Goal: Task Accomplishment & Management: Manage account settings

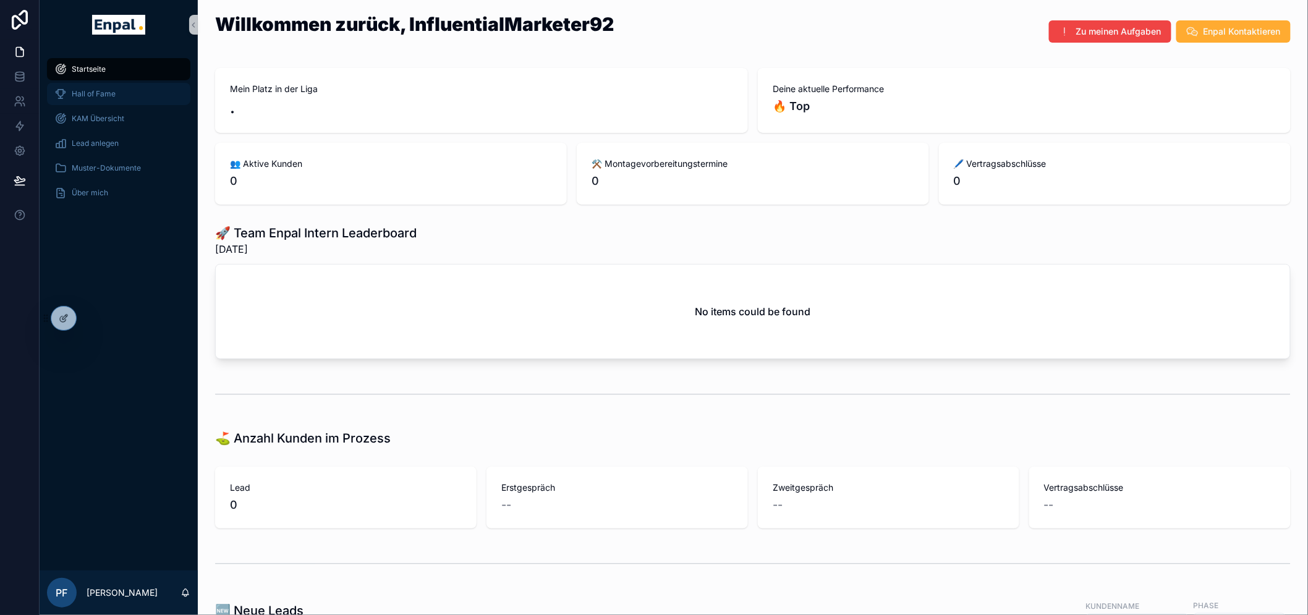
click at [87, 101] on div "Hall of Fame" at bounding box center [118, 94] width 129 height 20
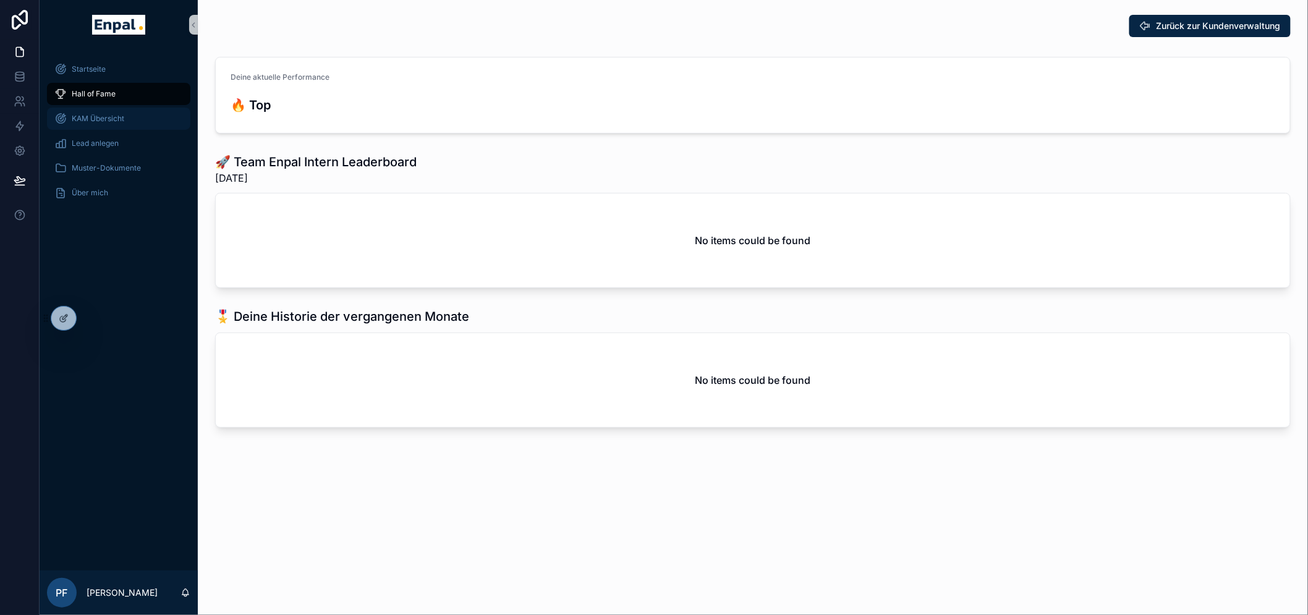
click at [87, 116] on span "KAM Übersicht" at bounding box center [98, 119] width 53 height 10
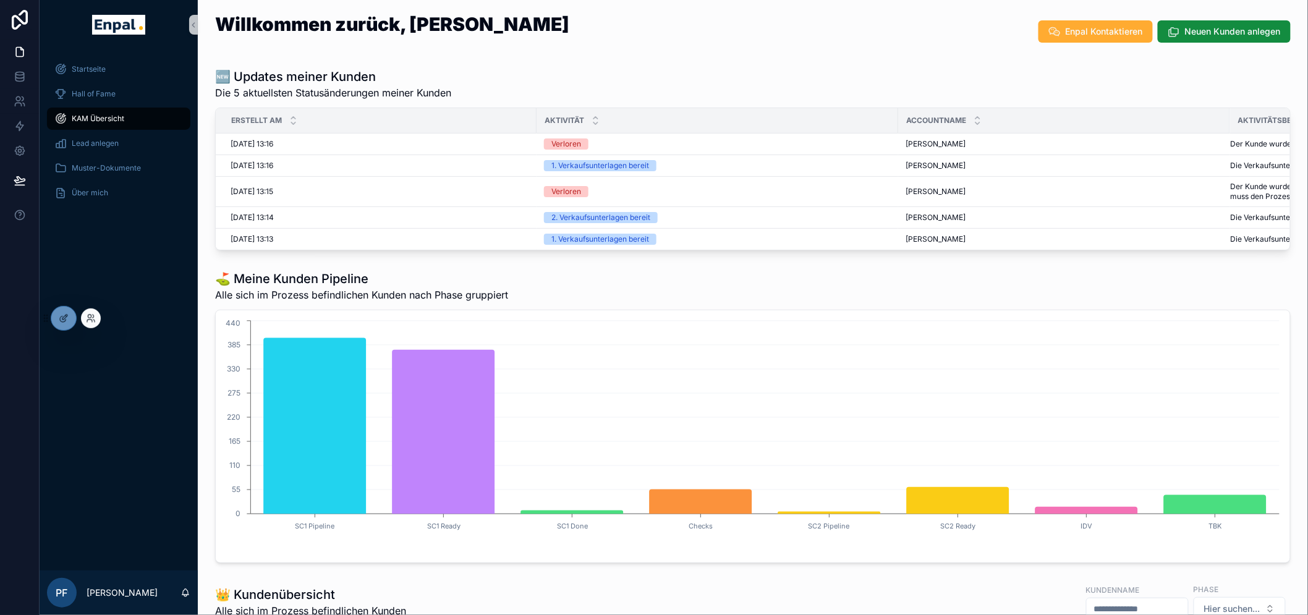
click at [91, 310] on div at bounding box center [91, 318] width 20 height 20
click at [93, 318] on icon at bounding box center [93, 316] width 1 height 3
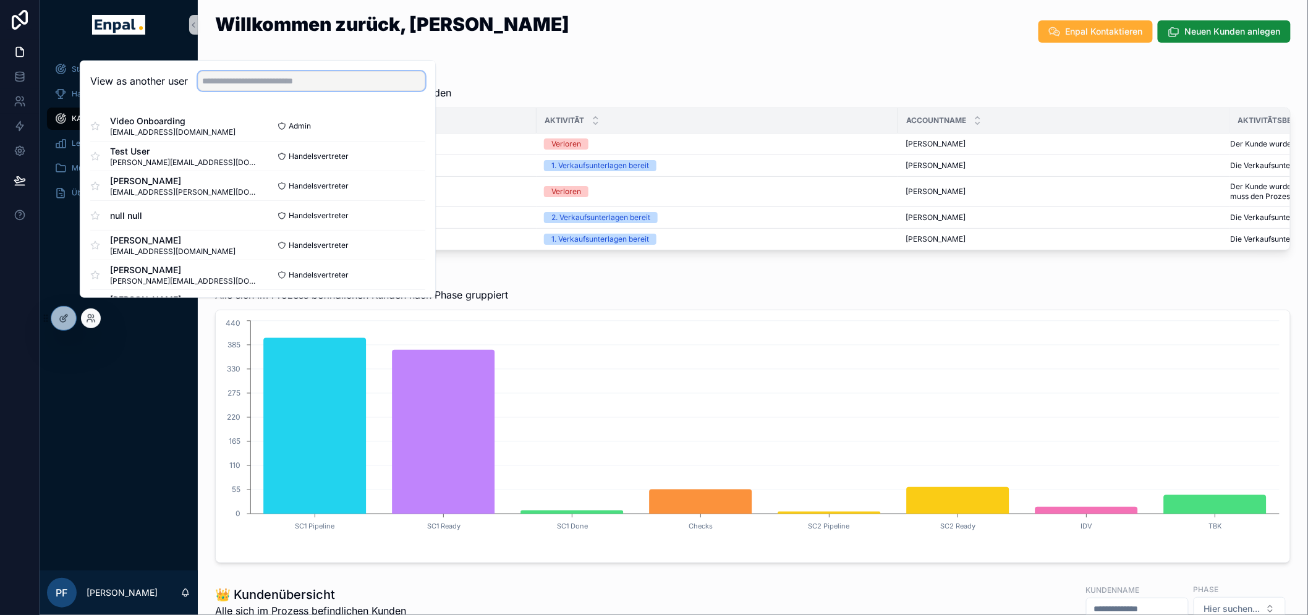
click at [234, 91] on input "text" at bounding box center [311, 81] width 227 height 20
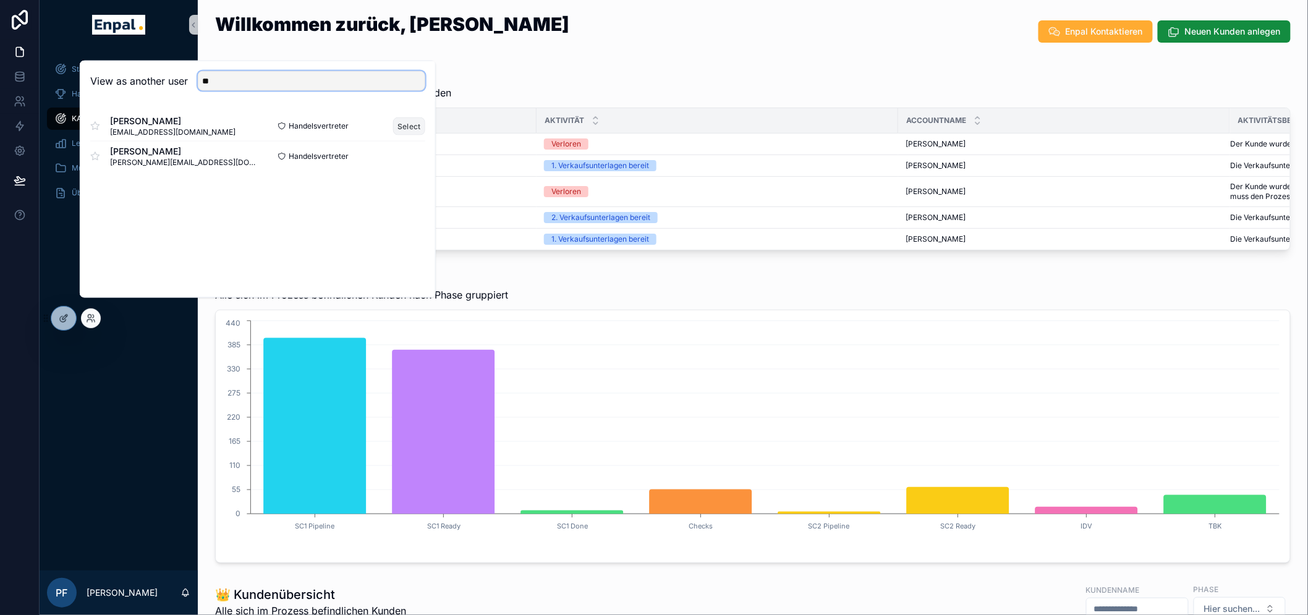
type input "**"
click at [410, 134] on button "Select" at bounding box center [409, 126] width 32 height 18
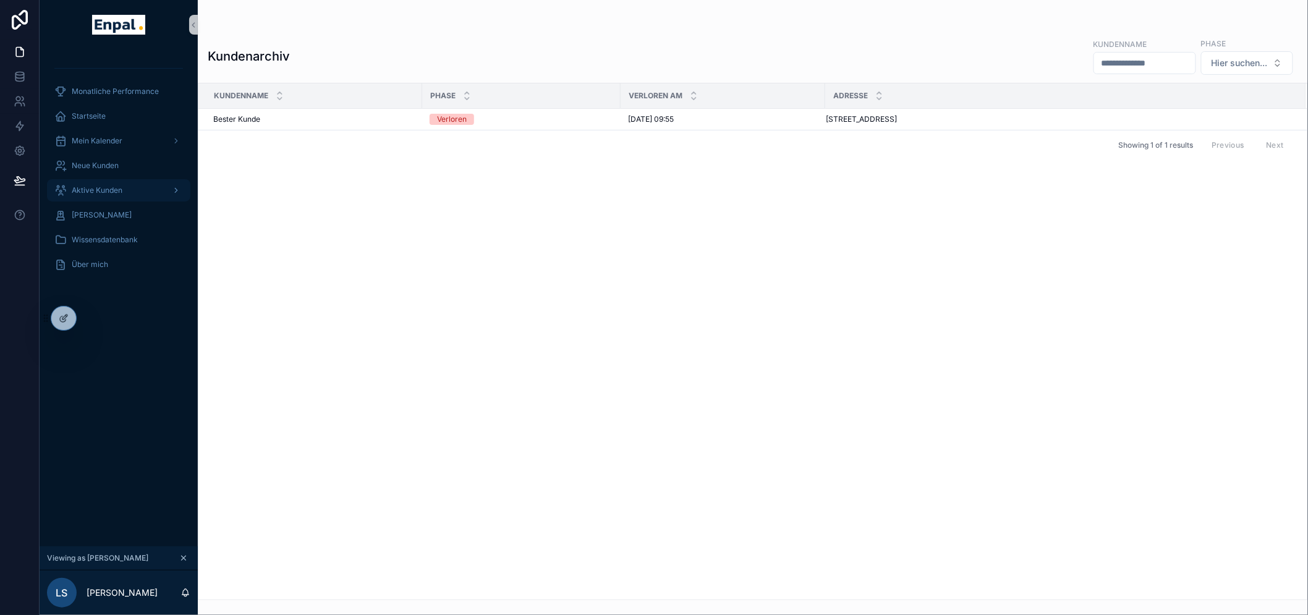
click at [106, 185] on span "Aktive Kunden" at bounding box center [97, 190] width 51 height 10
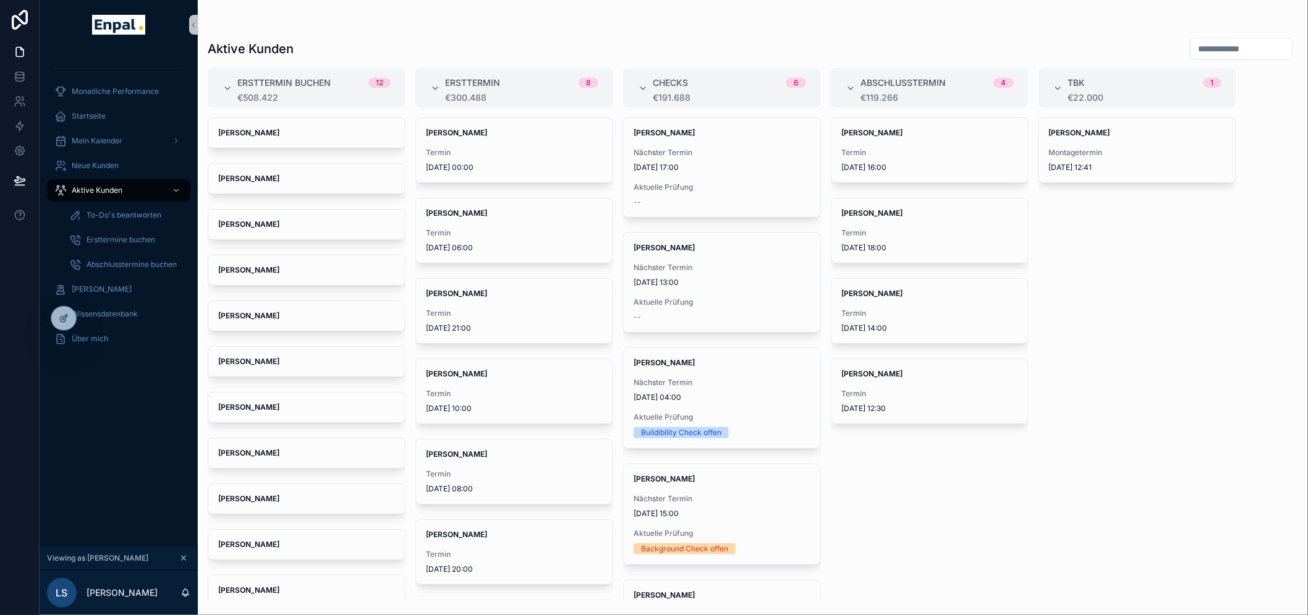
click at [290, 161] on div "[PERSON_NAME] [PERSON_NAME] [PERSON_NAME] [PERSON_NAME] [PERSON_NAME] [PERSON_N…" at bounding box center [307, 358] width 198 height 483
click at [294, 184] on div "[PERSON_NAME]" at bounding box center [306, 179] width 197 height 30
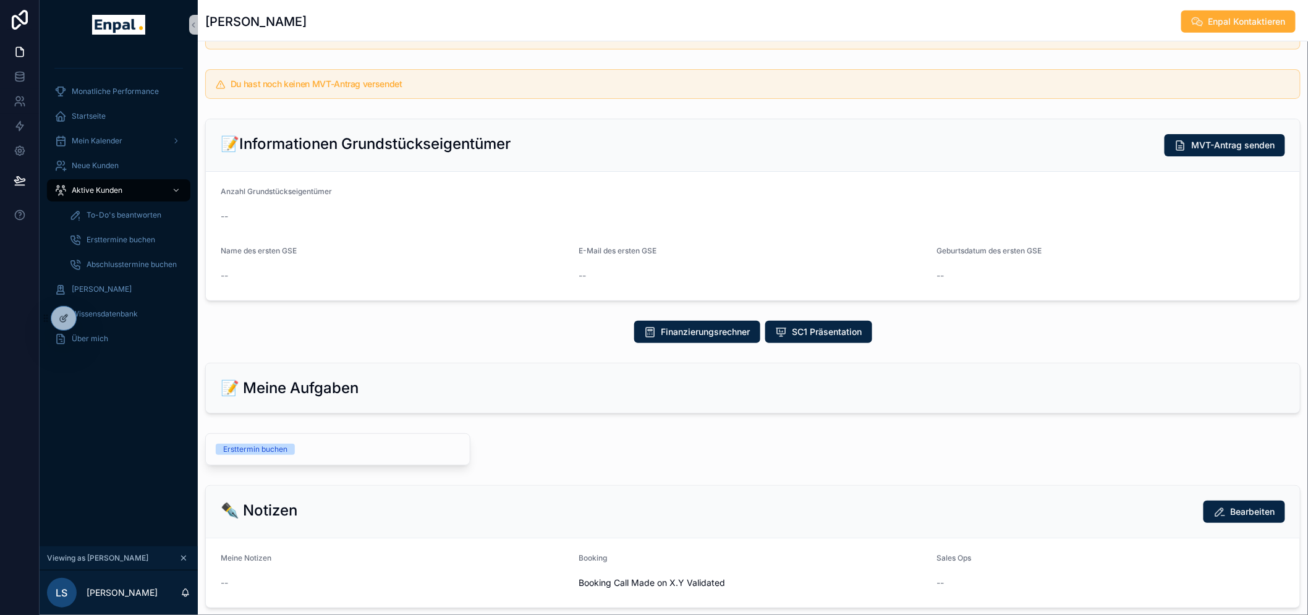
scroll to position [412, 0]
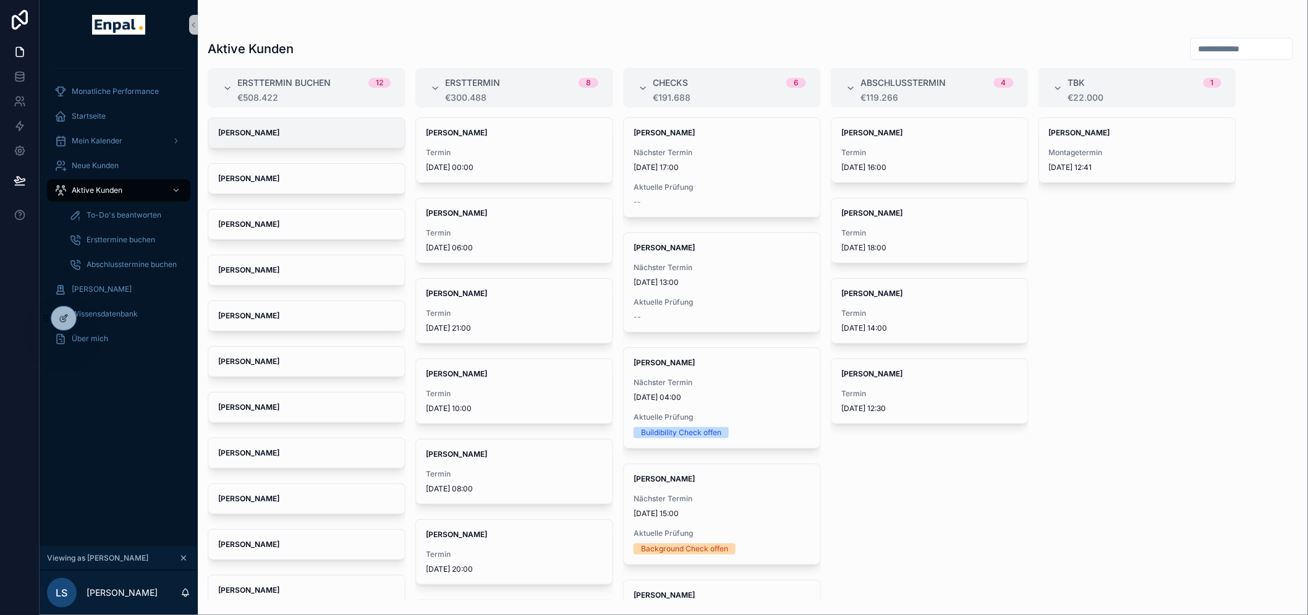
click at [263, 139] on div "[PERSON_NAME]" at bounding box center [306, 133] width 197 height 30
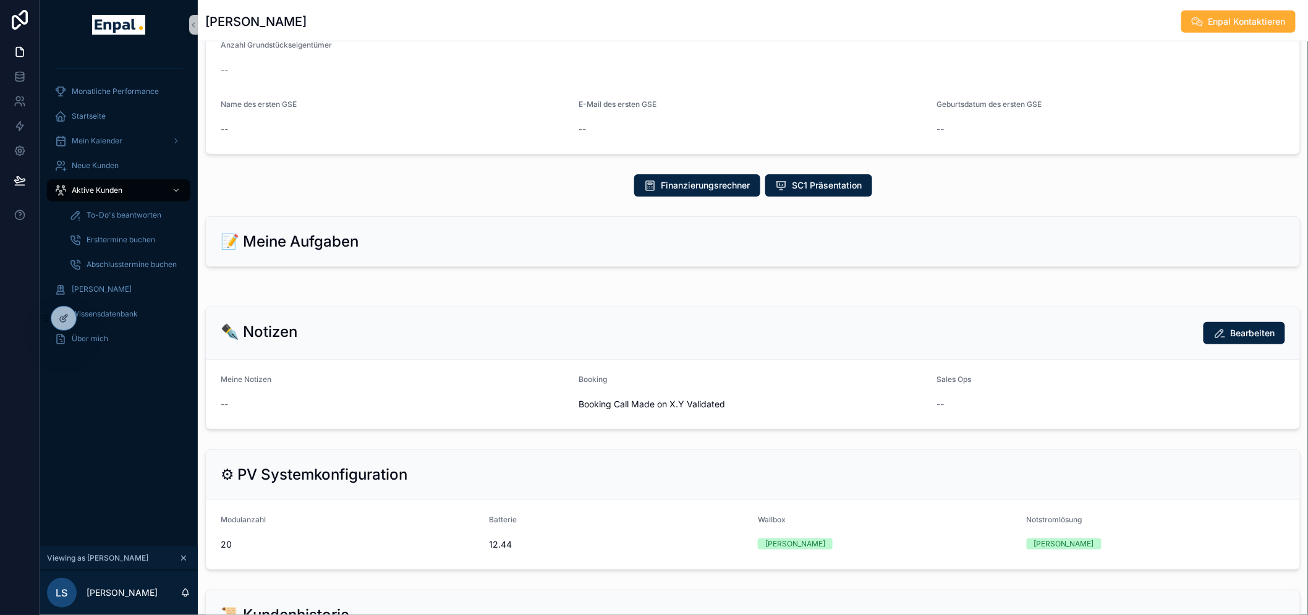
scroll to position [549, 0]
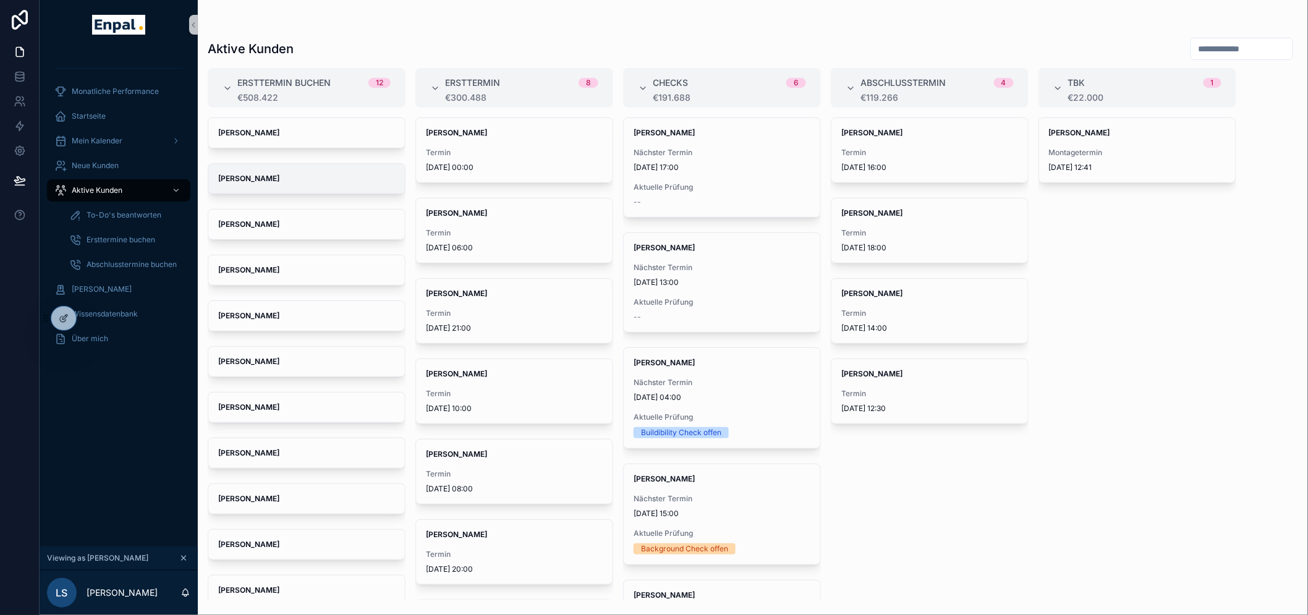
click at [272, 177] on strong "[PERSON_NAME]" at bounding box center [248, 178] width 61 height 9
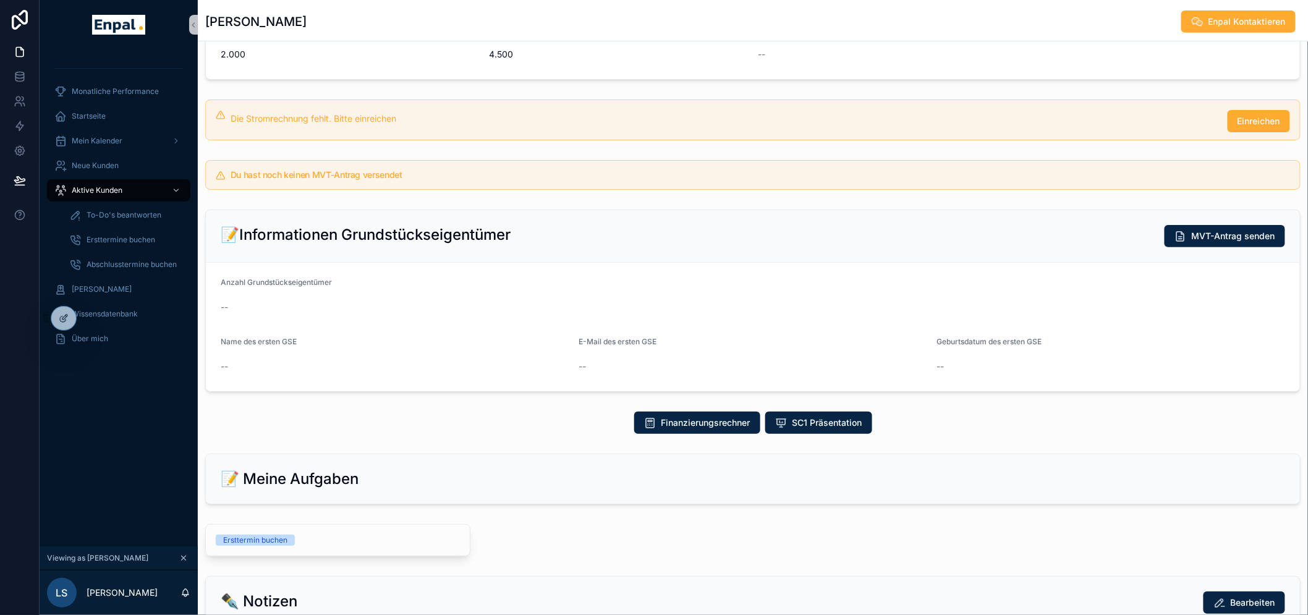
scroll to position [274, 0]
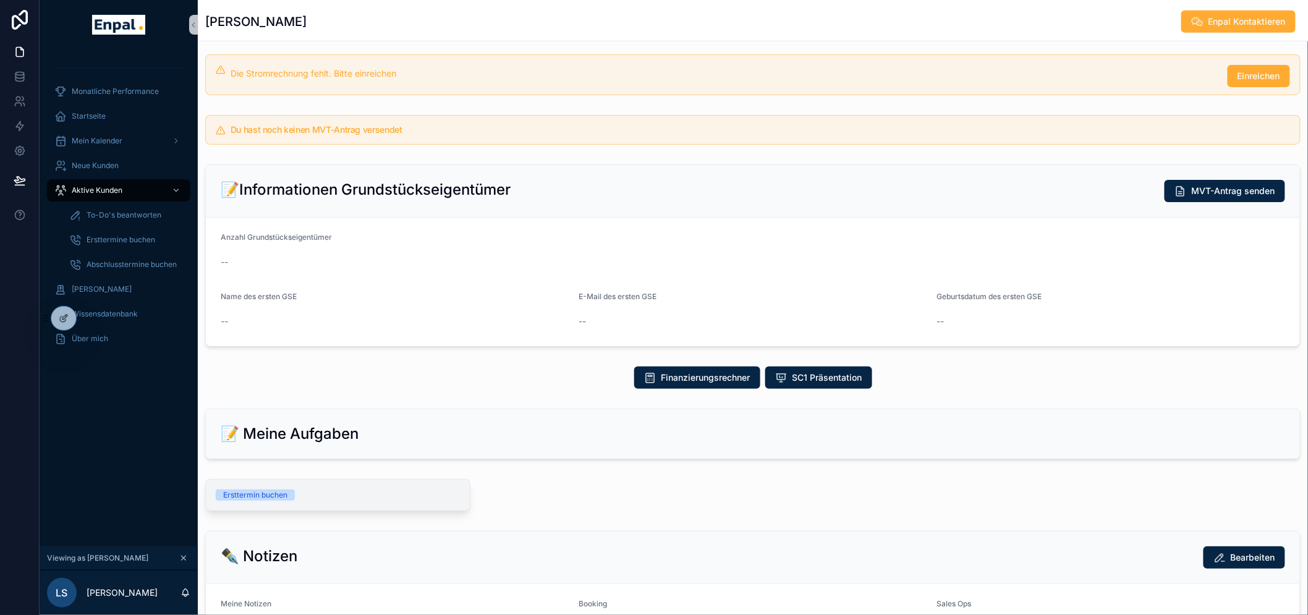
click at [268, 489] on div "Ersttermin buchen" at bounding box center [255, 494] width 64 height 11
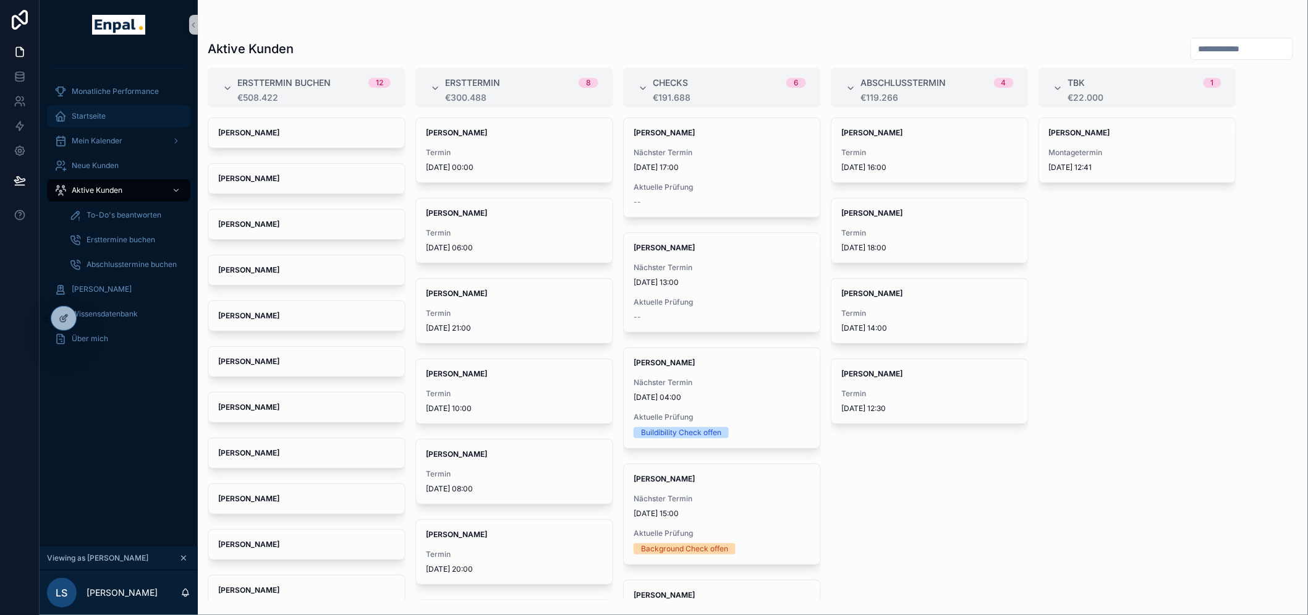
click at [113, 121] on div "Startseite" at bounding box center [118, 116] width 129 height 20
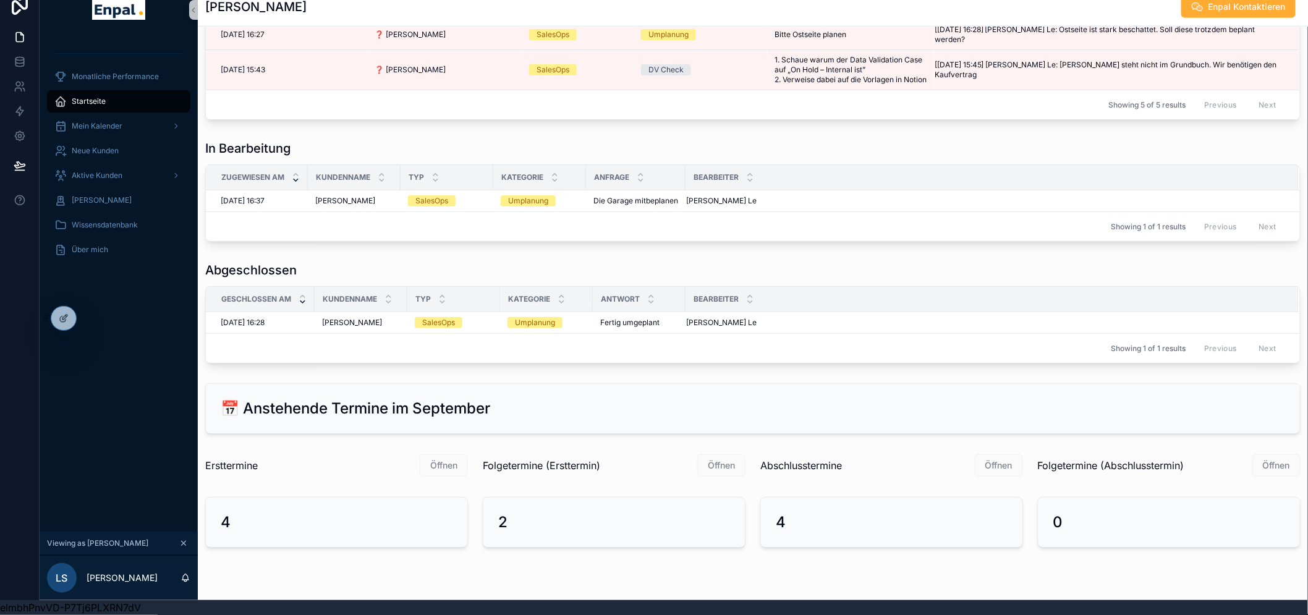
scroll to position [674, 0]
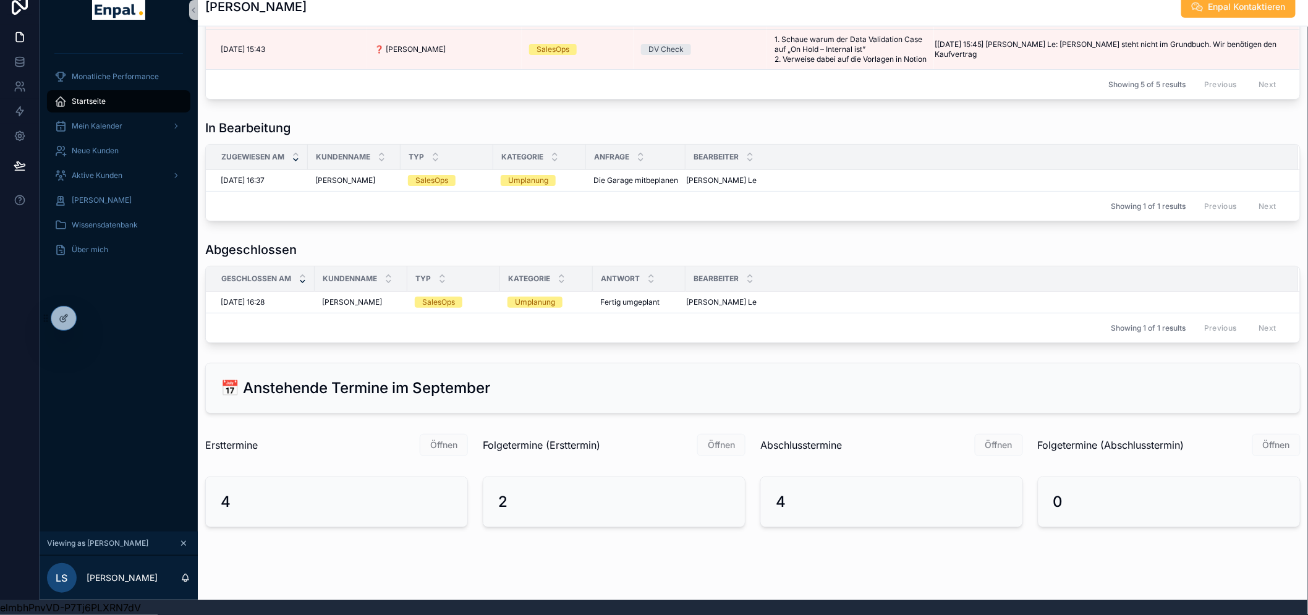
click at [335, 492] on div "4" at bounding box center [337, 502] width 232 height 20
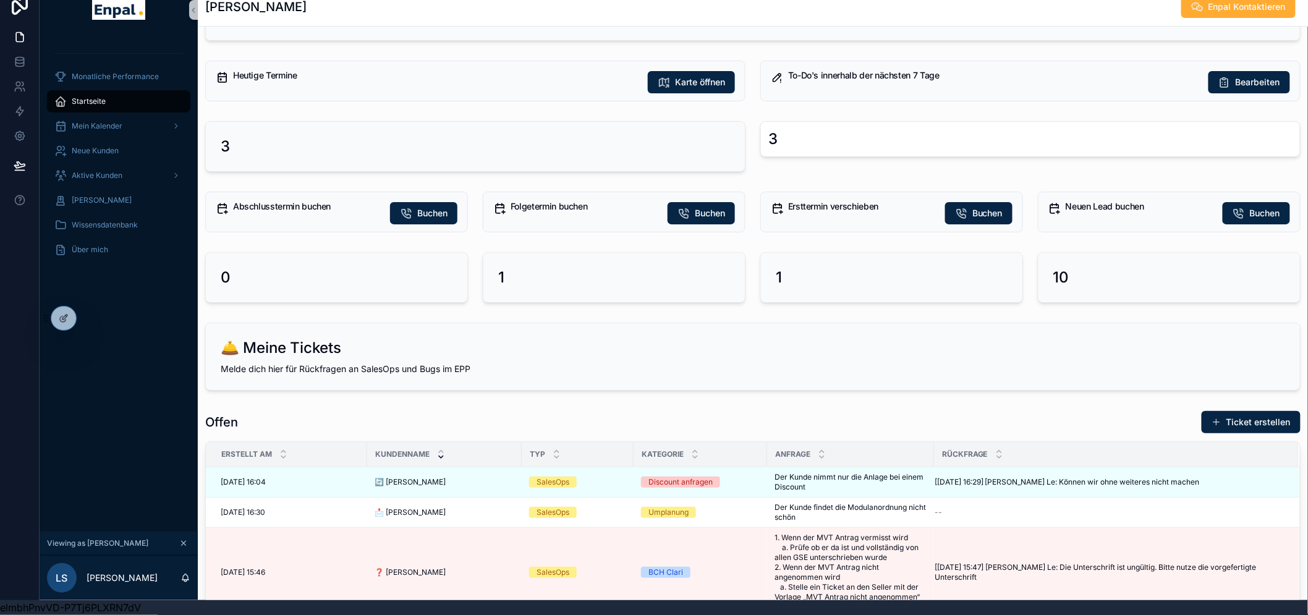
scroll to position [0, 0]
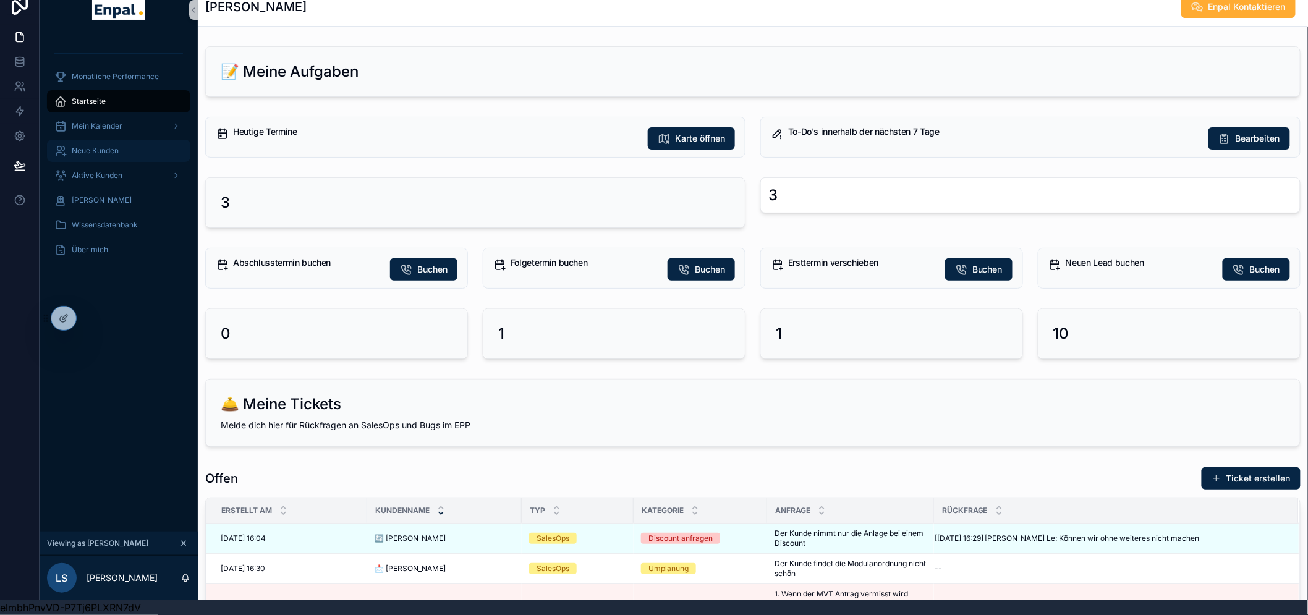
click at [99, 146] on span "Neue Kunden" at bounding box center [95, 151] width 47 height 10
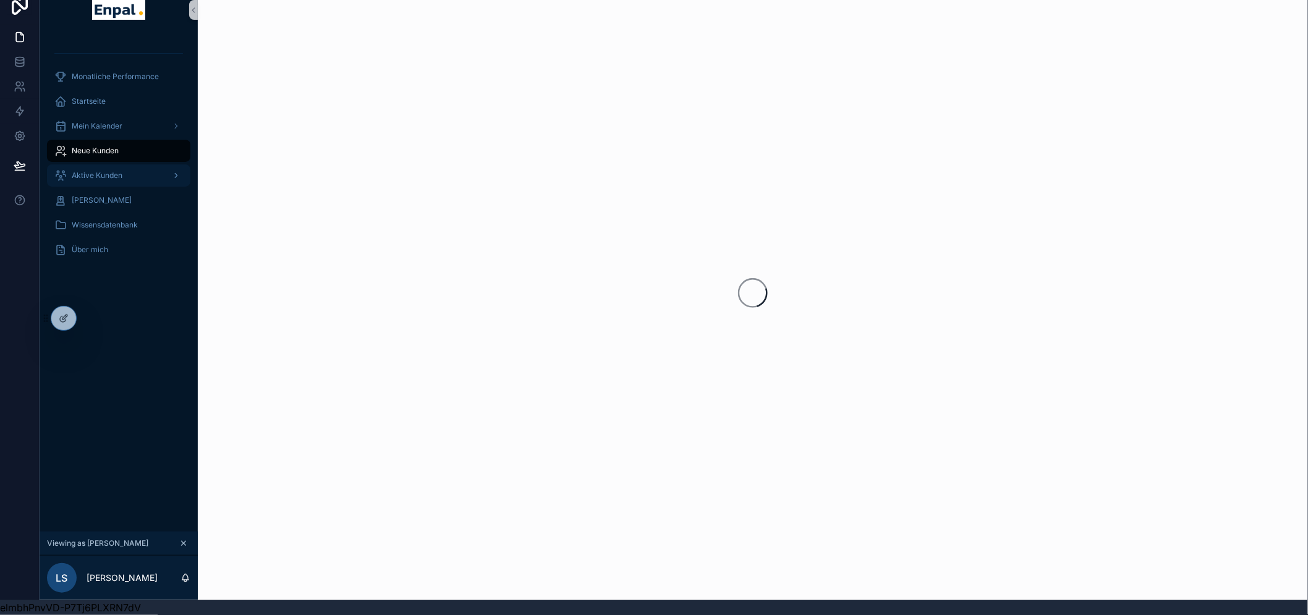
click at [101, 166] on div "Aktive Kunden" at bounding box center [118, 176] width 129 height 20
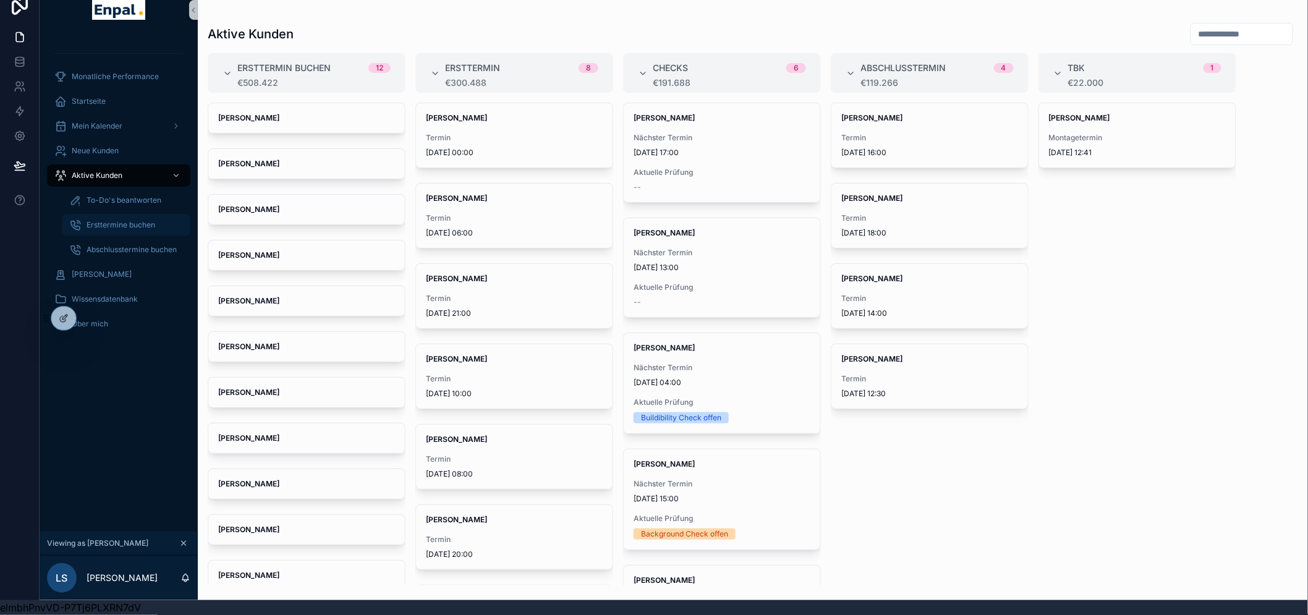
click at [132, 215] on div "Ersttermine buchen" at bounding box center [126, 225] width 114 height 20
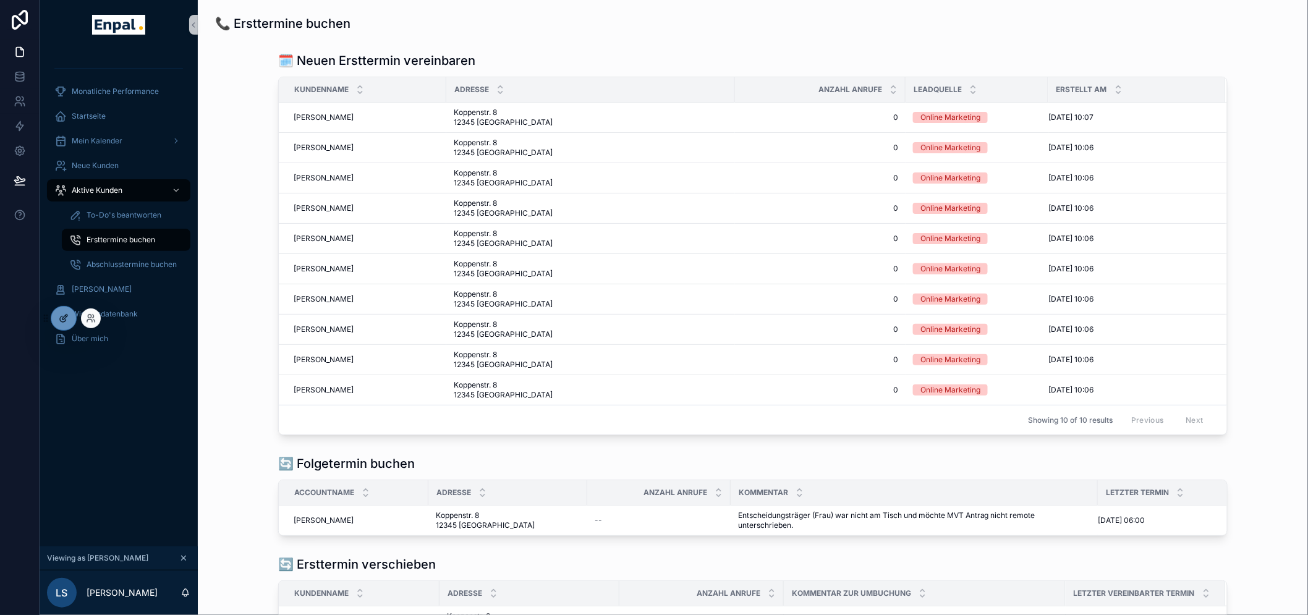
click at [68, 309] on div at bounding box center [63, 318] width 25 height 23
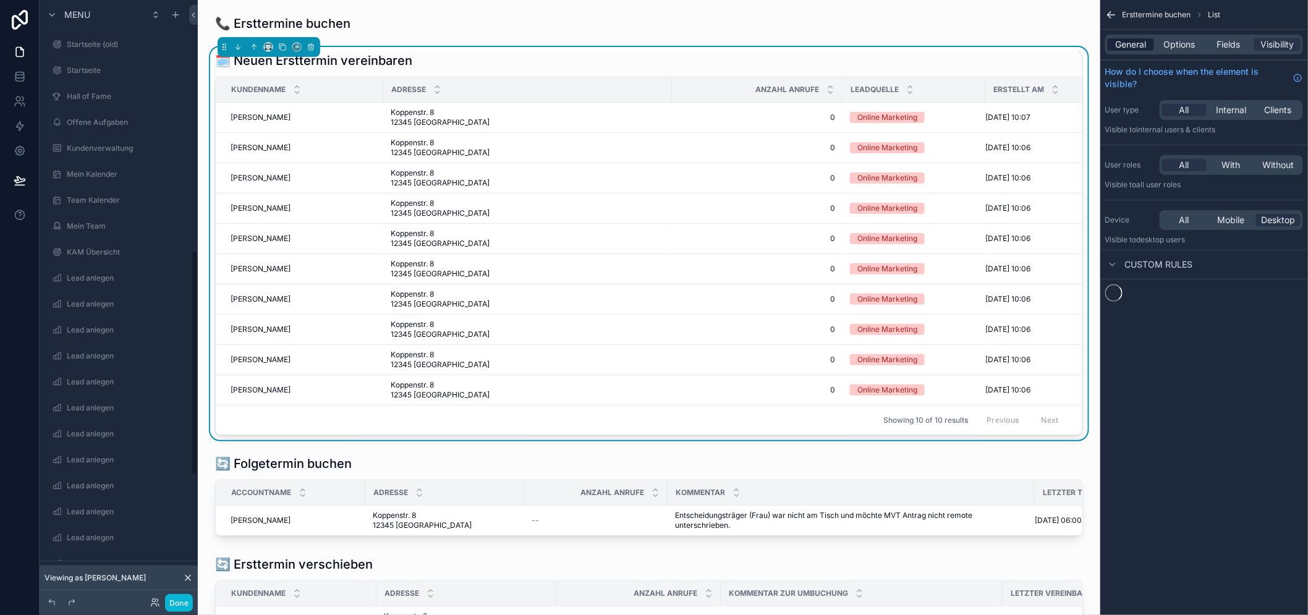
scroll to position [680, 0]
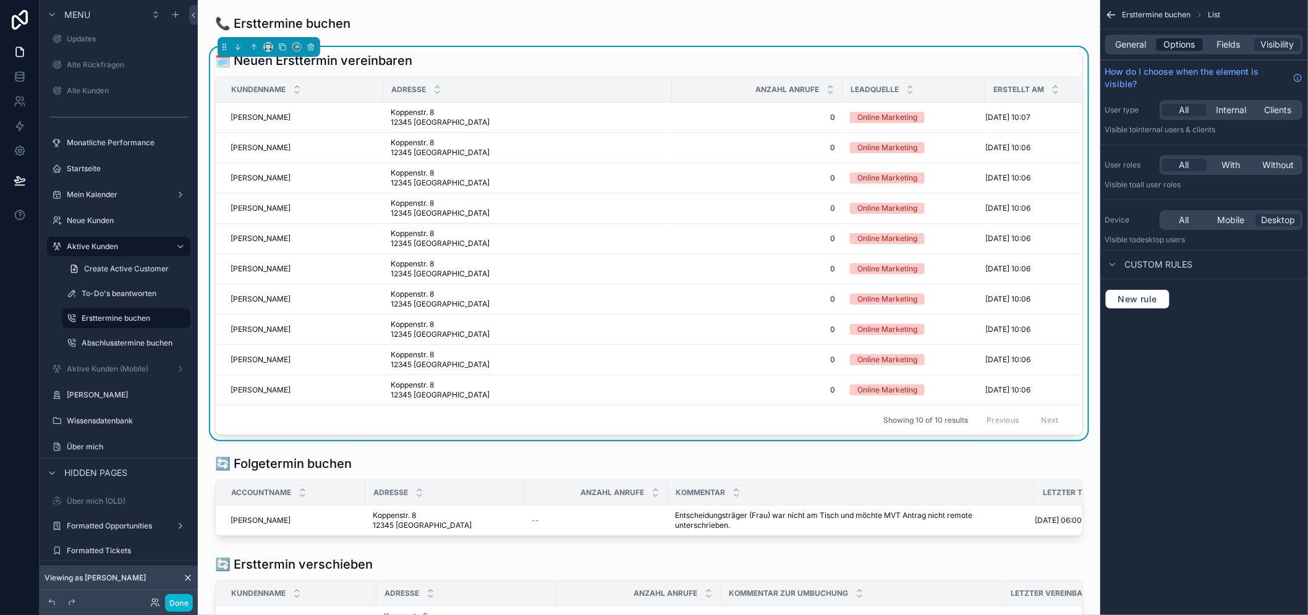
click at [1190, 41] on span "Options" at bounding box center [1180, 44] width 32 height 12
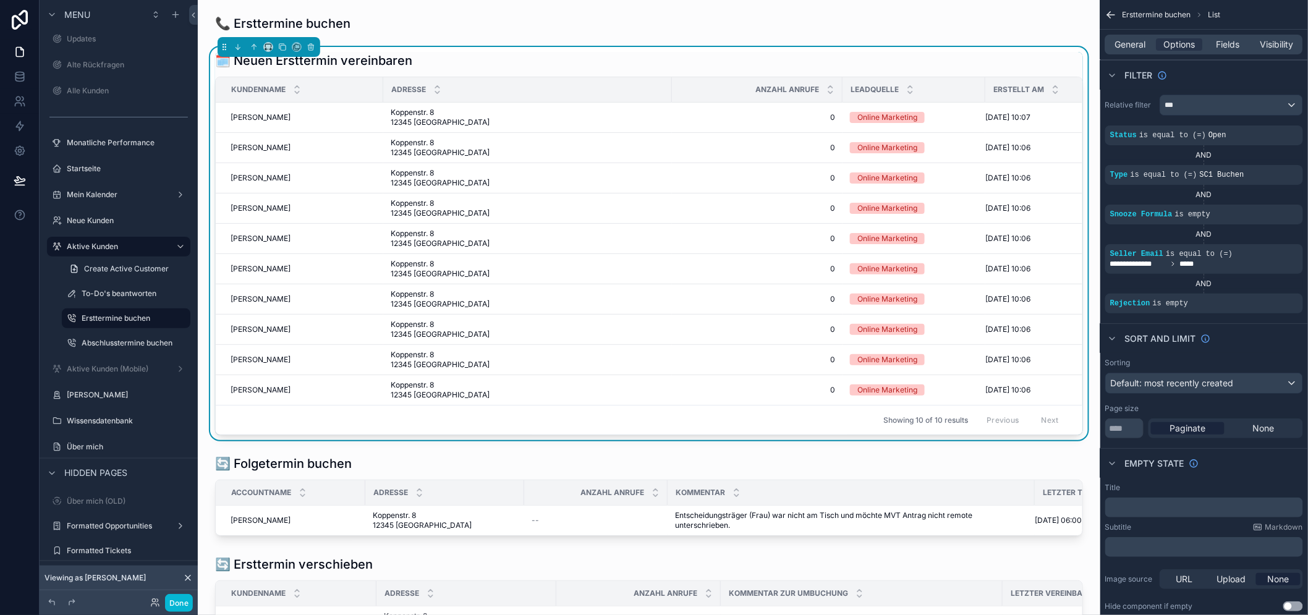
click at [119, 174] on div "Startseite" at bounding box center [127, 169] width 121 height 10
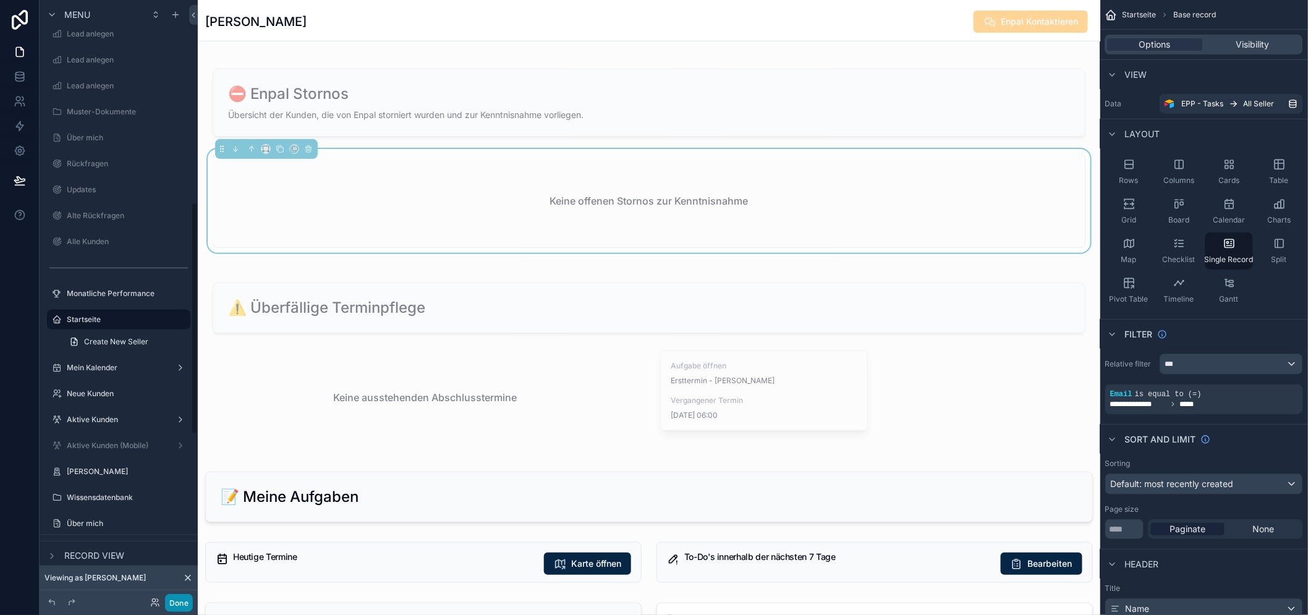
click at [175, 603] on button "Done" at bounding box center [179, 603] width 28 height 18
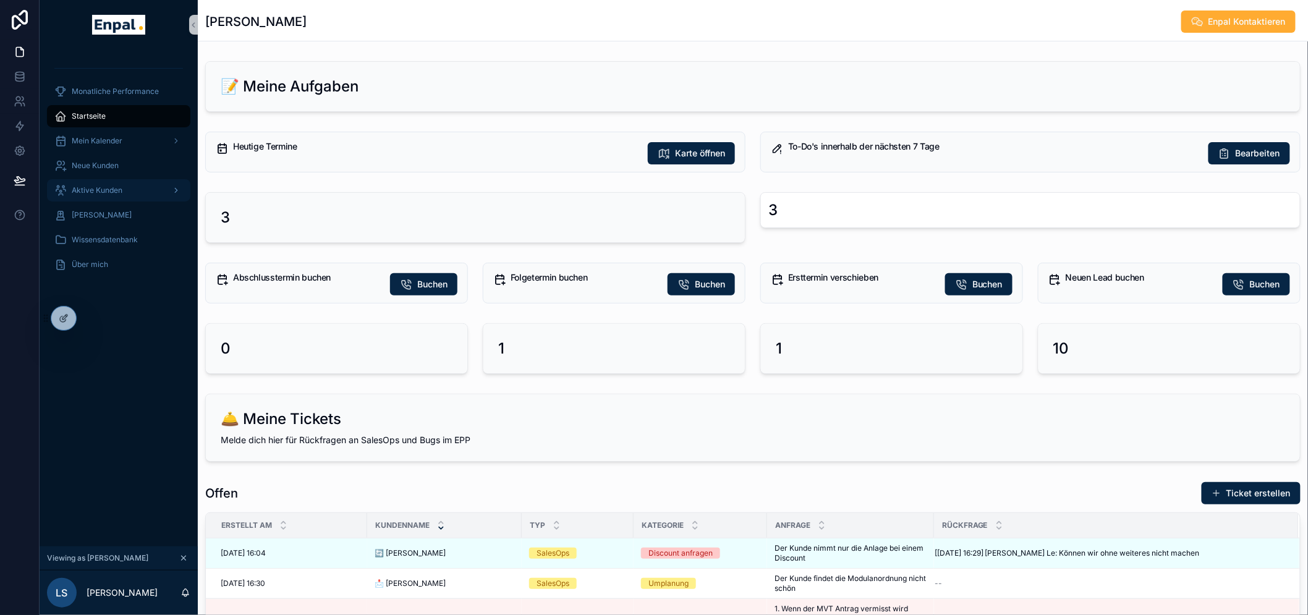
click at [119, 180] on div "Aktive Kunden" at bounding box center [118, 190] width 129 height 20
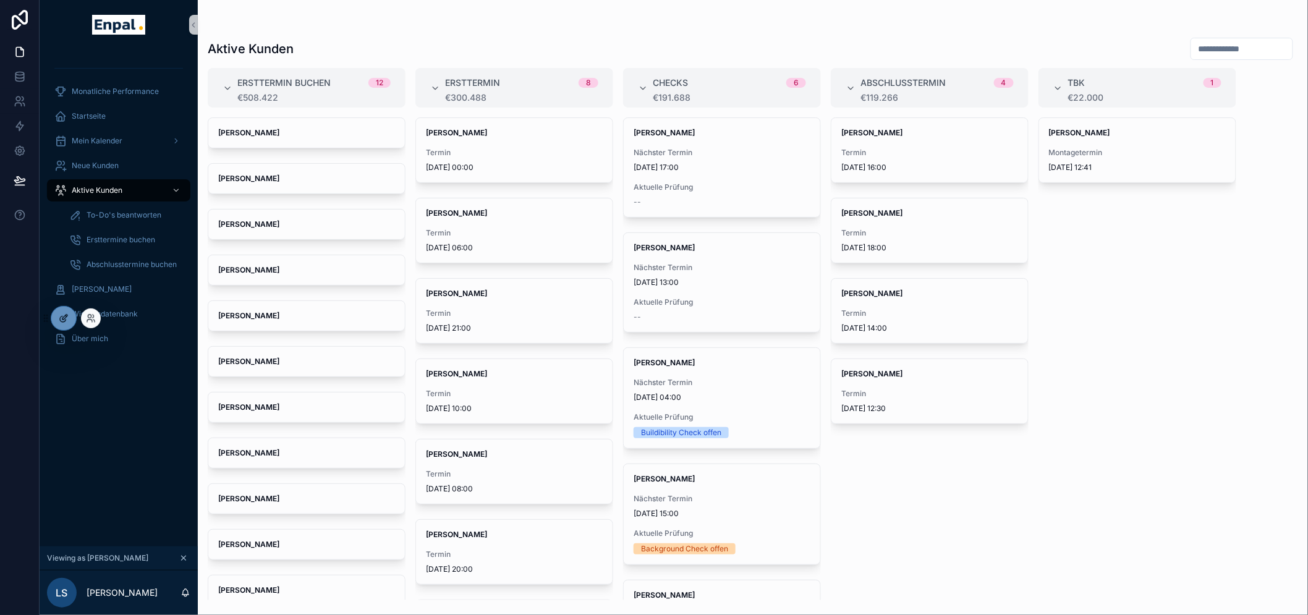
click at [64, 316] on icon at bounding box center [64, 317] width 5 height 5
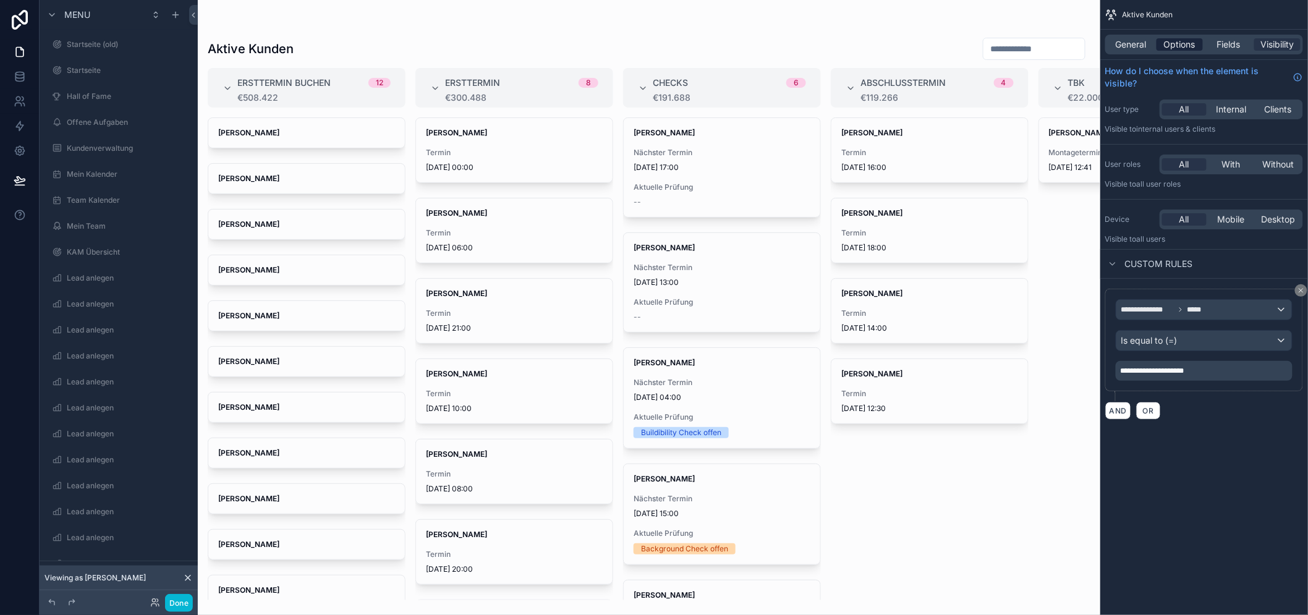
click at [1195, 48] on span "Options" at bounding box center [1180, 44] width 32 height 12
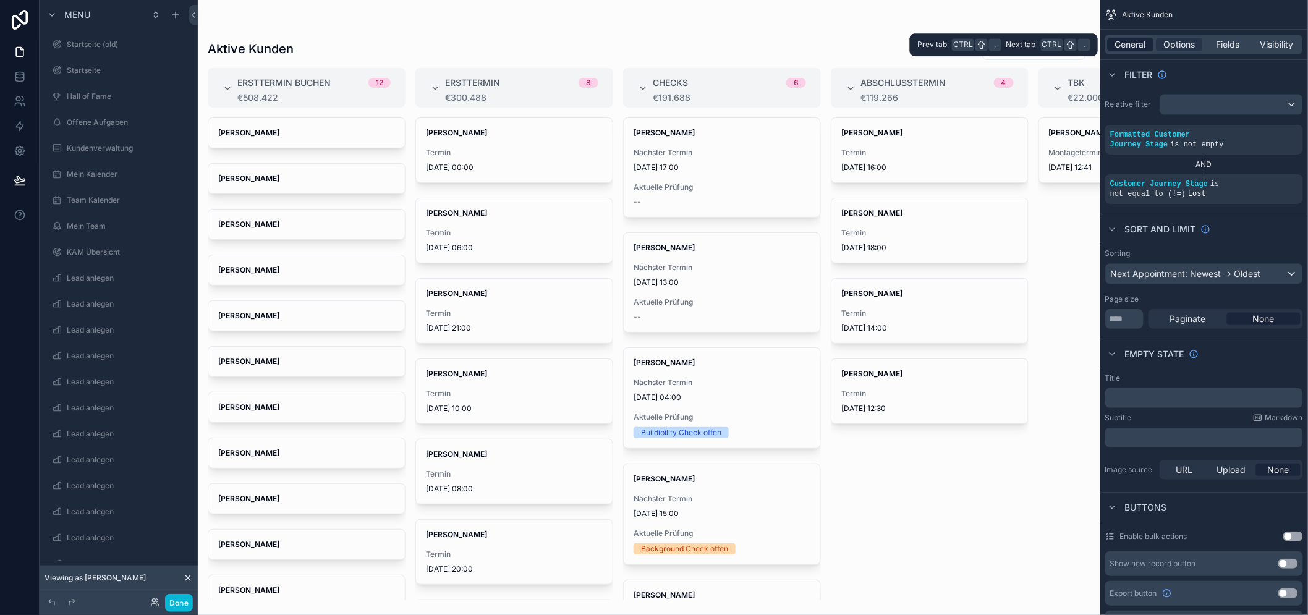
click at [1145, 48] on span "General" at bounding box center [1131, 44] width 31 height 12
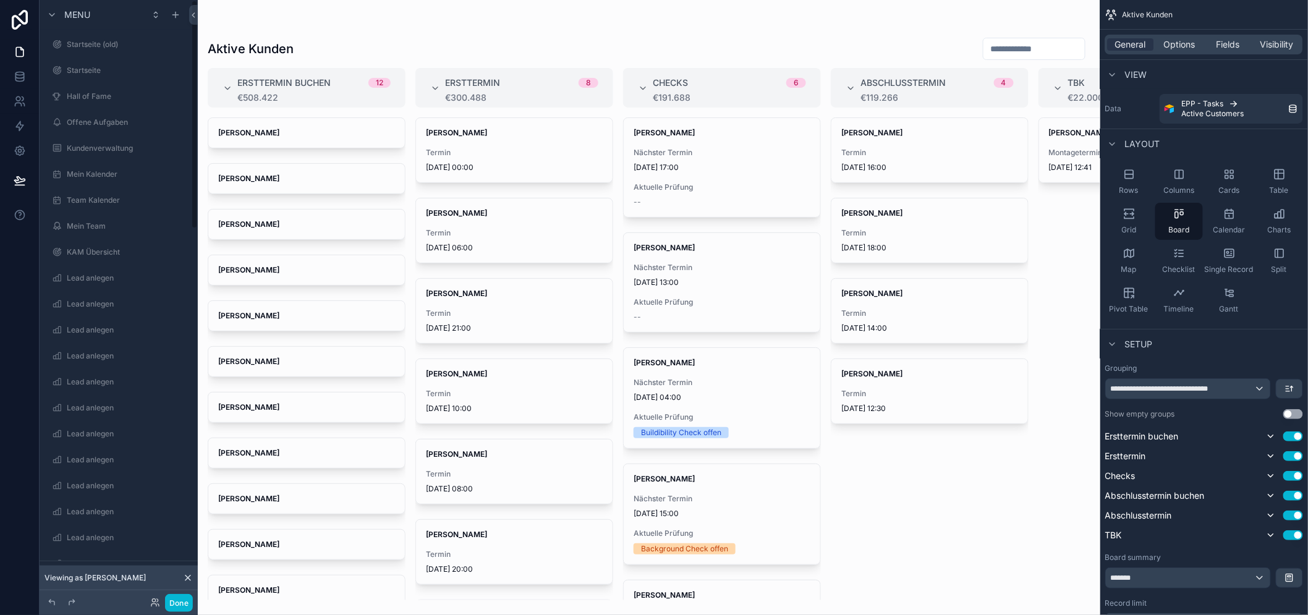
click at [314, 96] on div "scrollable content" at bounding box center [649, 307] width 902 height 615
click at [1182, 43] on span "Options" at bounding box center [1180, 44] width 32 height 12
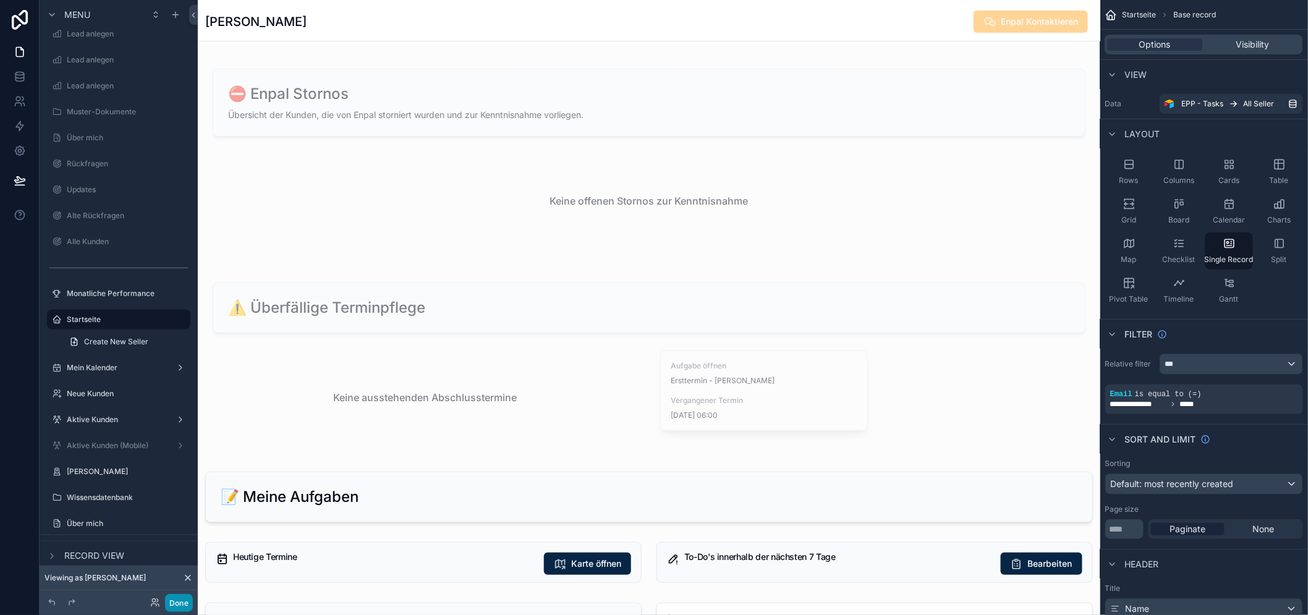
click at [183, 598] on button "Done" at bounding box center [179, 603] width 28 height 18
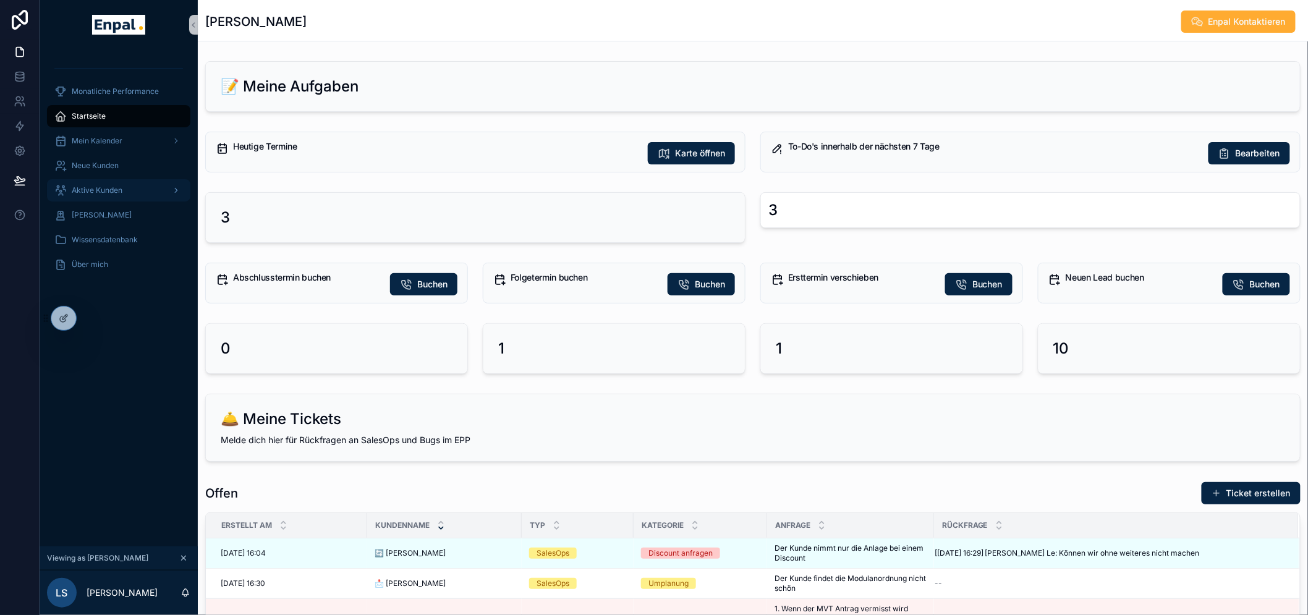
click at [97, 184] on div "Aktive Kunden" at bounding box center [118, 190] width 129 height 20
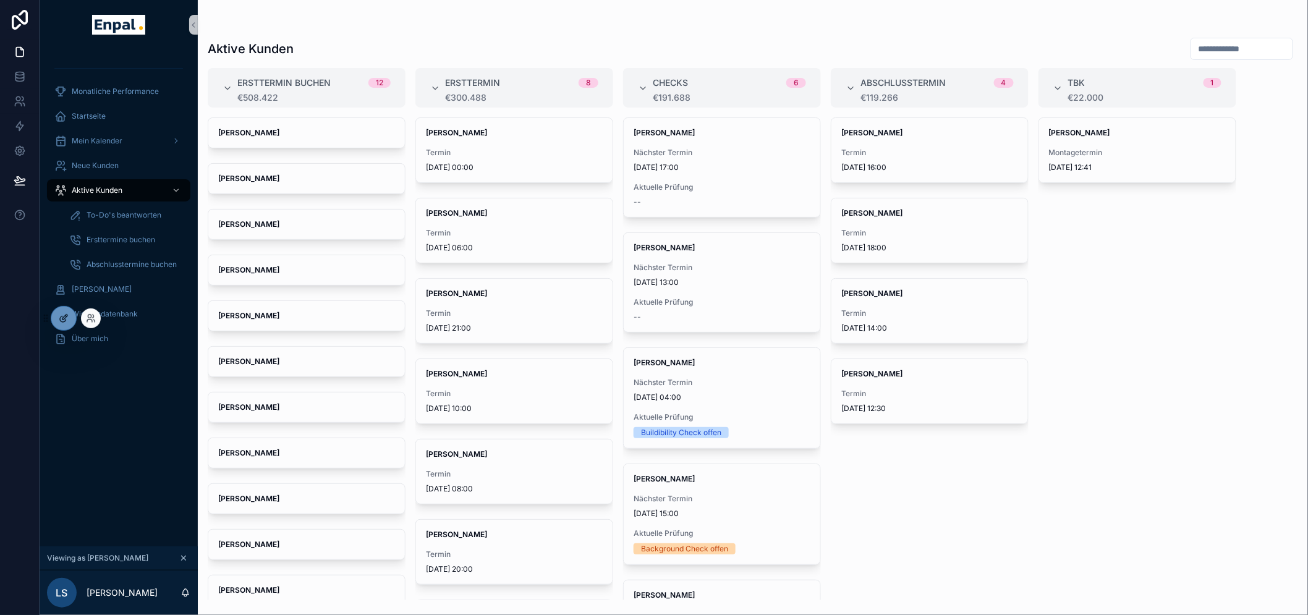
click at [57, 320] on div at bounding box center [63, 318] width 25 height 23
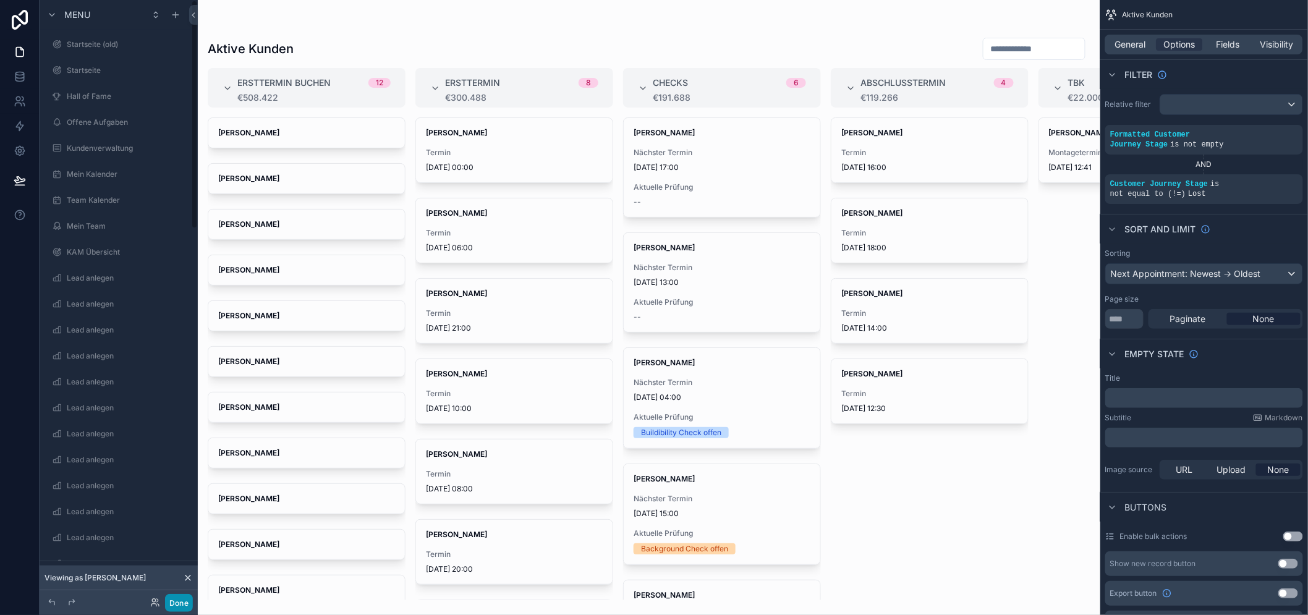
click at [188, 604] on button "Done" at bounding box center [179, 603] width 28 height 18
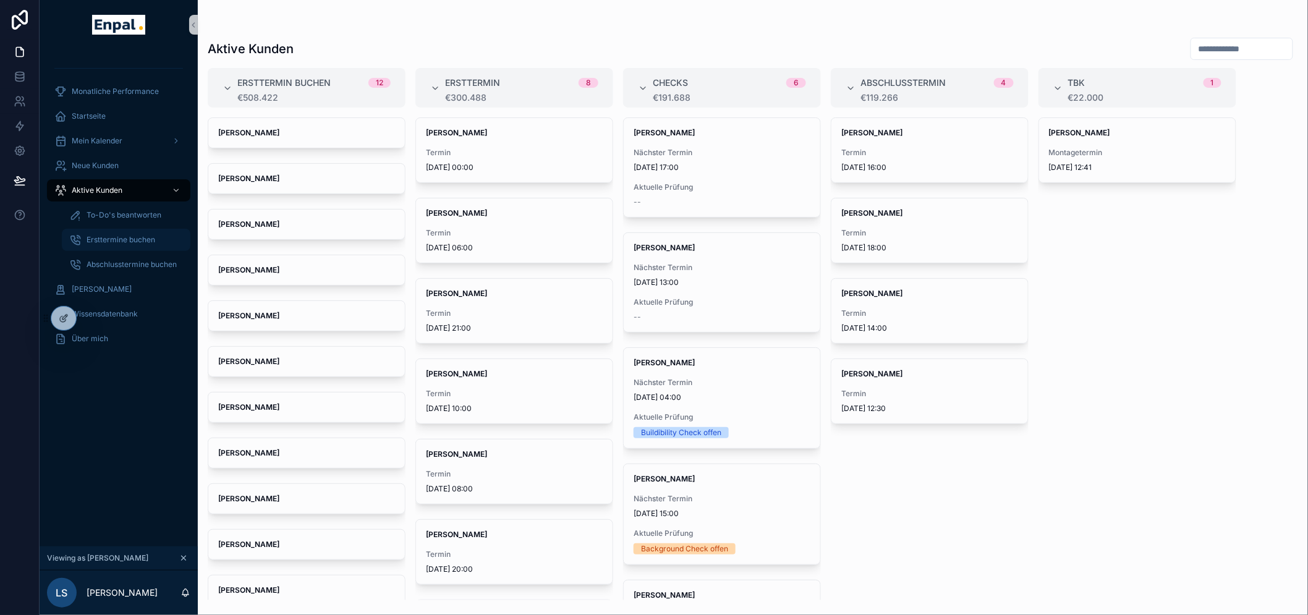
click at [117, 239] on span "Ersttermine buchen" at bounding box center [121, 240] width 69 height 10
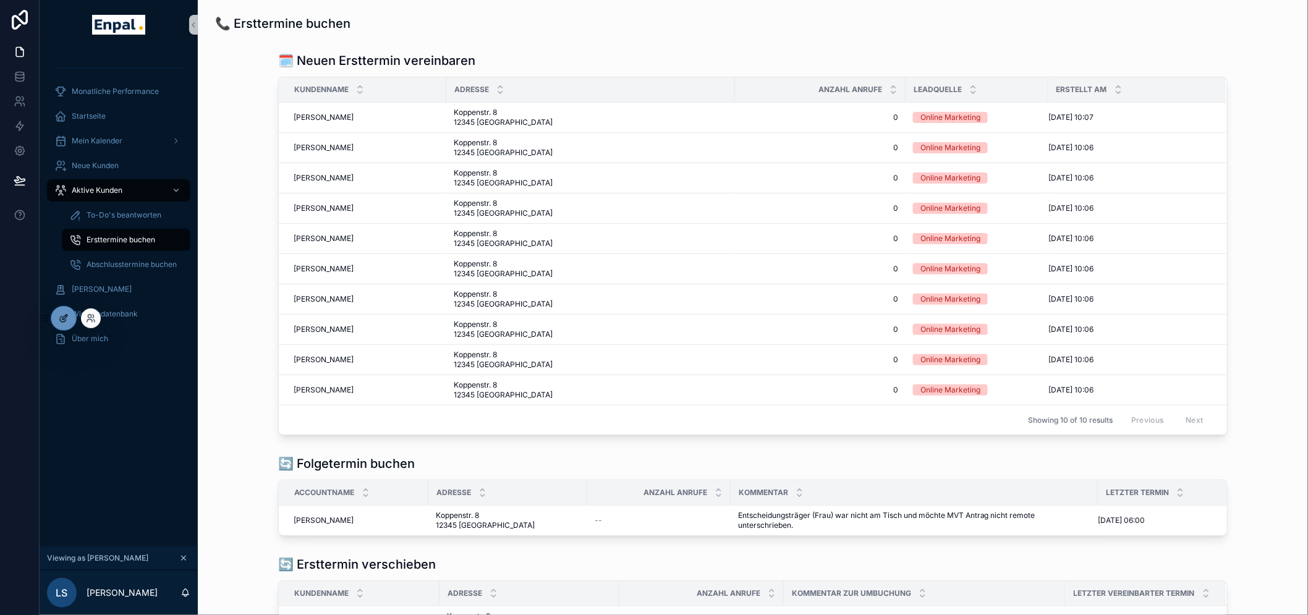
click at [59, 316] on icon at bounding box center [64, 318] width 10 height 10
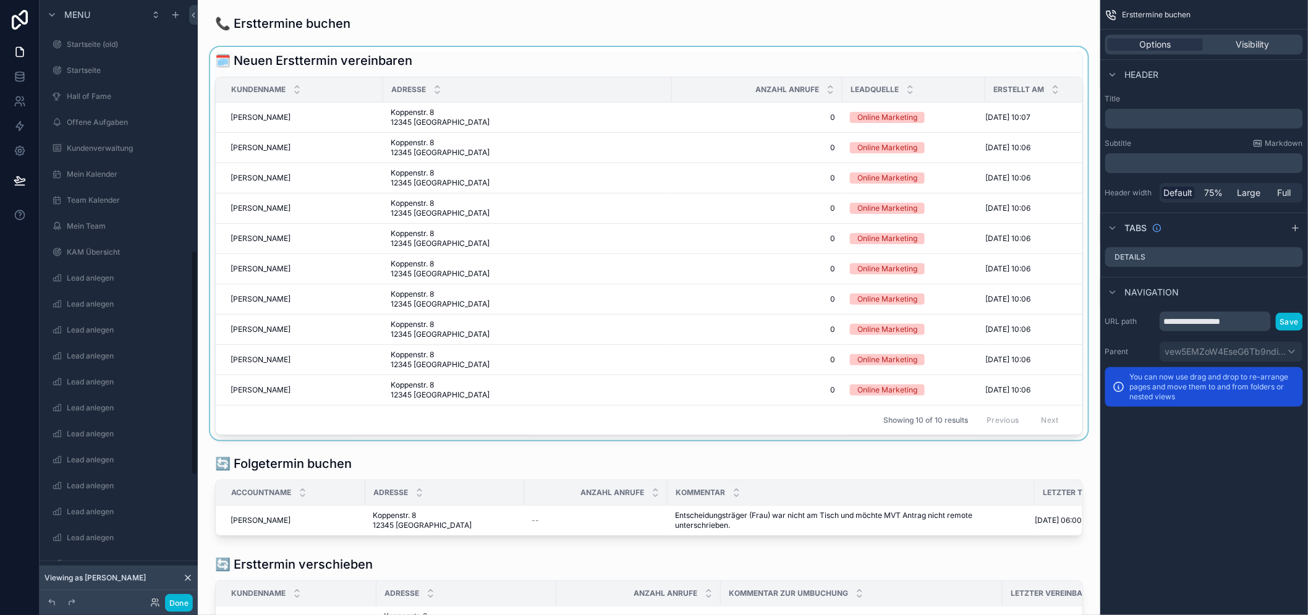
scroll to position [680, 0]
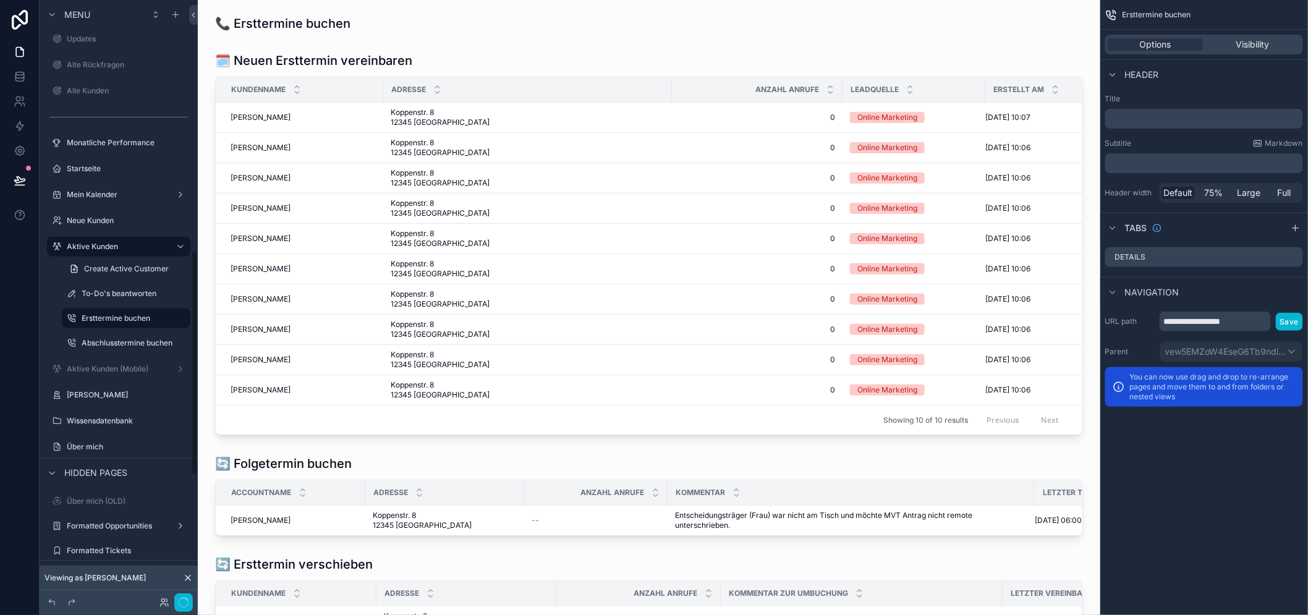
click at [491, 52] on div "scrollable content" at bounding box center [649, 243] width 883 height 393
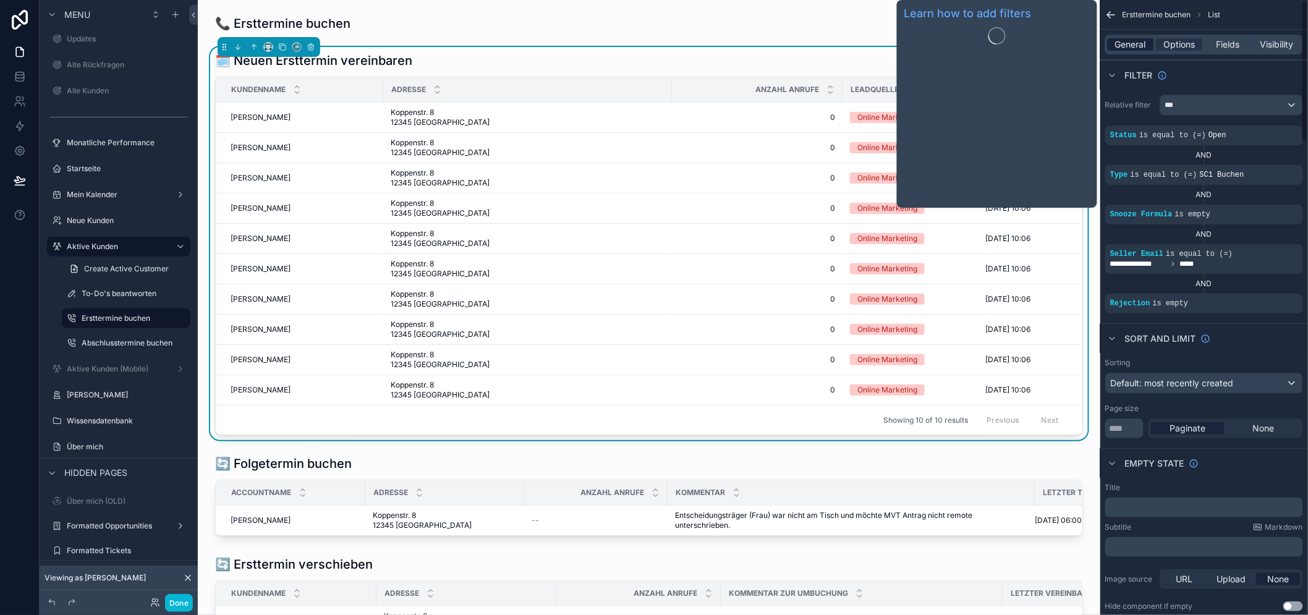
click at [1134, 48] on span "General" at bounding box center [1131, 44] width 31 height 12
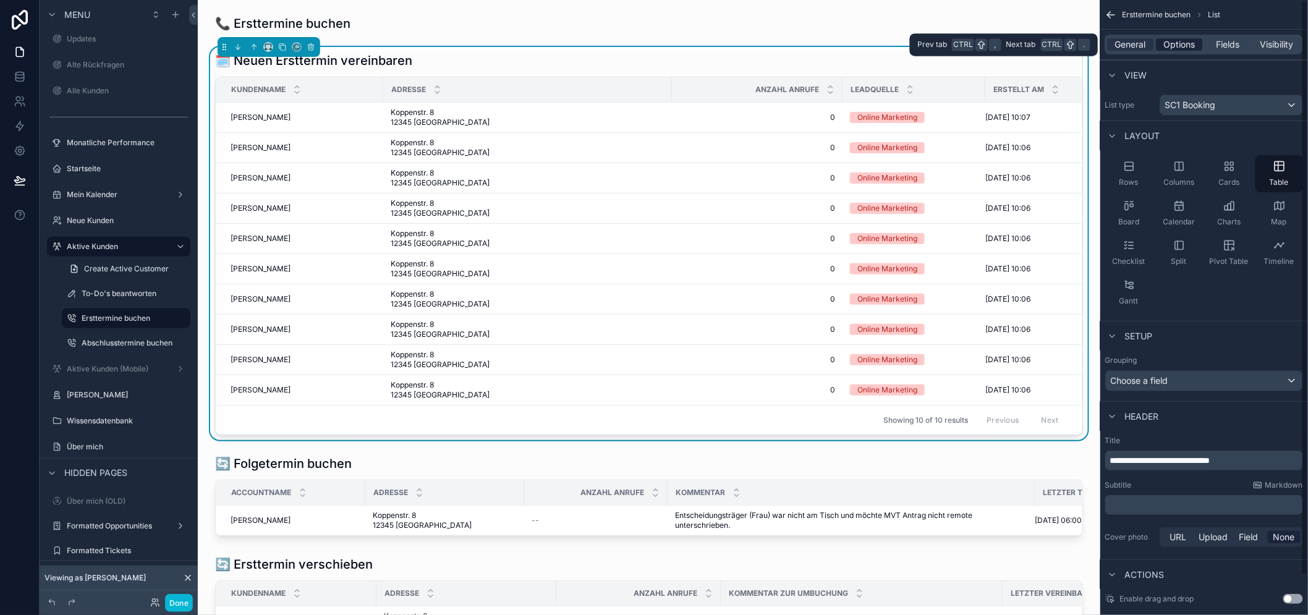
click at [1192, 42] on span "Options" at bounding box center [1180, 44] width 32 height 12
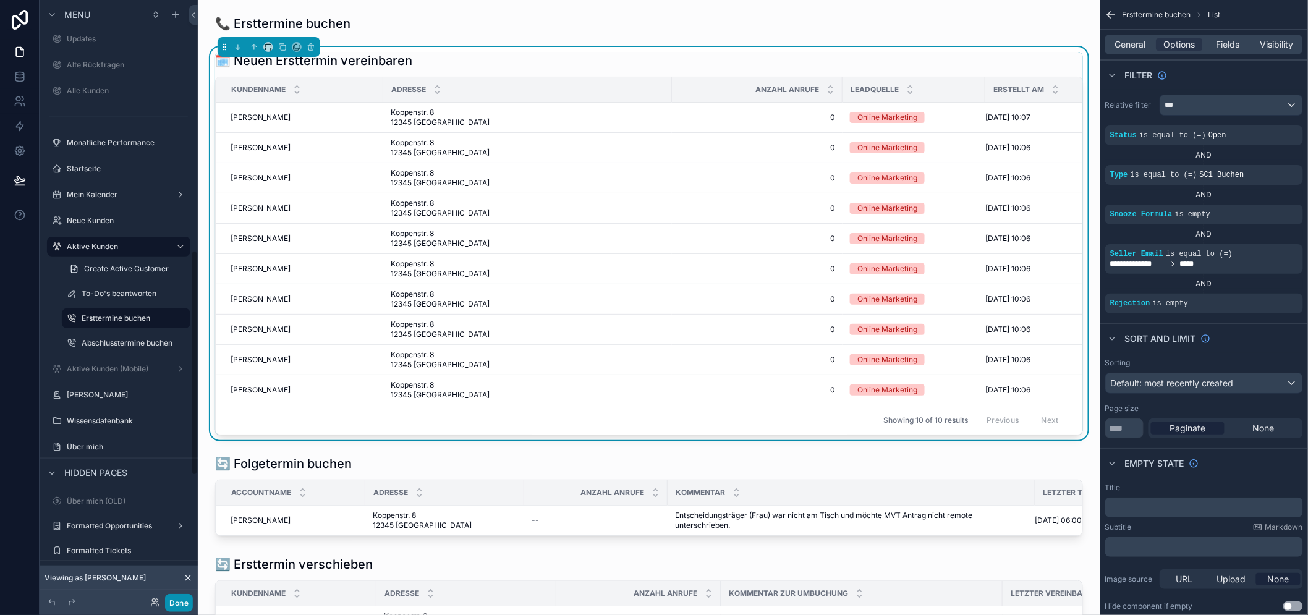
click at [174, 601] on button "Done" at bounding box center [179, 603] width 28 height 18
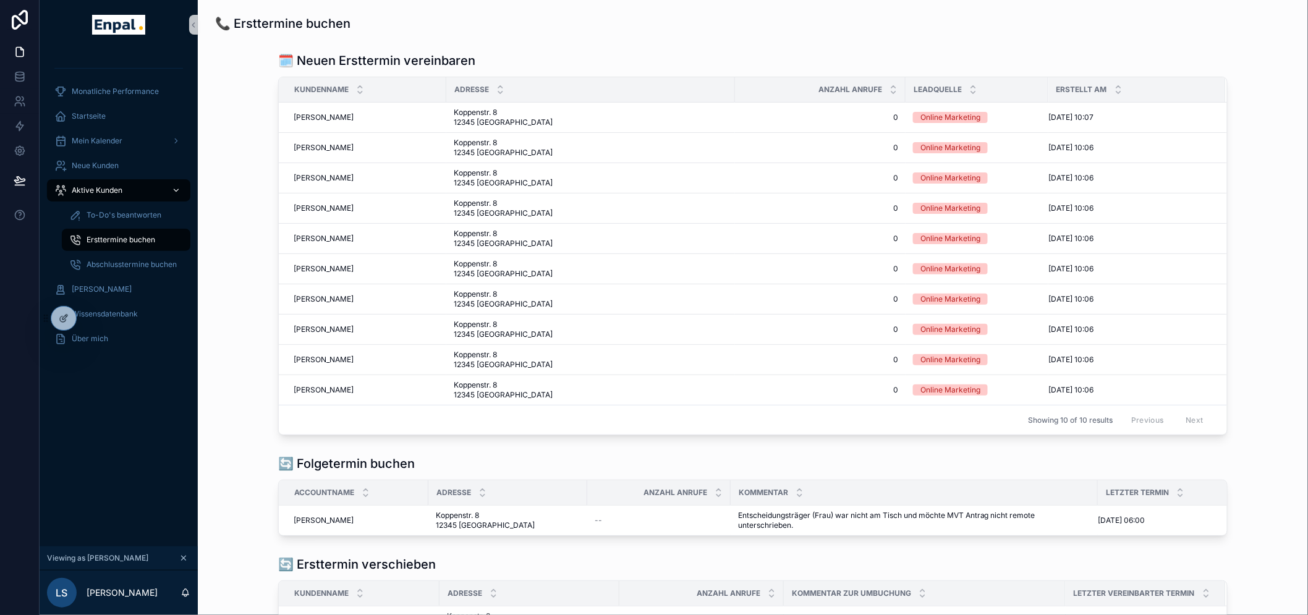
click at [98, 187] on span "Aktive Kunden" at bounding box center [97, 190] width 51 height 10
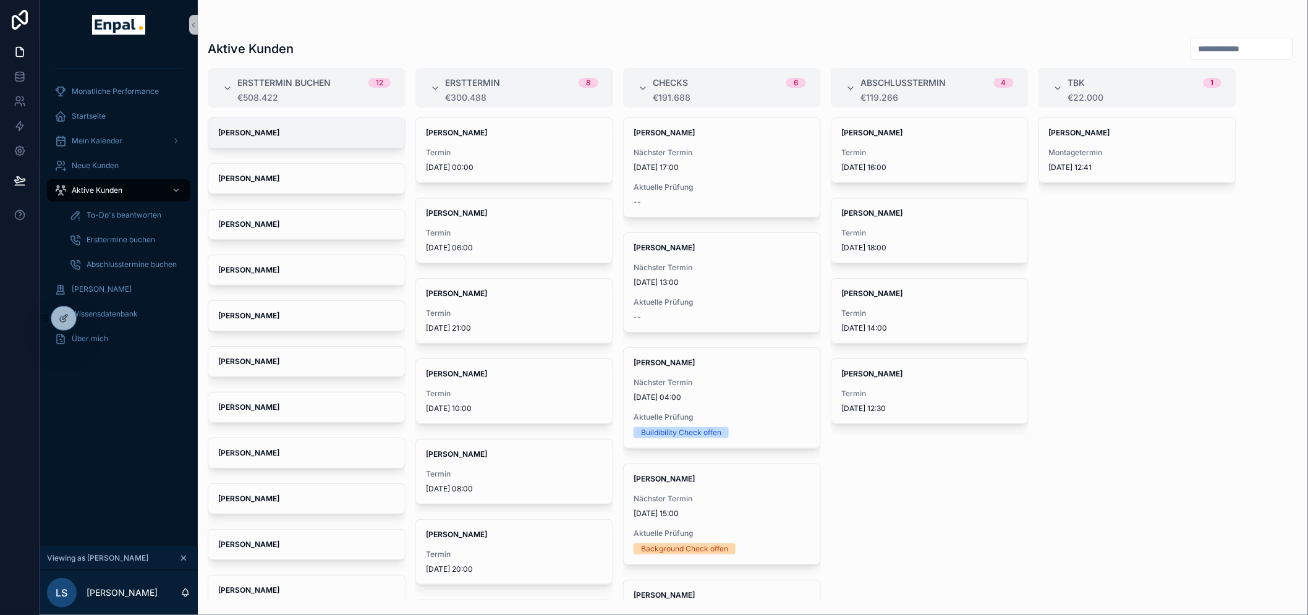
click at [282, 137] on span "[PERSON_NAME]" at bounding box center [306, 133] width 177 height 10
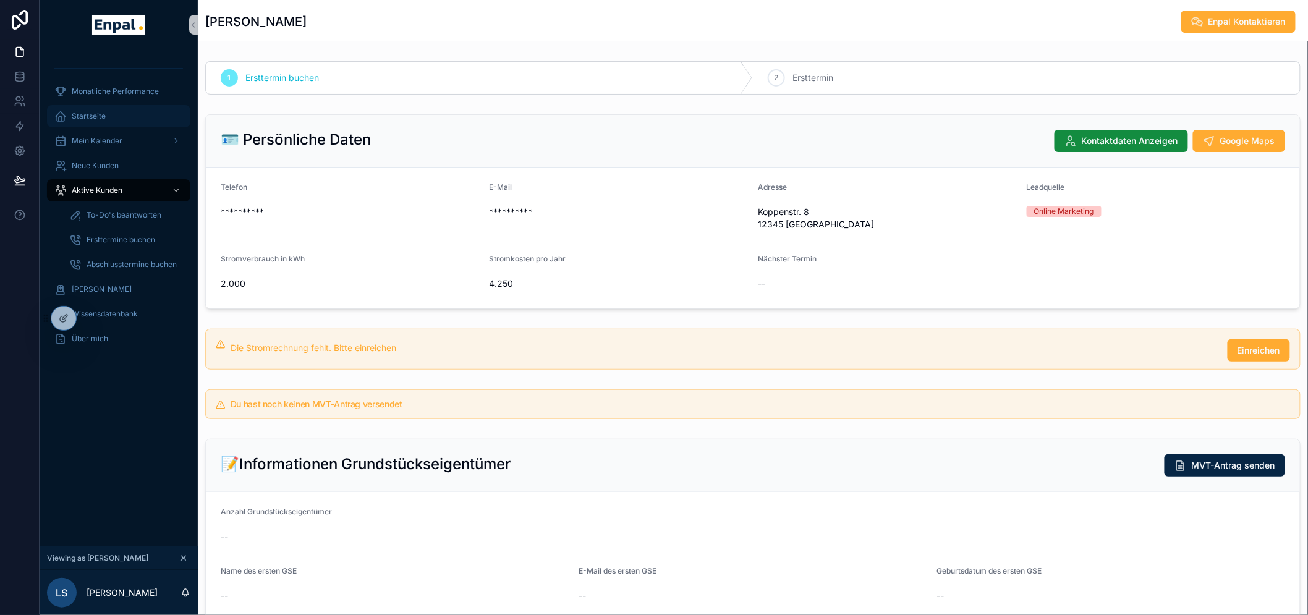
click at [102, 118] on span "Startseite" at bounding box center [89, 116] width 34 height 10
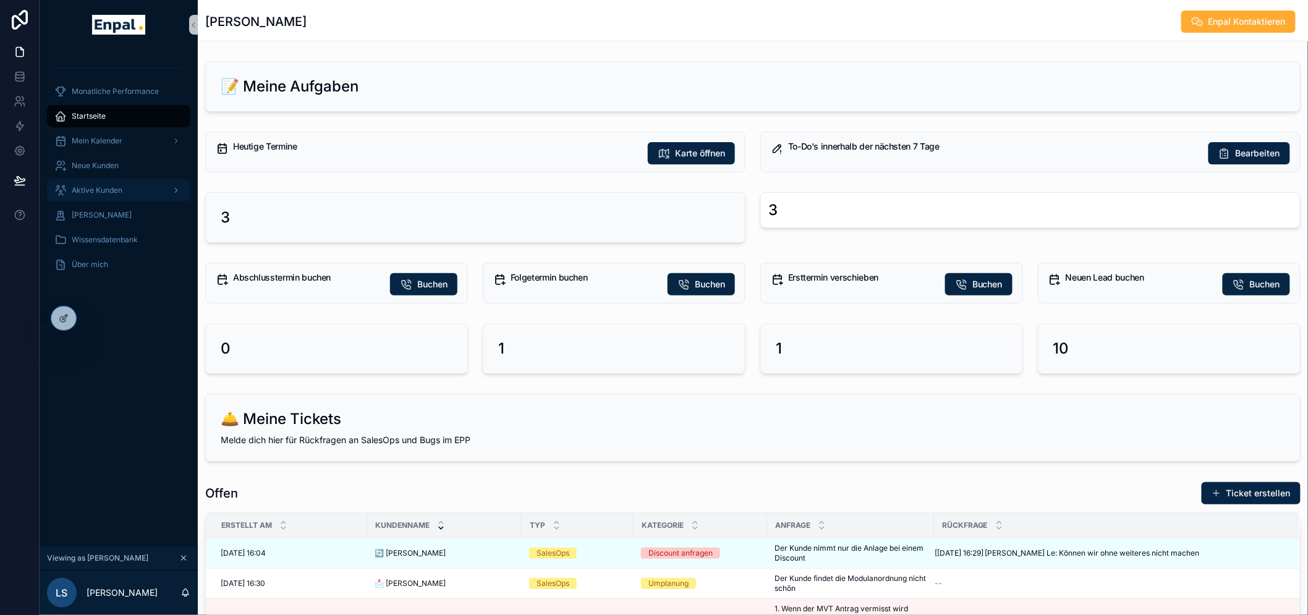
click at [108, 180] on div "Aktive Kunden" at bounding box center [118, 190] width 129 height 20
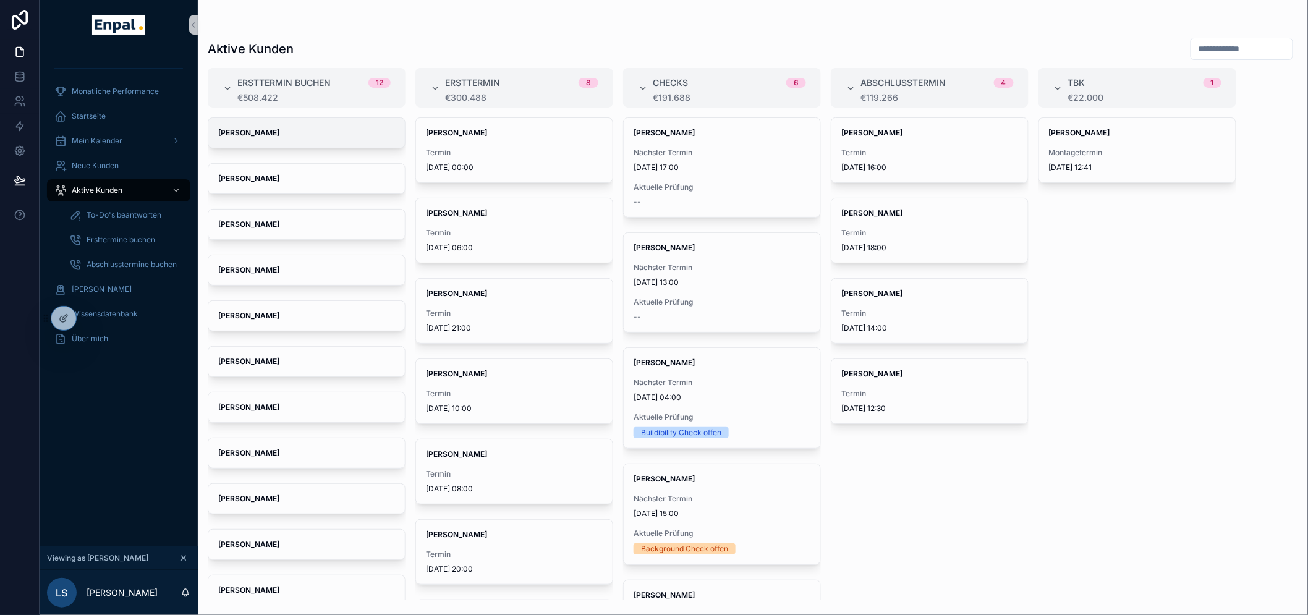
click at [289, 125] on div "[PERSON_NAME]" at bounding box center [306, 133] width 197 height 30
click at [20, 83] on link at bounding box center [19, 76] width 39 height 25
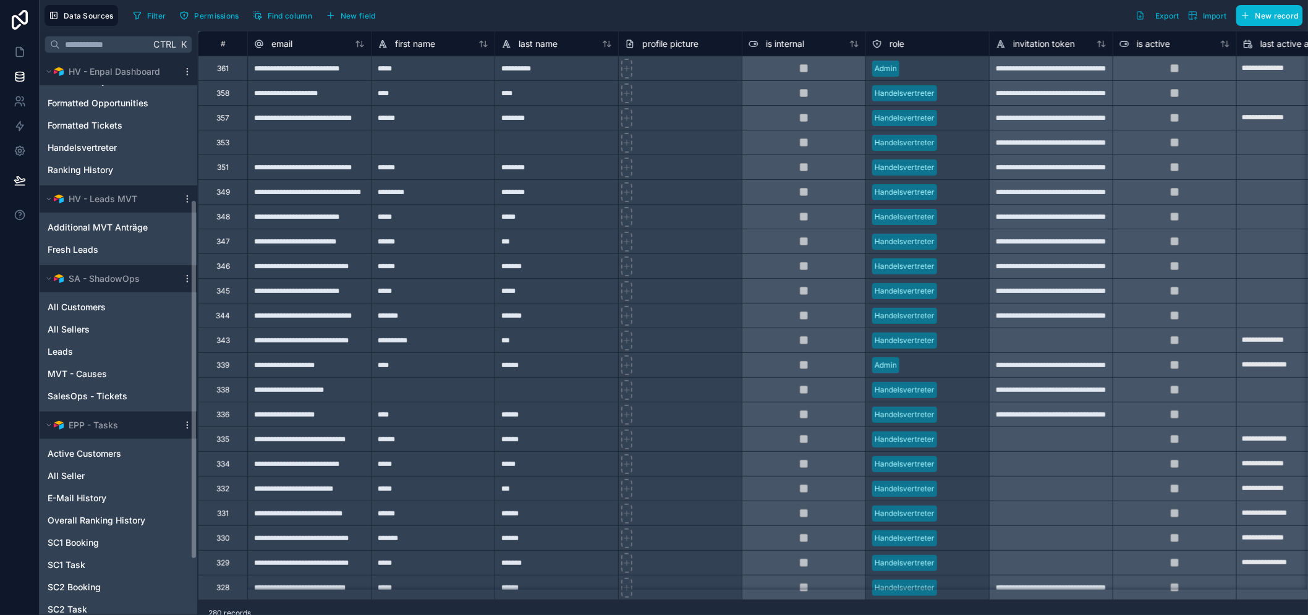
scroll to position [137, 0]
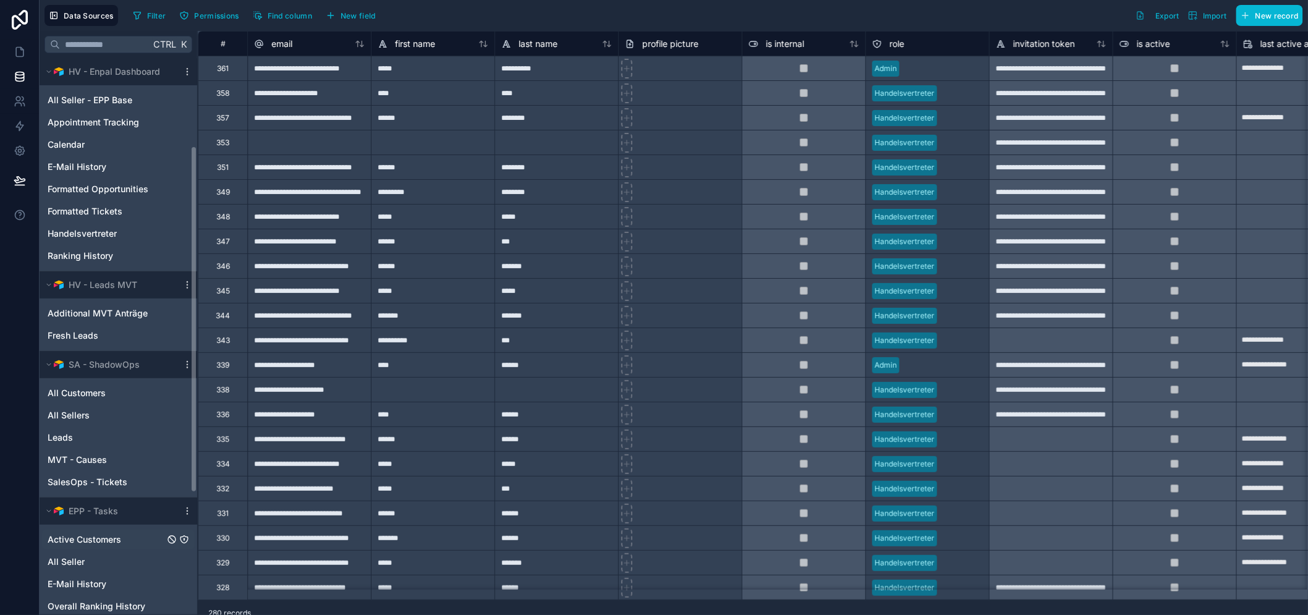
click at [84, 536] on span "Active Customers" at bounding box center [85, 539] width 74 height 12
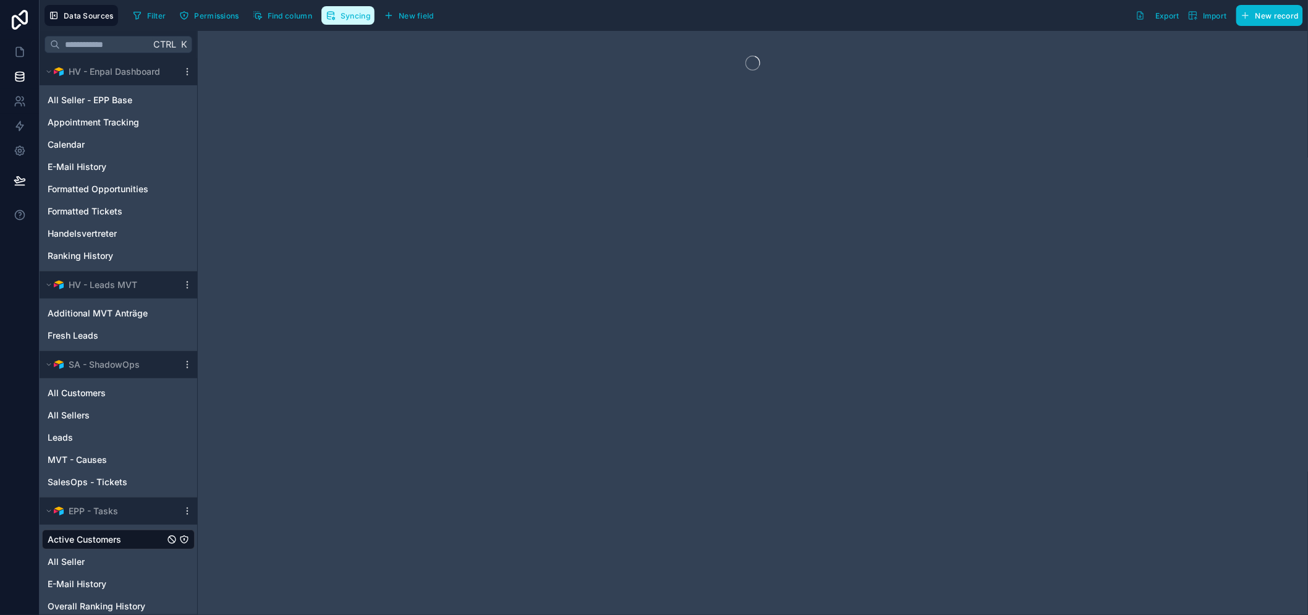
click at [350, 9] on button "Syncing" at bounding box center [347, 15] width 53 height 19
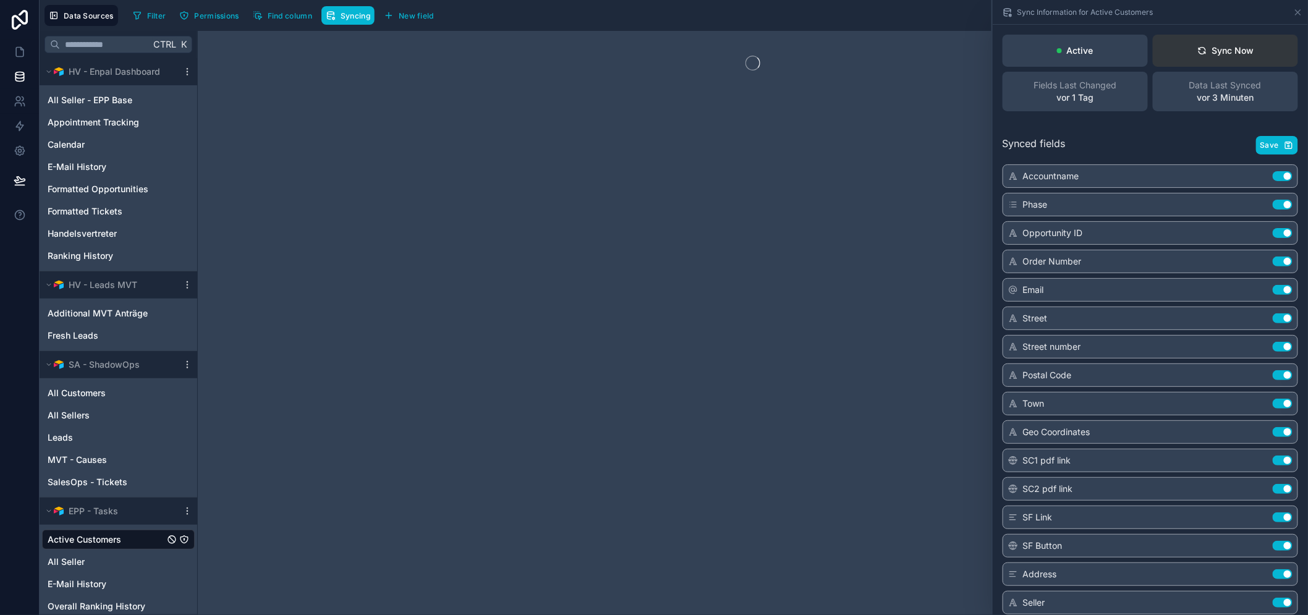
click at [1210, 53] on div "Sync Now" at bounding box center [1225, 50] width 57 height 12
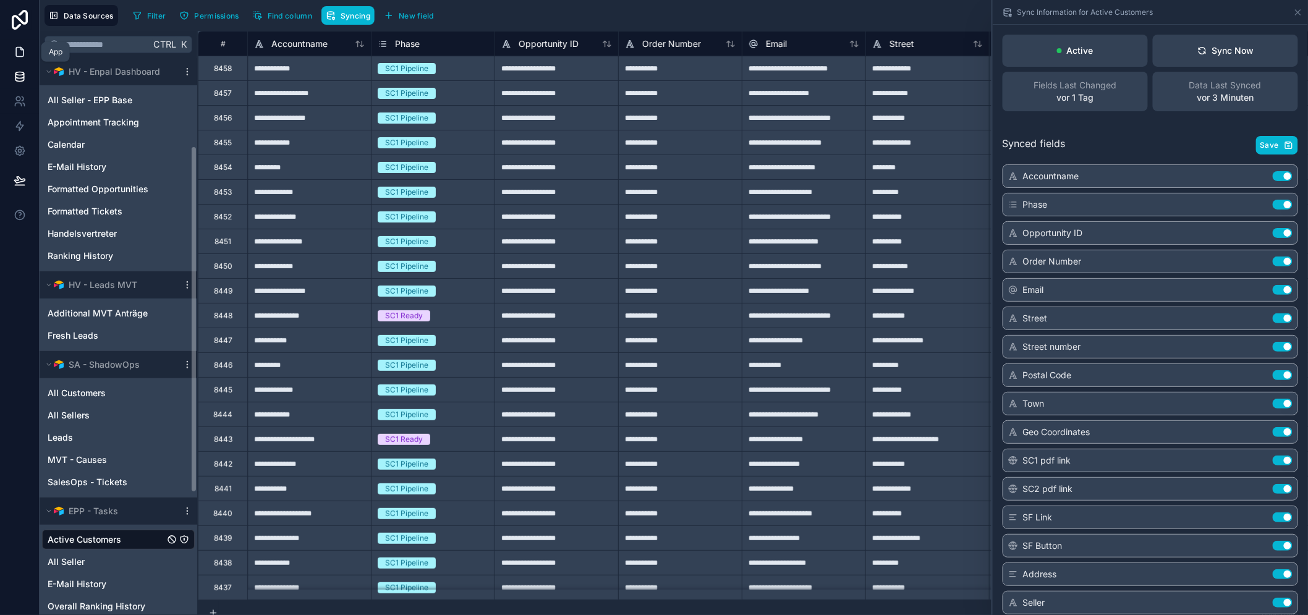
click at [9, 51] on link at bounding box center [19, 52] width 39 height 25
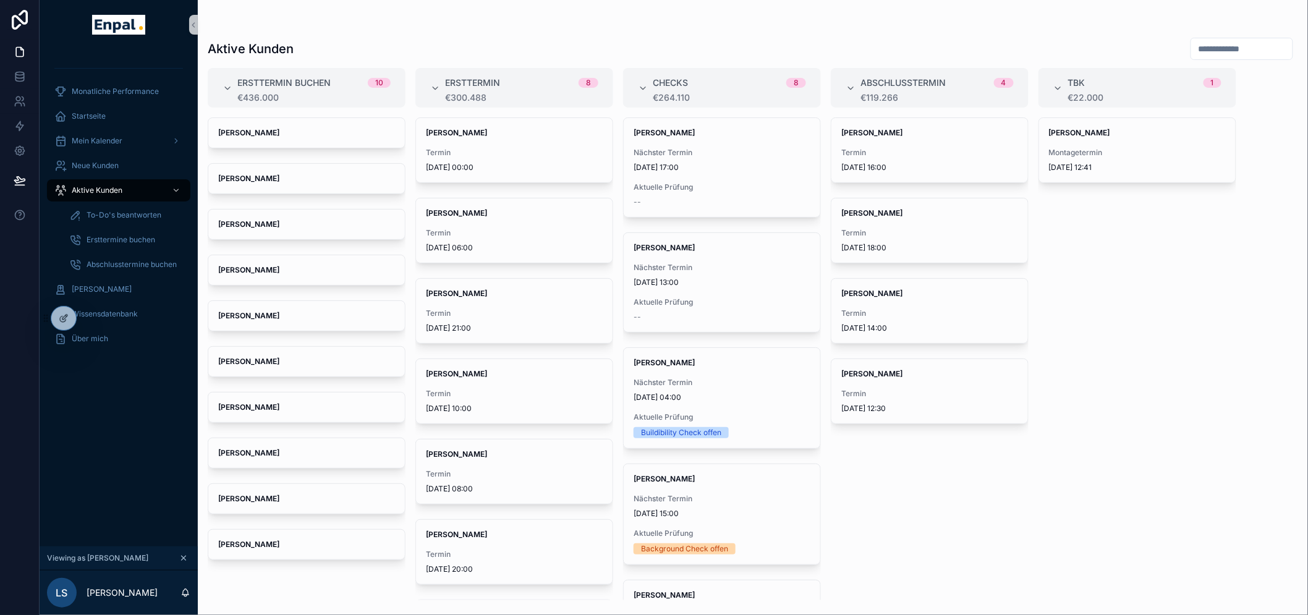
click at [289, 85] on span "Ersttermin buchen" at bounding box center [283, 83] width 93 height 12
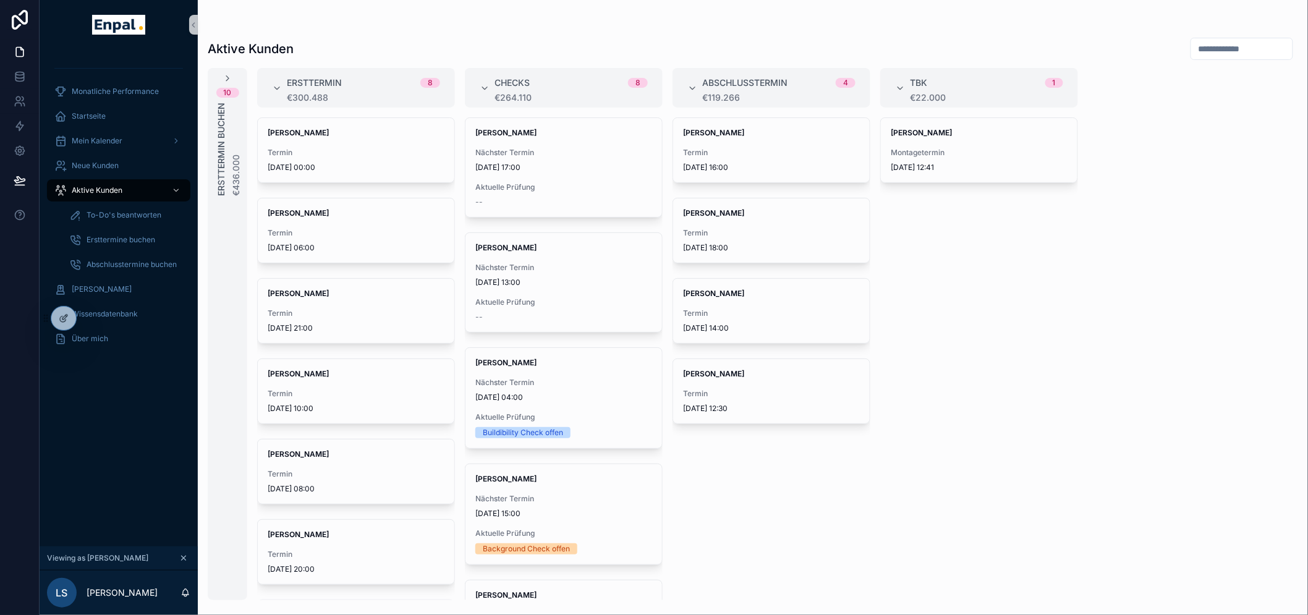
click at [229, 88] on div "10" at bounding box center [228, 93] width 8 height 10
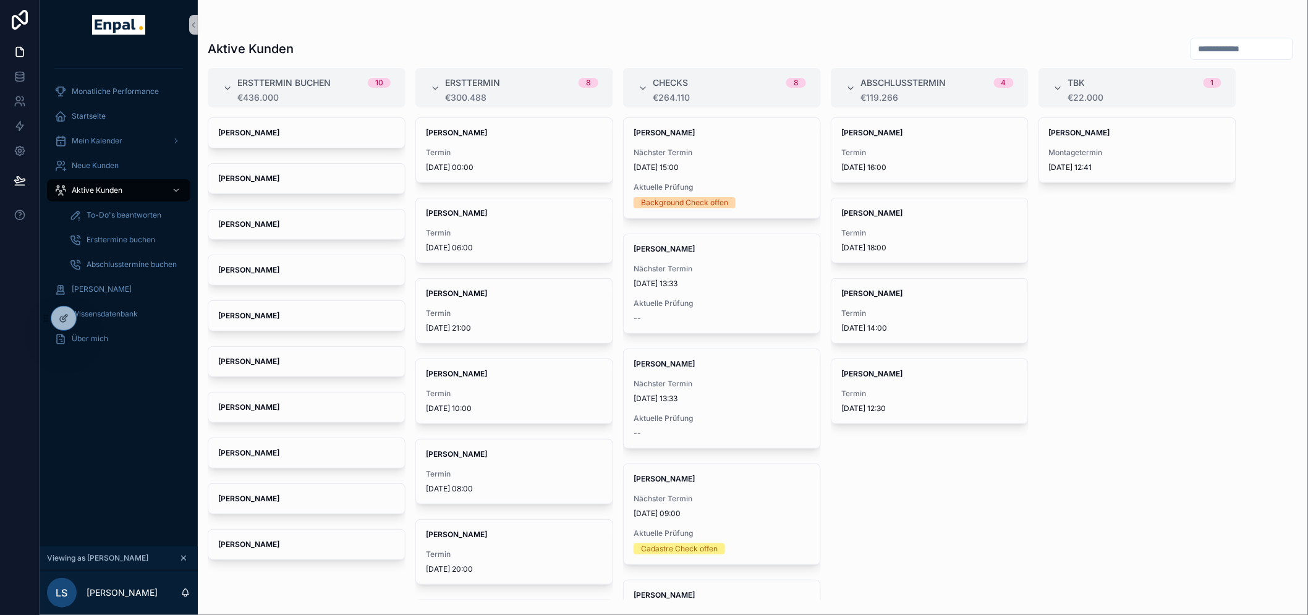
scroll to position [342, 0]
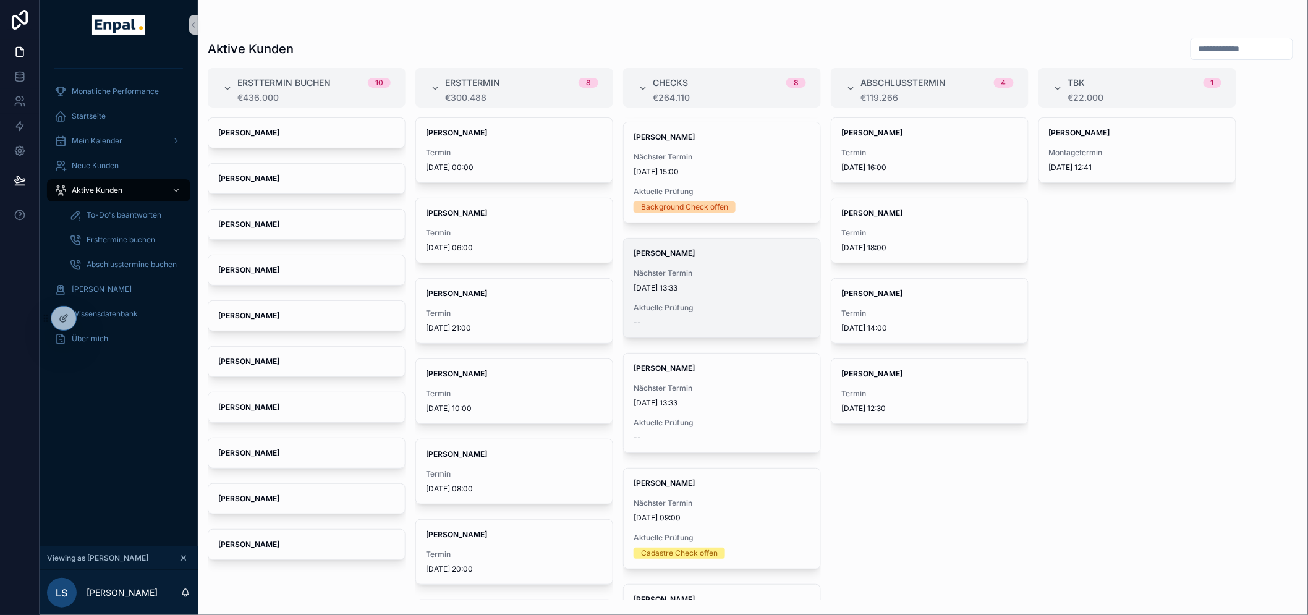
click at [703, 309] on span "Aktuelle Prüfung" at bounding box center [721, 308] width 177 height 10
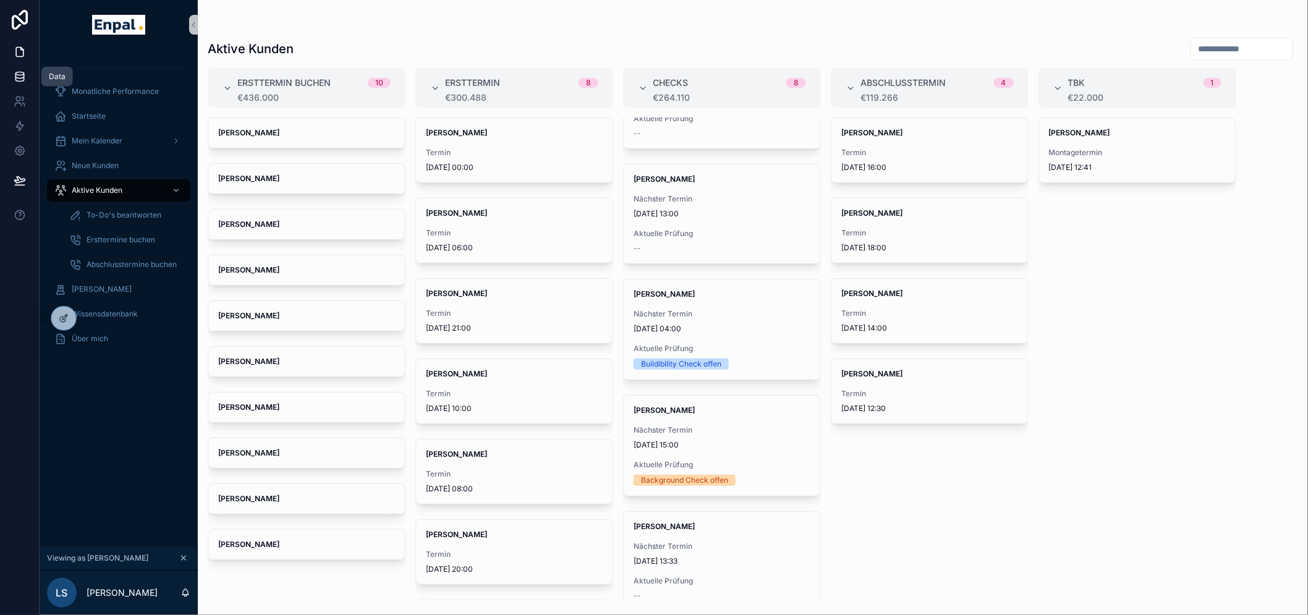
click at [19, 77] on icon at bounding box center [20, 76] width 12 height 12
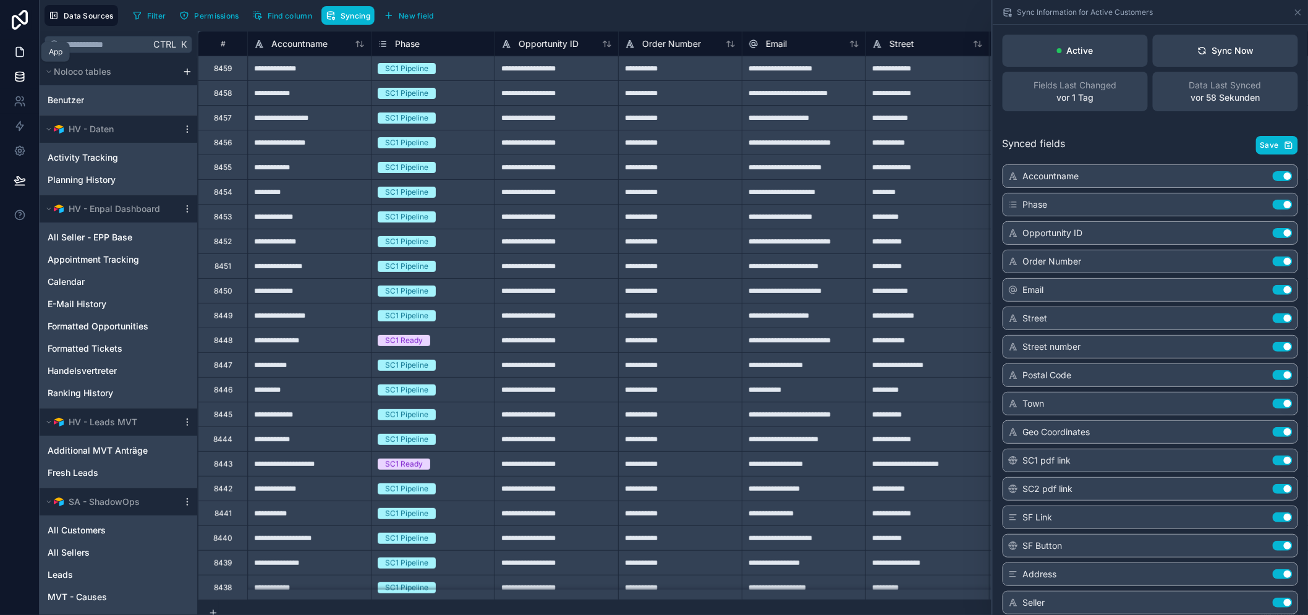
click at [14, 49] on icon at bounding box center [20, 52] width 12 height 12
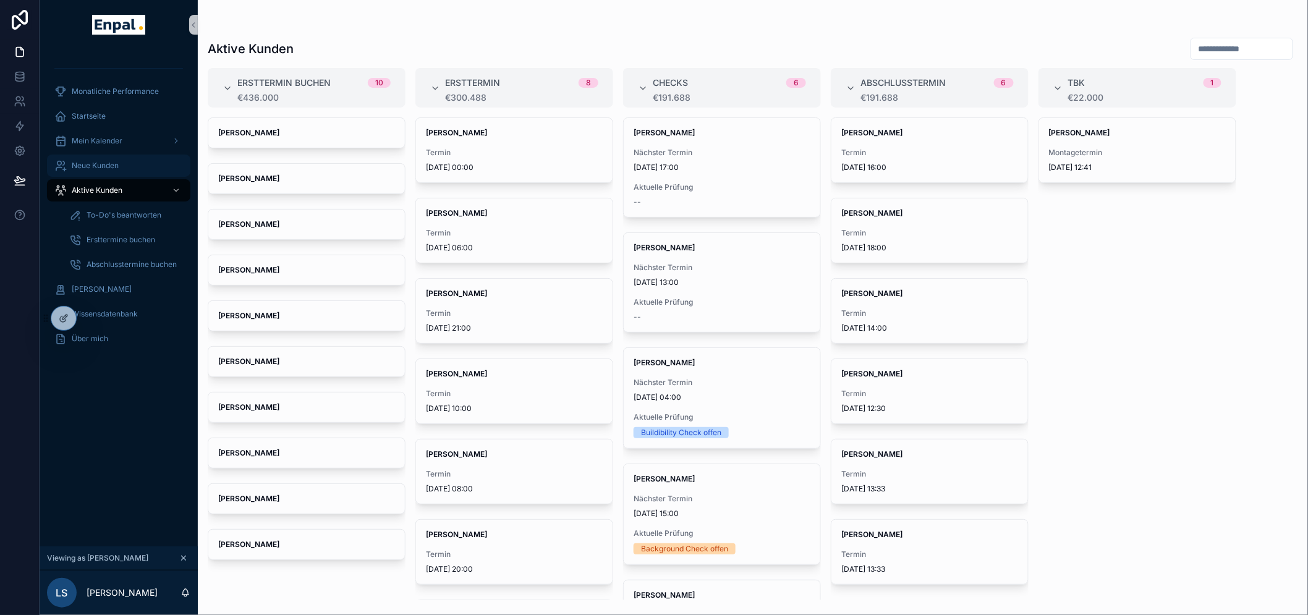
click at [109, 157] on div "Neue Kunden" at bounding box center [118, 166] width 129 height 20
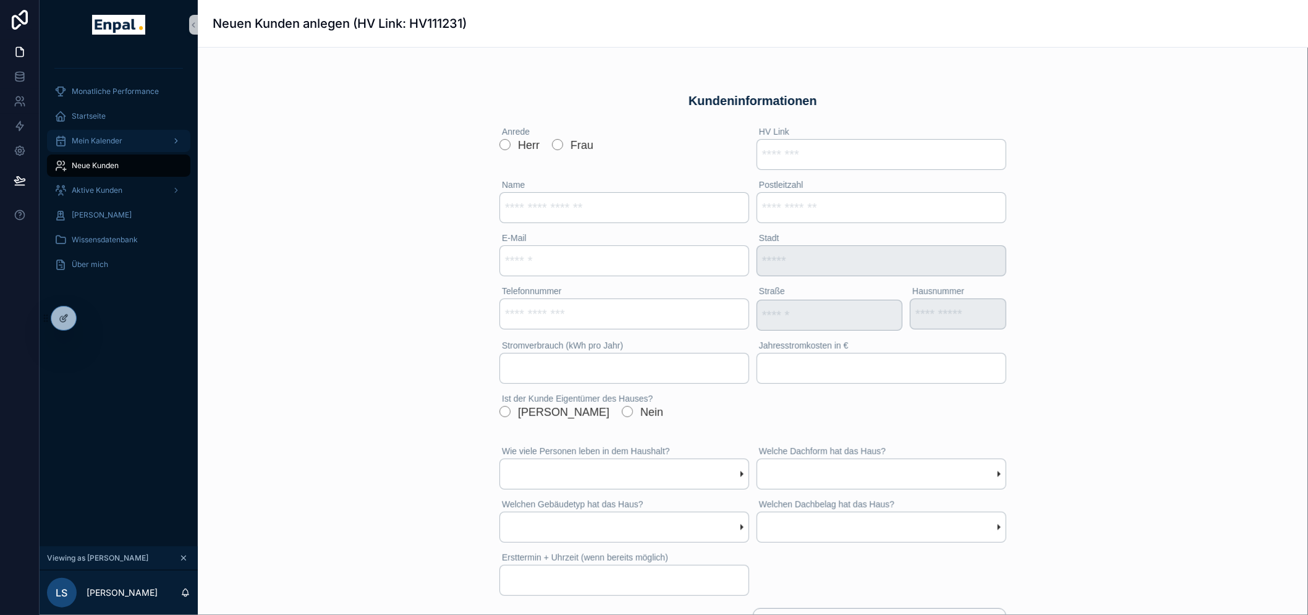
click at [103, 132] on div "Mein Kalender" at bounding box center [118, 141] width 129 height 20
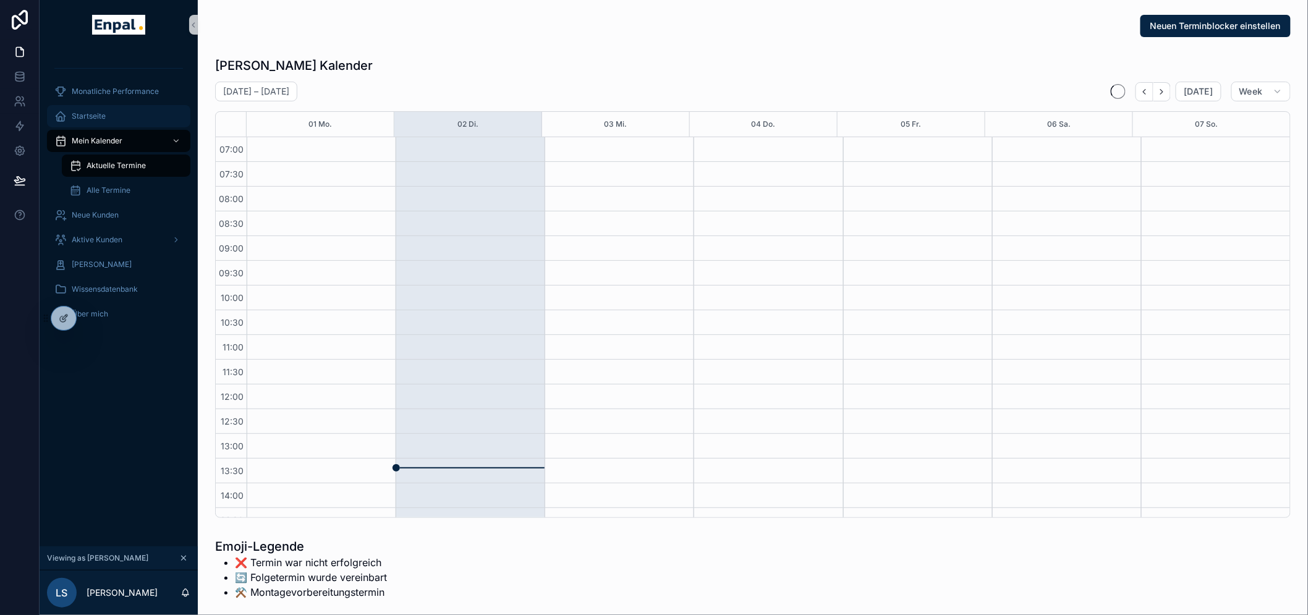
scroll to position [346, 0]
click at [101, 108] on div "Startseite" at bounding box center [118, 116] width 129 height 20
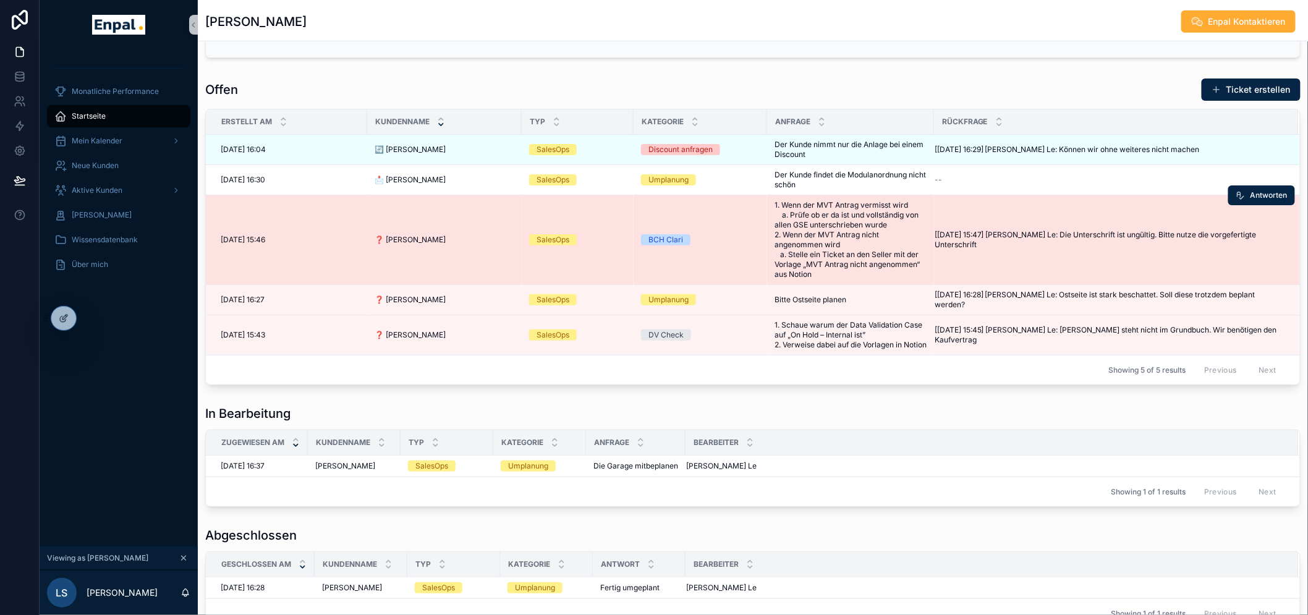
scroll to position [412, 0]
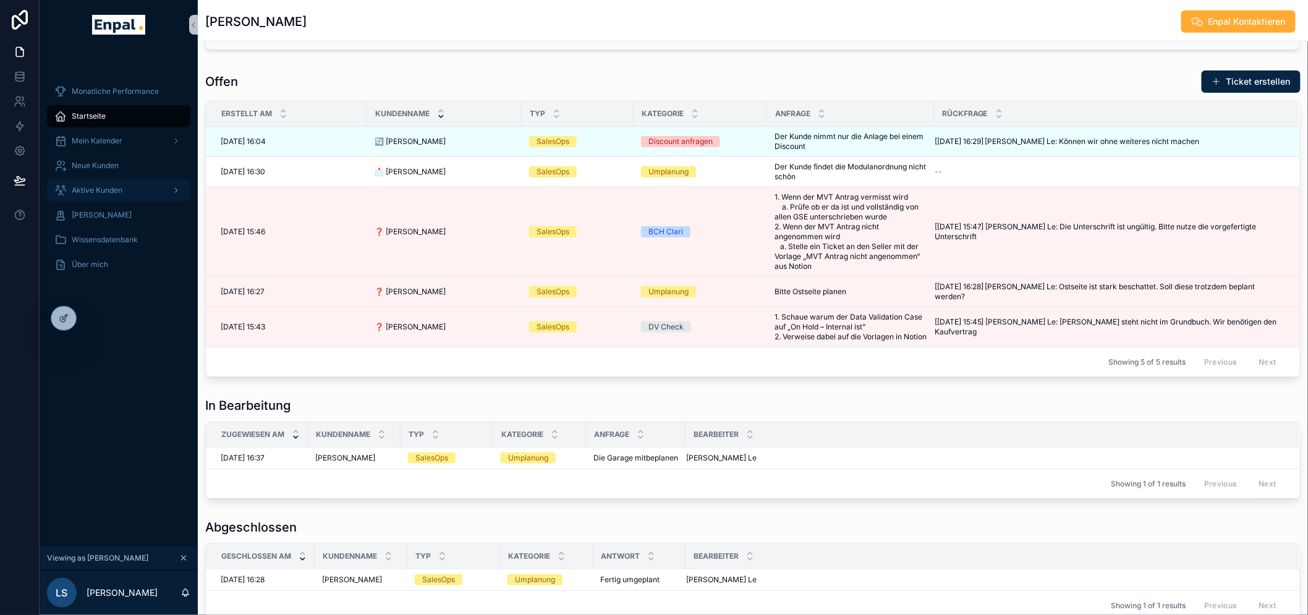
click at [93, 190] on span "Aktive Kunden" at bounding box center [97, 190] width 51 height 10
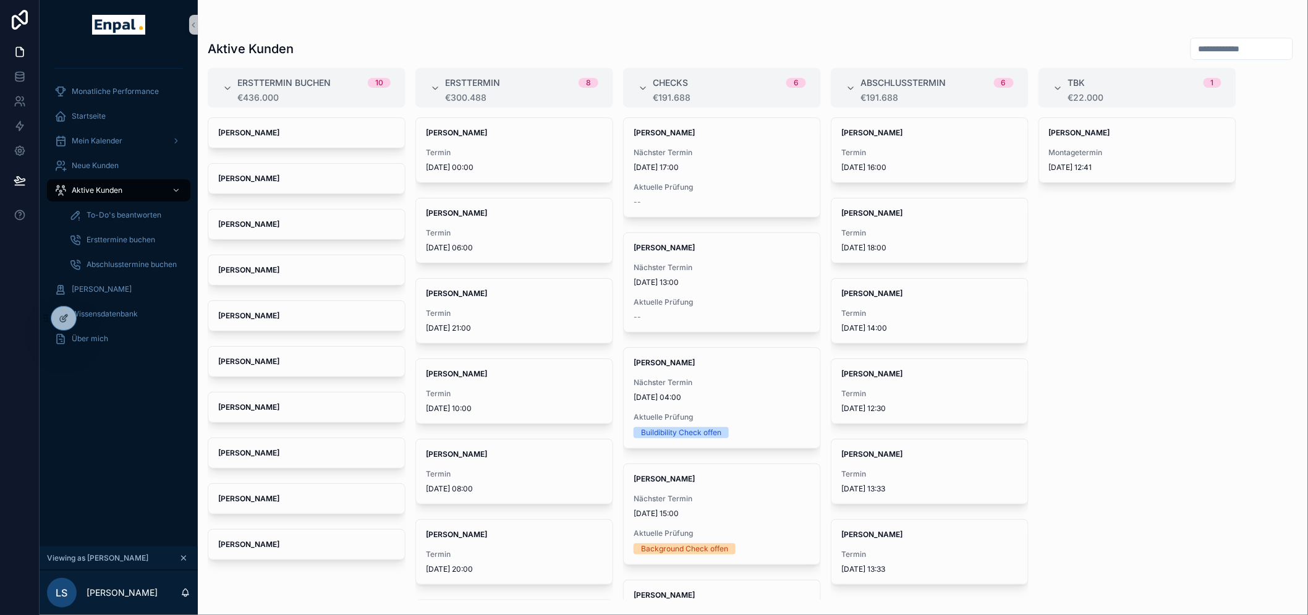
click at [1239, 41] on input "scrollable content" at bounding box center [1241, 48] width 101 height 17
type input "******"
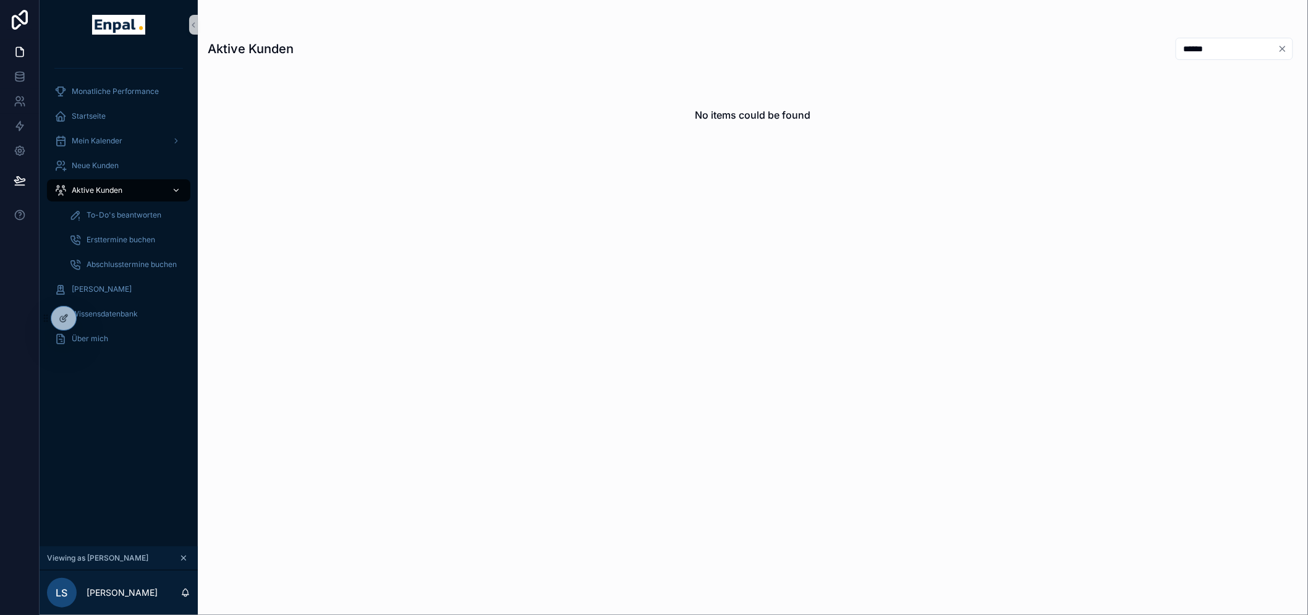
click at [104, 193] on span "Aktive Kunden" at bounding box center [97, 190] width 51 height 10
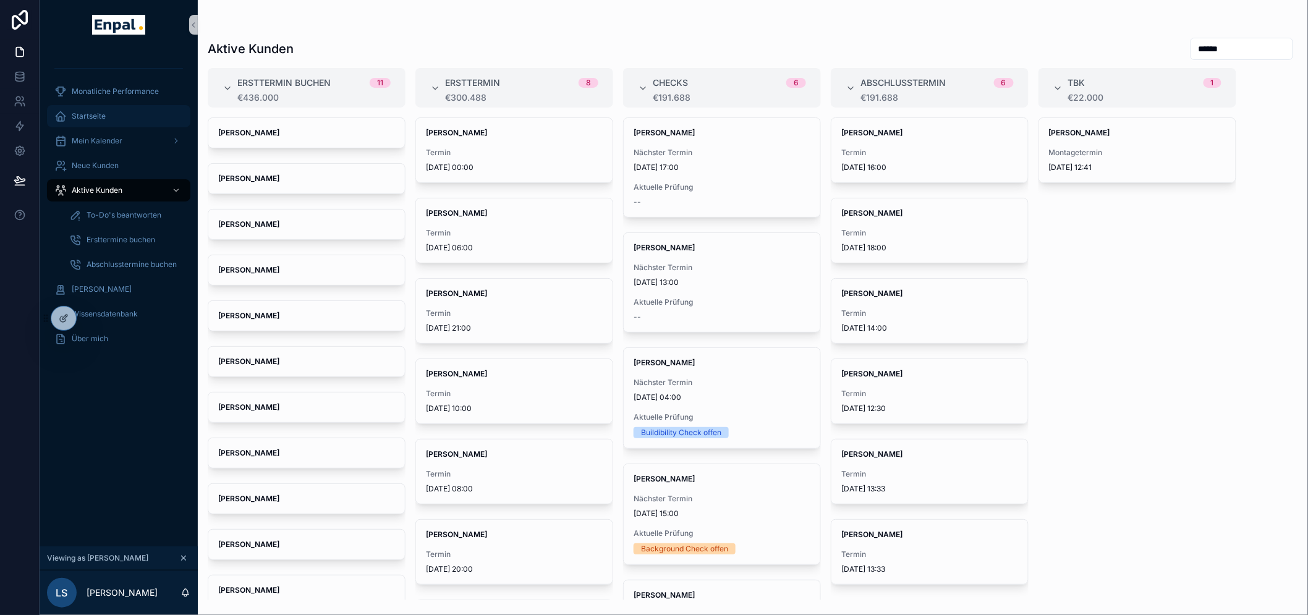
click at [102, 119] on span "Startseite" at bounding box center [89, 116] width 34 height 10
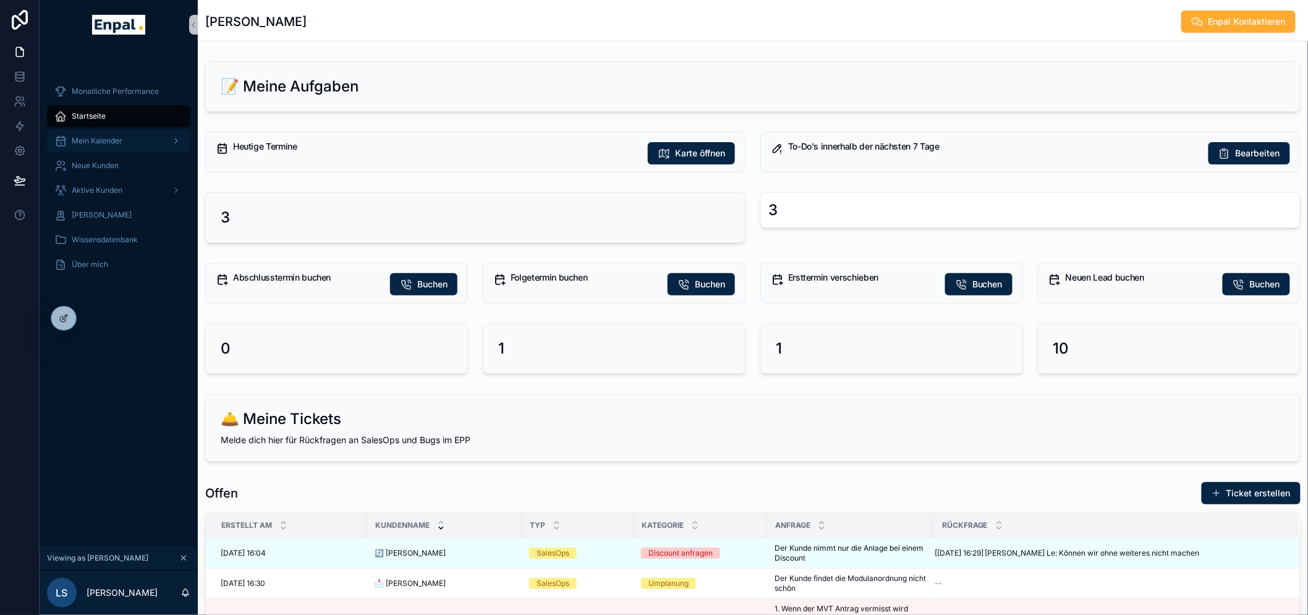
click at [90, 146] on div "Mein Kalender" at bounding box center [118, 141] width 129 height 20
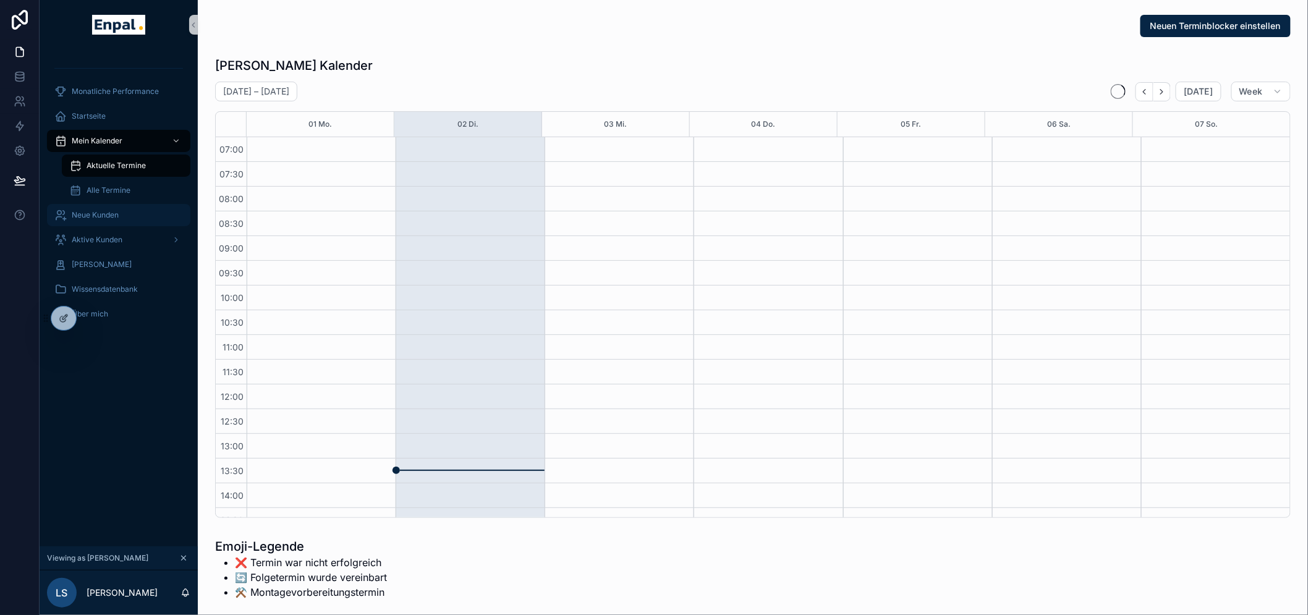
scroll to position [346, 0]
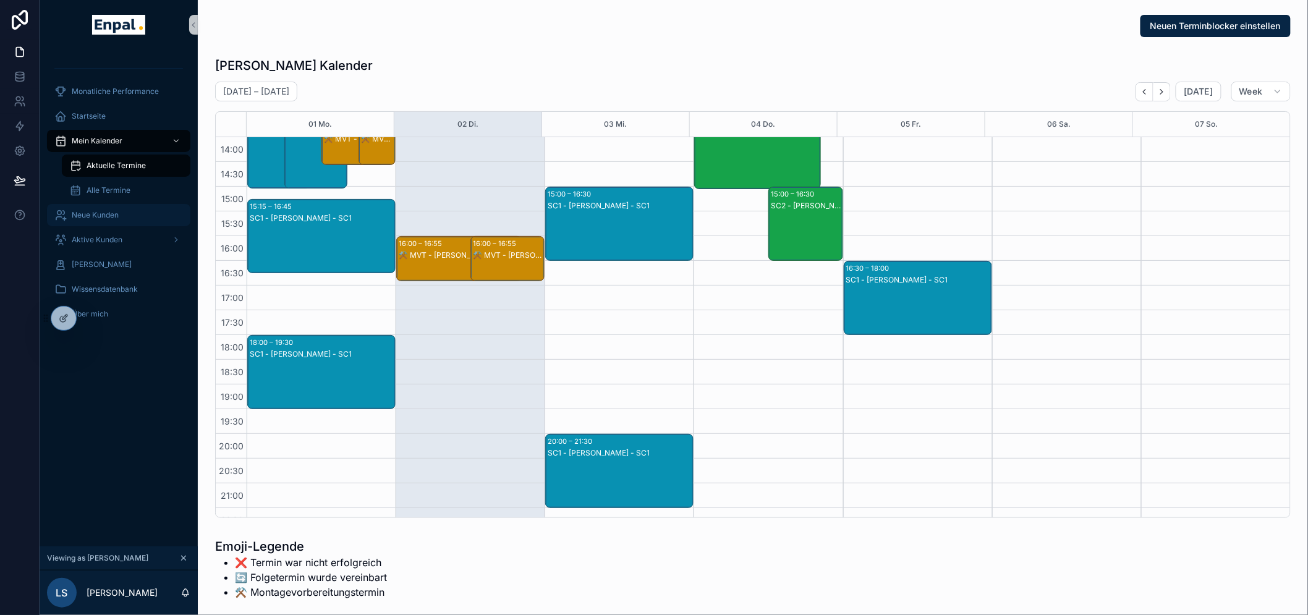
click at [85, 216] on span "Neue Kunden" at bounding box center [95, 215] width 47 height 10
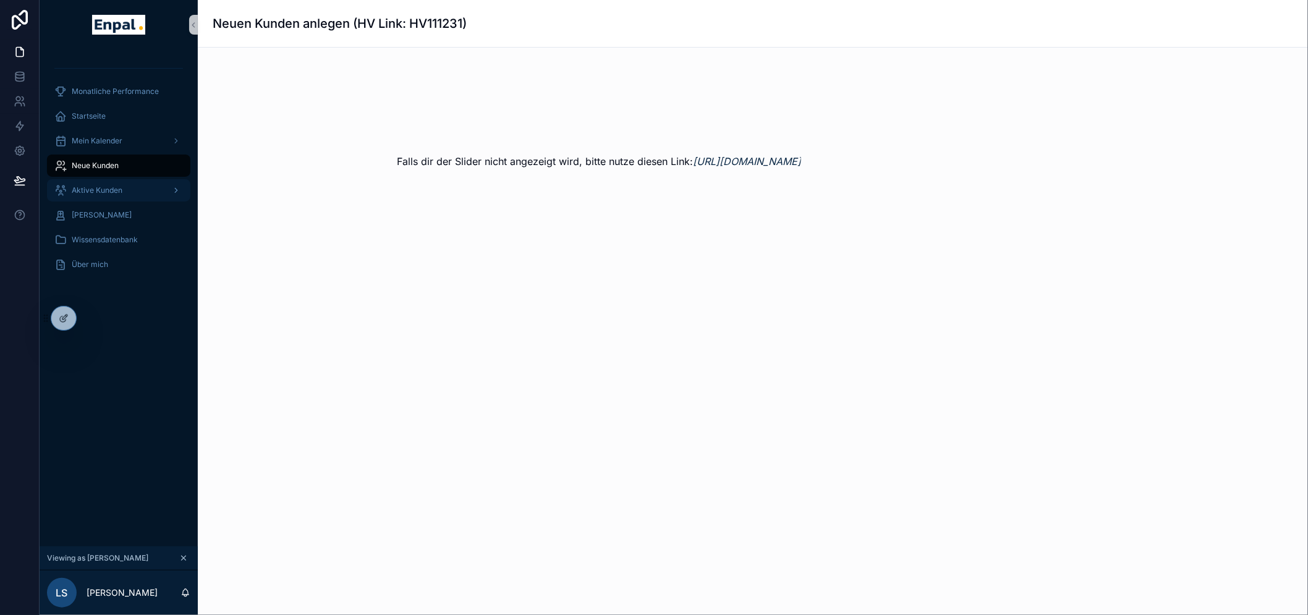
click at [82, 193] on span "Aktive Kunden" at bounding box center [97, 190] width 51 height 10
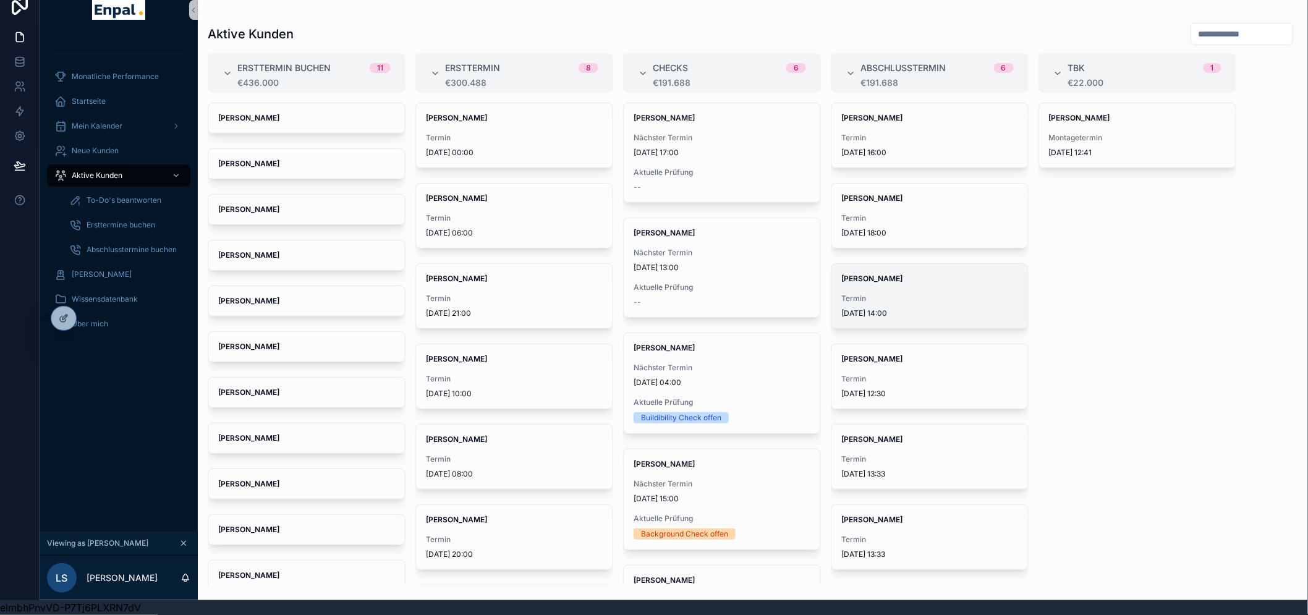
scroll to position [25, 0]
click at [902, 469] on span "[DATE] 13:33" at bounding box center [929, 474] width 177 height 10
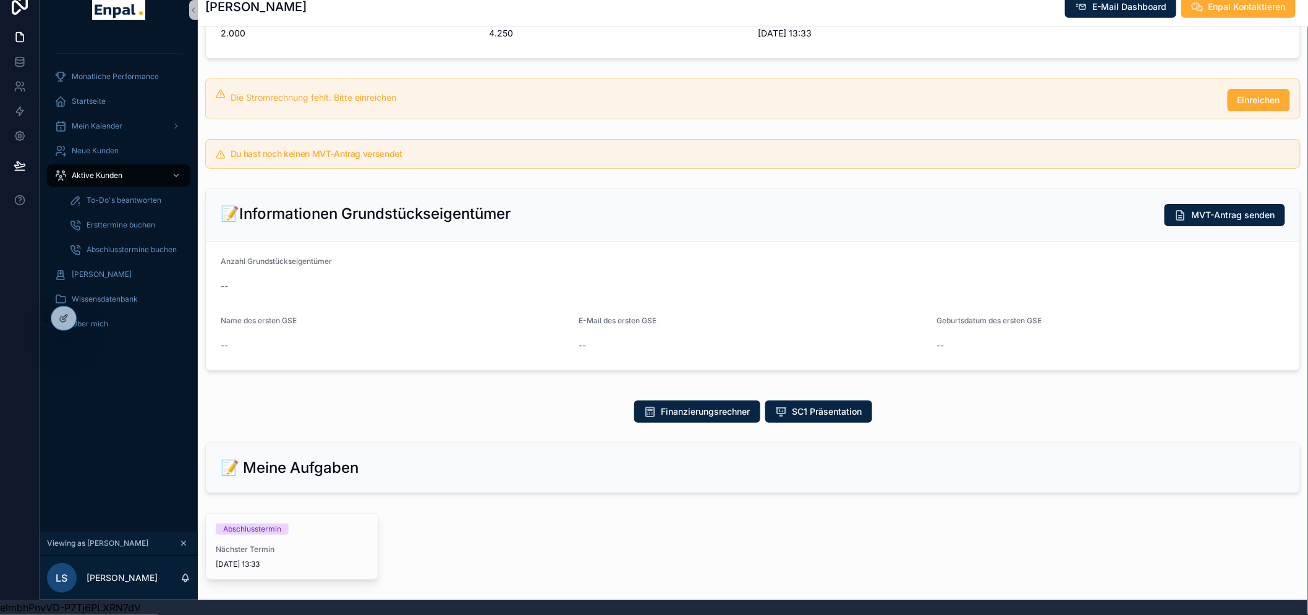
scroll to position [343, 0]
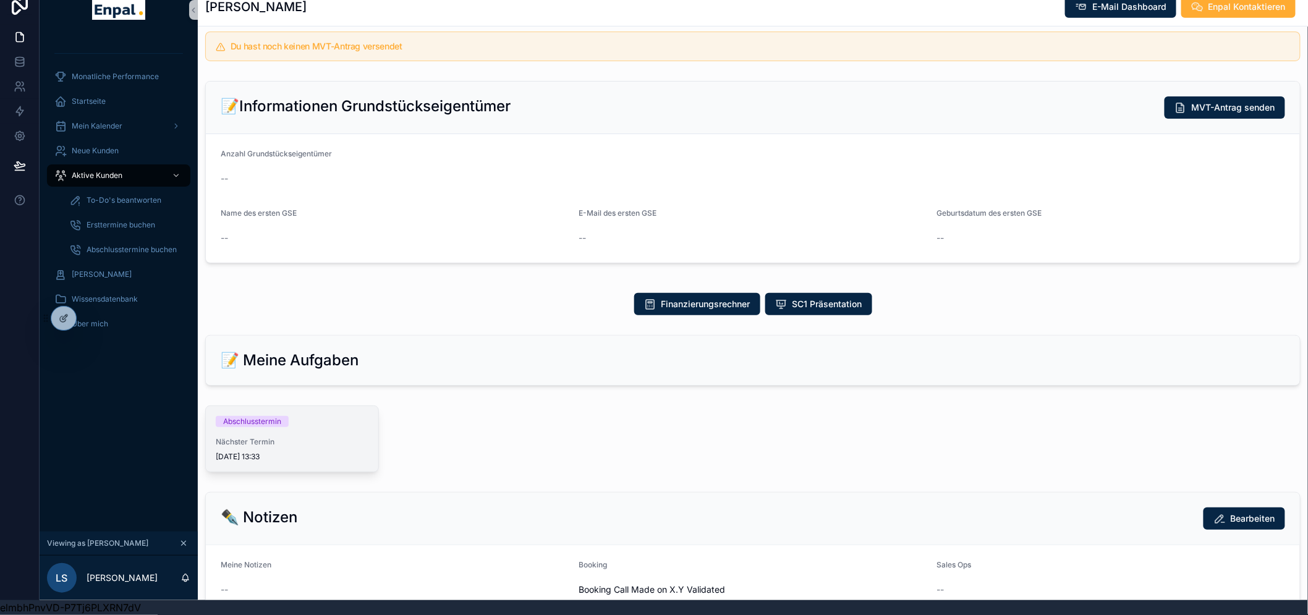
click at [248, 416] on div "Abschlusstermin" at bounding box center [252, 421] width 58 height 11
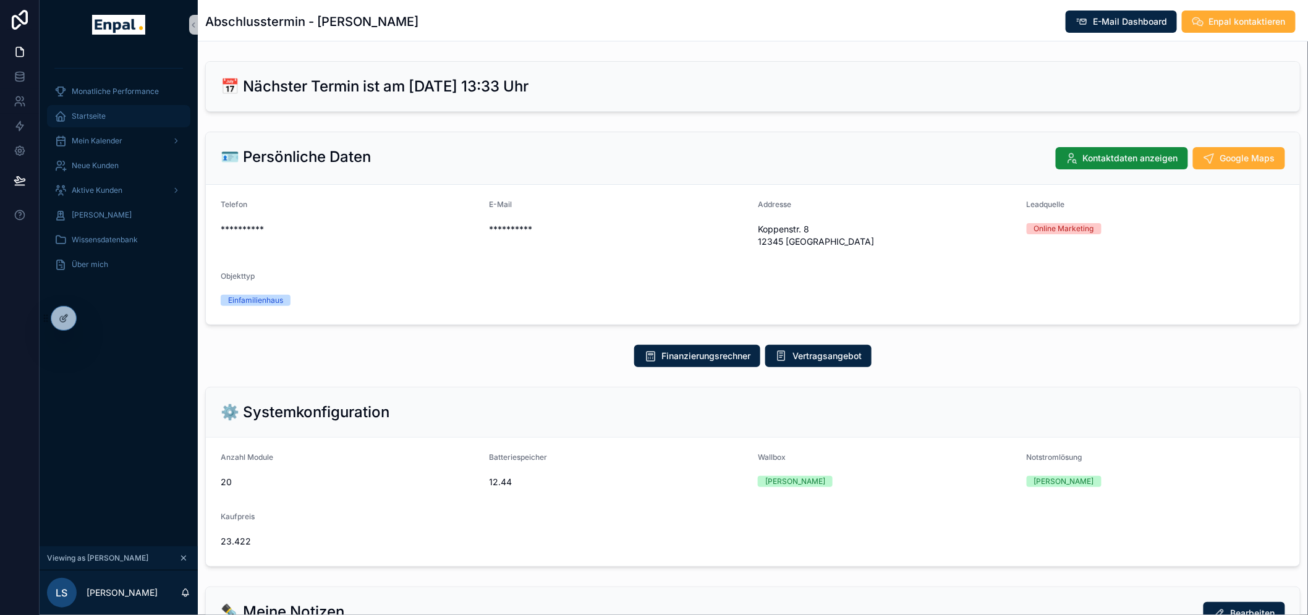
click at [114, 107] on div "Startseite" at bounding box center [118, 116] width 129 height 20
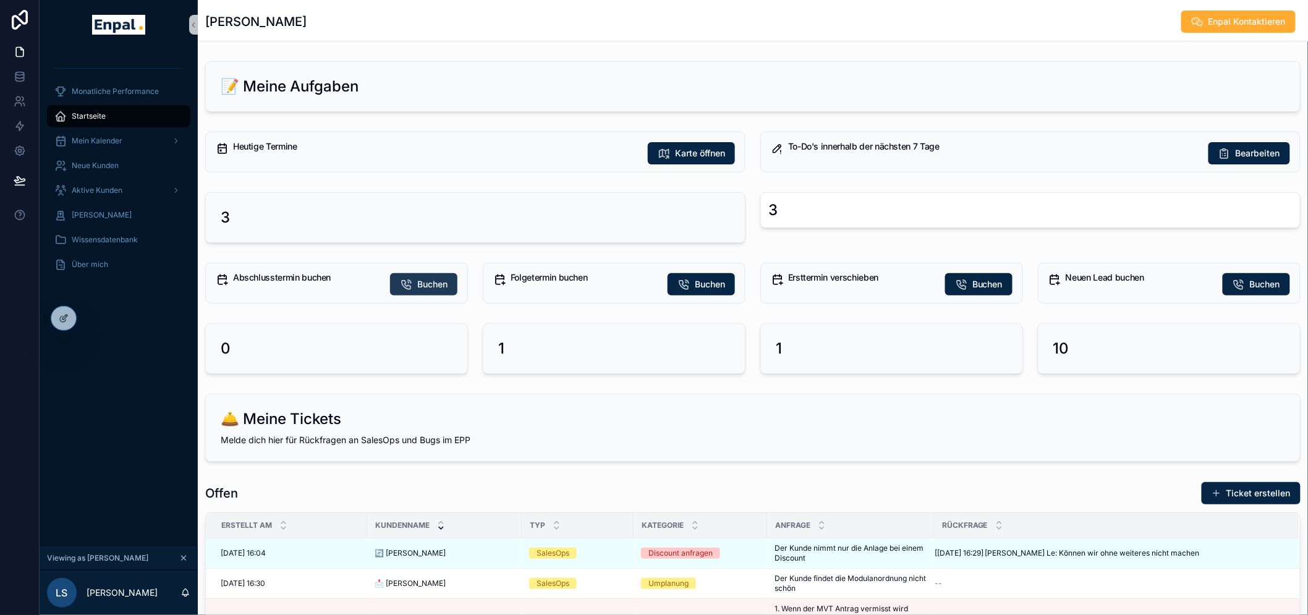
click at [408, 285] on icon "scrollable content" at bounding box center [406, 284] width 12 height 12
click at [685, 284] on icon "scrollable content" at bounding box center [683, 284] width 12 height 12
click at [1250, 287] on span "Buchen" at bounding box center [1265, 284] width 30 height 12
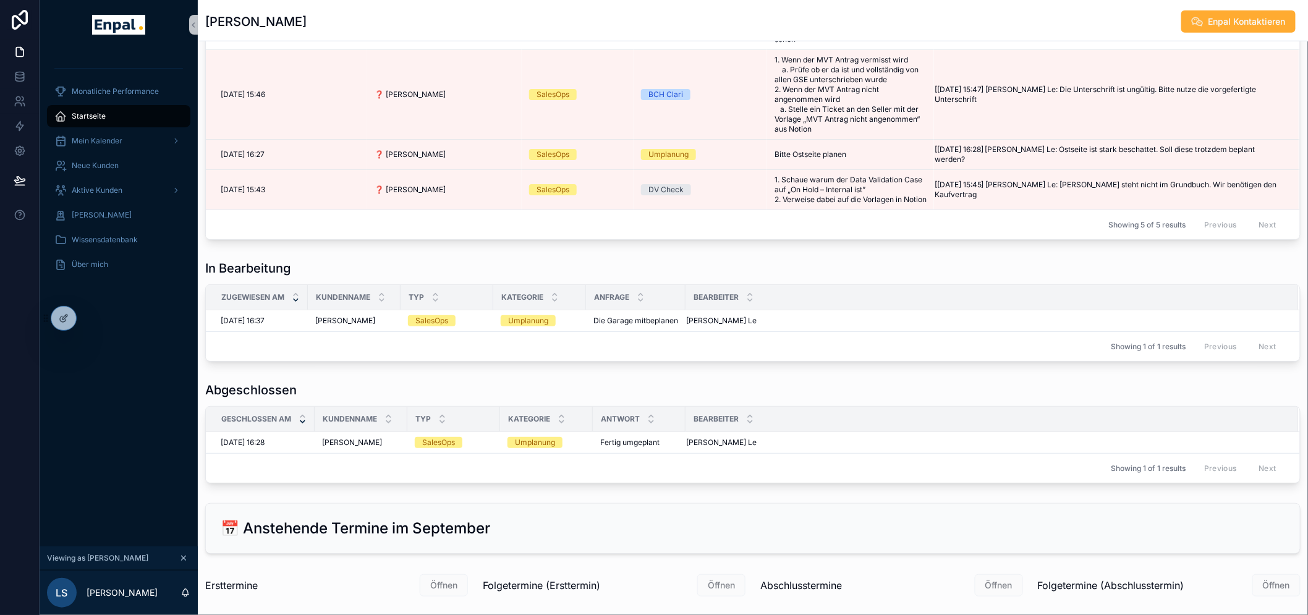
scroll to position [137, 0]
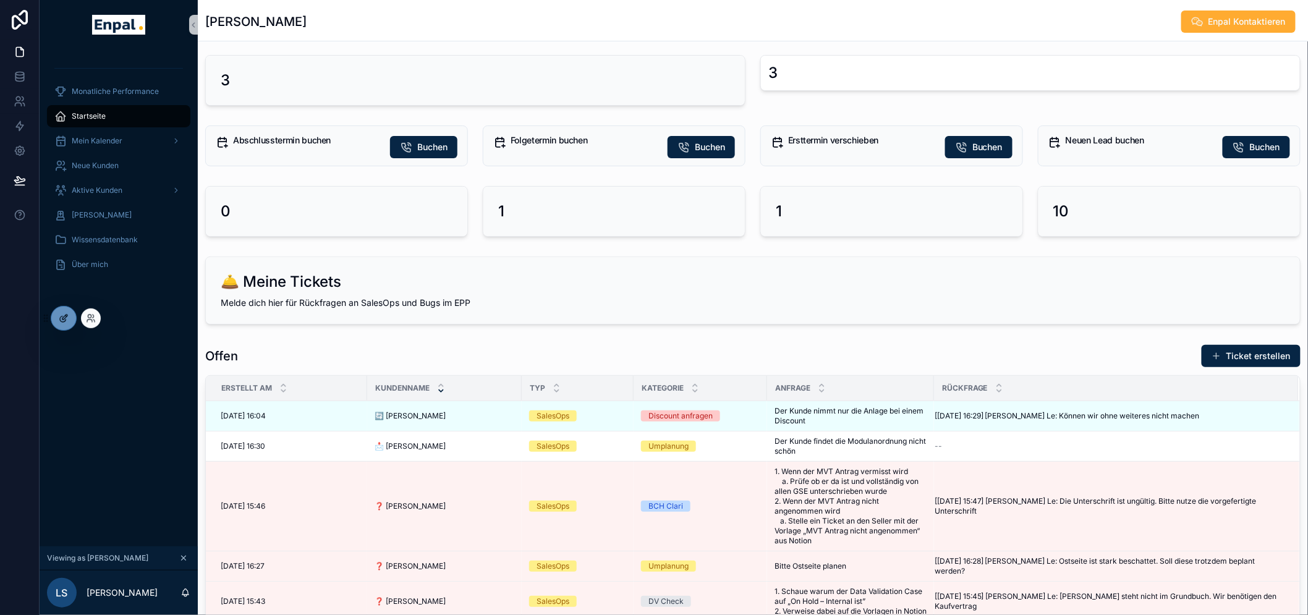
click at [61, 322] on icon at bounding box center [64, 318] width 10 height 10
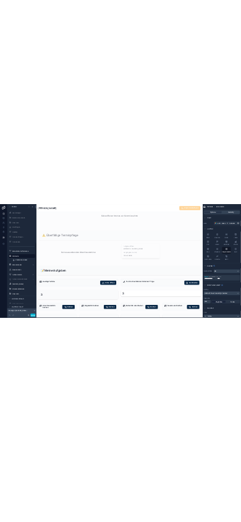
scroll to position [598, 0]
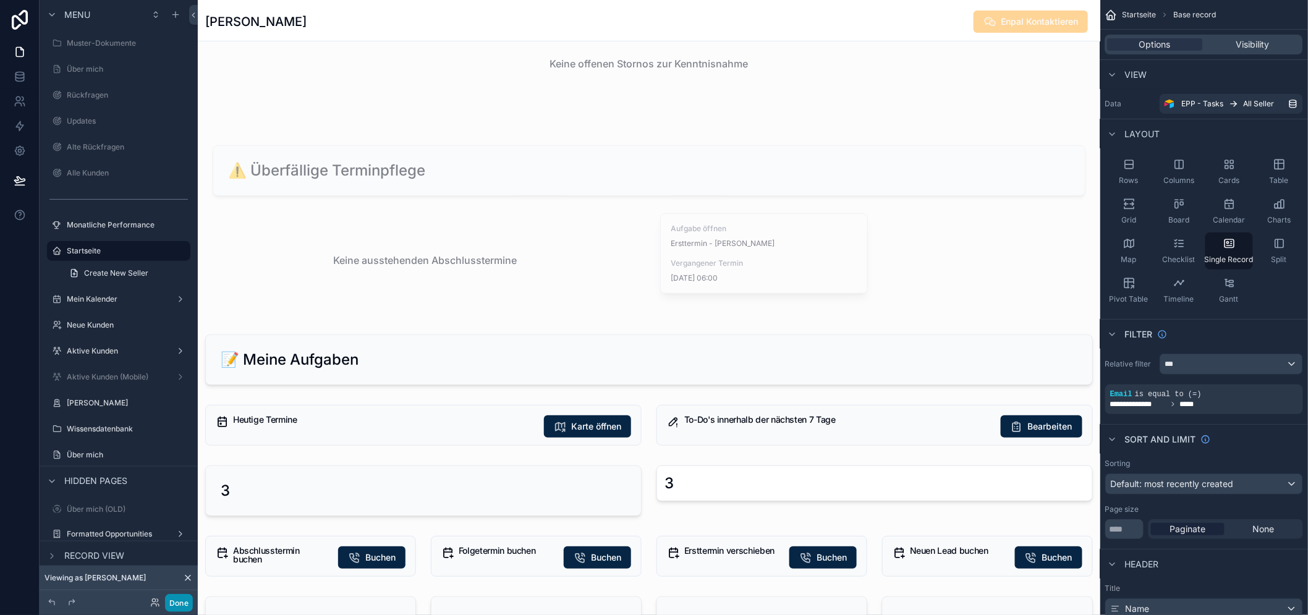
click at [180, 601] on button "Done" at bounding box center [179, 603] width 28 height 18
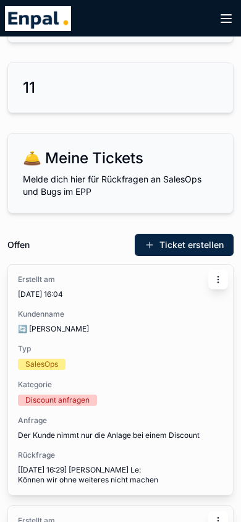
scroll to position [803, 0]
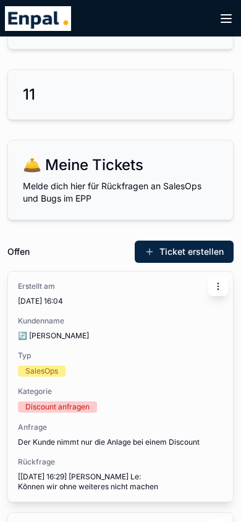
click at [41, 314] on div "Erstellt am [DATE] 16:04 Kundenname 🔄 [PERSON_NAME] Typ SalesOps Kategorie Disc…" at bounding box center [120, 386] width 225 height 230
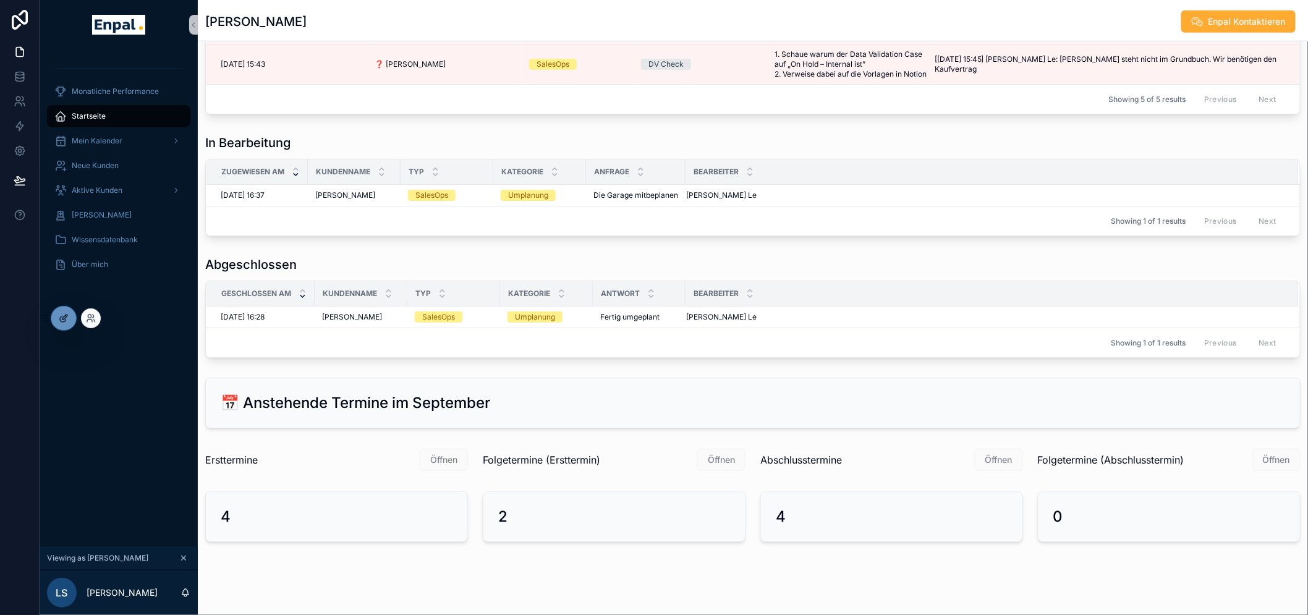
click at [54, 317] on div at bounding box center [63, 318] width 25 height 23
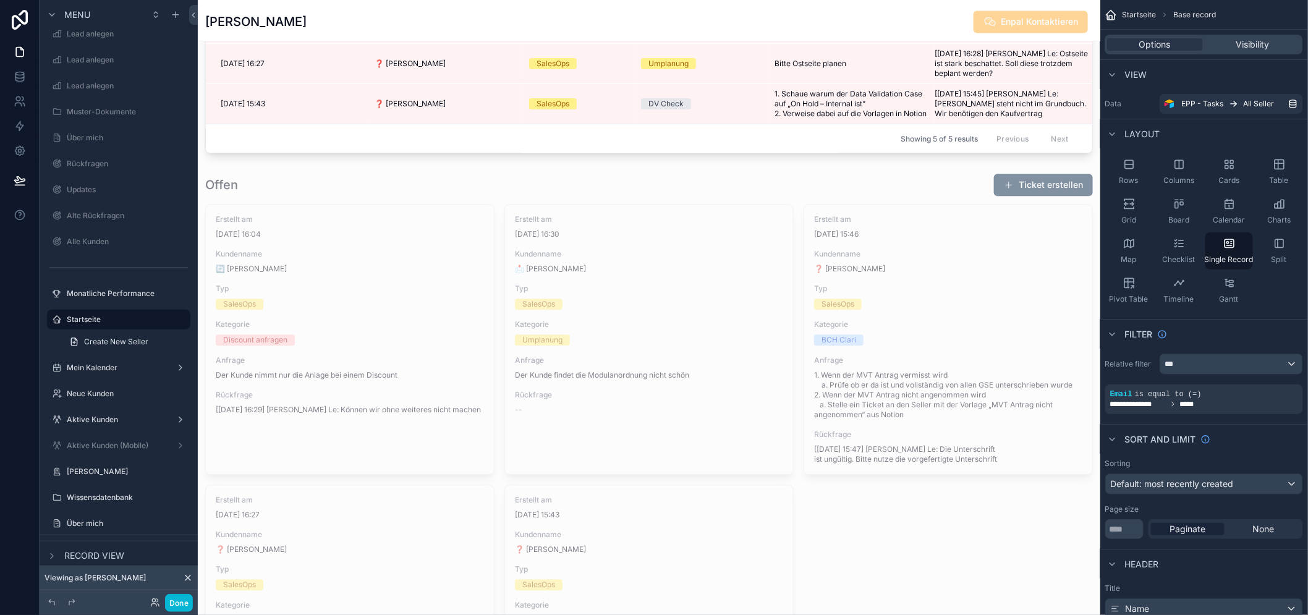
scroll to position [1057, 0]
click at [409, 211] on div "scrollable content" at bounding box center [649, 467] width 902 height 601
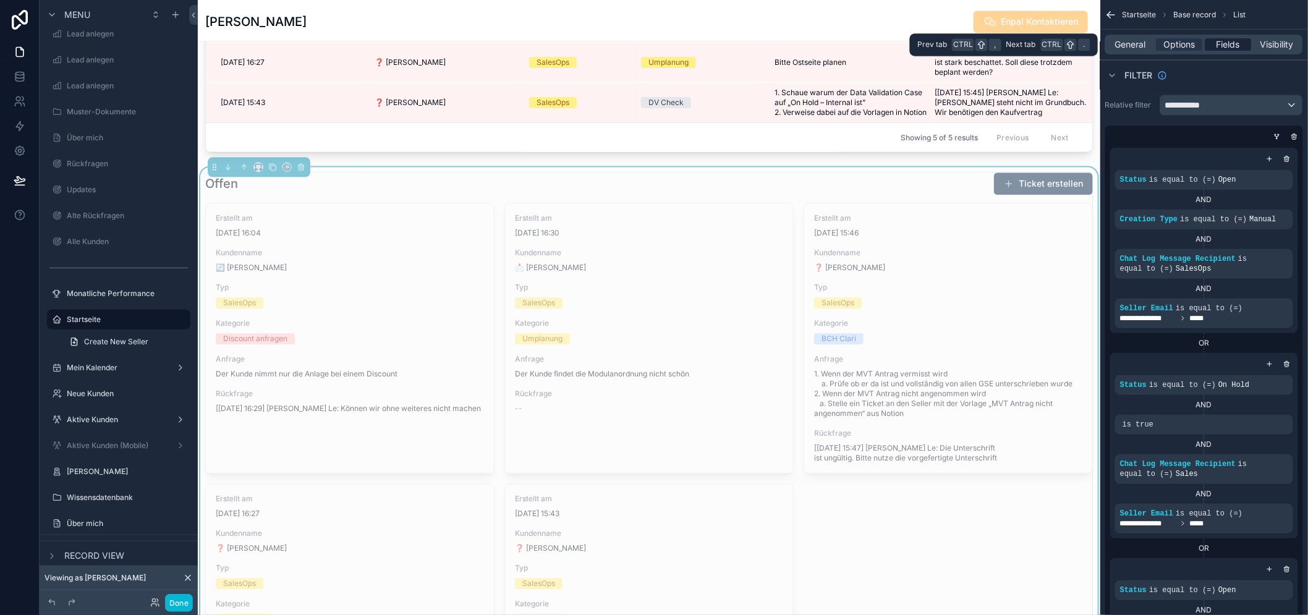
click at [1230, 40] on span "Fields" at bounding box center [1228, 44] width 23 height 12
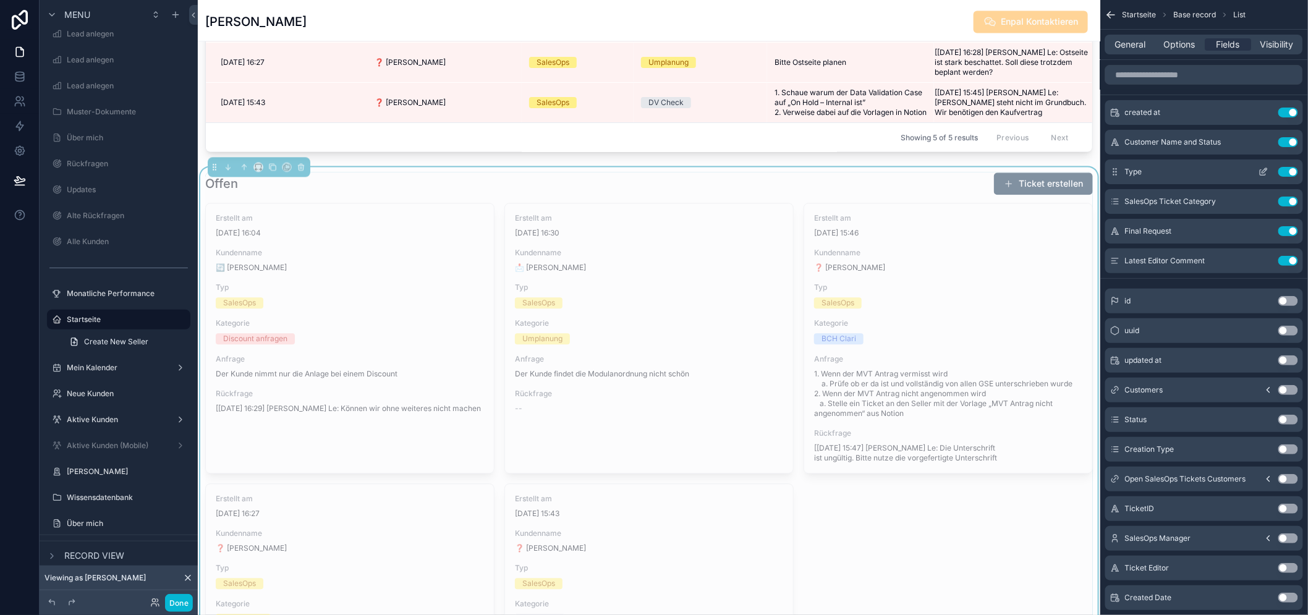
click at [1298, 175] on button "Use setting" at bounding box center [1288, 172] width 20 height 10
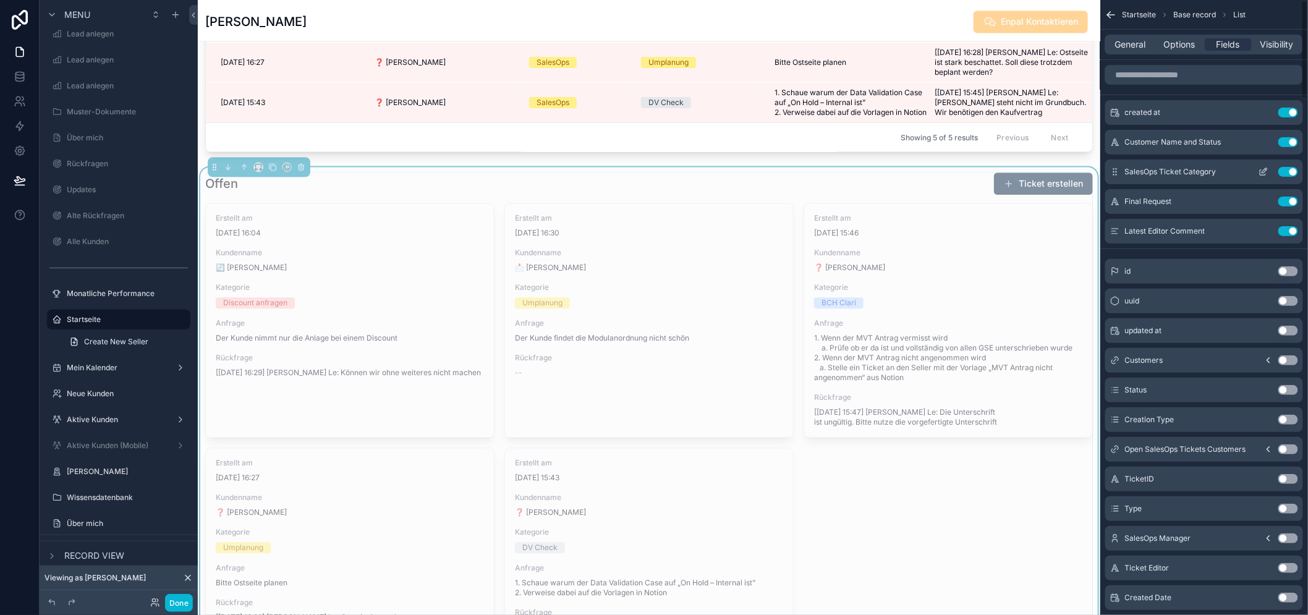
click at [1298, 170] on button "Use setting" at bounding box center [1288, 172] width 20 height 10
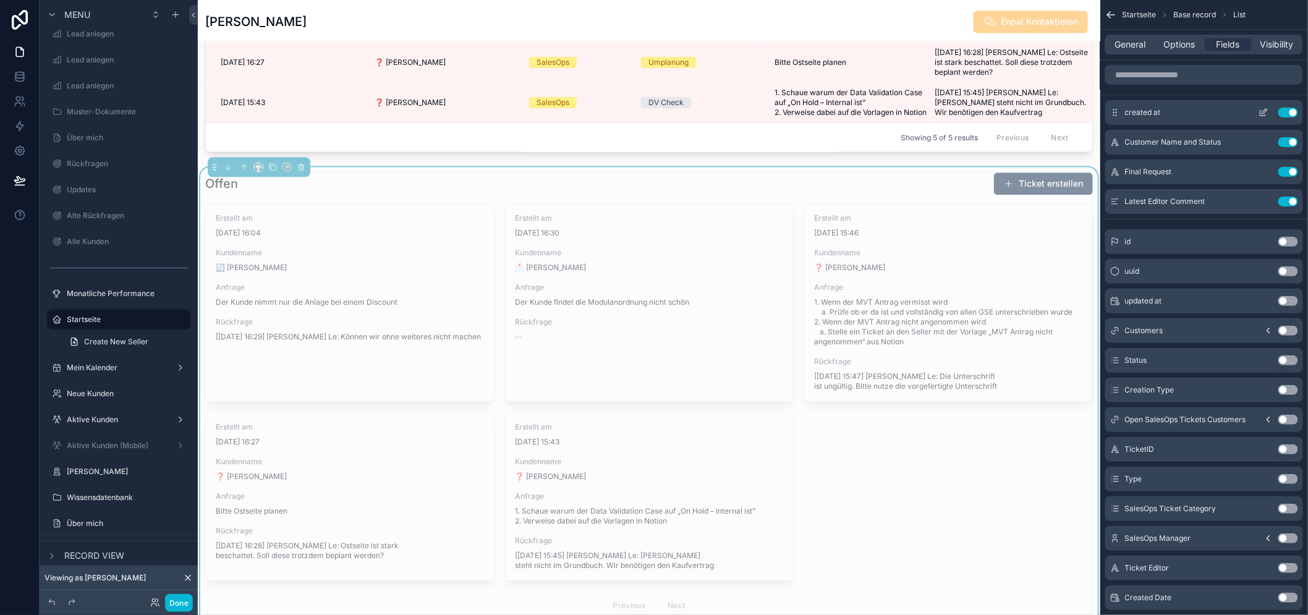
click at [1298, 114] on button "Use setting" at bounding box center [1288, 113] width 20 height 10
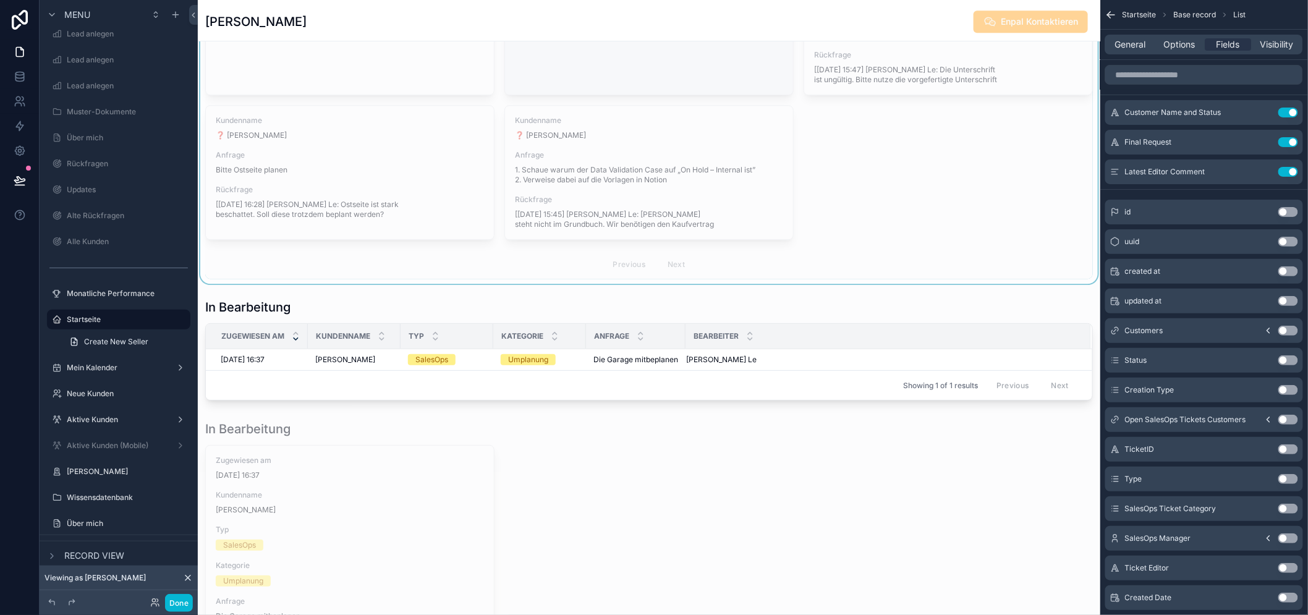
scroll to position [1331, 0]
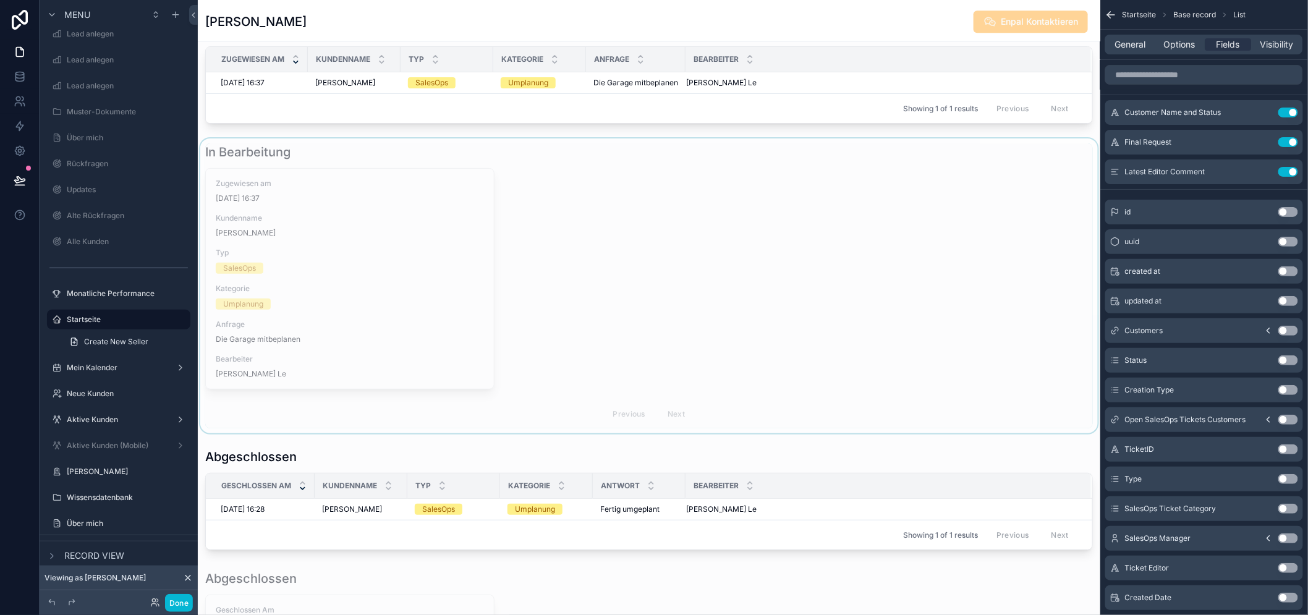
click at [582, 304] on div "scrollable content" at bounding box center [649, 285] width 902 height 295
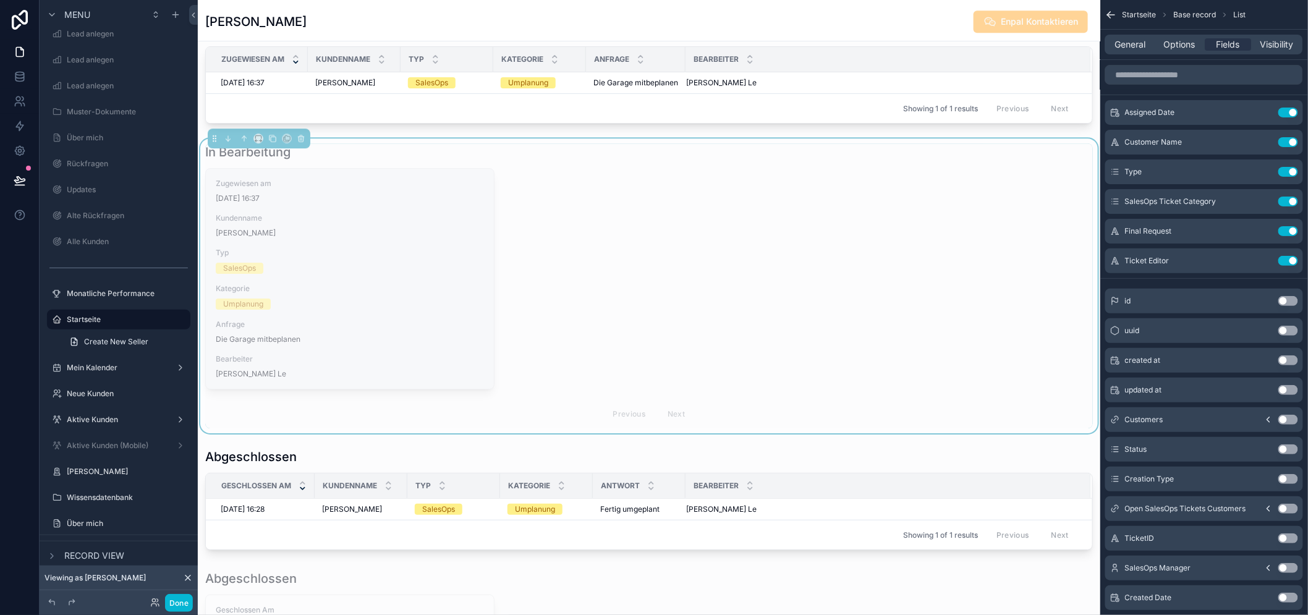
scroll to position [1606, 0]
click at [1298, 113] on button "Use setting" at bounding box center [1288, 113] width 20 height 10
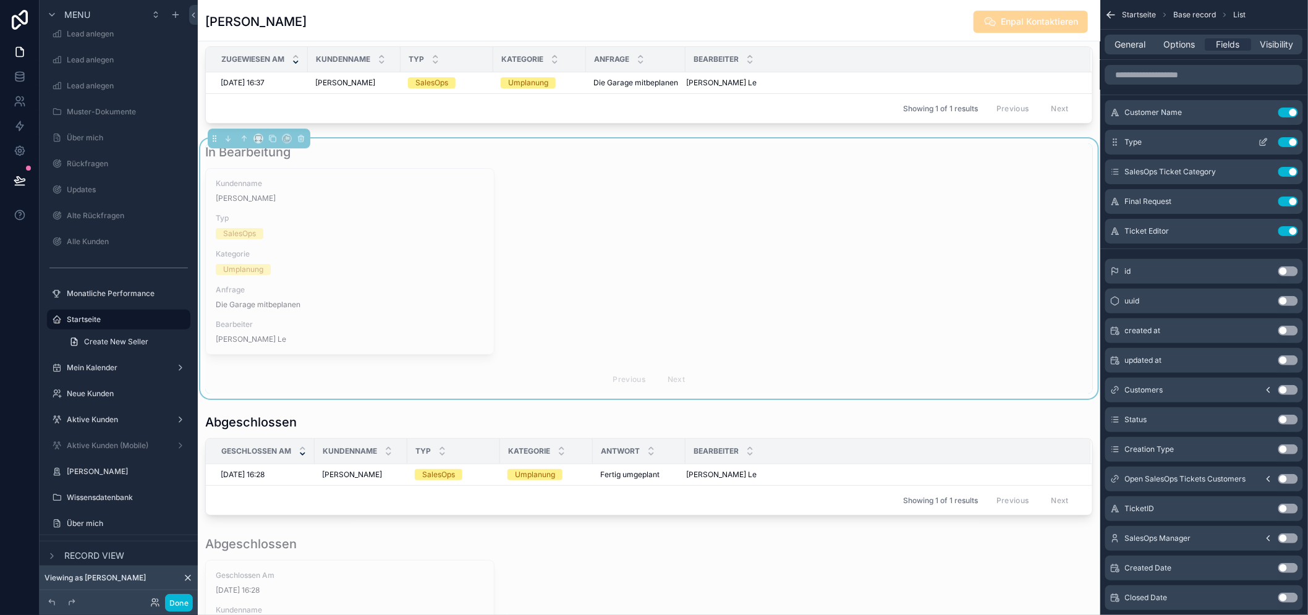
click at [1298, 141] on button "Use setting" at bounding box center [1288, 142] width 20 height 10
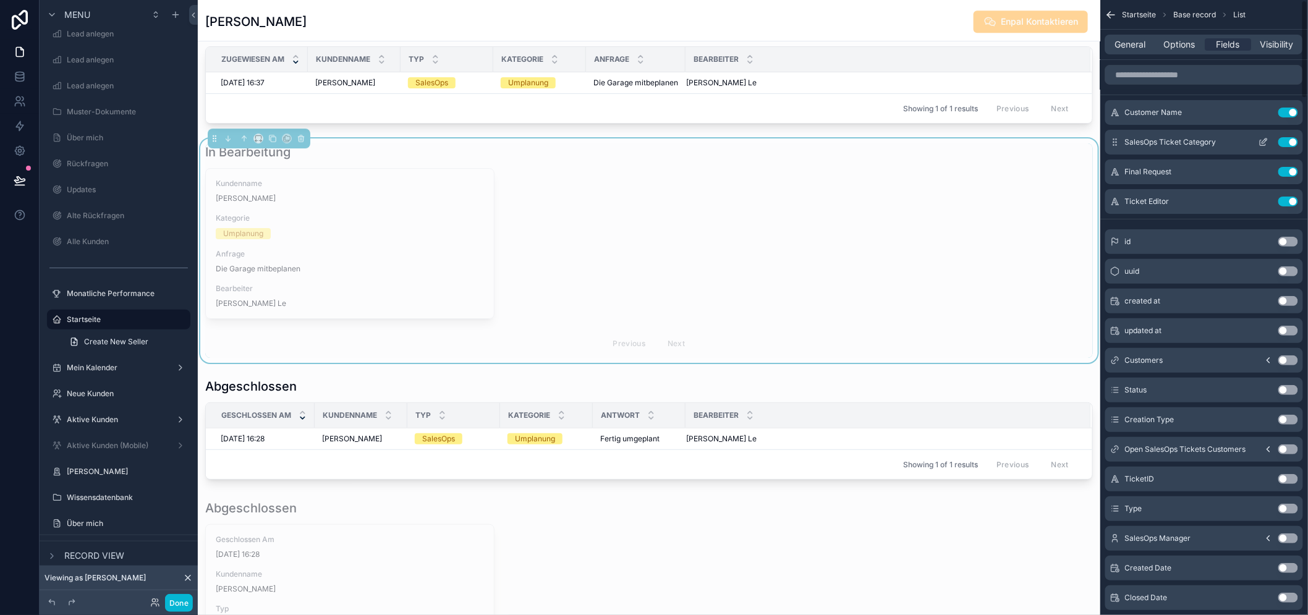
click at [1298, 141] on button "Use setting" at bounding box center [1288, 142] width 20 height 10
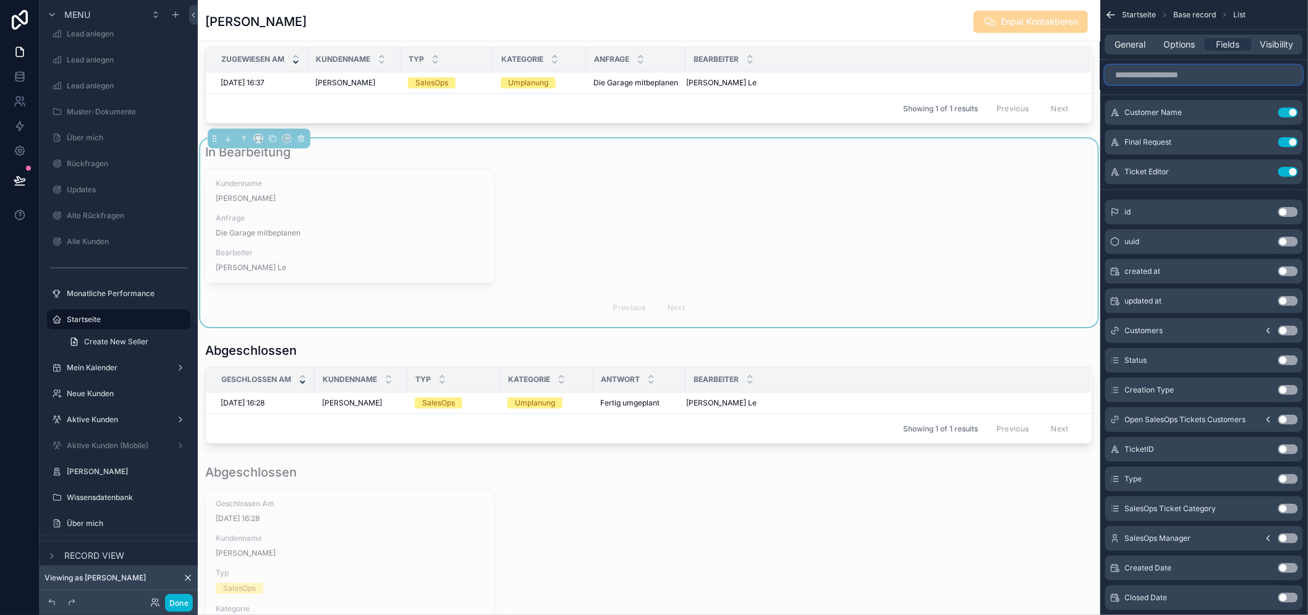
click at [1162, 78] on input "scrollable content" at bounding box center [1204, 75] width 198 height 20
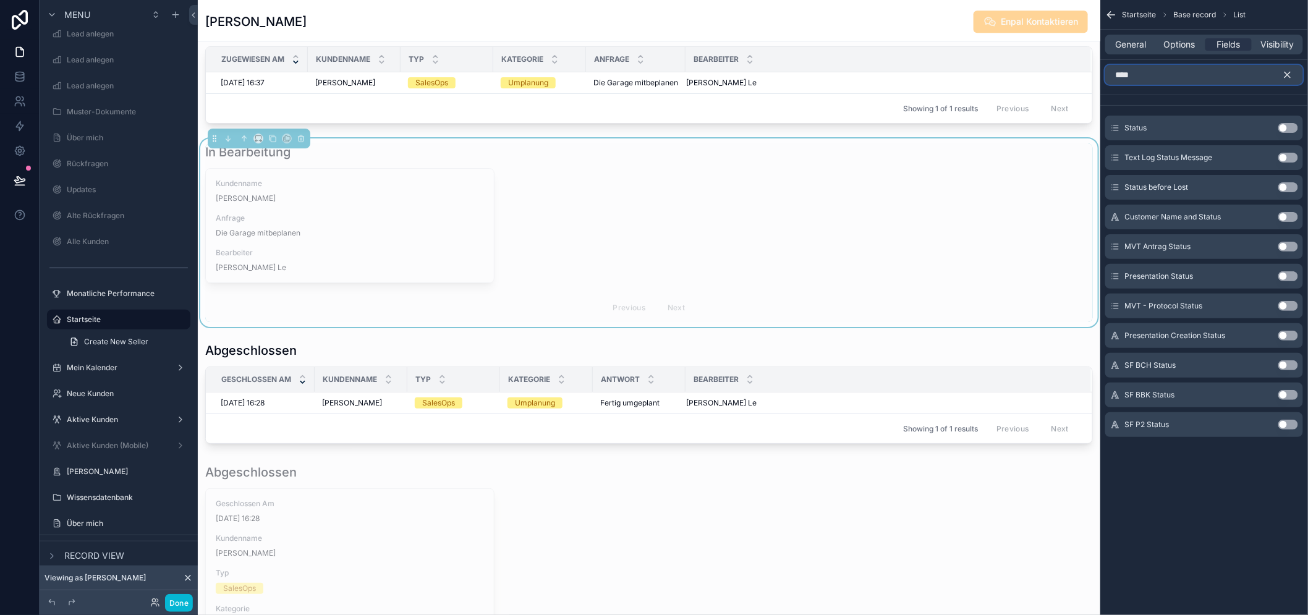
type input "****"
click at [1297, 127] on button "Use setting" at bounding box center [1288, 128] width 20 height 10
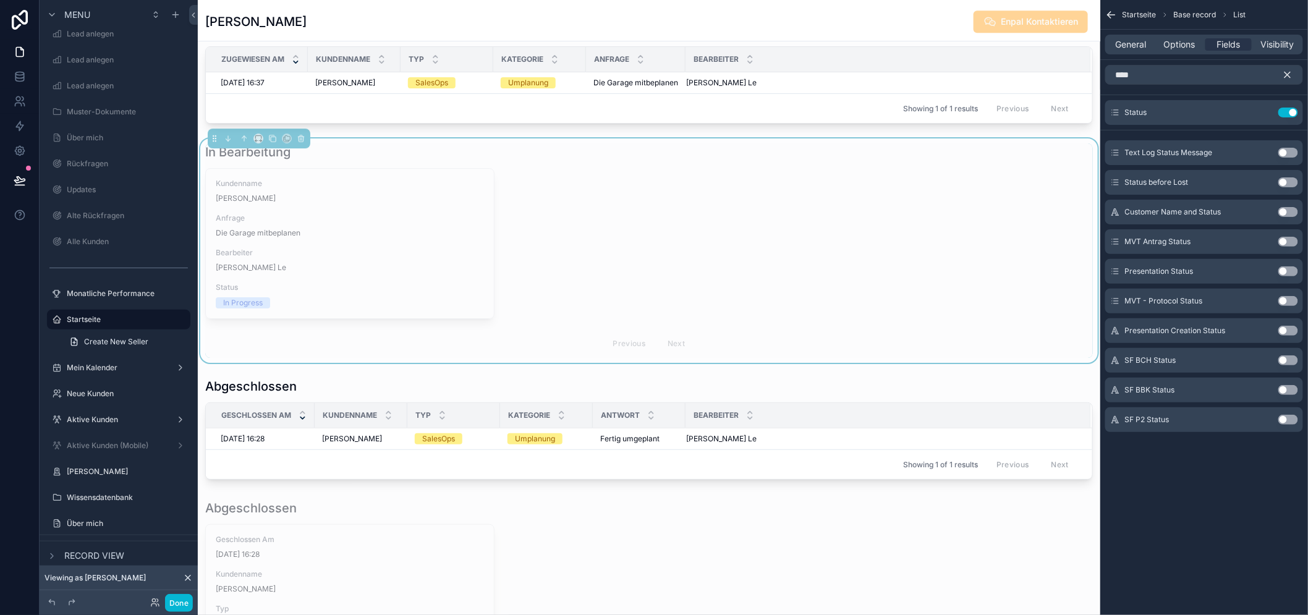
click at [1297, 127] on div "**** Status Use setting Text Log Status Message Use setting Status before Lost …" at bounding box center [1204, 253] width 208 height 387
click at [1298, 110] on button "Use setting" at bounding box center [1288, 113] width 20 height 10
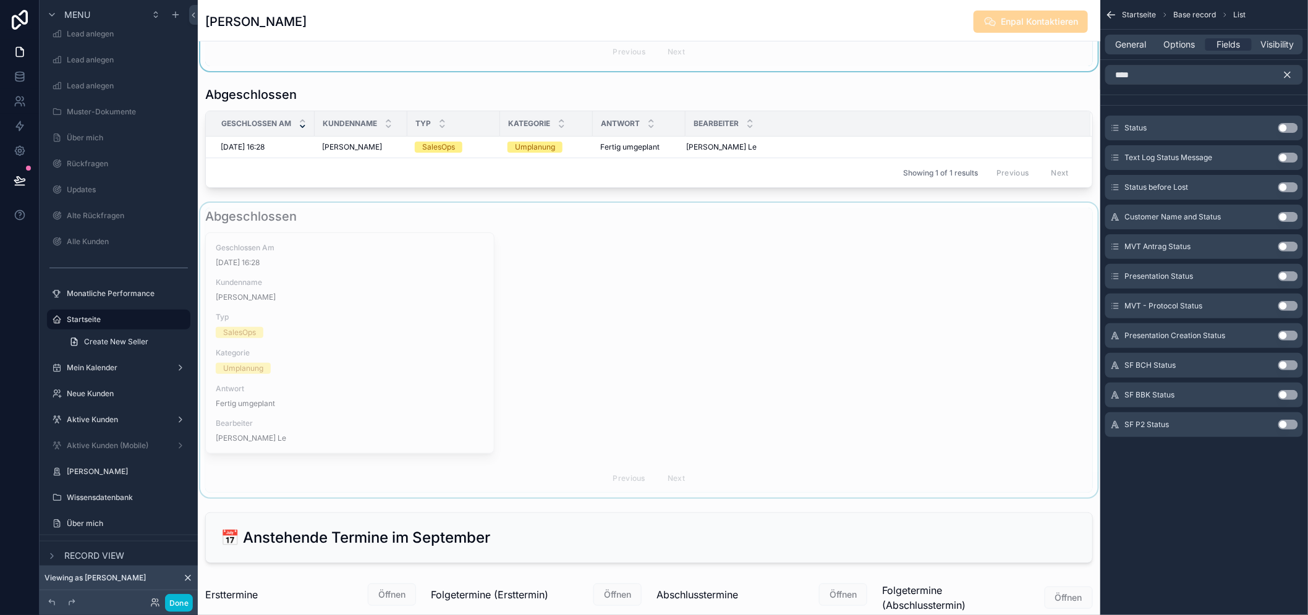
scroll to position [1881, 0]
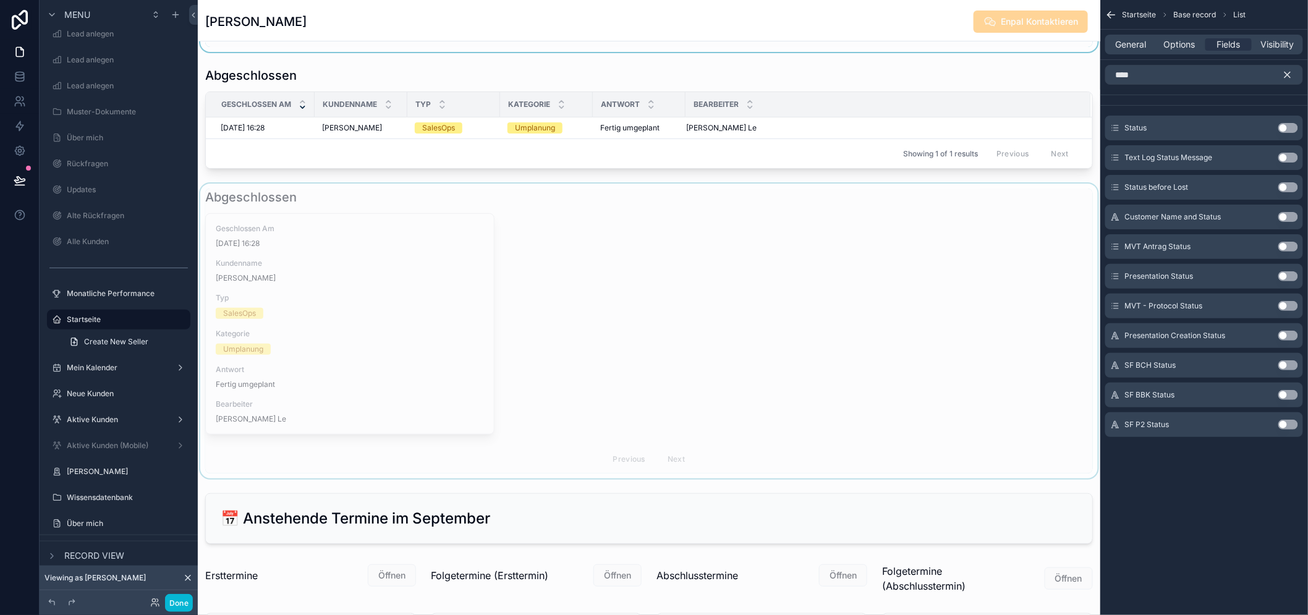
click at [307, 359] on div "scrollable content" at bounding box center [649, 331] width 902 height 295
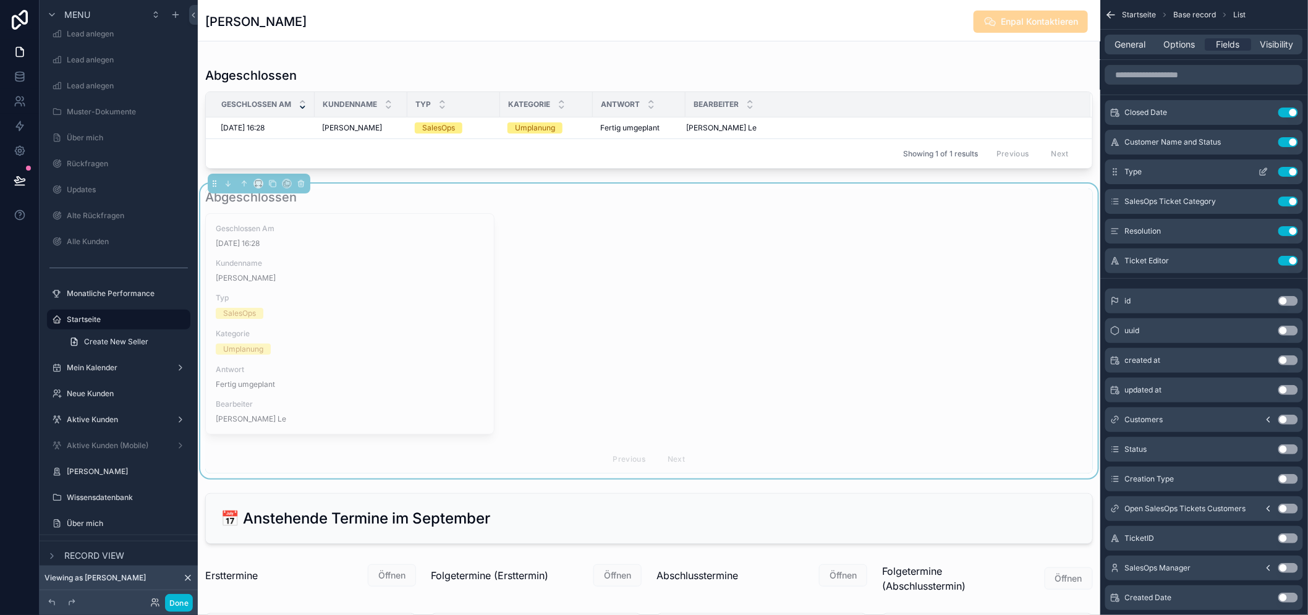
drag, startPoint x: 1299, startPoint y: 202, endPoint x: 1299, endPoint y: 184, distance: 18.5
click at [1298, 202] on button "Use setting" at bounding box center [1288, 202] width 20 height 10
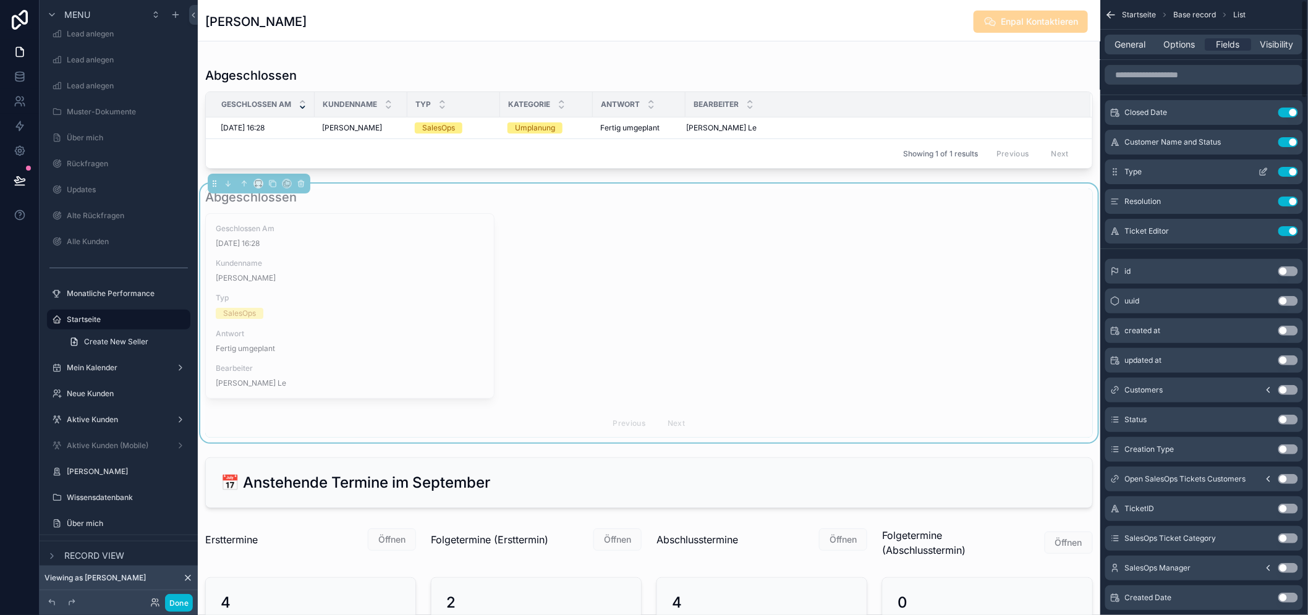
click at [1298, 174] on button "Use setting" at bounding box center [1288, 172] width 20 height 10
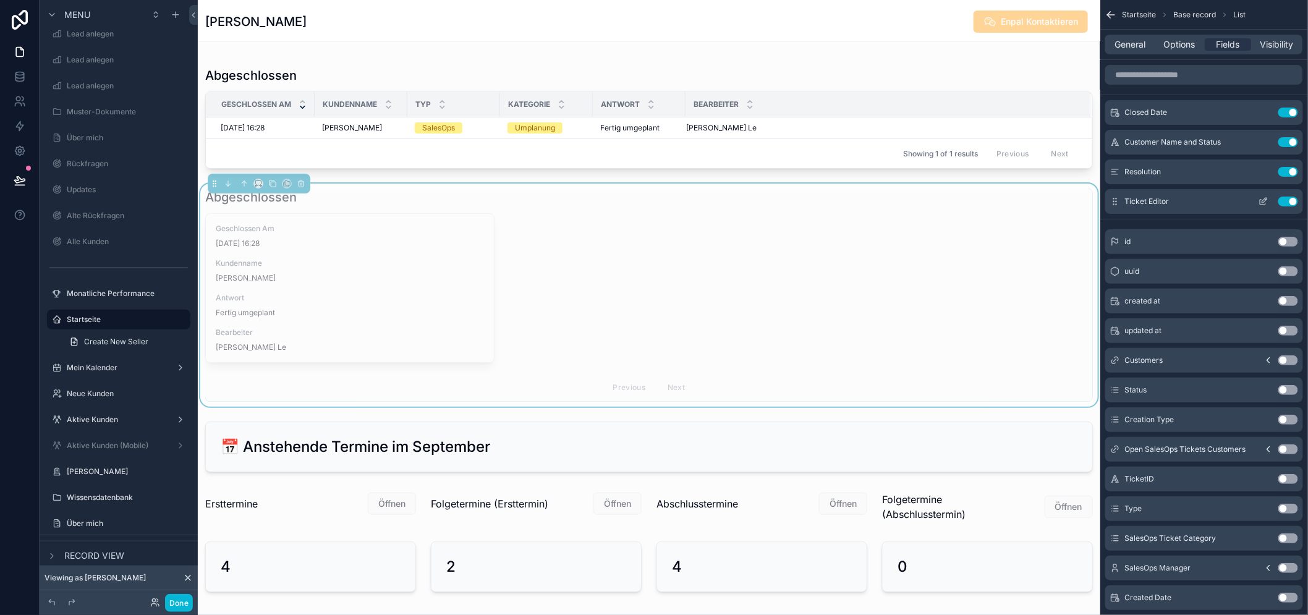
click at [1298, 200] on button "Use setting" at bounding box center [1288, 202] width 20 height 10
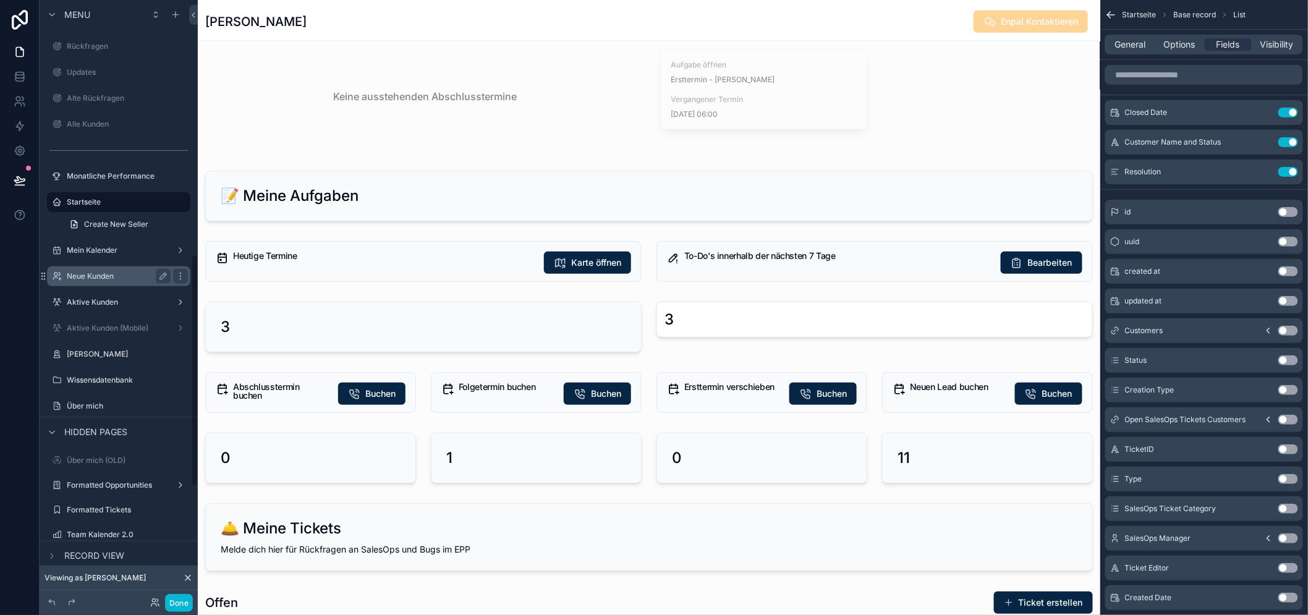
scroll to position [667, 0]
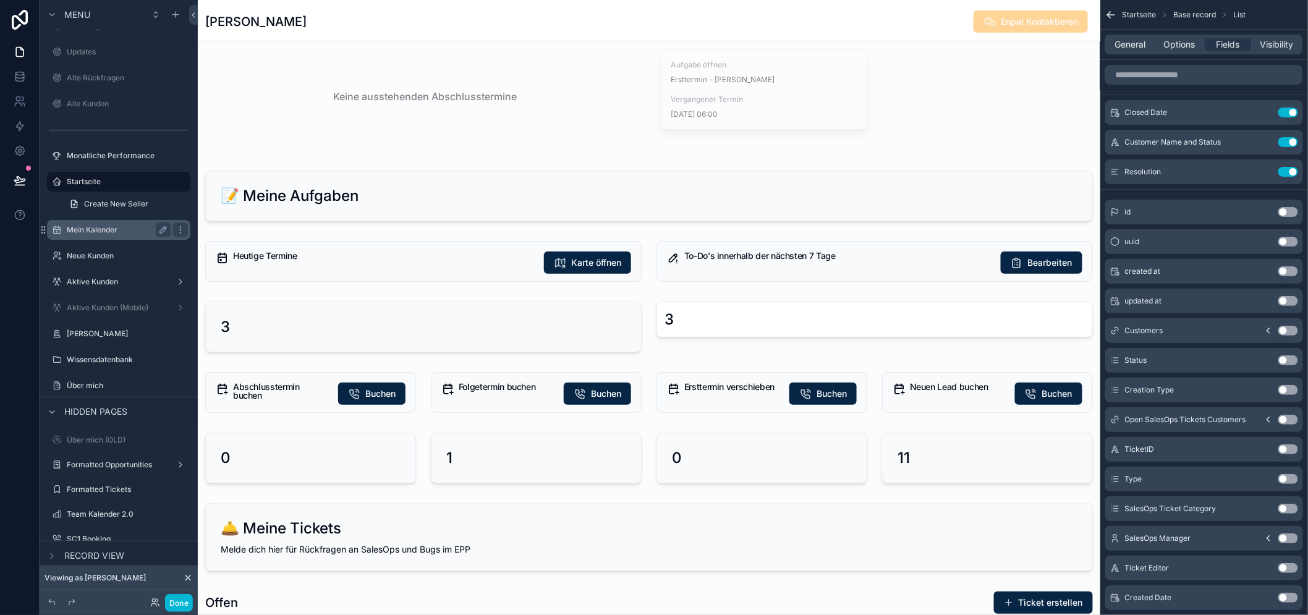
click at [116, 227] on label "Mein Kalender" at bounding box center [116, 230] width 99 height 10
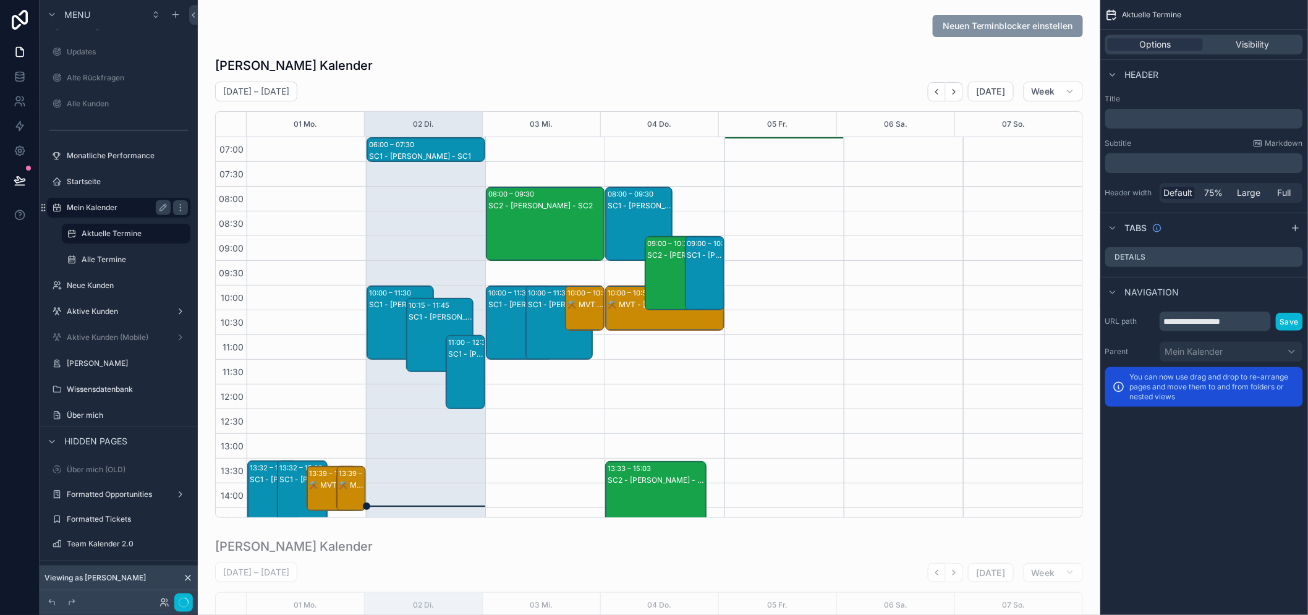
scroll to position [346, 0]
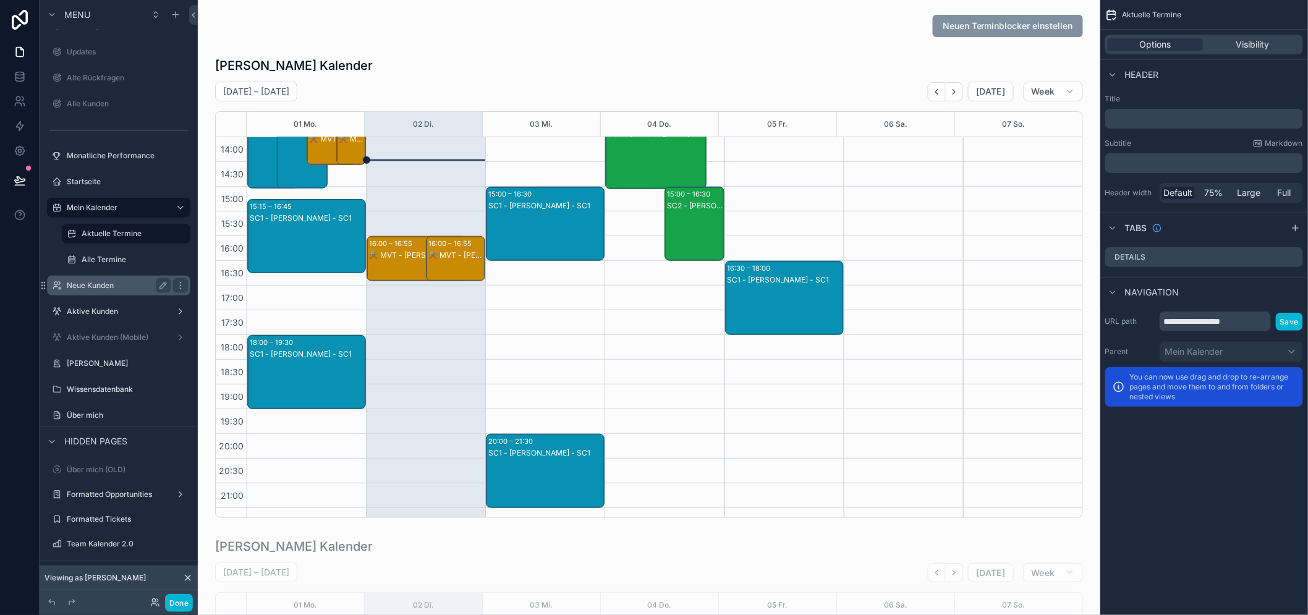
click at [106, 284] on label "Neue Kunden" at bounding box center [116, 286] width 99 height 10
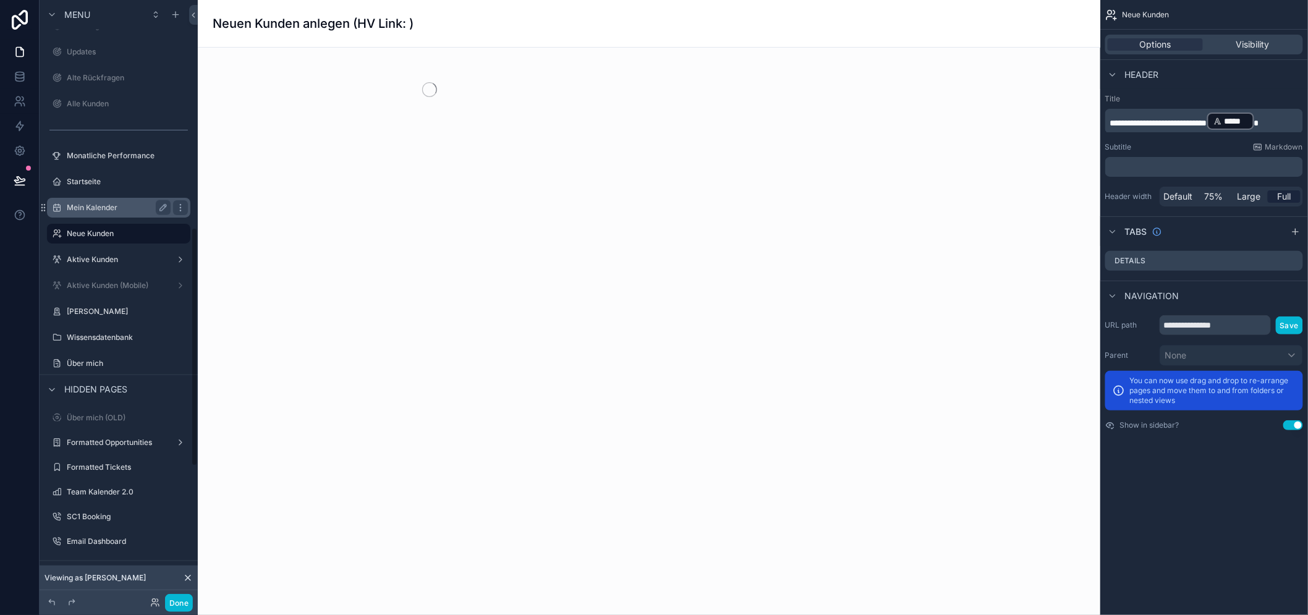
scroll to position [582, 0]
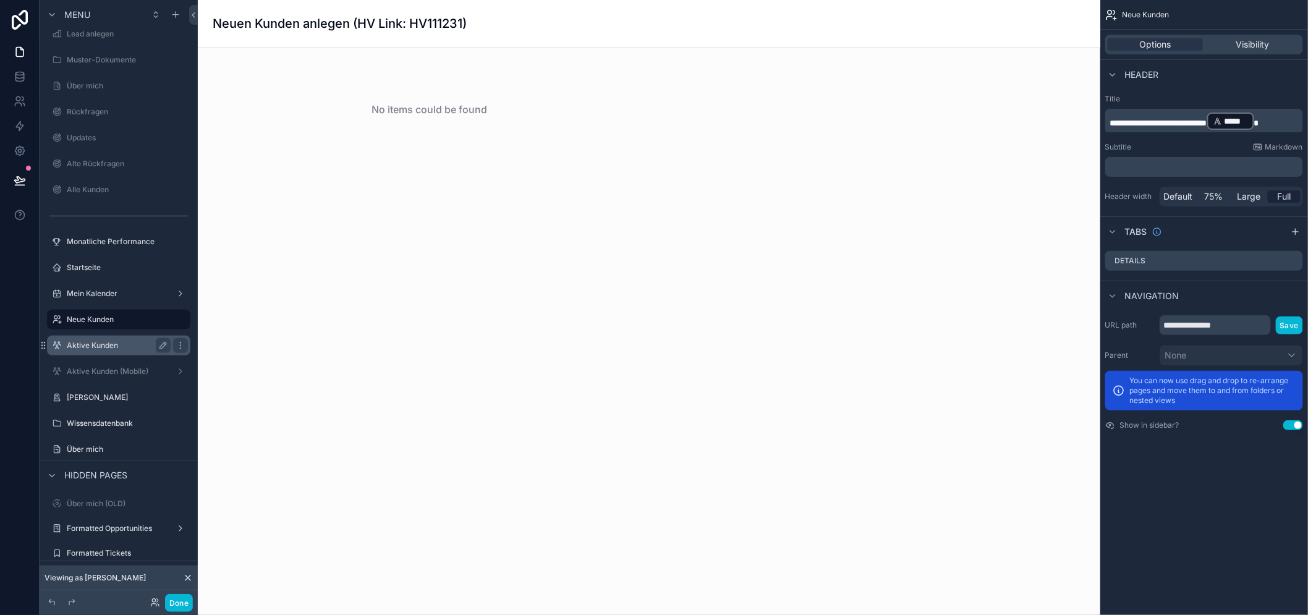
click at [96, 346] on label "Aktive Kunden" at bounding box center [116, 346] width 99 height 10
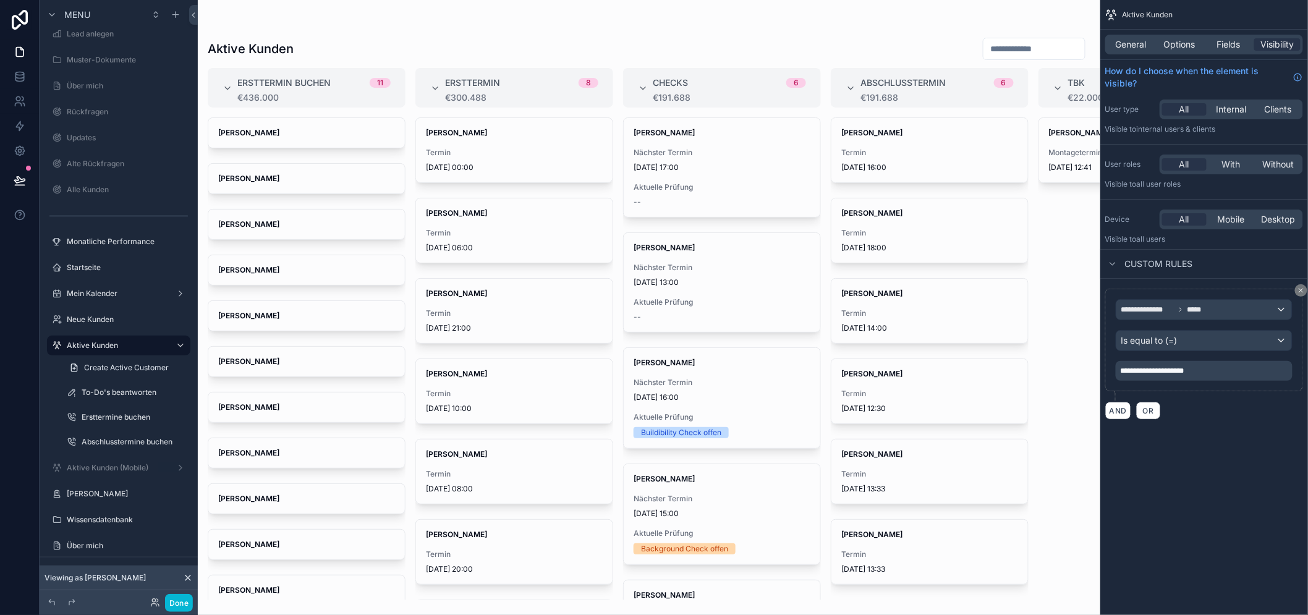
click at [245, 184] on div "scrollable content" at bounding box center [649, 307] width 902 height 615
click at [243, 177] on strong "[PERSON_NAME]" at bounding box center [248, 178] width 61 height 9
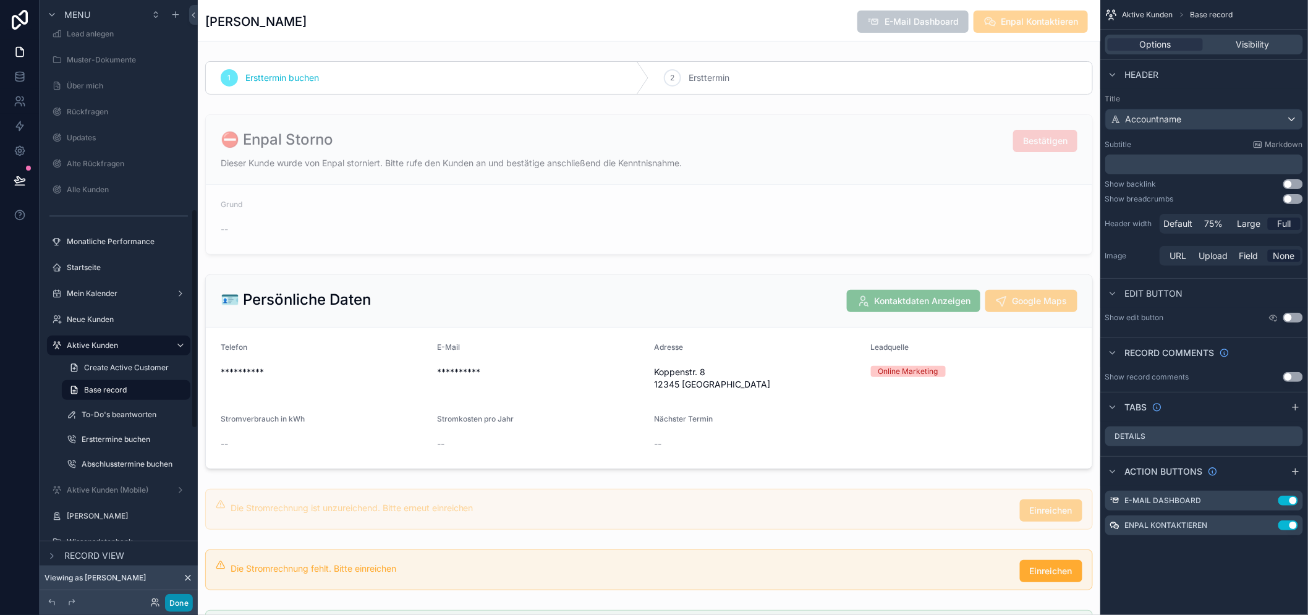
click at [168, 606] on button "Done" at bounding box center [179, 603] width 28 height 18
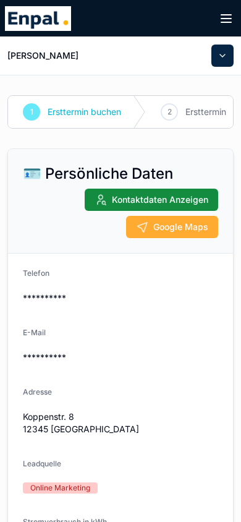
click at [224, 52] on button "scrollable content" at bounding box center [222, 55] width 22 height 22
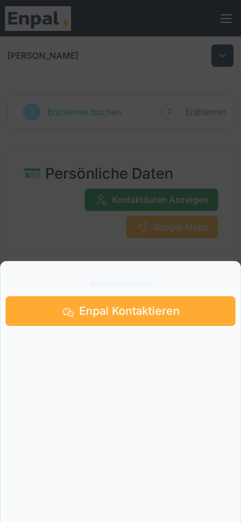
click at [224, 52] on div "scrollable content" at bounding box center [120, 261] width 241 height 522
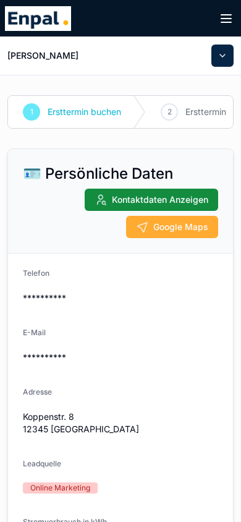
click at [146, 203] on span "Kontaktdaten Anzeigen" at bounding box center [160, 199] width 96 height 12
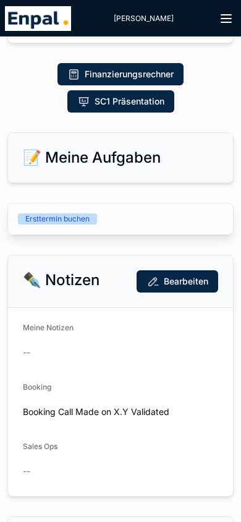
scroll to position [989, 0]
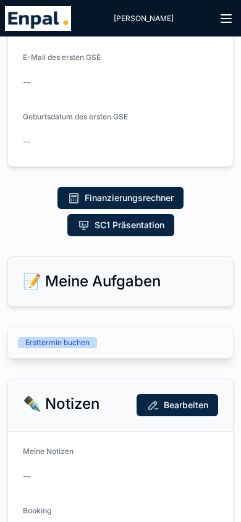
click at [54, 350] on div "Ersttermin buchen" at bounding box center [120, 342] width 225 height 31
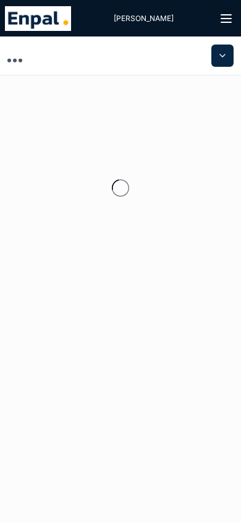
click at [51, 344] on div "scrollable content" at bounding box center [120, 200] width 241 height 328
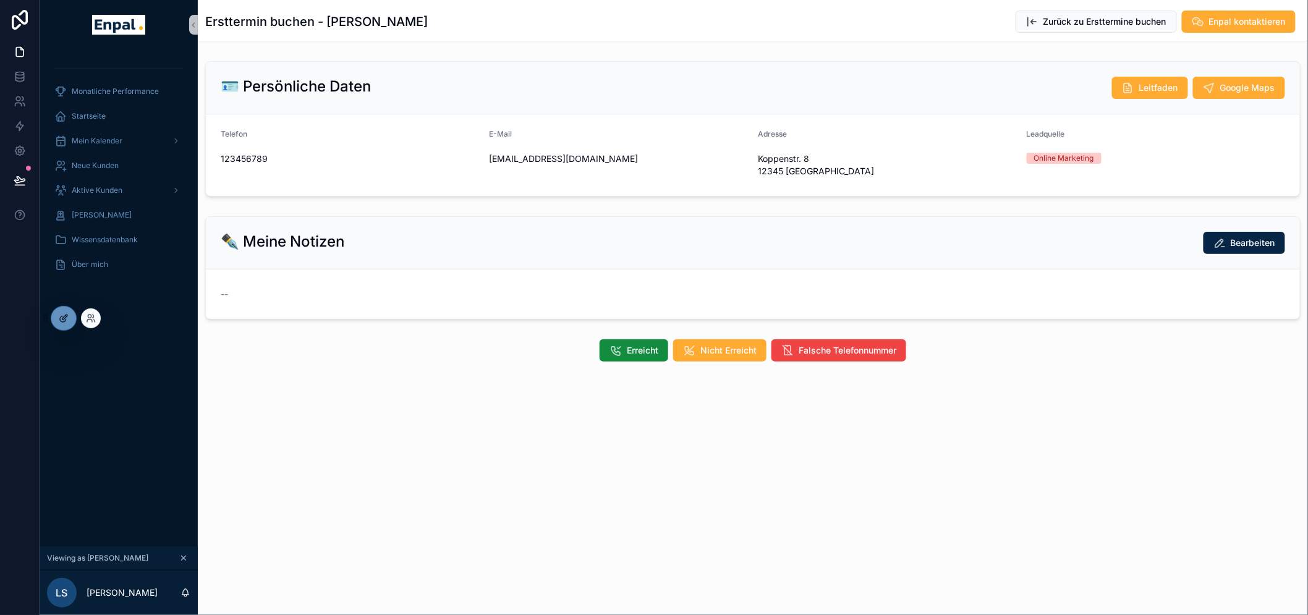
click at [57, 318] on div at bounding box center [63, 318] width 25 height 23
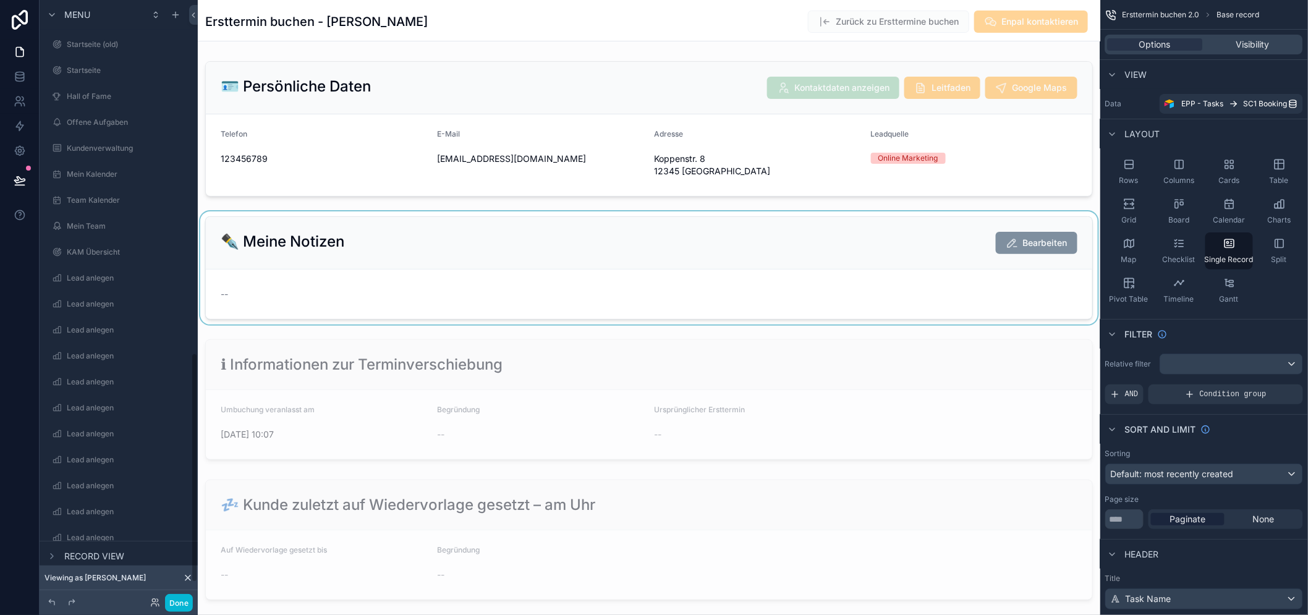
scroll to position [940, 0]
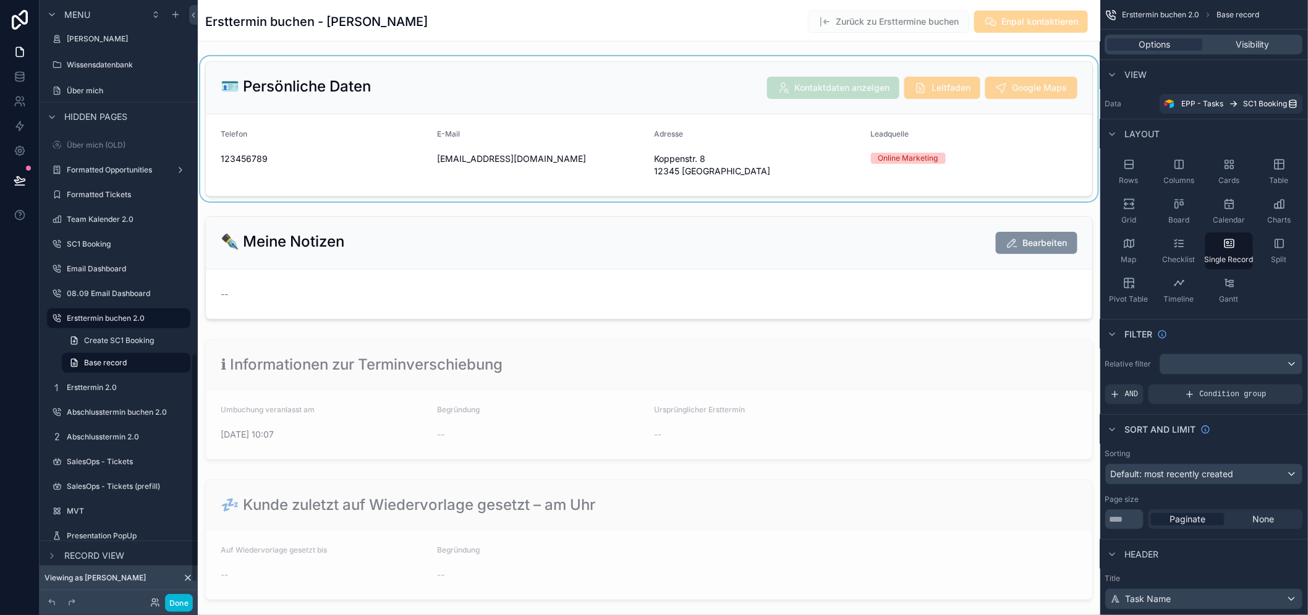
click at [390, 121] on div "scrollable content" at bounding box center [649, 128] width 902 height 145
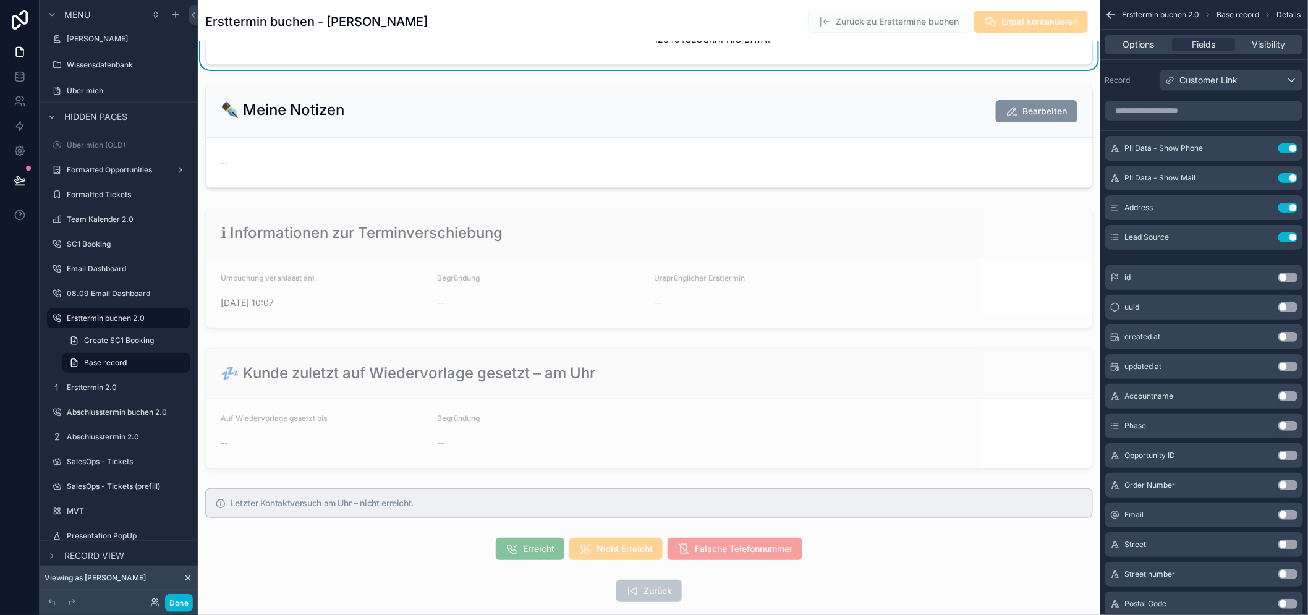
scroll to position [137, 0]
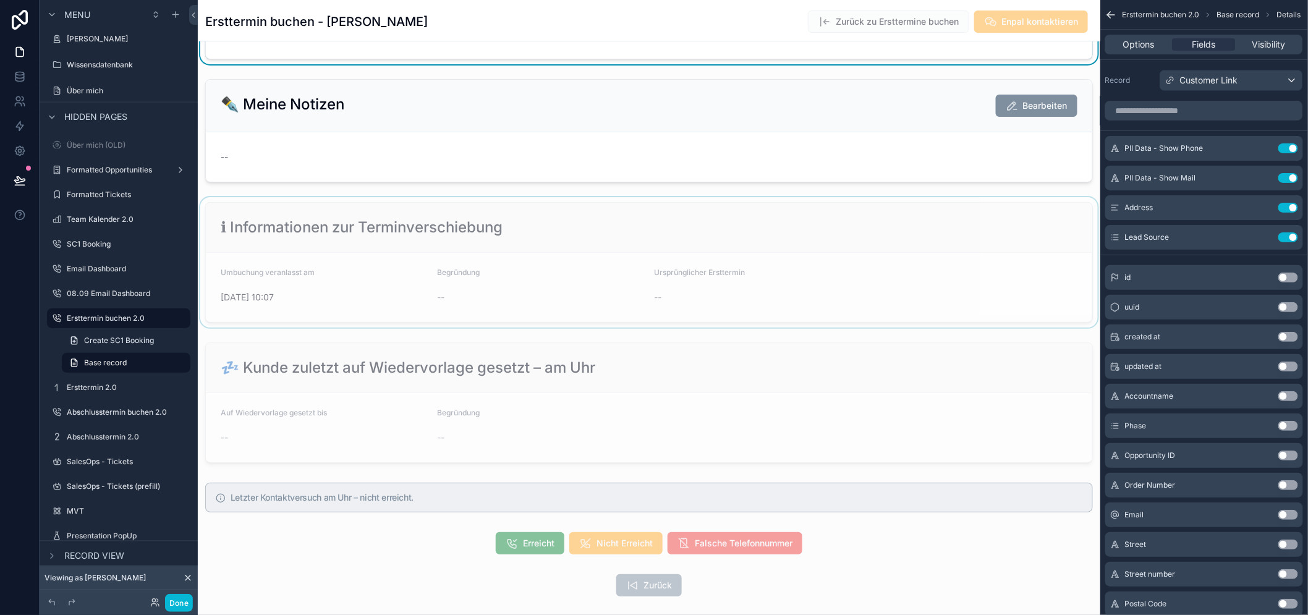
click at [384, 227] on div "scrollable content" at bounding box center [649, 262] width 902 height 130
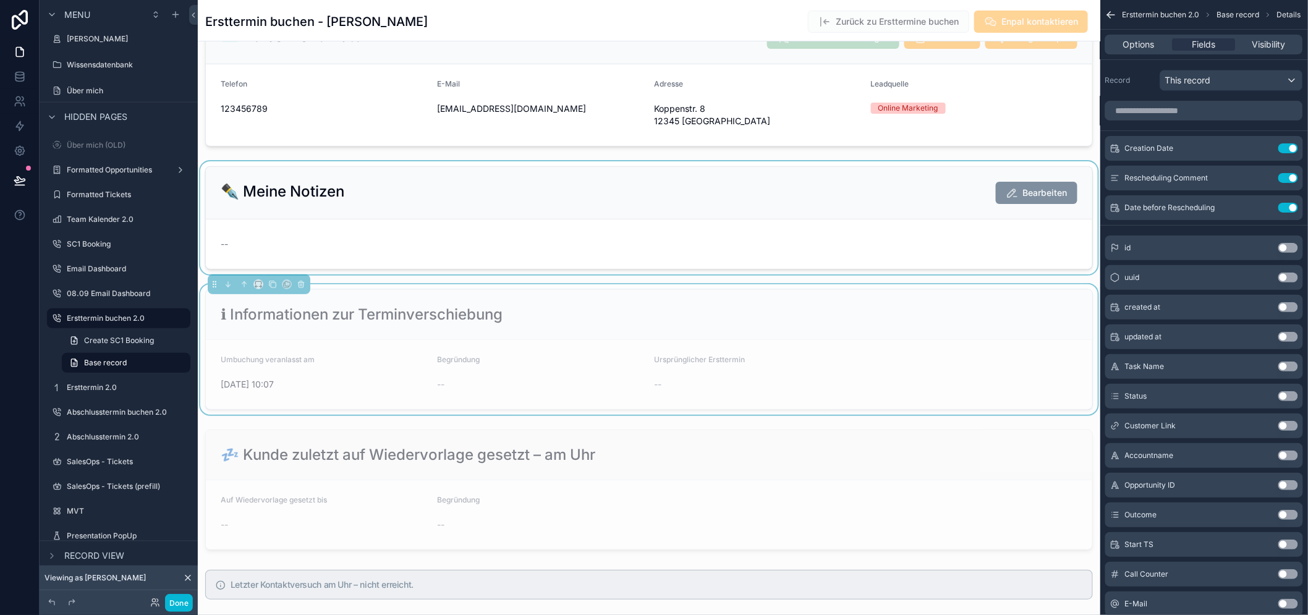
scroll to position [0, 0]
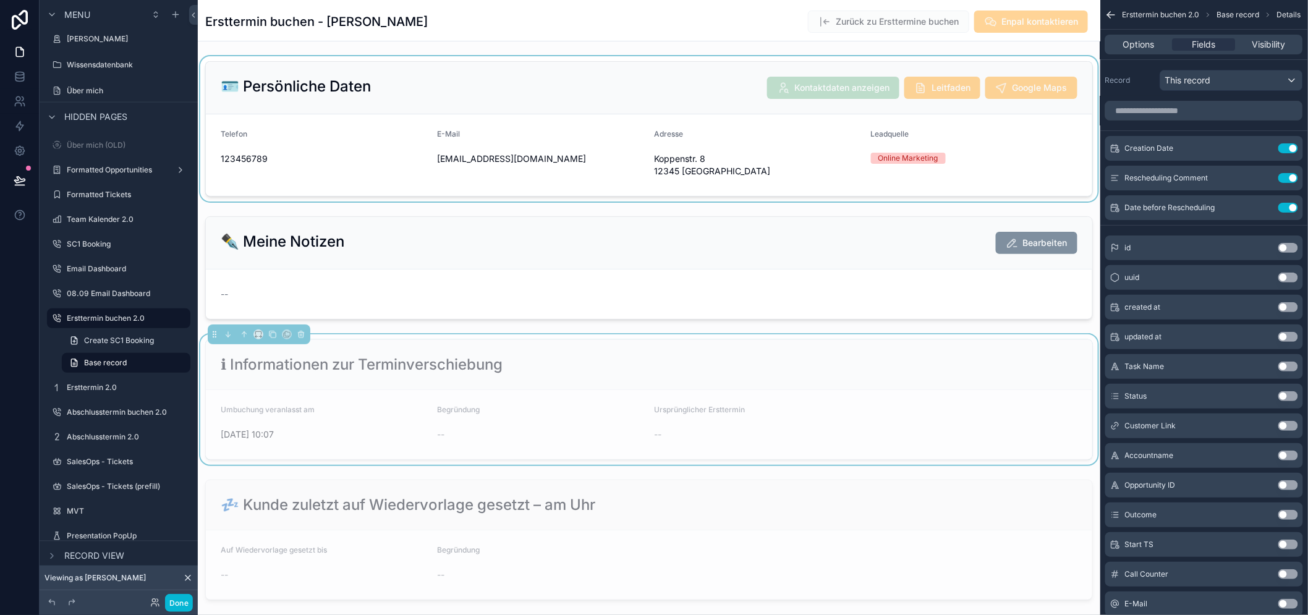
click at [359, 131] on div "scrollable content" at bounding box center [649, 128] width 902 height 145
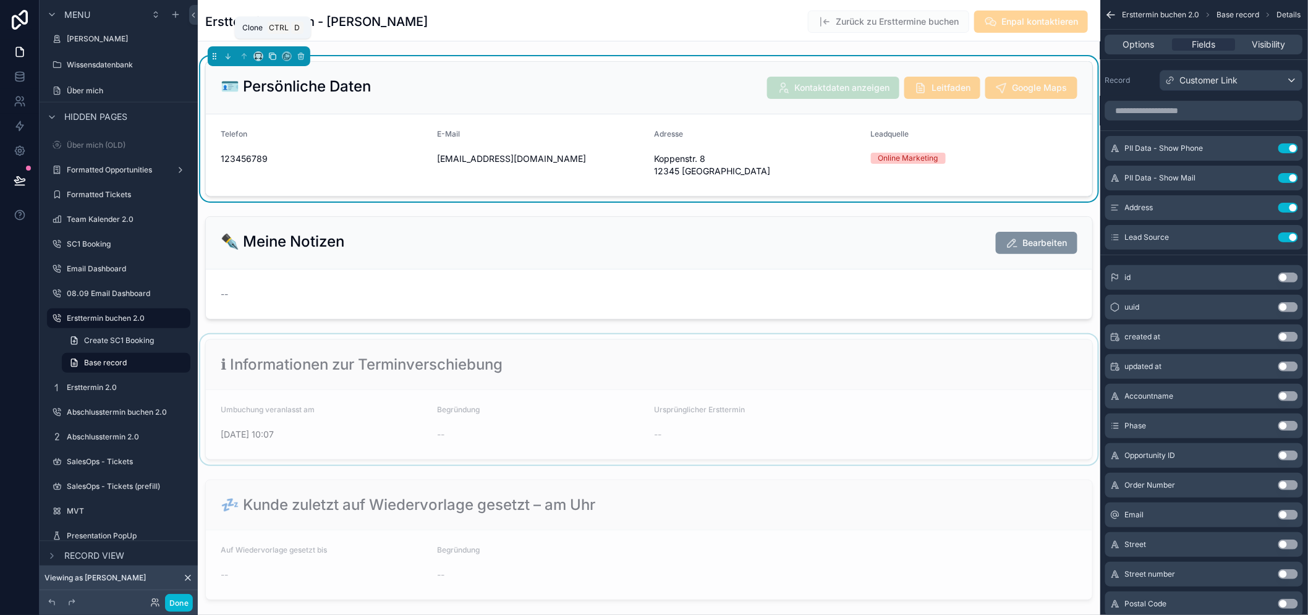
click at [271, 58] on icon "scrollable content" at bounding box center [272, 56] width 9 height 9
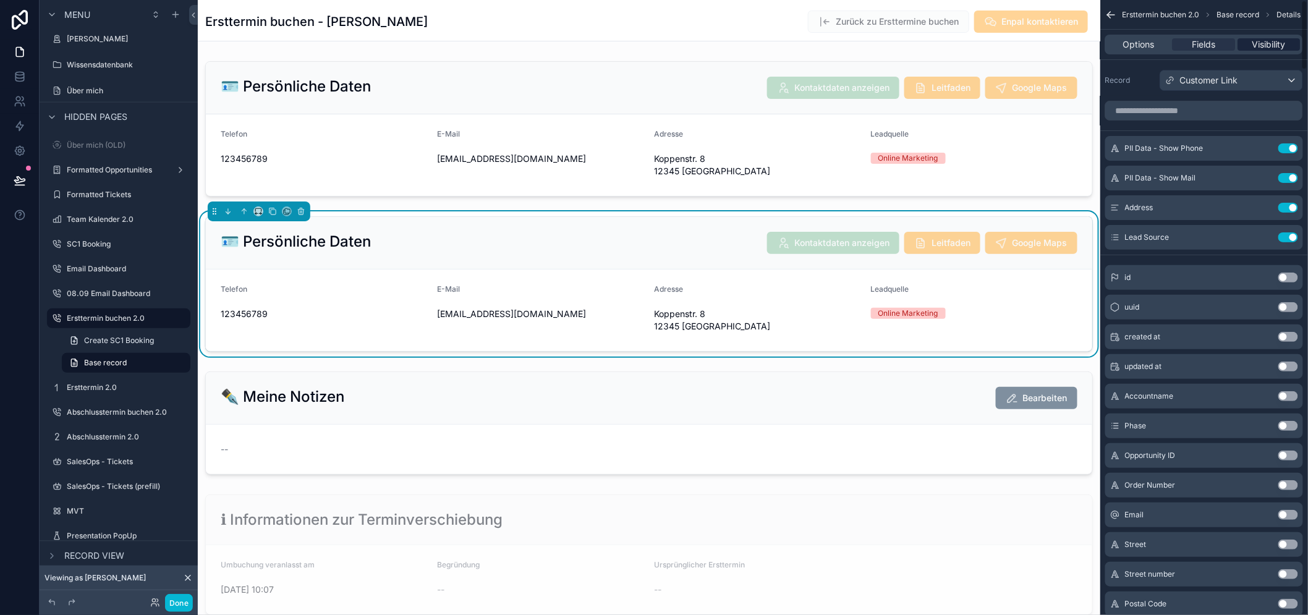
click at [1281, 45] on span "Visibility" at bounding box center [1268, 44] width 33 height 12
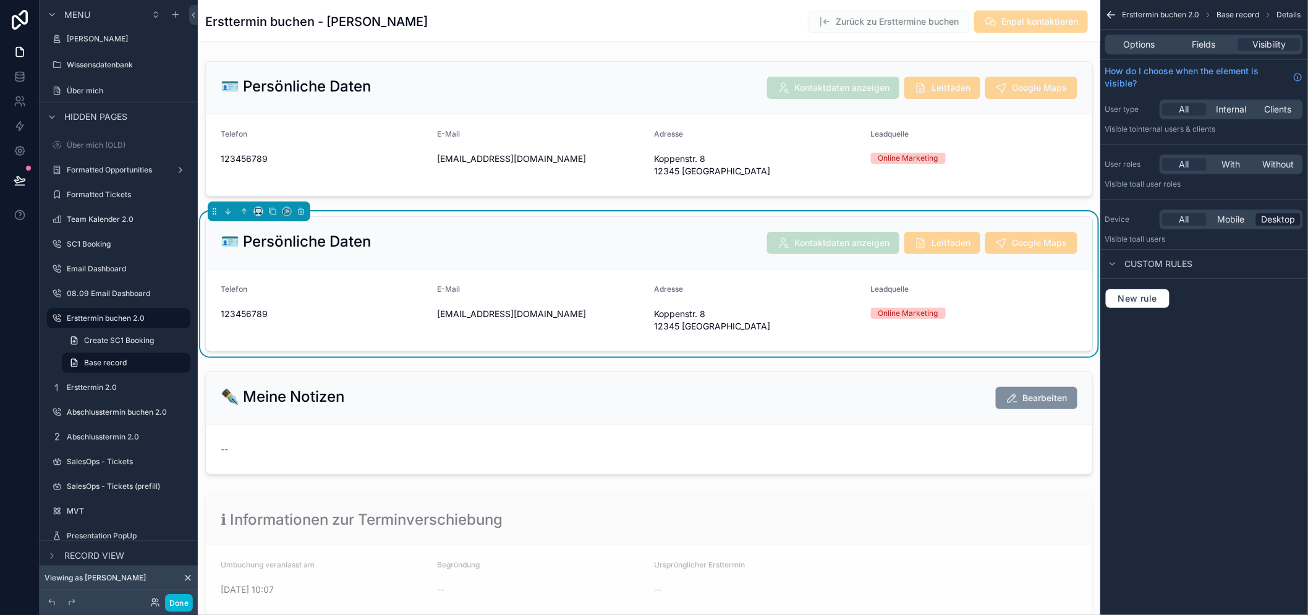
click at [1277, 217] on span "Desktop" at bounding box center [1278, 219] width 34 height 12
click at [1243, 216] on span "Mobile" at bounding box center [1230, 219] width 27 height 12
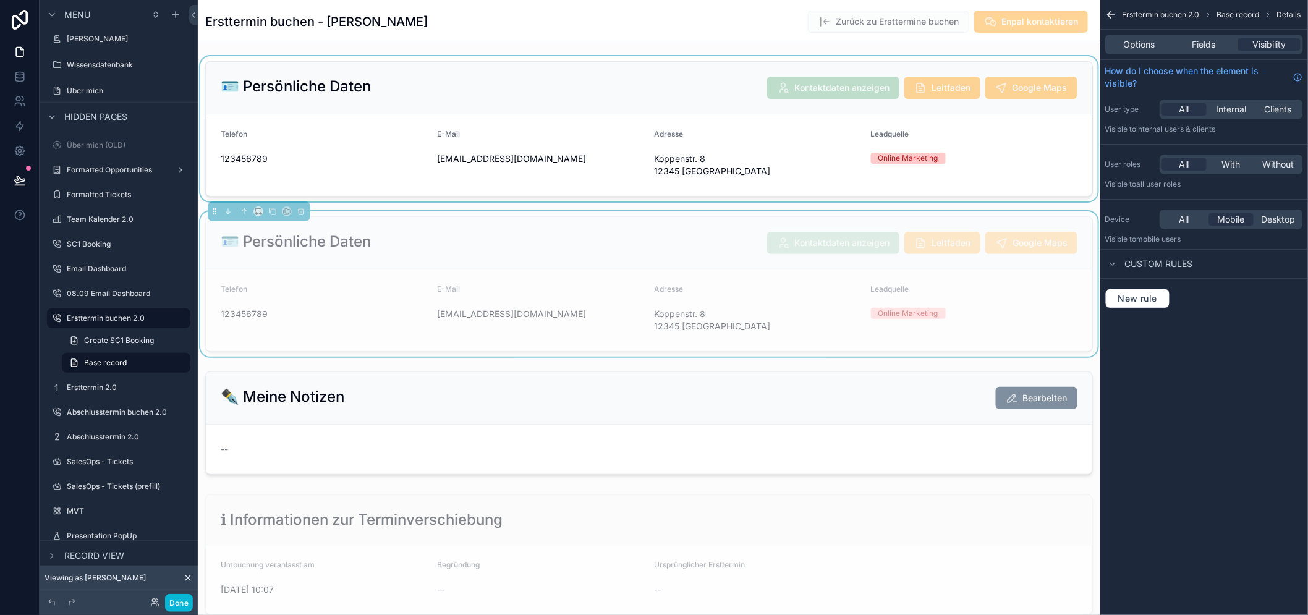
click at [653, 147] on div "scrollable content" at bounding box center [649, 128] width 902 height 145
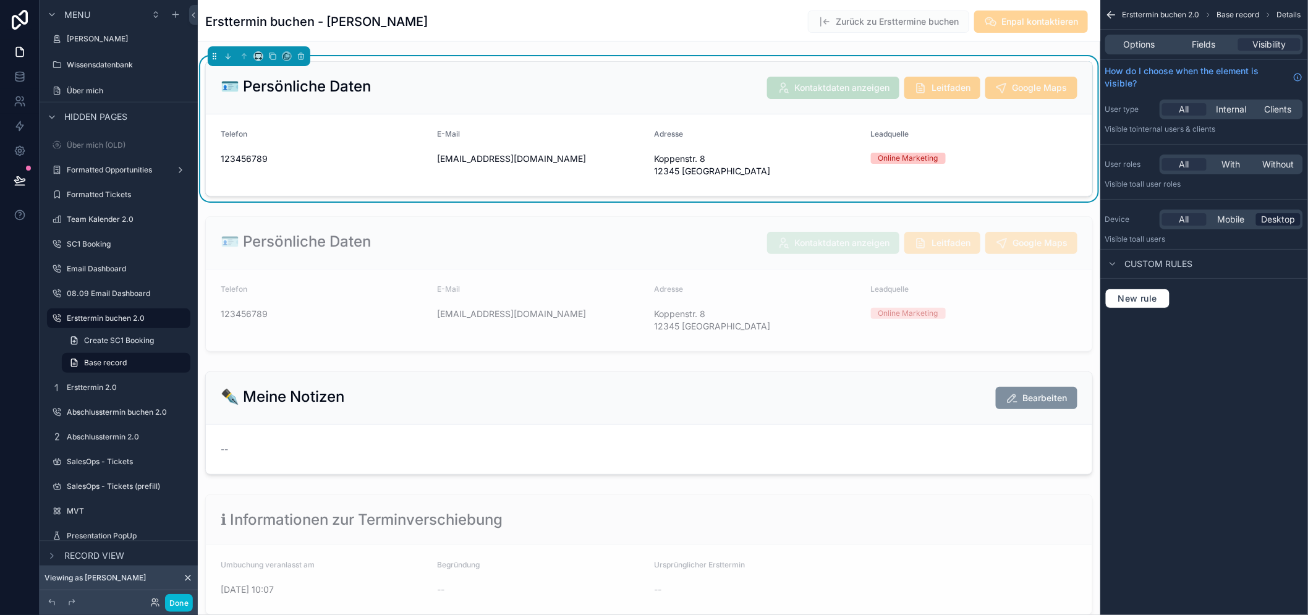
click at [1295, 219] on span "Desktop" at bounding box center [1278, 219] width 34 height 12
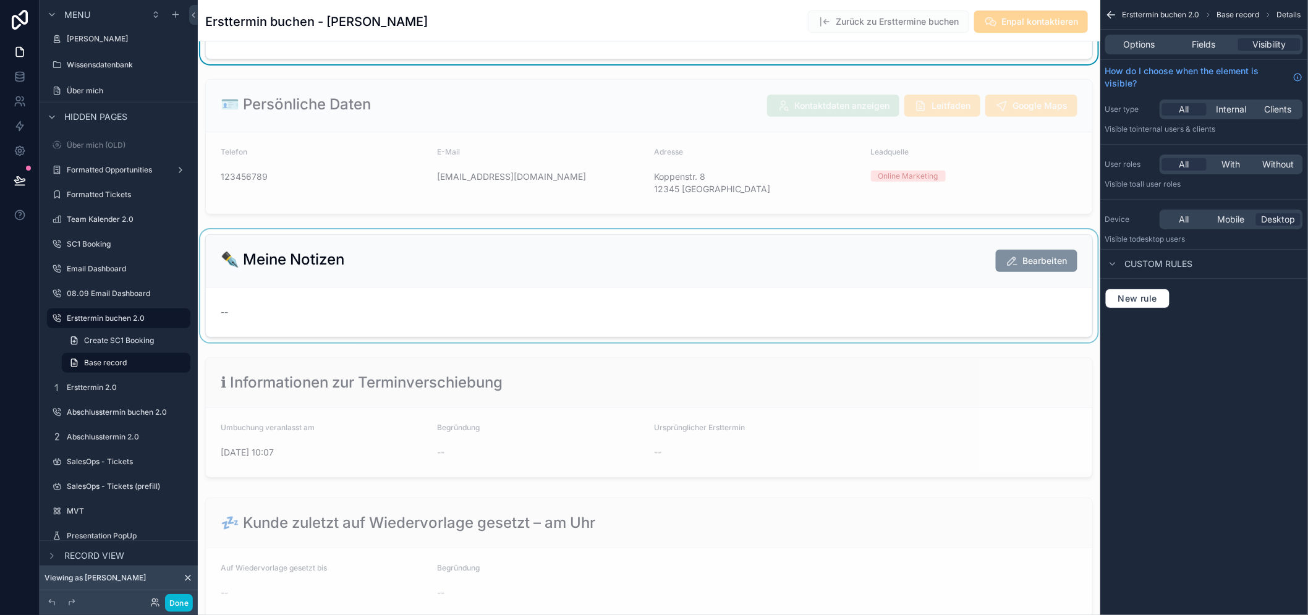
click at [509, 287] on div "scrollable content" at bounding box center [649, 285] width 902 height 113
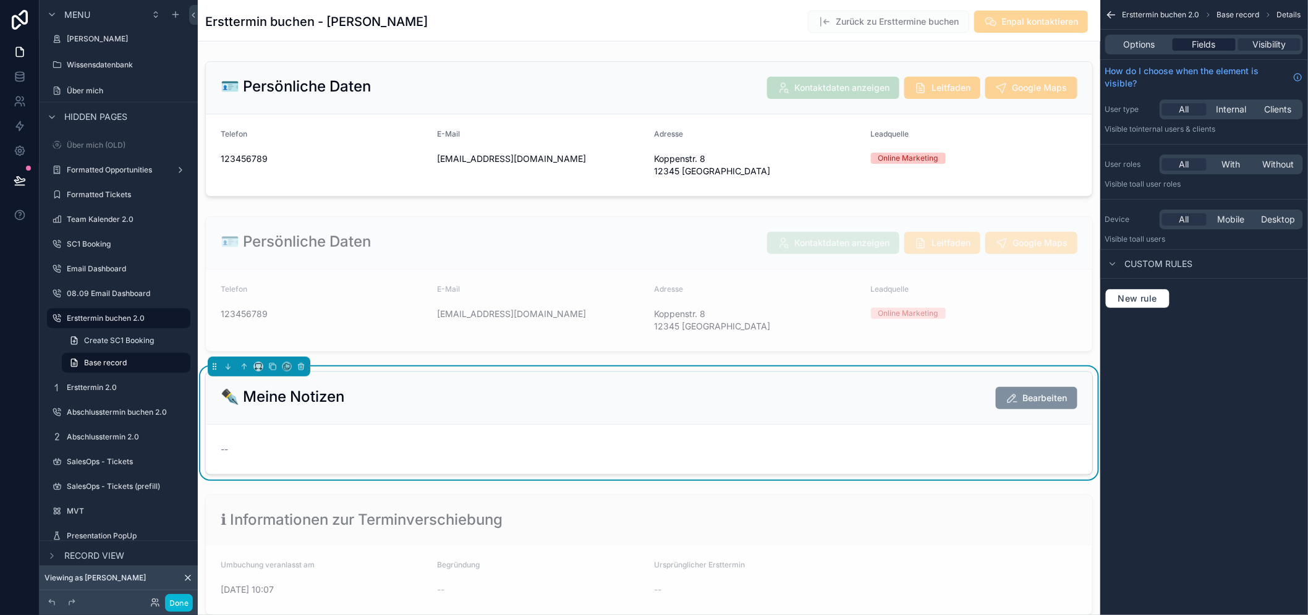
click at [1203, 46] on span "Fields" at bounding box center [1203, 44] width 23 height 12
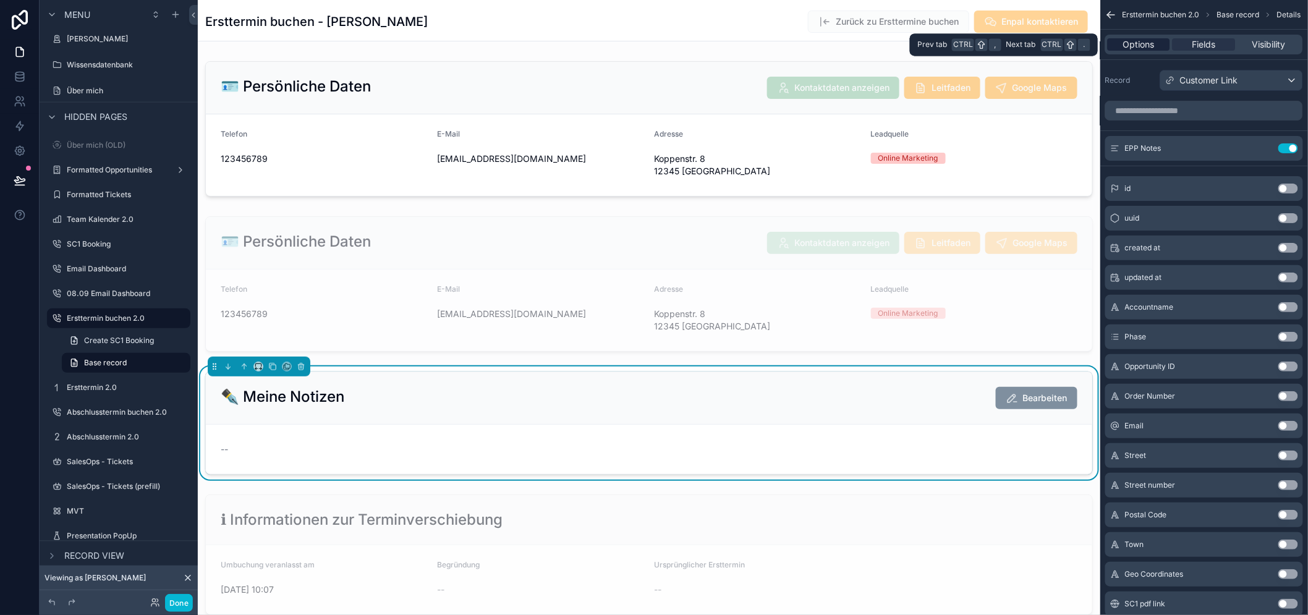
click at [1152, 48] on span "Options" at bounding box center [1139, 44] width 32 height 12
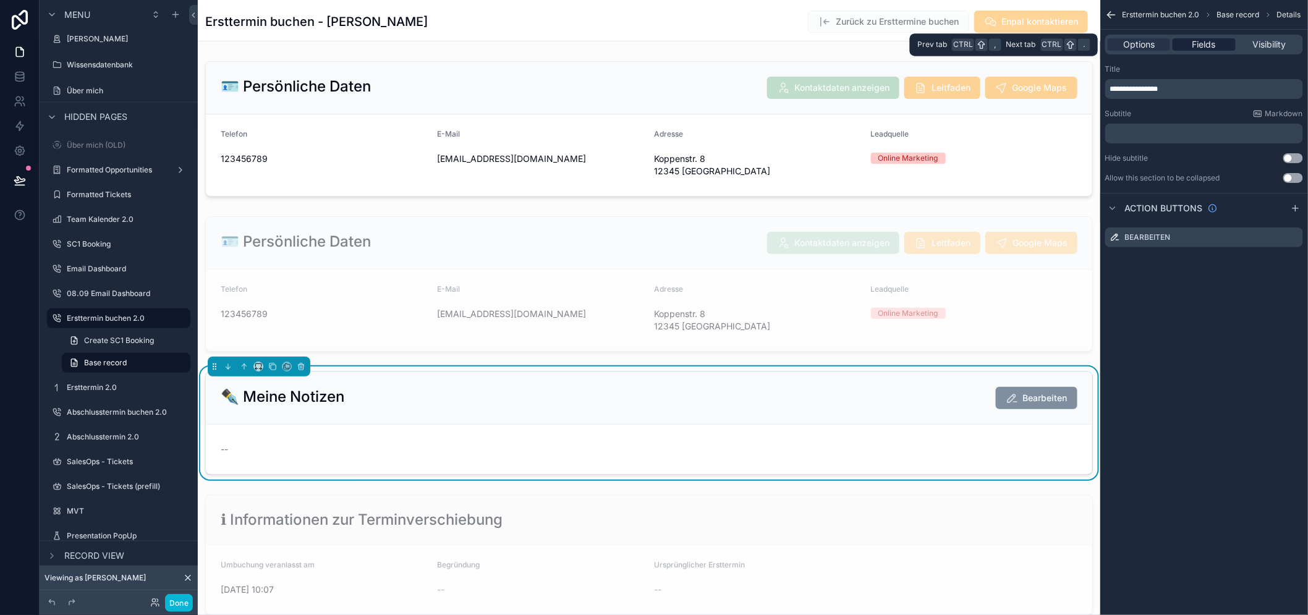
click at [1206, 46] on span "Fields" at bounding box center [1203, 44] width 23 height 12
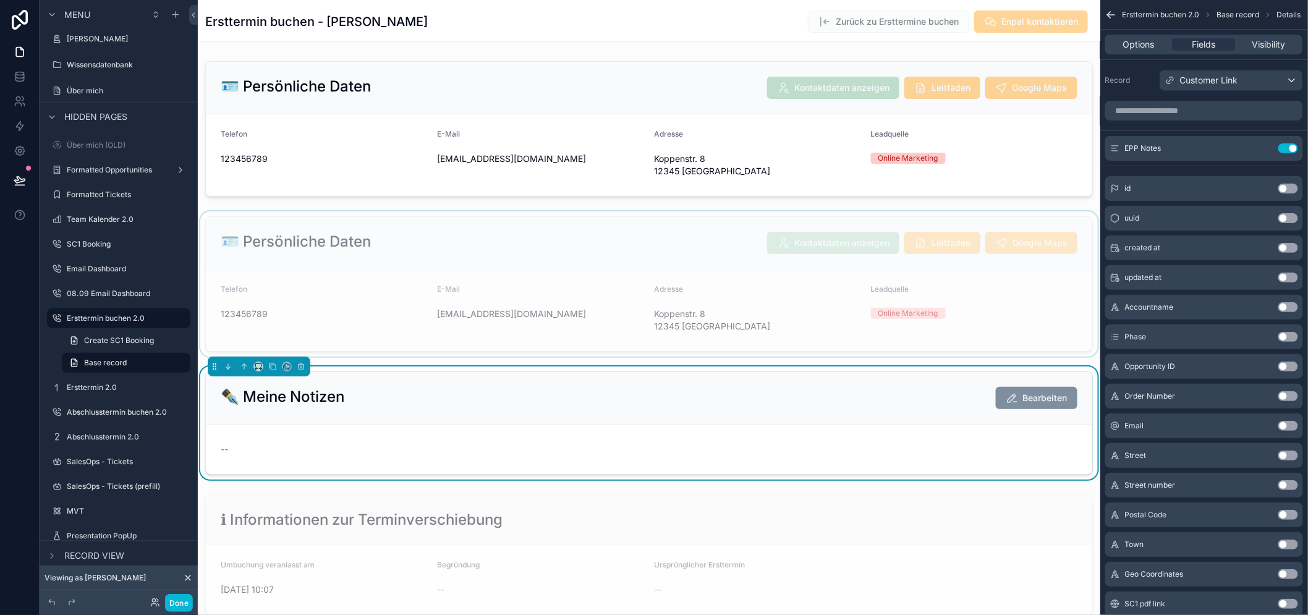
click at [991, 298] on div "scrollable content" at bounding box center [649, 283] width 902 height 145
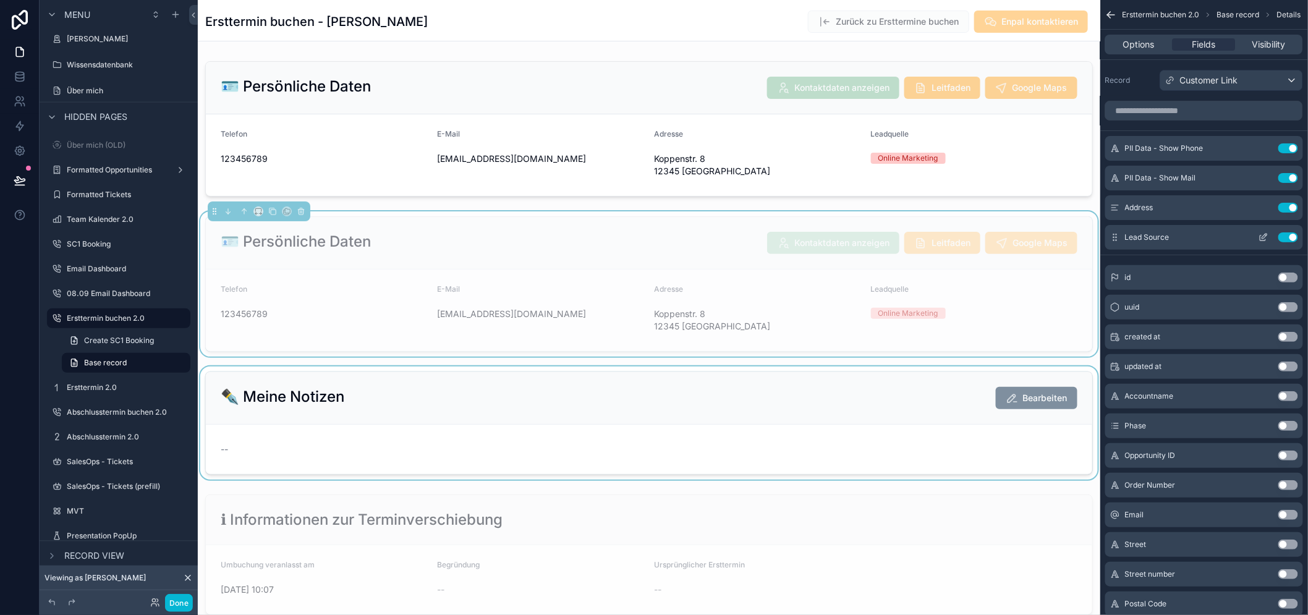
click at [1296, 235] on button "Use setting" at bounding box center [1288, 237] width 20 height 10
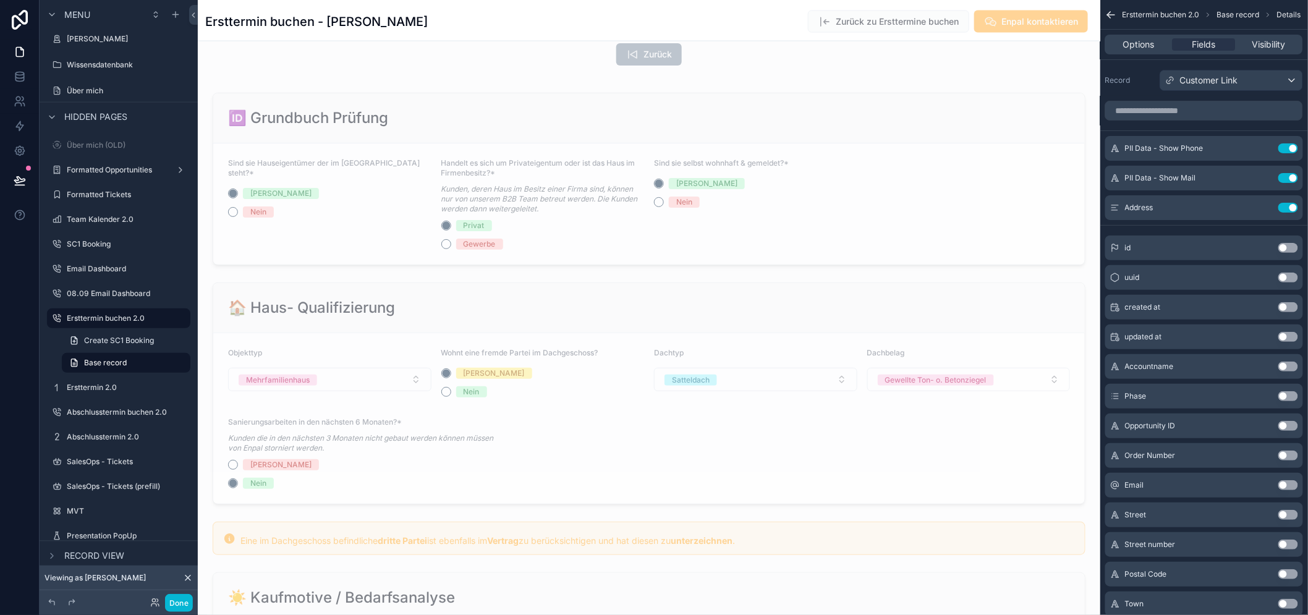
scroll to position [824, 0]
click at [514, 184] on div "scrollable content" at bounding box center [649, 477] width 902 height 795
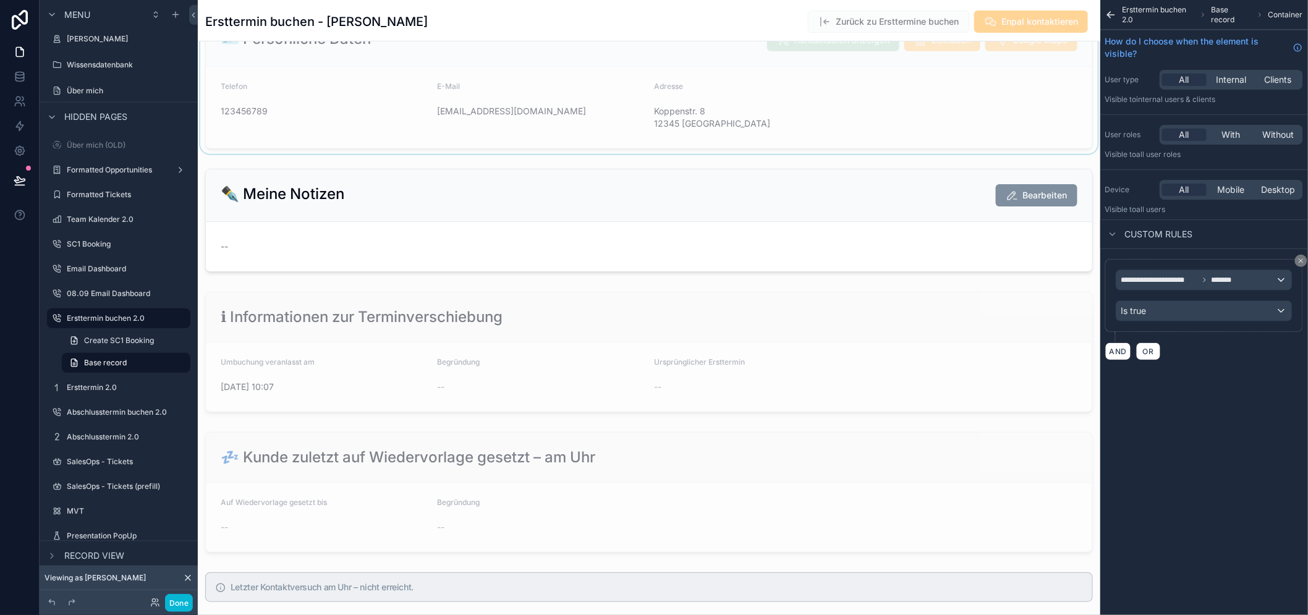
scroll to position [0, 0]
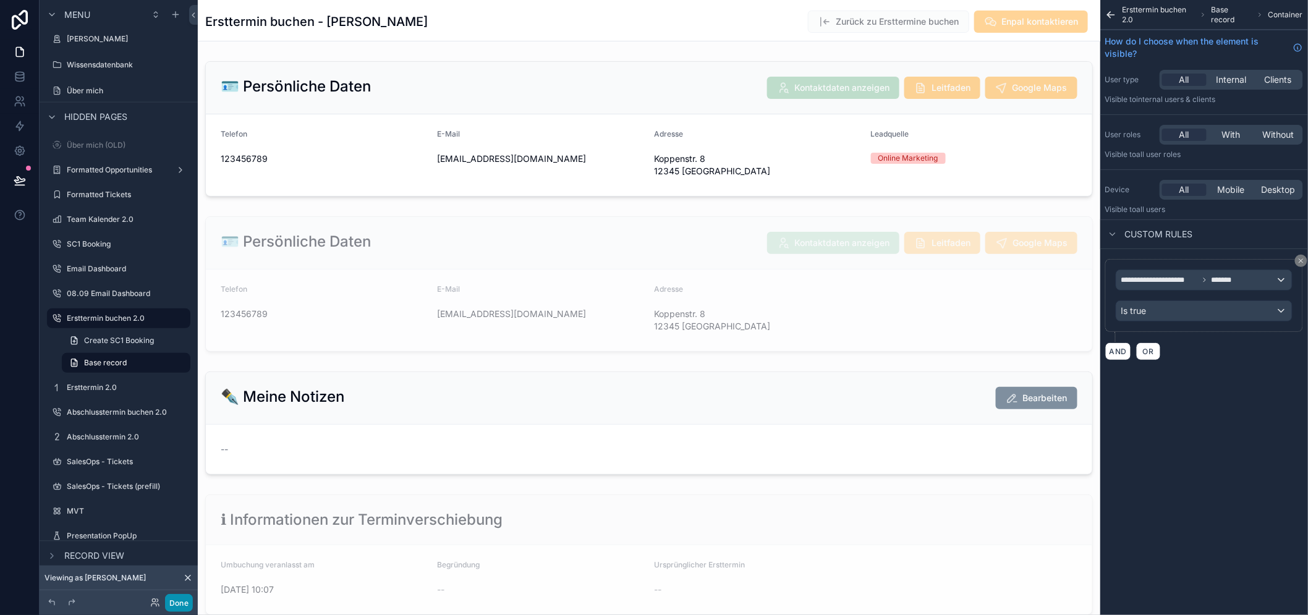
click at [184, 599] on button "Done" at bounding box center [179, 603] width 28 height 18
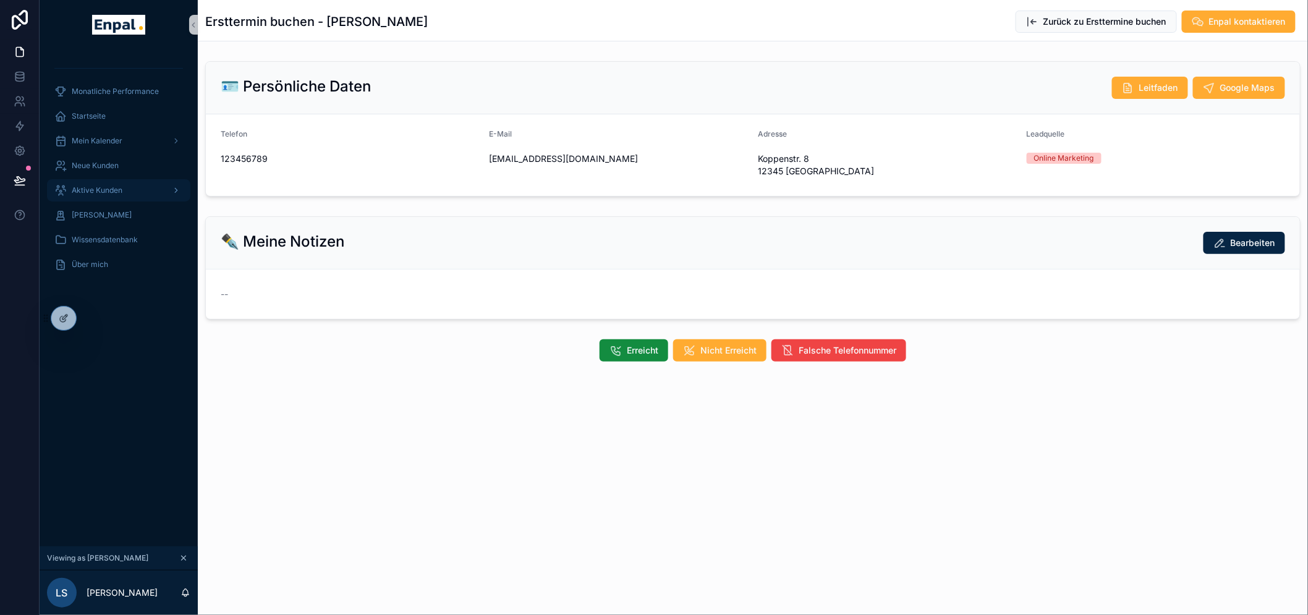
click at [111, 188] on span "Aktive Kunden" at bounding box center [97, 190] width 51 height 10
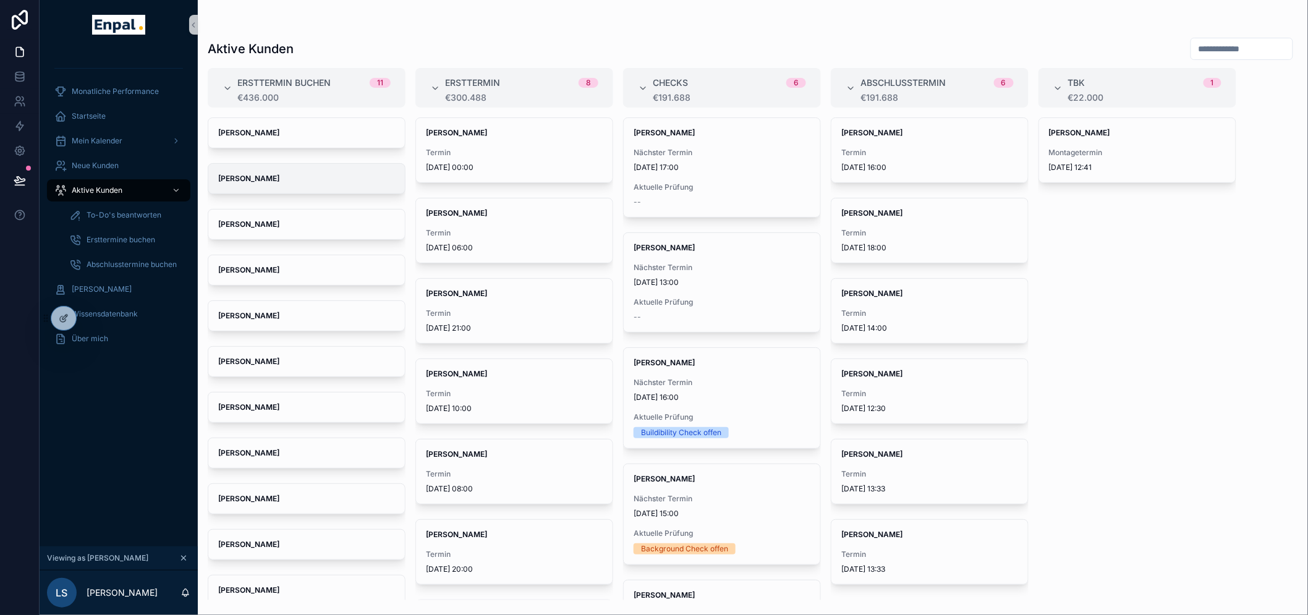
click at [265, 178] on span "[PERSON_NAME]" at bounding box center [306, 179] width 177 height 10
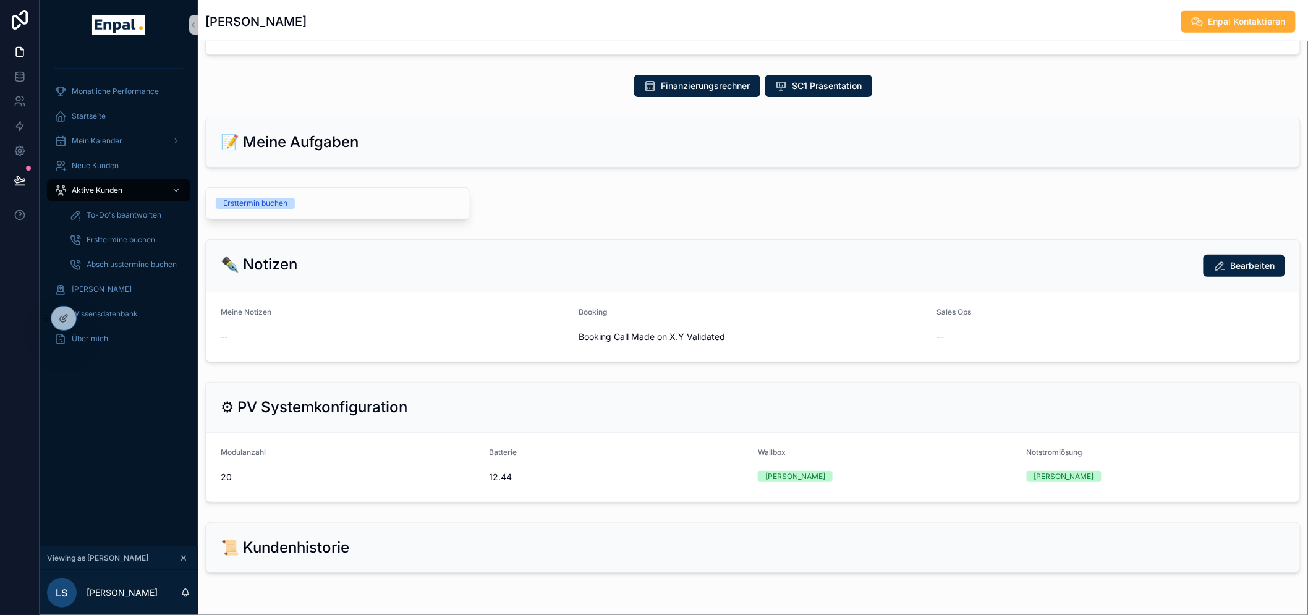
scroll to position [561, 0]
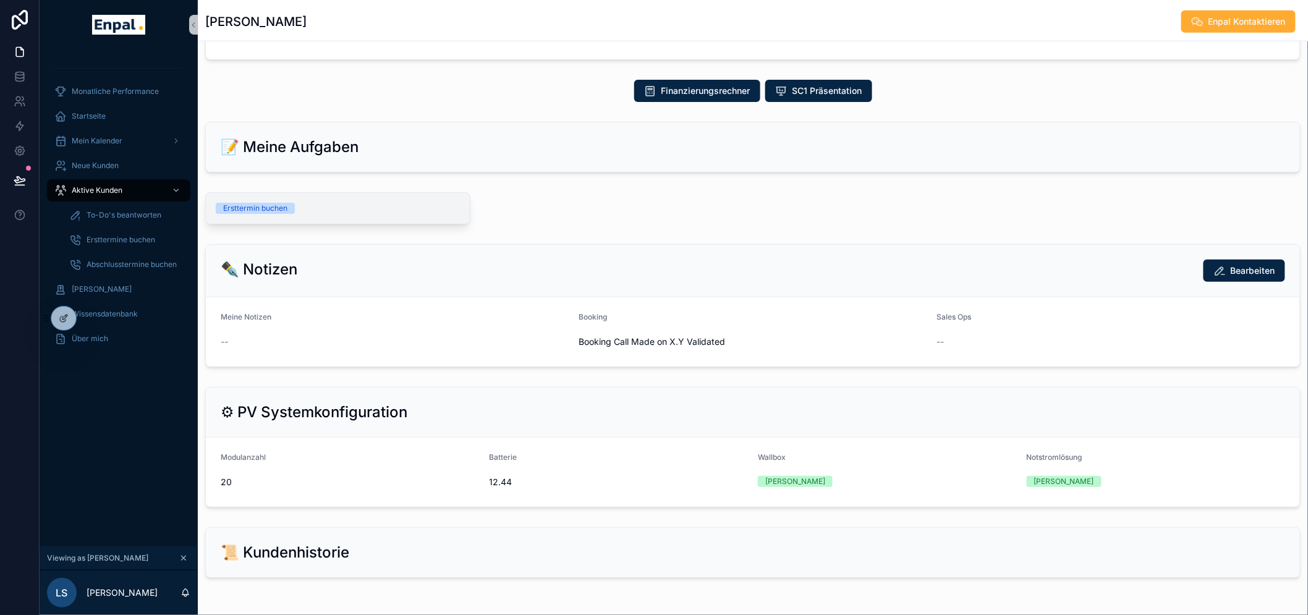
click at [258, 205] on div "Ersttermin buchen" at bounding box center [255, 208] width 64 height 11
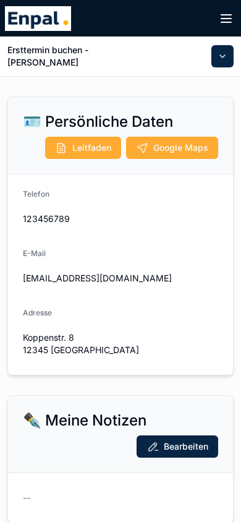
scroll to position [155, 0]
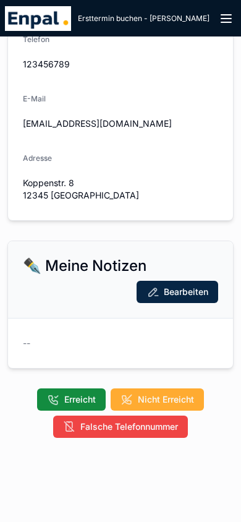
click at [69, 402] on span "Erreicht" at bounding box center [80, 399] width 32 height 12
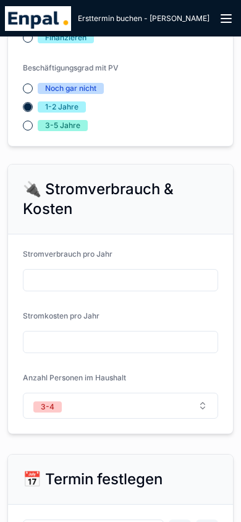
scroll to position [1531, 0]
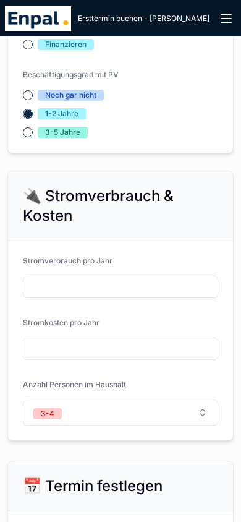
click at [44, 280] on input "scrollable content" at bounding box center [120, 287] width 194 height 20
type input "*****"
click at [60, 345] on input "scrollable content" at bounding box center [120, 349] width 194 height 20
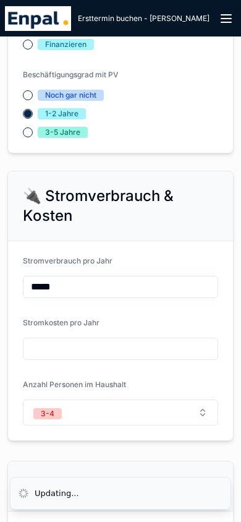
type input "*****"
click at [75, 282] on input "*****" at bounding box center [120, 287] width 194 height 20
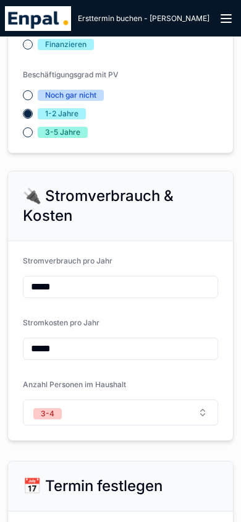
scroll to position [0, 0]
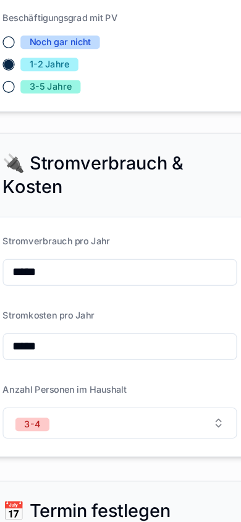
click at [90, 287] on input "*****" at bounding box center [120, 287] width 194 height 20
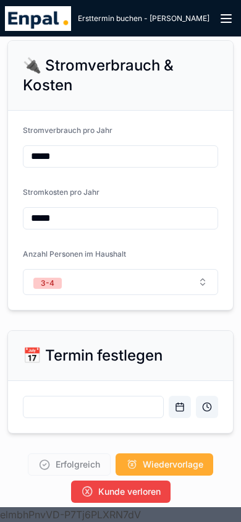
scroll to position [1716, 0]
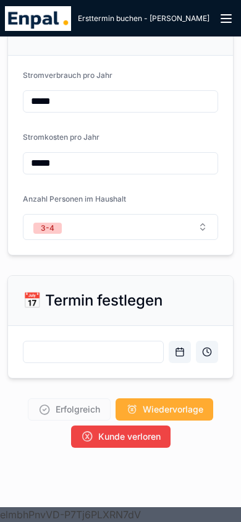
click at [55, 347] on input "scrollable content" at bounding box center [93, 352] width 140 height 20
click at [54, 342] on input "scrollable content" at bounding box center [93, 352] width 140 height 20
click at [183, 342] on button "Open calendar" at bounding box center [180, 352] width 22 height 22
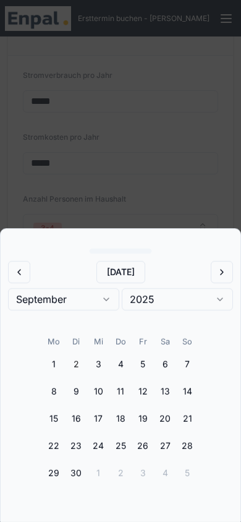
scroll to position [0, 0]
click at [101, 391] on button "10" at bounding box center [98, 391] width 22 height 22
type input "**********"
click at [175, 184] on div "scrollable content" at bounding box center [120, 261] width 241 height 522
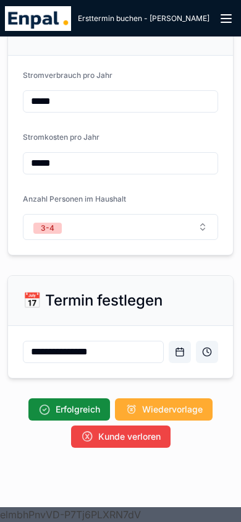
click at [68, 403] on span "Erfolgreich" at bounding box center [78, 409] width 44 height 12
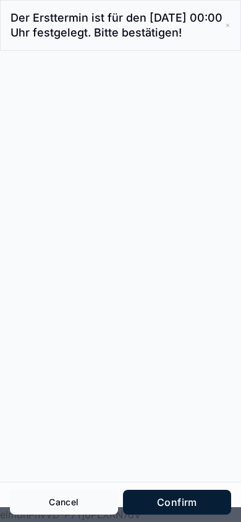
click at [176, 498] on button "Confirm" at bounding box center [177, 501] width 108 height 25
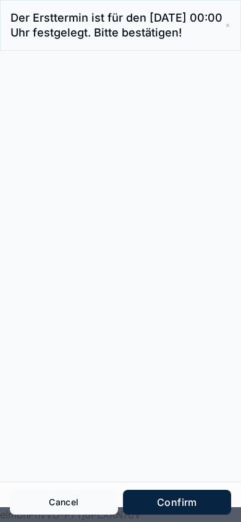
scroll to position [155, 0]
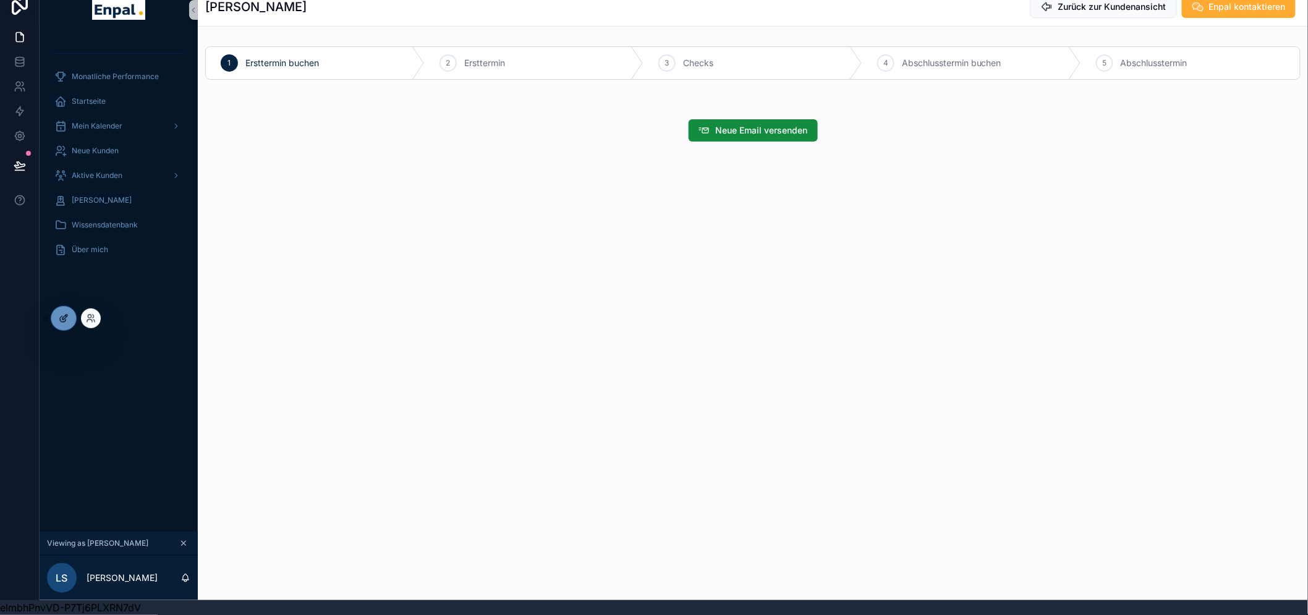
click at [61, 313] on icon at bounding box center [64, 318] width 10 height 10
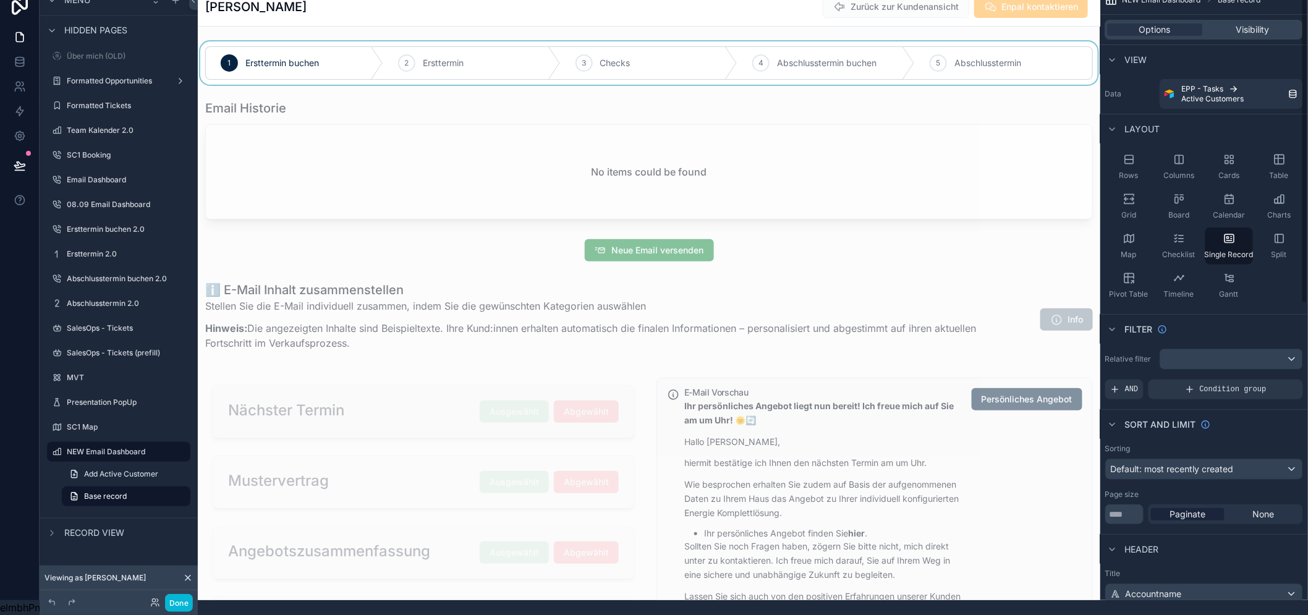
click at [1015, 43] on div "scrollable content" at bounding box center [649, 62] width 902 height 43
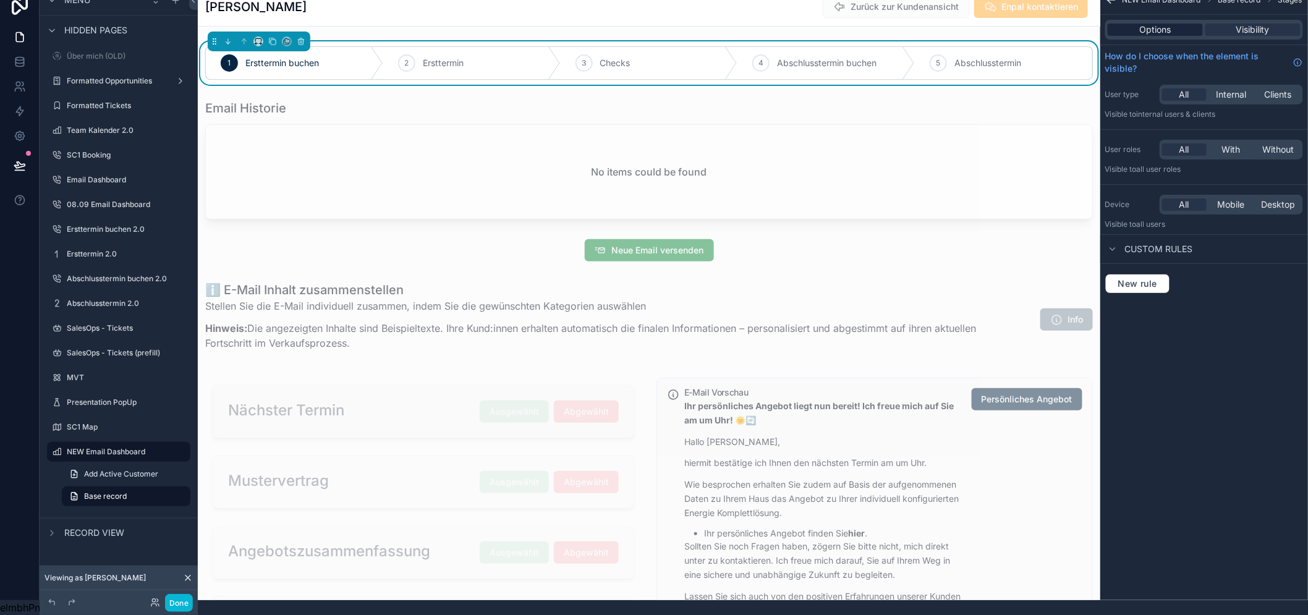
click at [1171, 23] on span "Options" at bounding box center [1156, 29] width 32 height 12
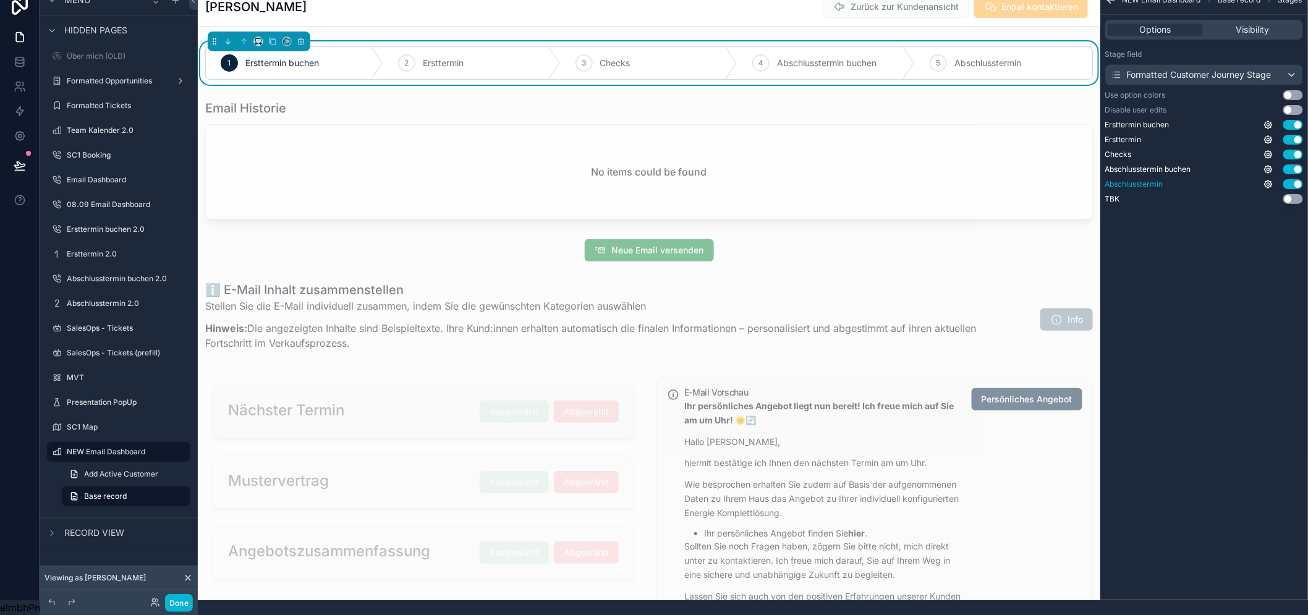
click at [1301, 179] on button "Use setting" at bounding box center [1293, 184] width 20 height 10
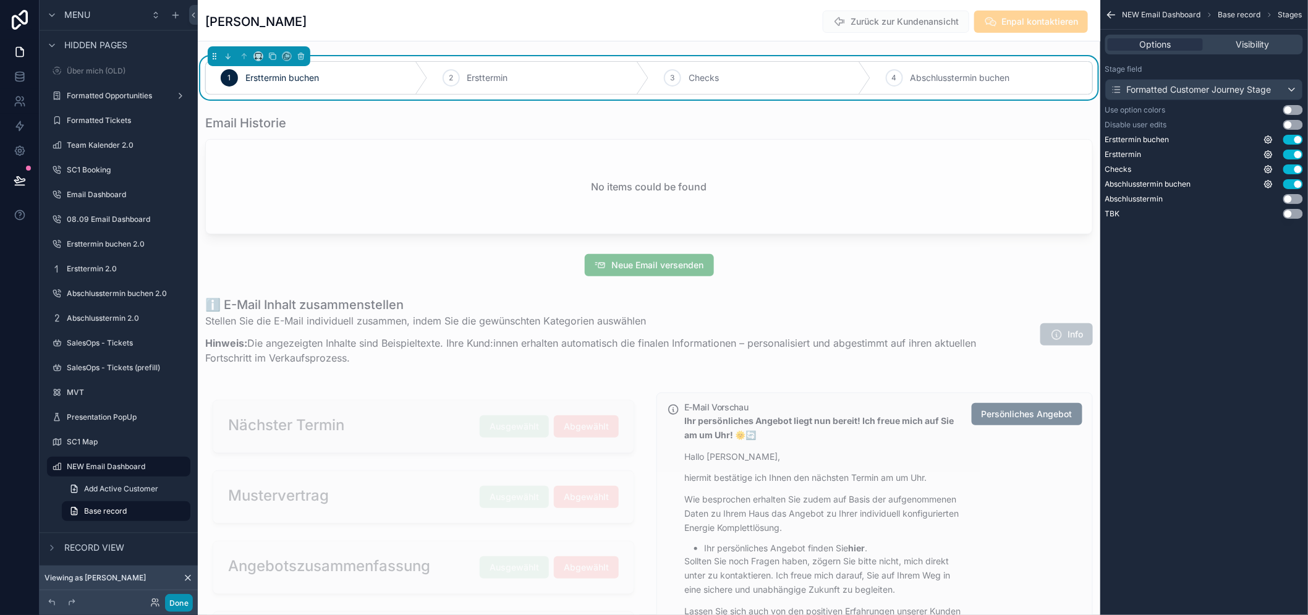
click at [186, 607] on button "Done" at bounding box center [179, 603] width 28 height 18
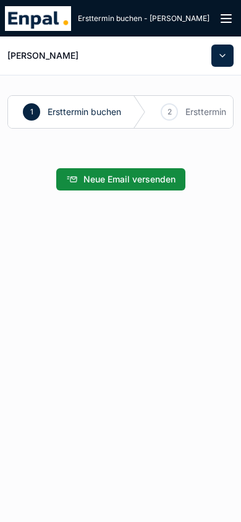
click at [117, 182] on span "Neue Email versenden" at bounding box center [129, 179] width 92 height 12
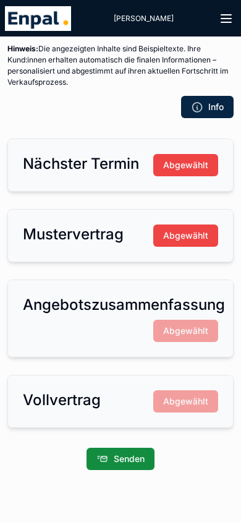
scroll to position [185, 0]
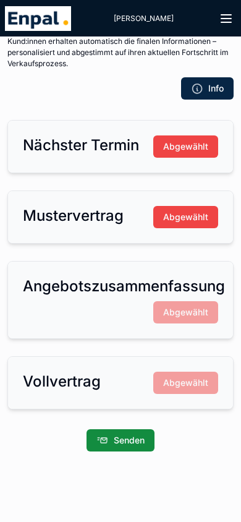
click at [180, 214] on span "Abgewählt" at bounding box center [185, 217] width 45 height 12
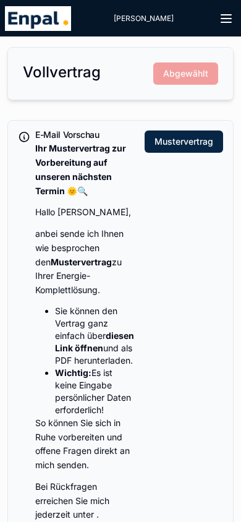
scroll to position [741, 0]
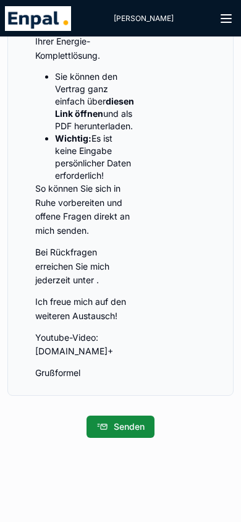
click at [109, 431] on button "Senden" at bounding box center [121, 426] width 68 height 22
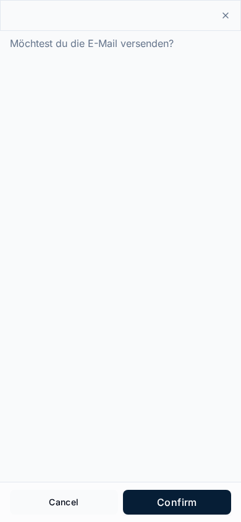
click at [161, 506] on button "Confirm" at bounding box center [177, 501] width 108 height 25
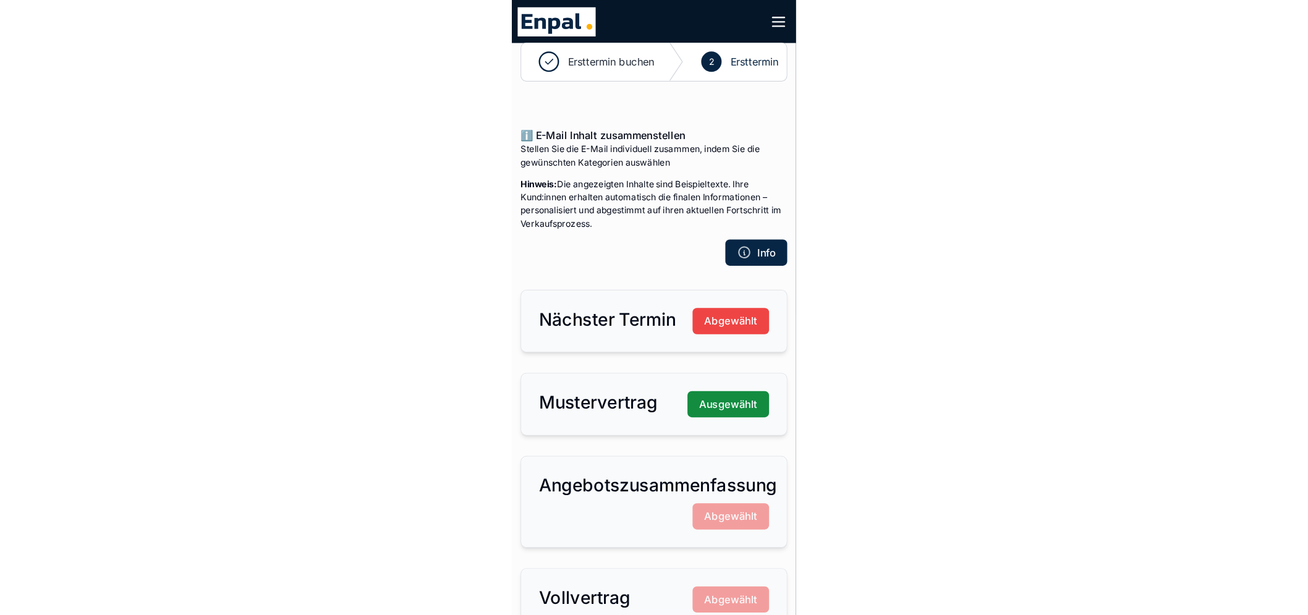
scroll to position [0, 0]
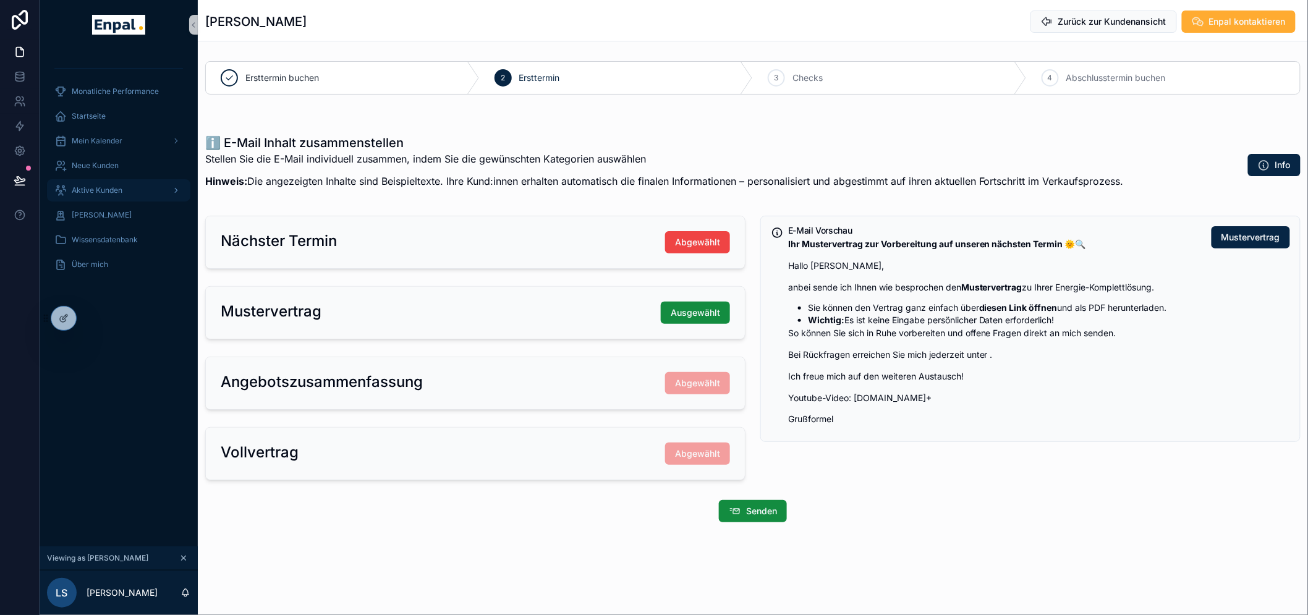
click at [112, 186] on span "Aktive Kunden" at bounding box center [97, 190] width 51 height 10
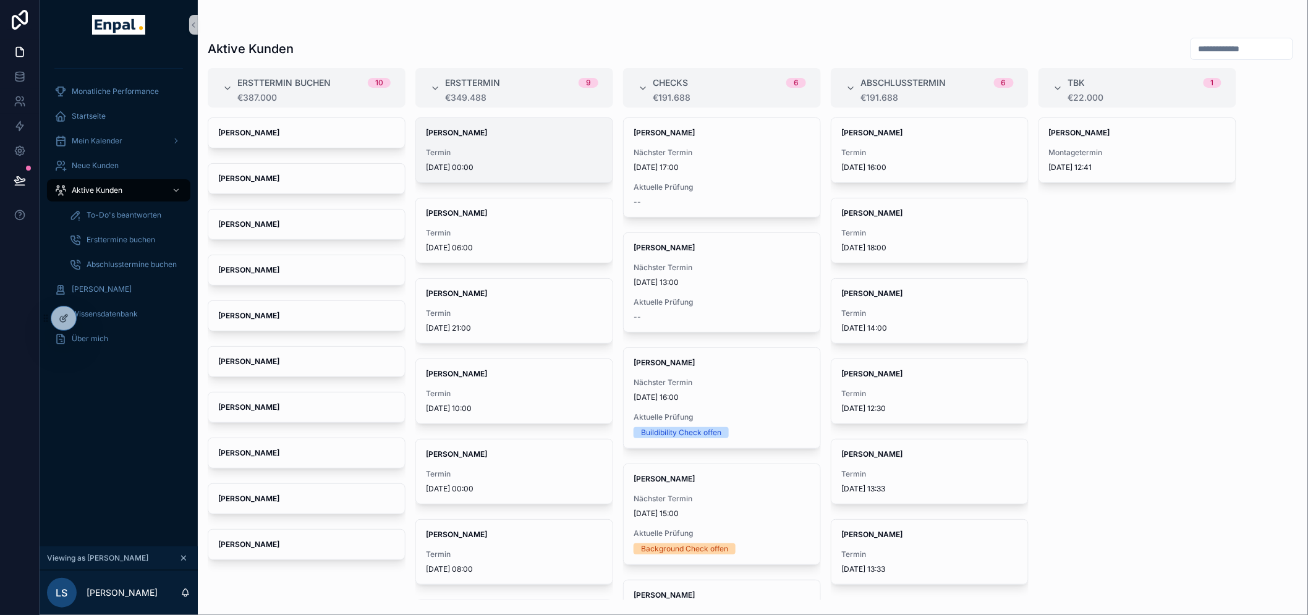
click at [483, 153] on span "Termin" at bounding box center [514, 153] width 177 height 10
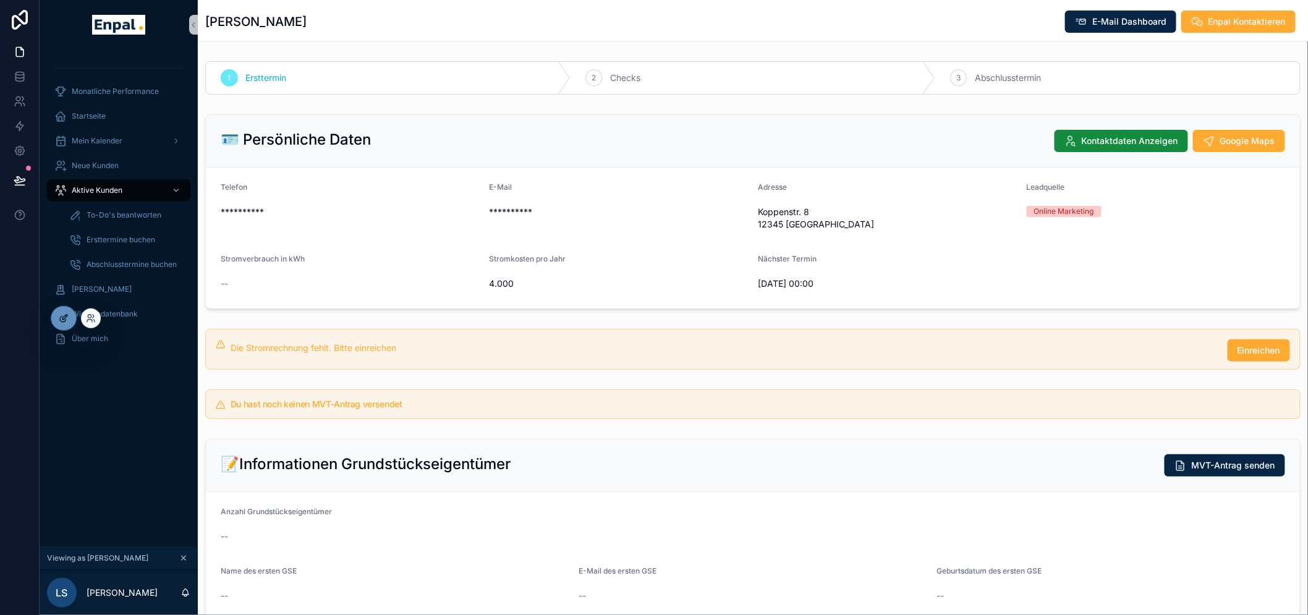
click at [54, 326] on div at bounding box center [63, 318] width 25 height 23
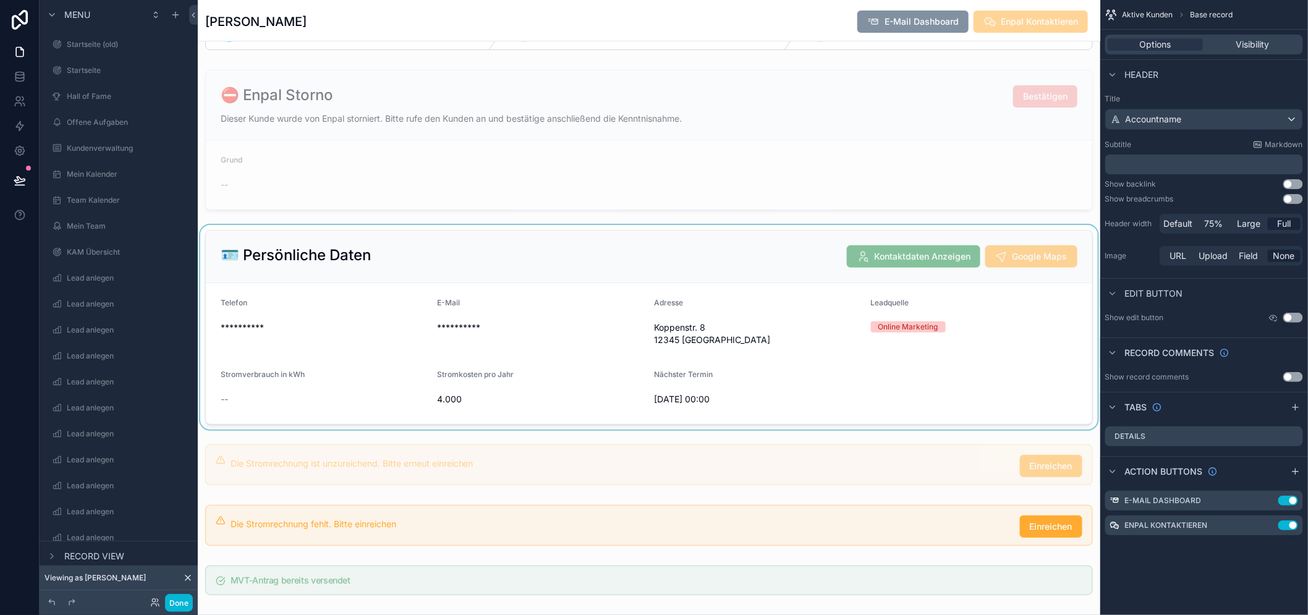
scroll to position [69, 0]
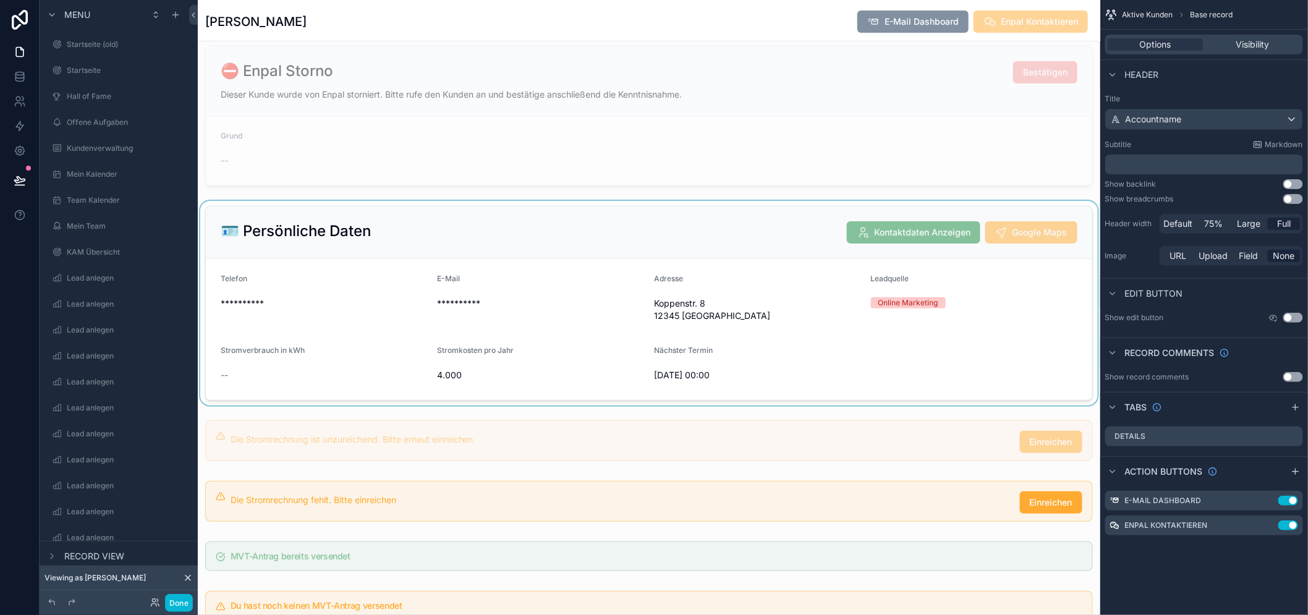
click at [470, 215] on div "scrollable content" at bounding box center [649, 303] width 902 height 205
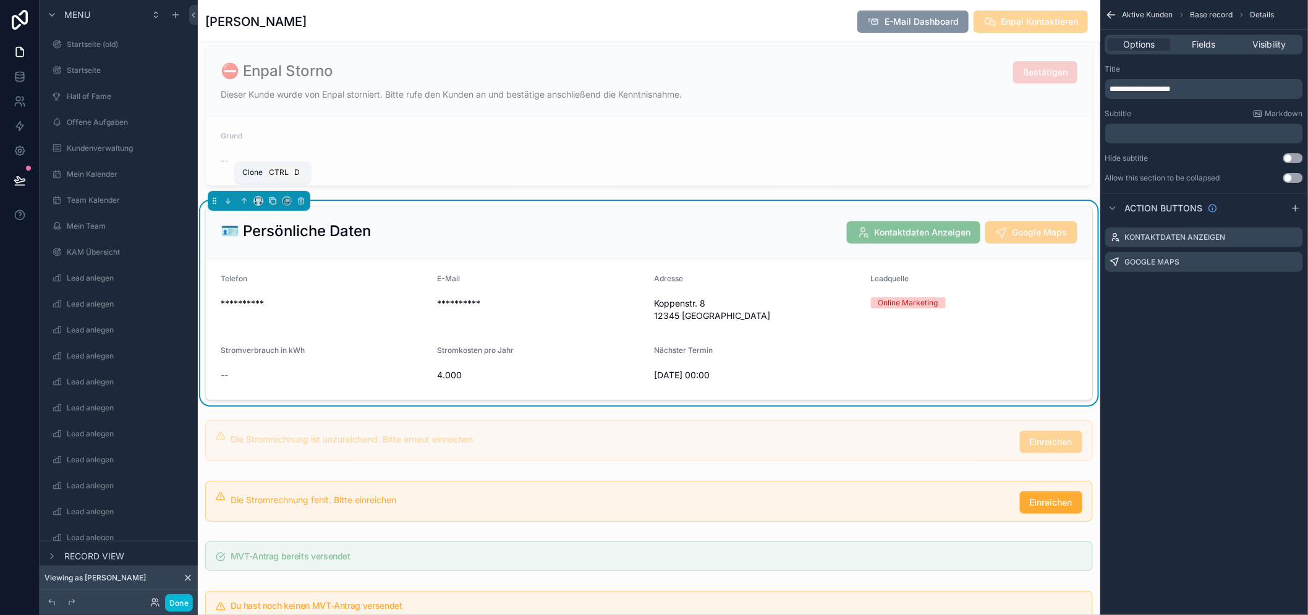
click at [274, 201] on icon "scrollable content" at bounding box center [272, 201] width 9 height 9
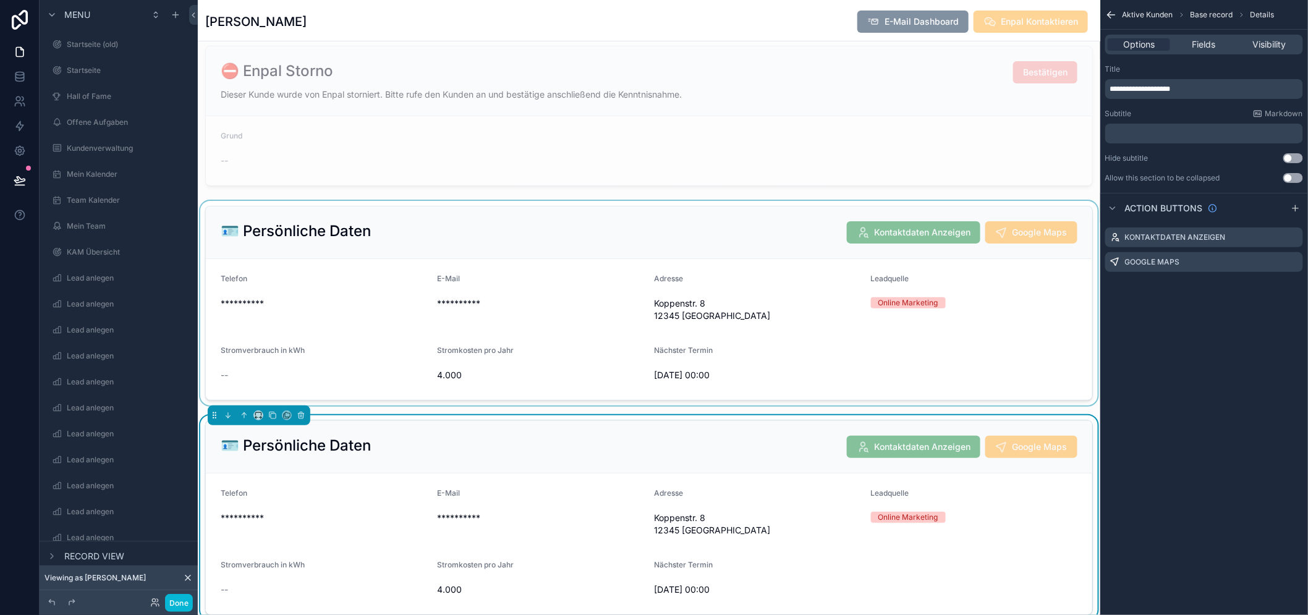
click at [644, 235] on div "scrollable content" at bounding box center [649, 303] width 902 height 205
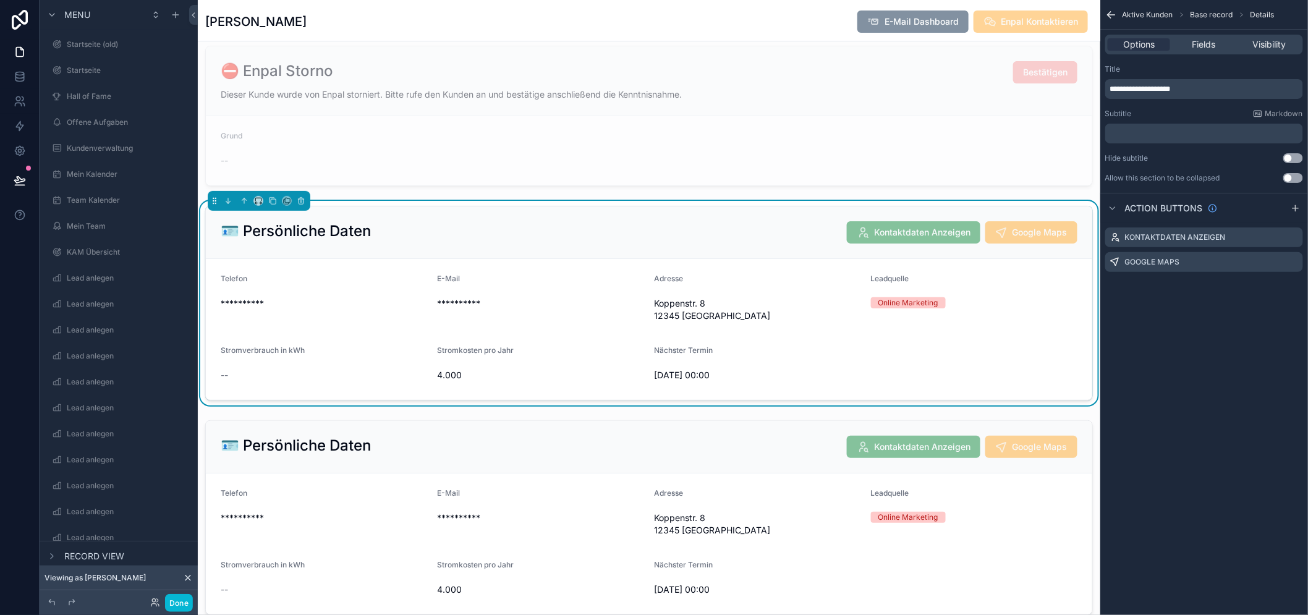
click at [1270, 53] on div "Options Fields Visibility" at bounding box center [1204, 45] width 198 height 20
click at [1271, 48] on span "Visibility" at bounding box center [1268, 44] width 33 height 12
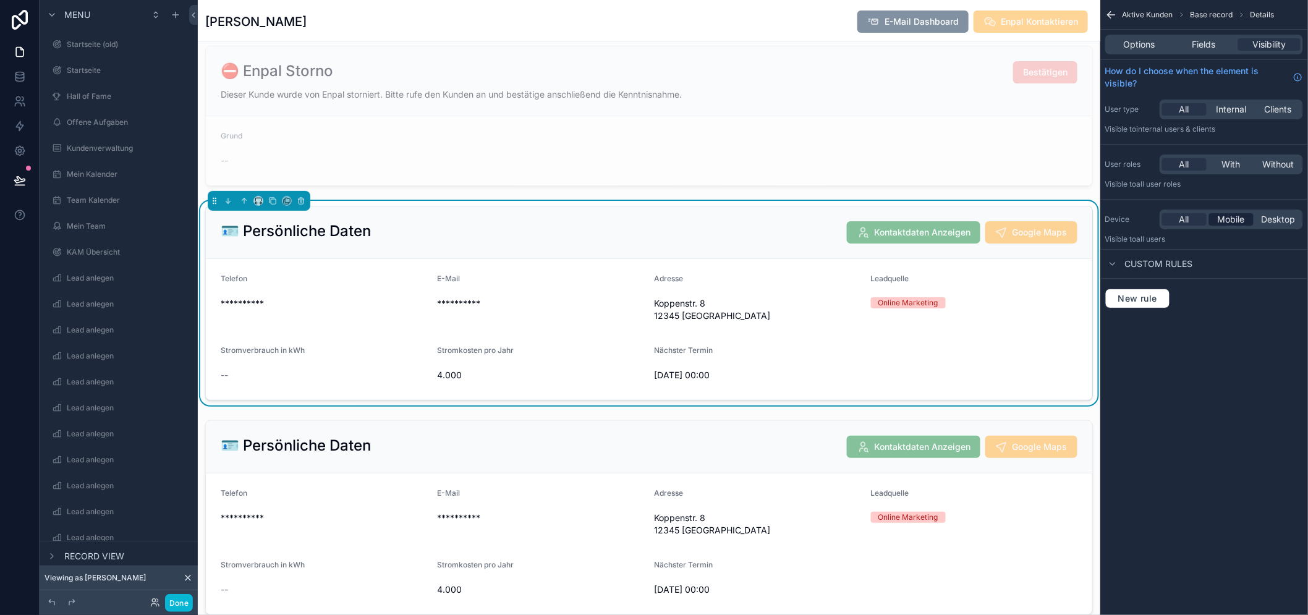
click at [1245, 221] on span "Mobile" at bounding box center [1230, 219] width 27 height 12
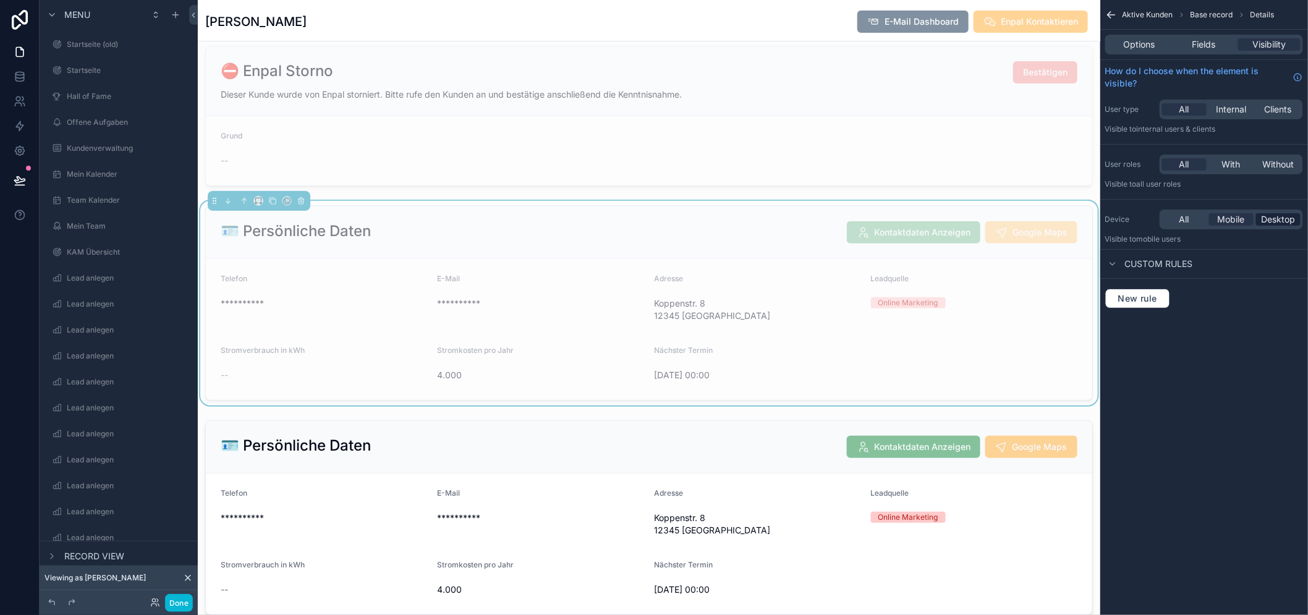
click at [1289, 219] on span "Desktop" at bounding box center [1278, 219] width 34 height 12
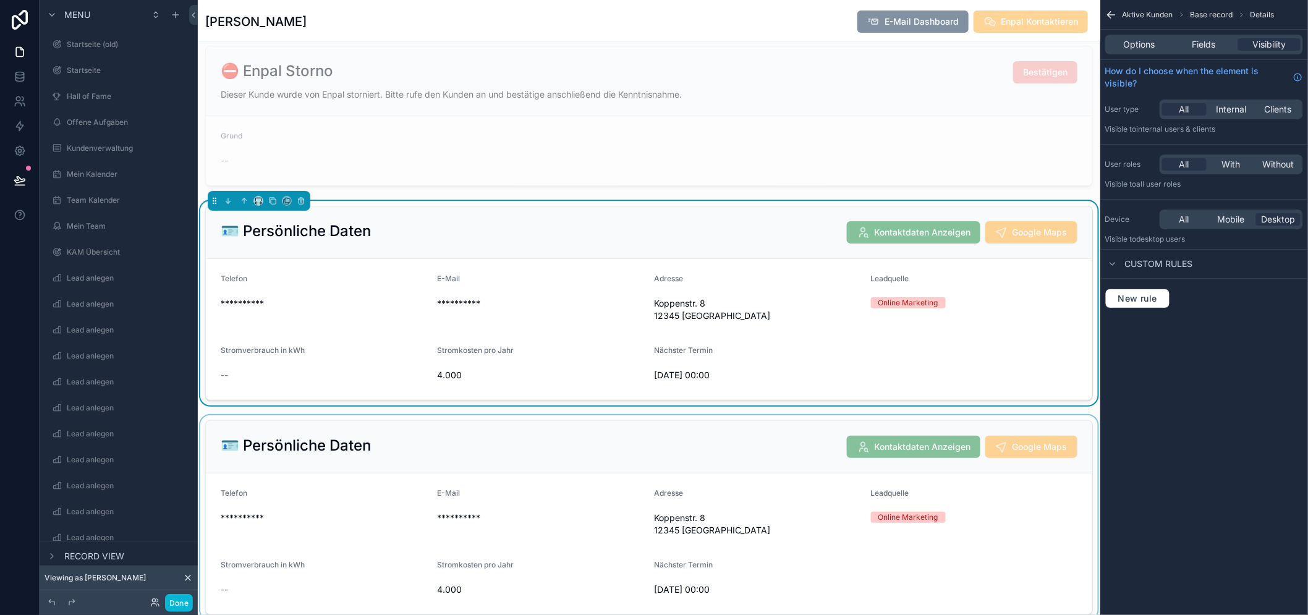
click at [721, 439] on div "scrollable content" at bounding box center [649, 517] width 902 height 205
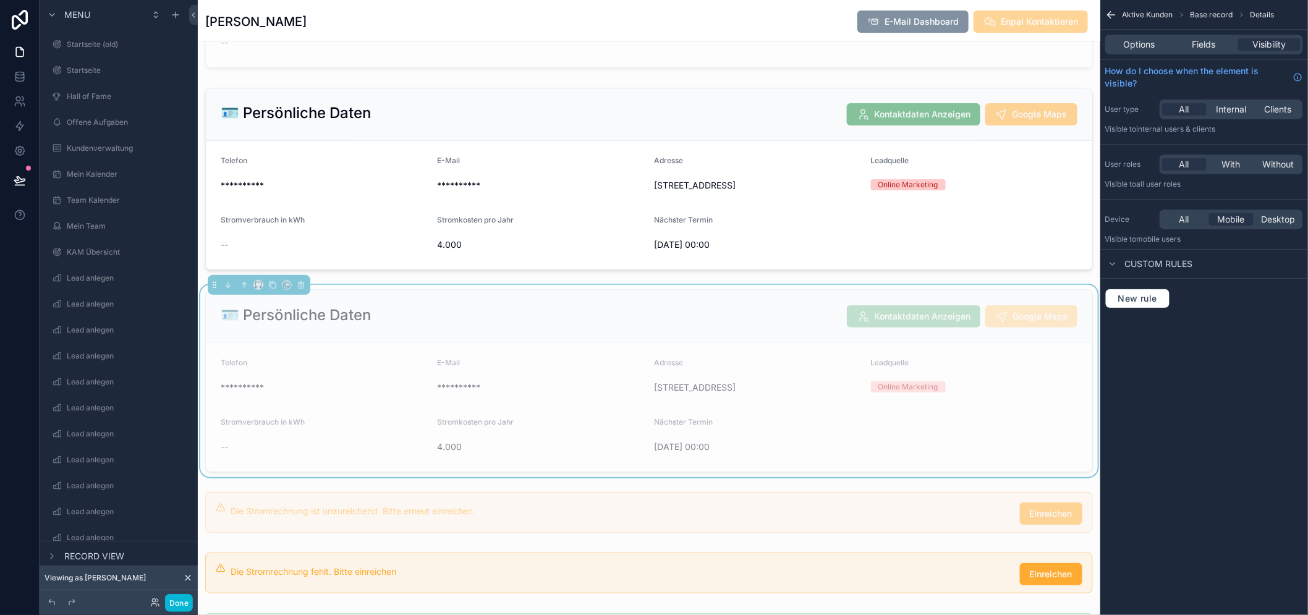
scroll to position [206, 0]
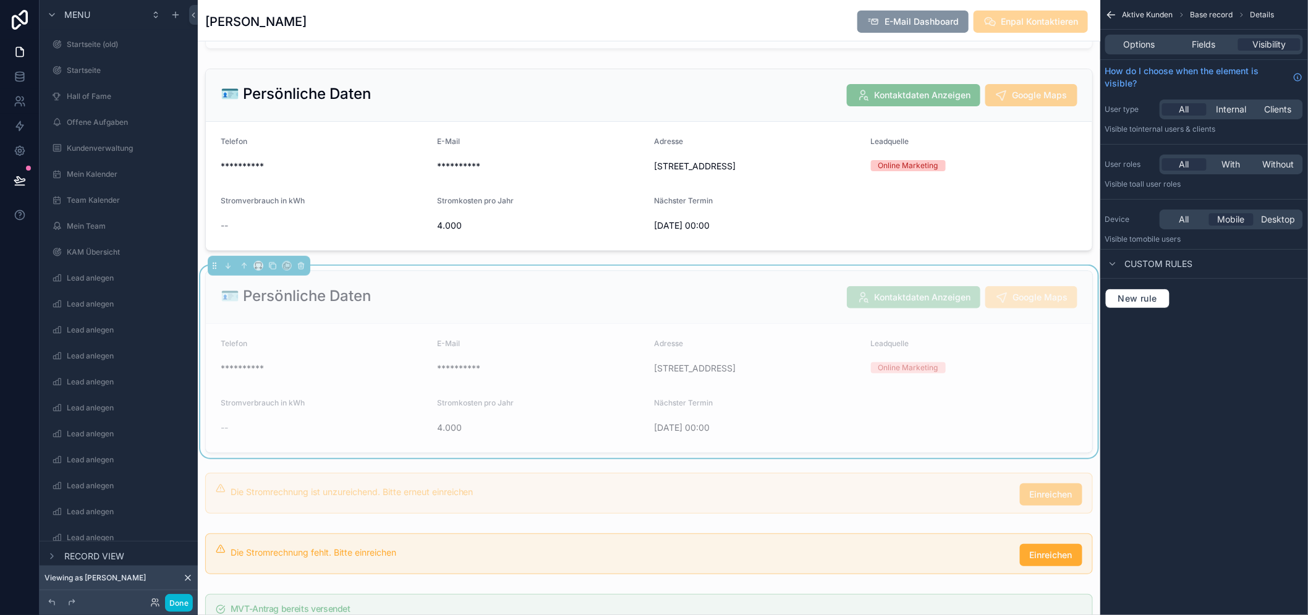
click at [724, 305] on div "🪪 Persönliche Daten Kontaktdaten Anzeigen Google Maps" at bounding box center [649, 297] width 857 height 22
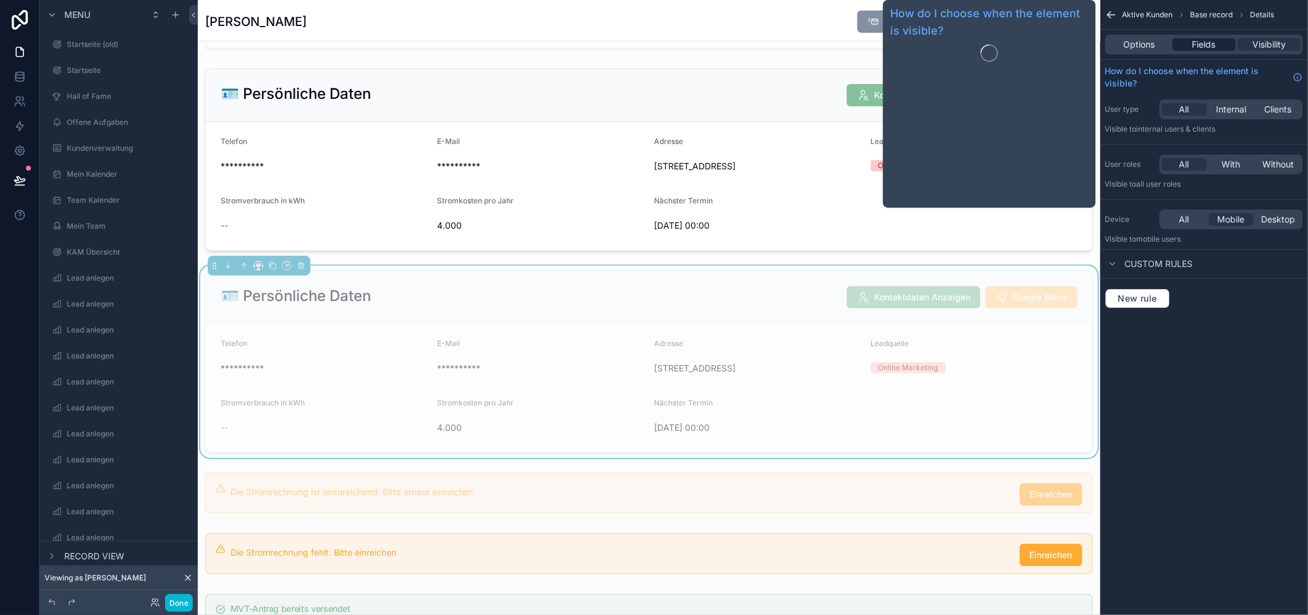
click at [1214, 44] on span "Fields" at bounding box center [1203, 44] width 23 height 12
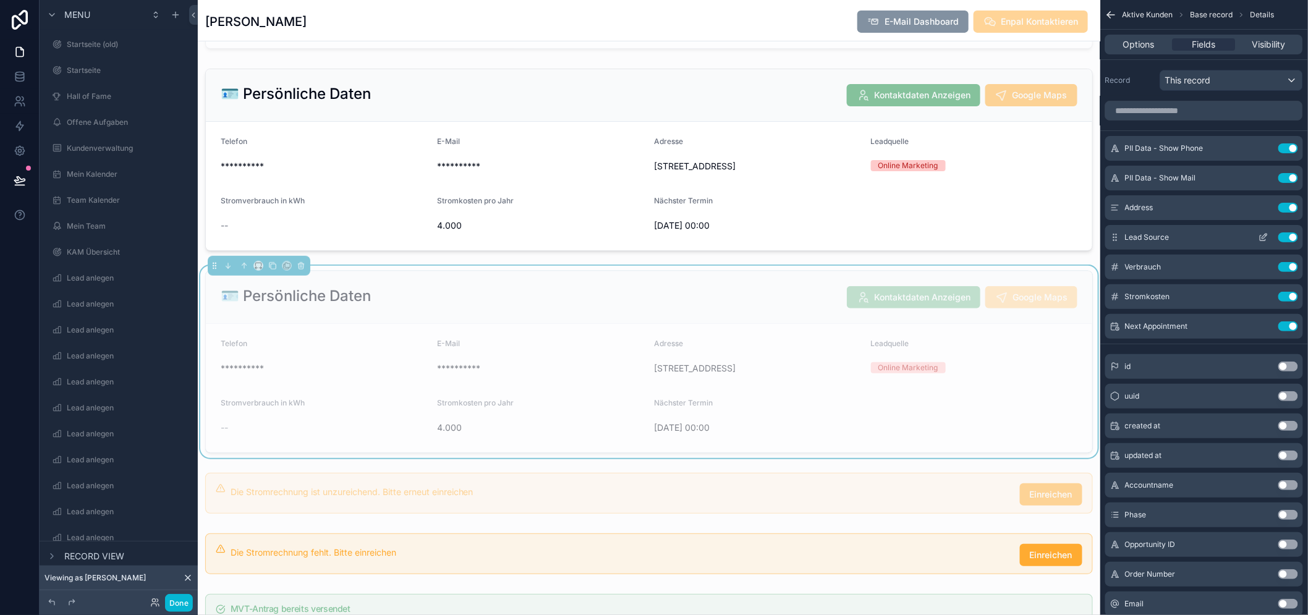
click at [1298, 237] on button "Use setting" at bounding box center [1288, 237] width 20 height 10
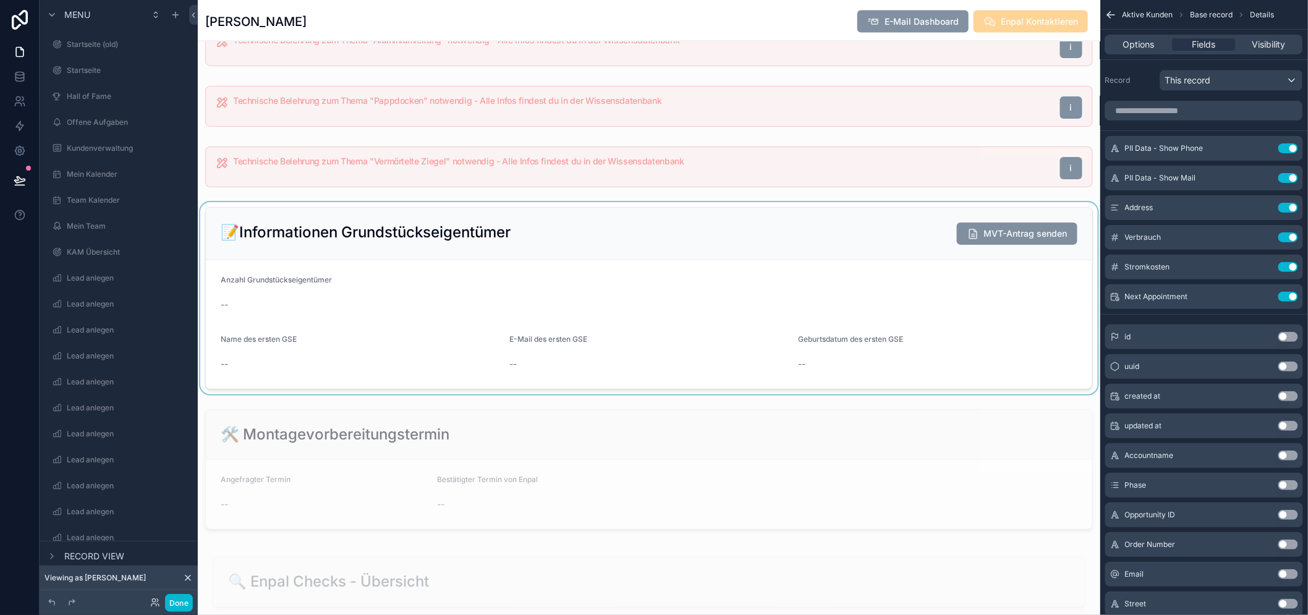
scroll to position [755, 0]
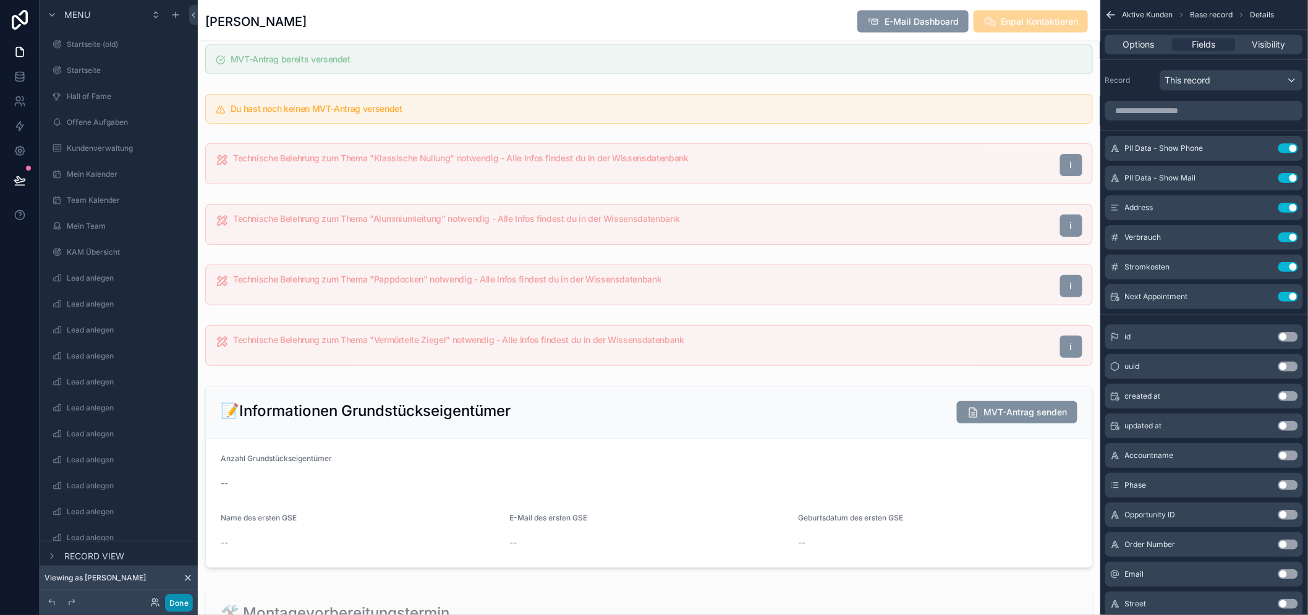
click at [182, 598] on button "Done" at bounding box center [179, 603] width 28 height 18
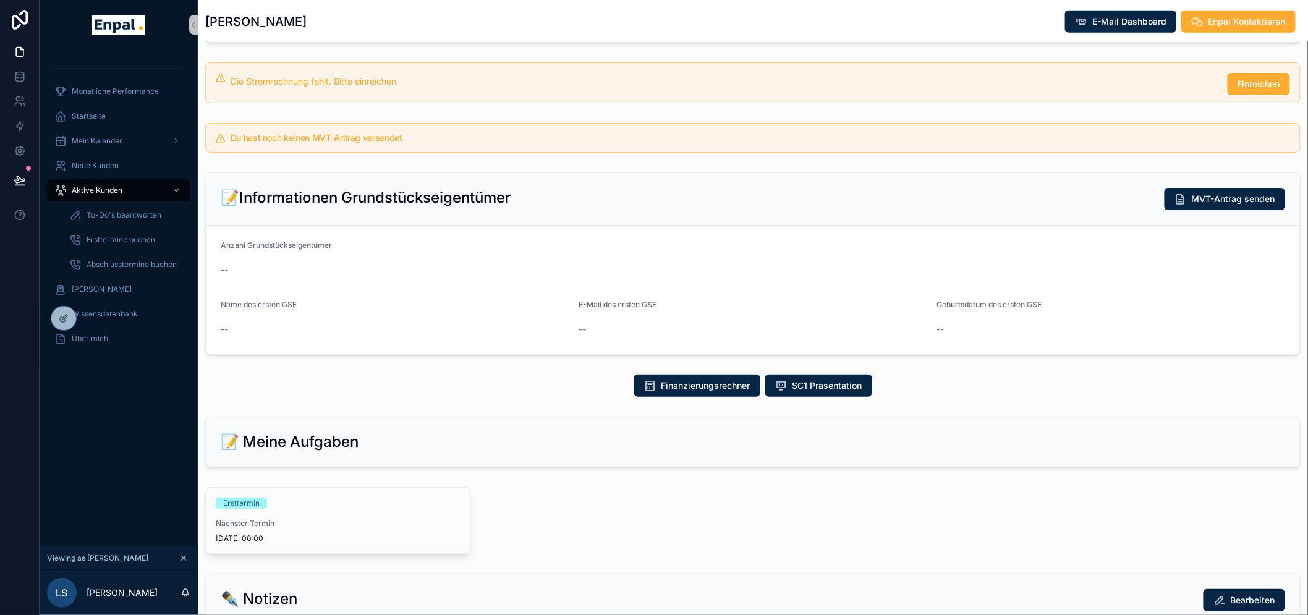
scroll to position [357, 0]
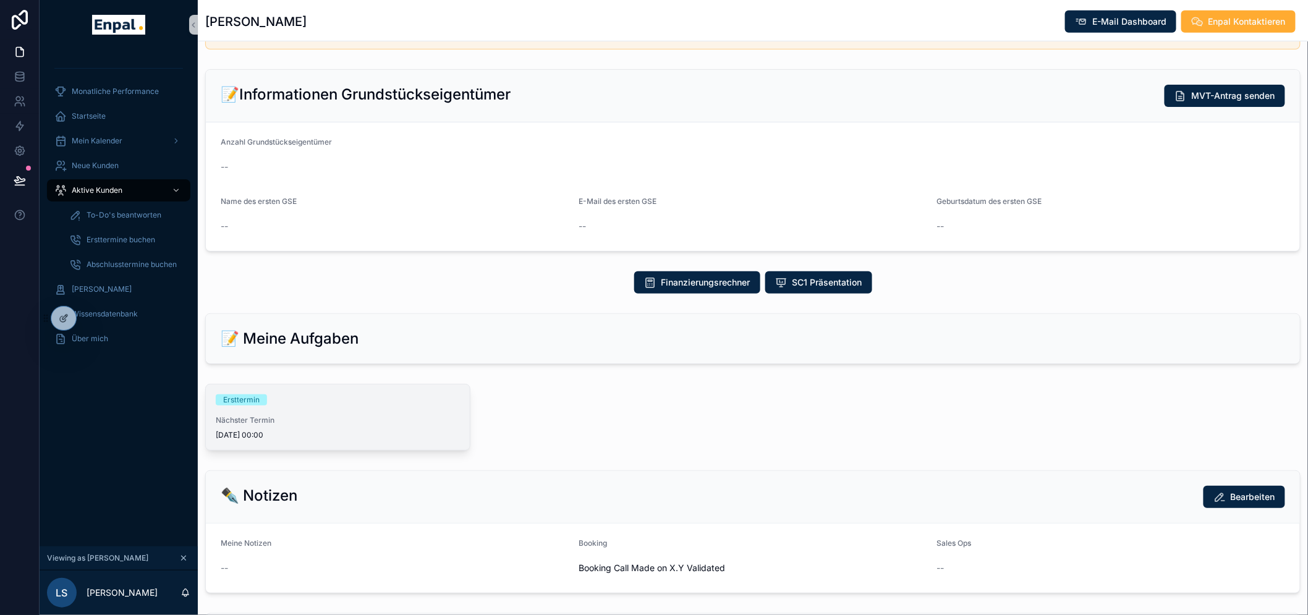
click at [235, 405] on div "Ersttermin" at bounding box center [241, 399] width 36 height 11
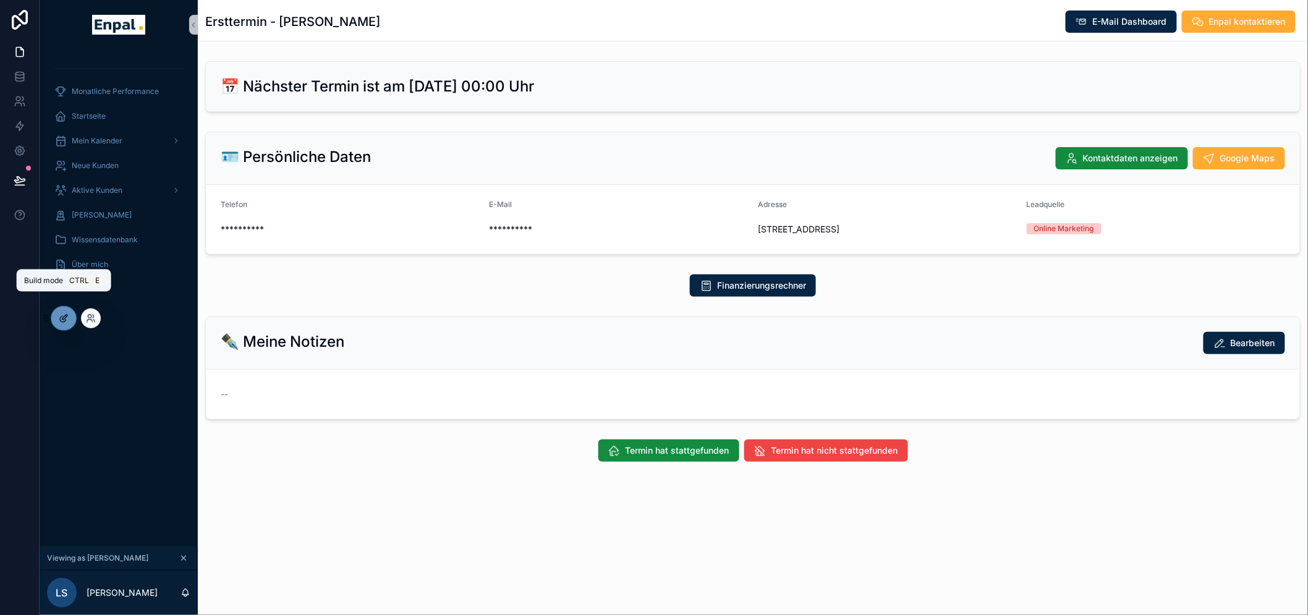
click at [56, 316] on div at bounding box center [63, 318] width 25 height 23
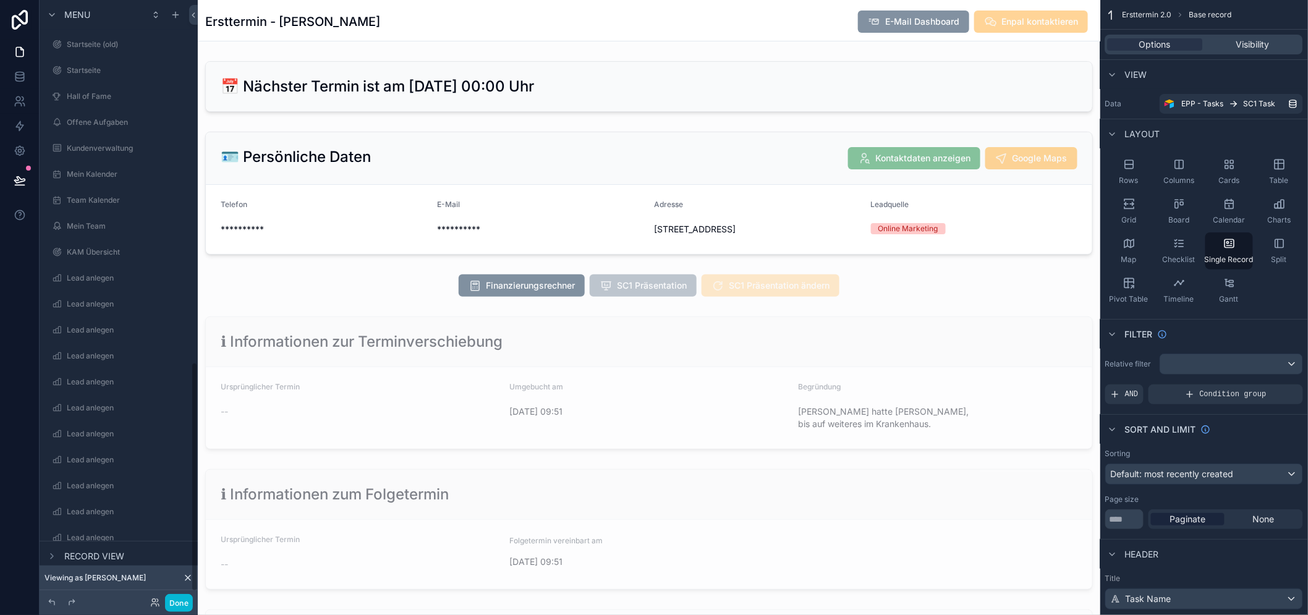
scroll to position [965, 0]
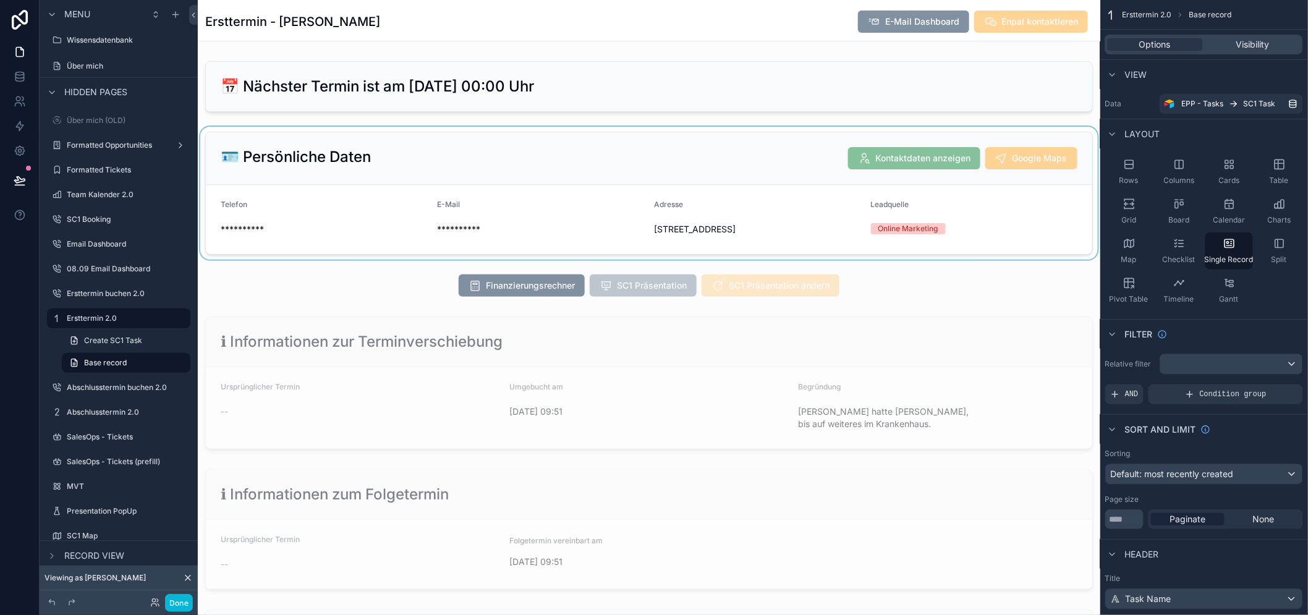
click at [336, 213] on div "scrollable content" at bounding box center [649, 193] width 902 height 133
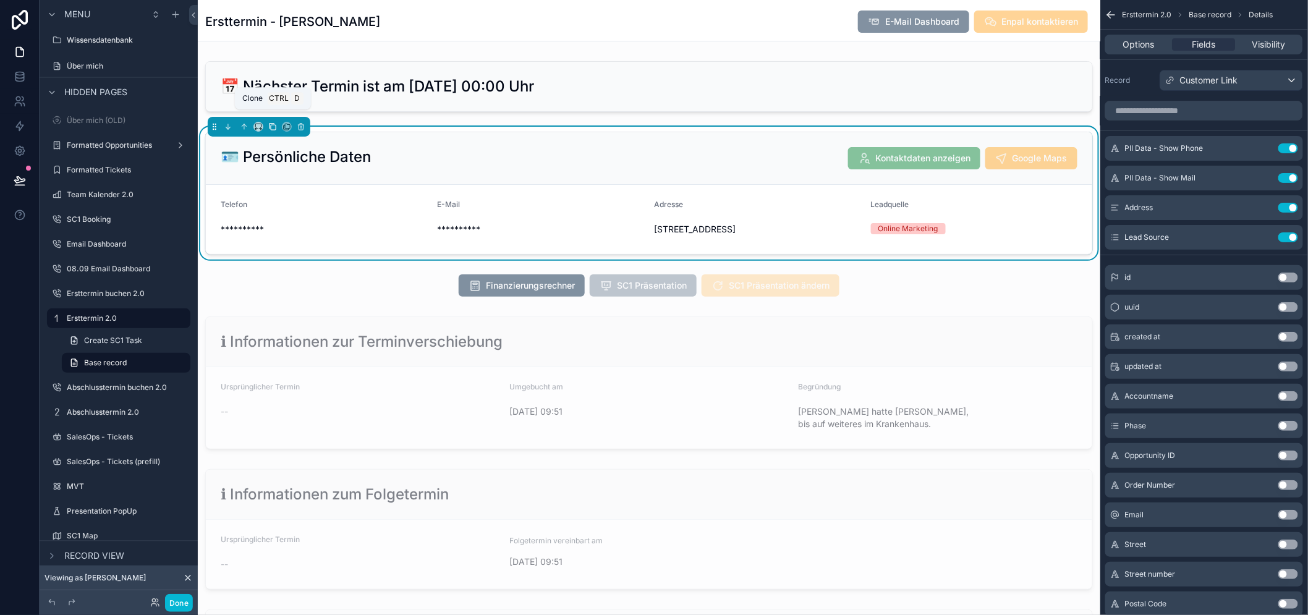
click at [272, 126] on icon "scrollable content" at bounding box center [272, 126] width 9 height 9
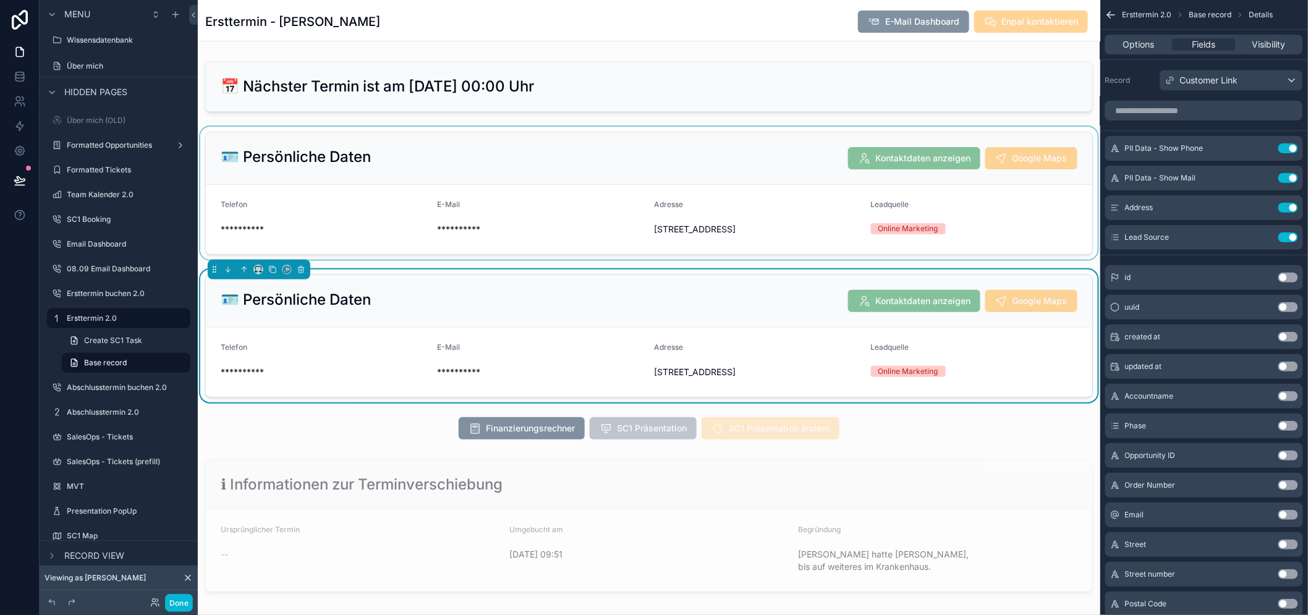
click at [633, 163] on div "scrollable content" at bounding box center [649, 193] width 902 height 133
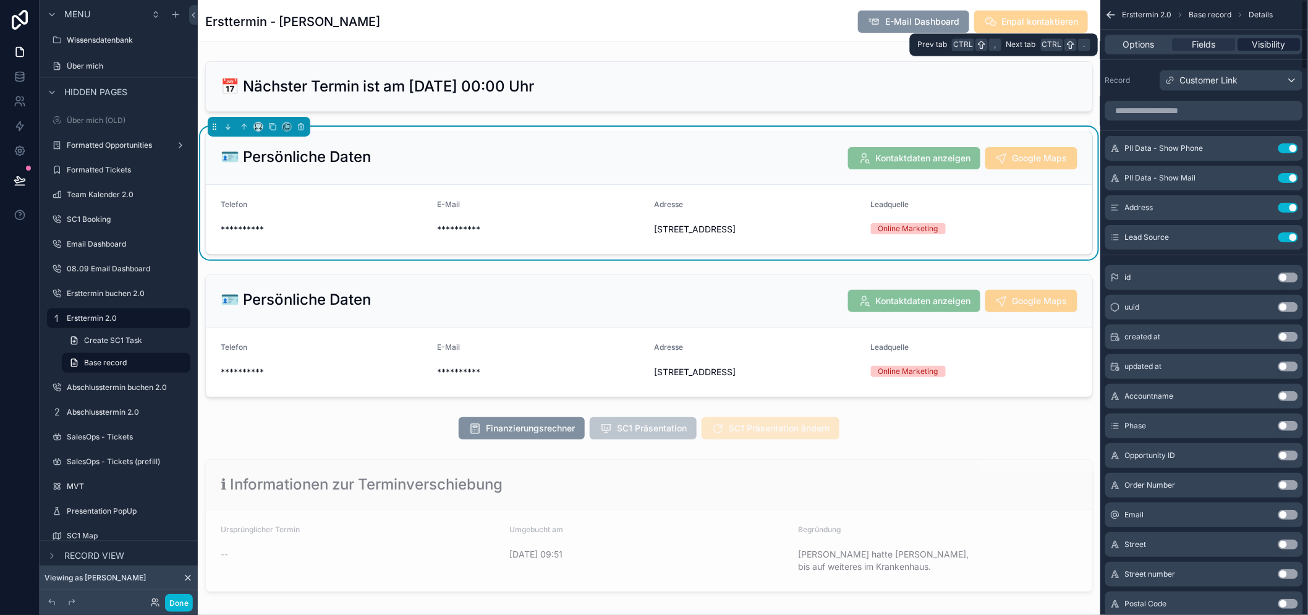
click at [1271, 41] on span "Visibility" at bounding box center [1268, 44] width 33 height 12
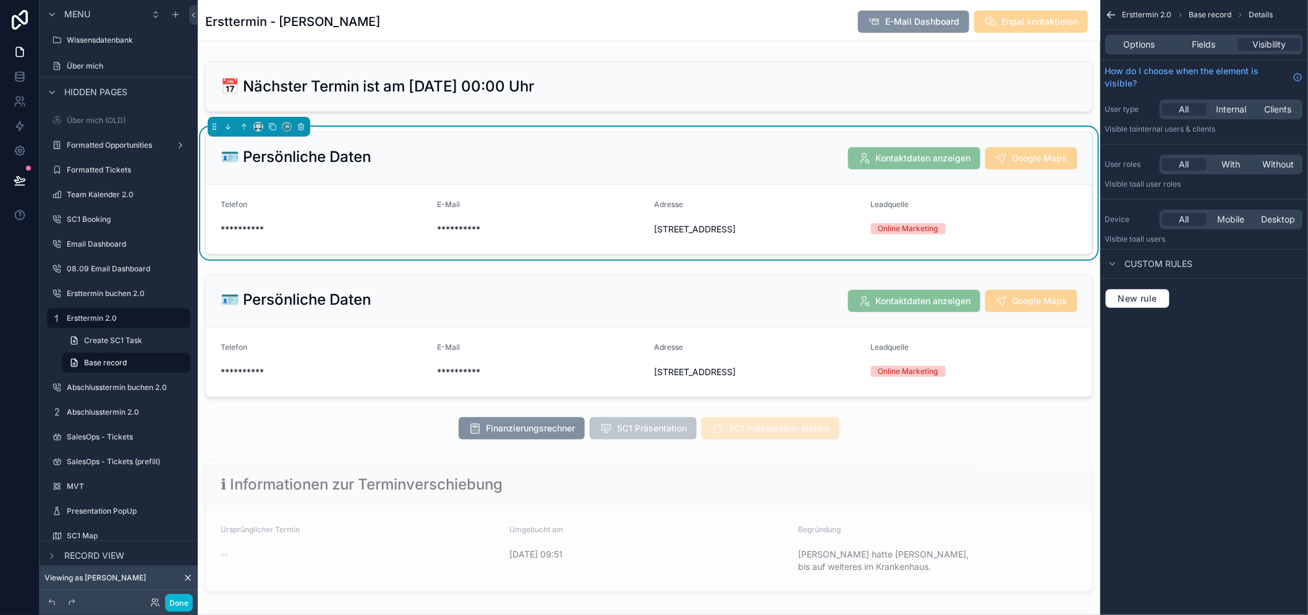
drag, startPoint x: 1282, startPoint y: 218, endPoint x: 1102, endPoint y: 264, distance: 185.6
click at [1282, 218] on span "Desktop" at bounding box center [1278, 219] width 34 height 12
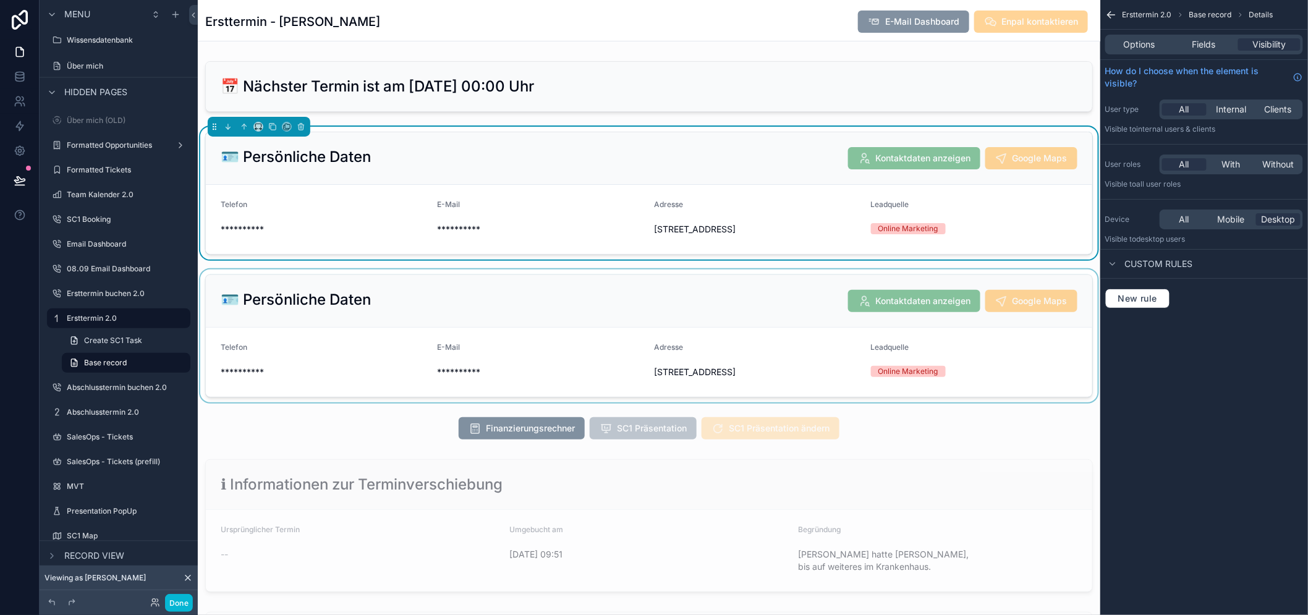
click at [808, 302] on div "scrollable content" at bounding box center [649, 335] width 902 height 133
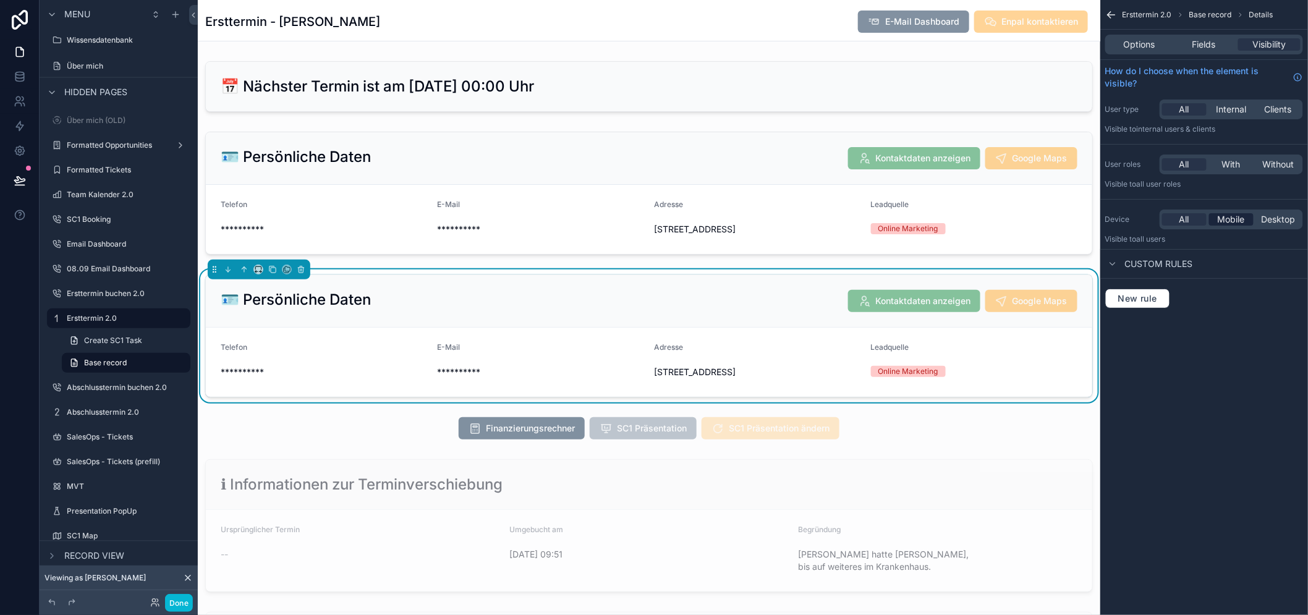
click at [1239, 213] on span "Mobile" at bounding box center [1230, 219] width 27 height 12
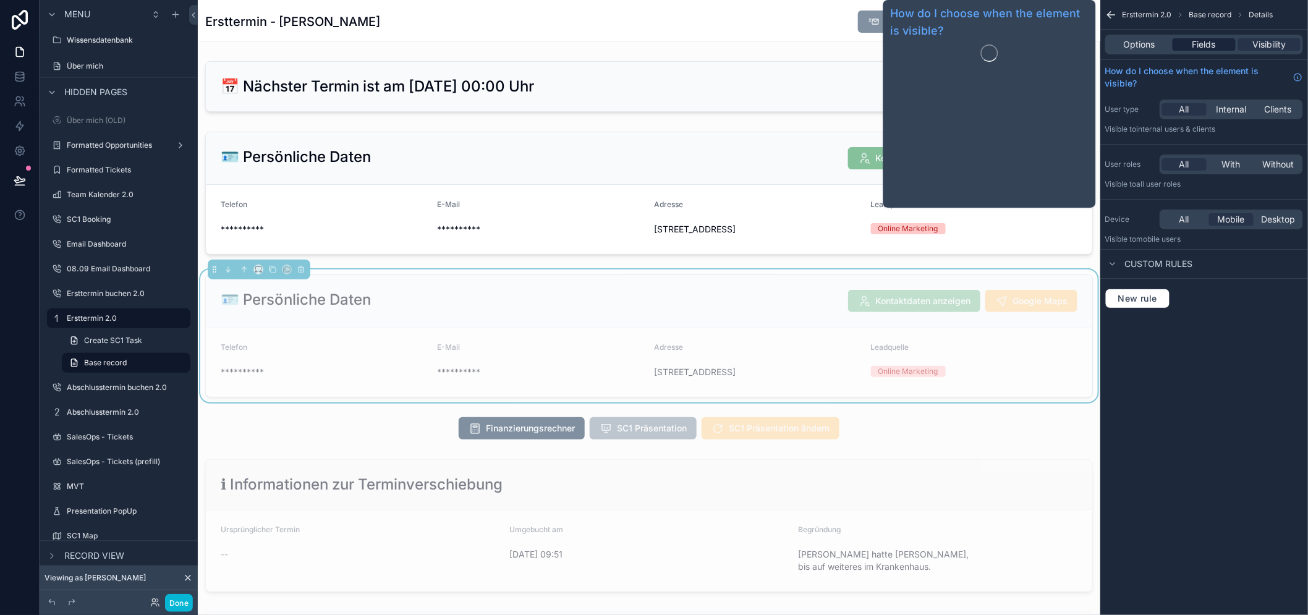
click at [1216, 46] on span "Fields" at bounding box center [1203, 44] width 23 height 12
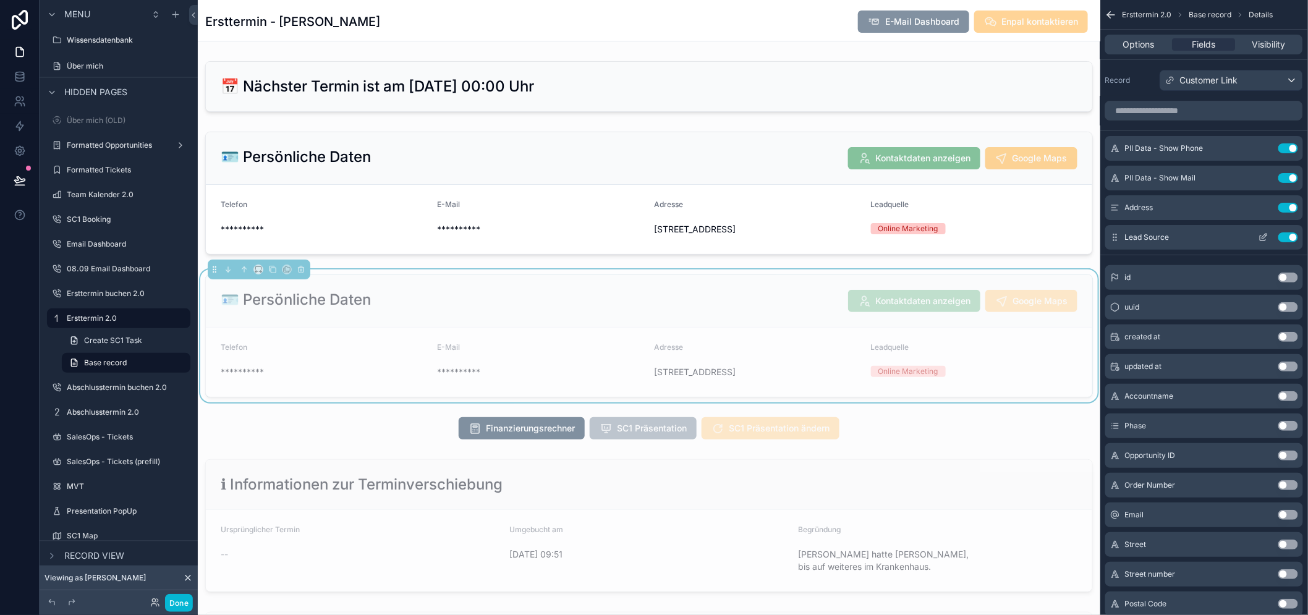
click at [1298, 237] on button "Use setting" at bounding box center [1288, 237] width 20 height 10
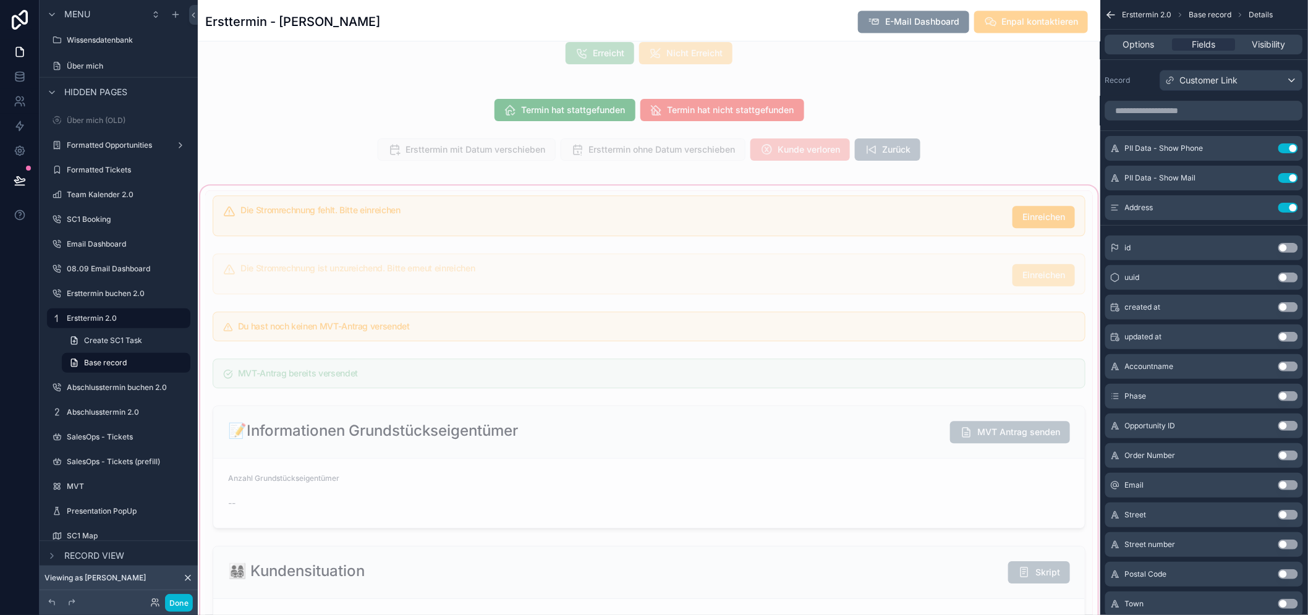
scroll to position [824, 0]
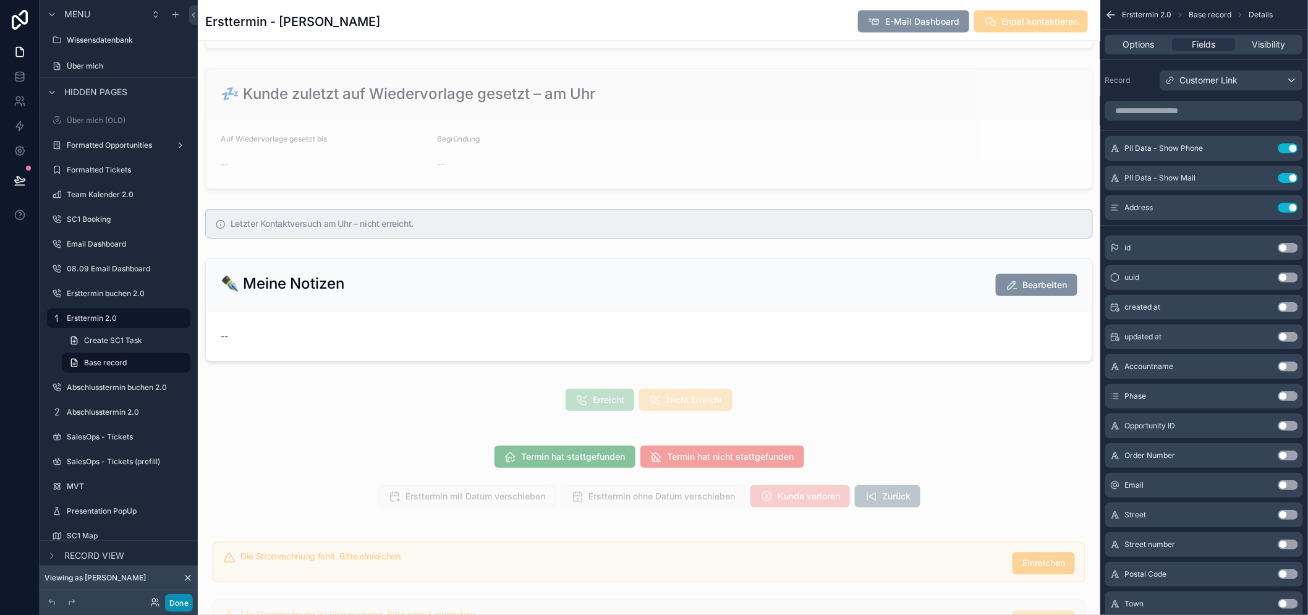
click at [180, 606] on button "Done" at bounding box center [179, 603] width 28 height 18
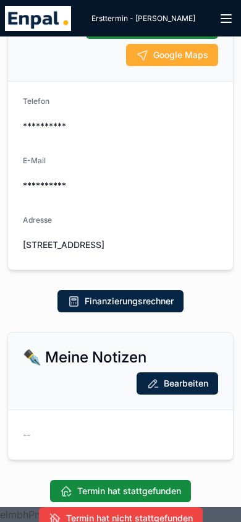
scroll to position [313, 0]
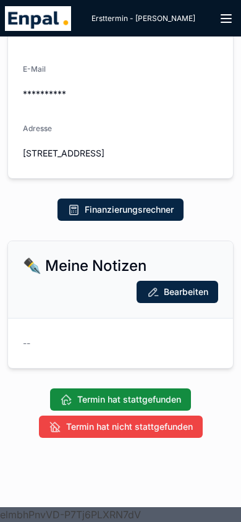
click at [107, 398] on span "Termin hat stattgefunden" at bounding box center [129, 399] width 104 height 12
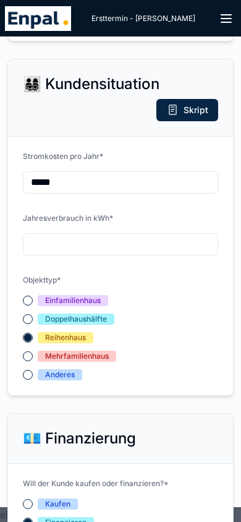
scroll to position [931, 0]
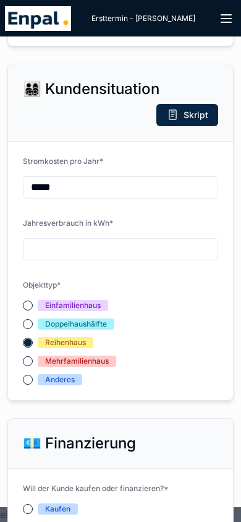
click at [85, 259] on input "scrollable content" at bounding box center [120, 249] width 194 height 20
click at [67, 195] on input "*****" at bounding box center [120, 187] width 194 height 20
type input "*"
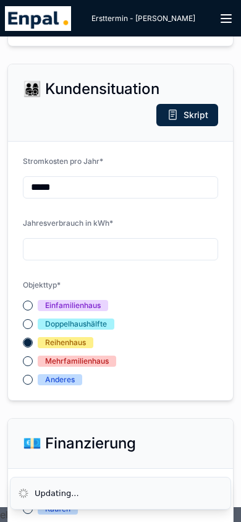
type input "*****"
click at [65, 255] on input "scrollable content" at bounding box center [120, 249] width 194 height 20
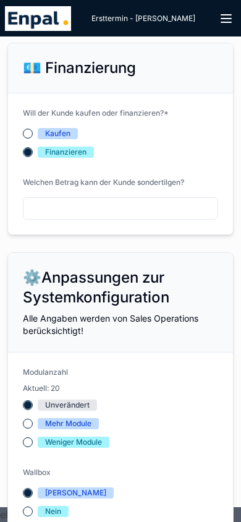
scroll to position [1302, 0]
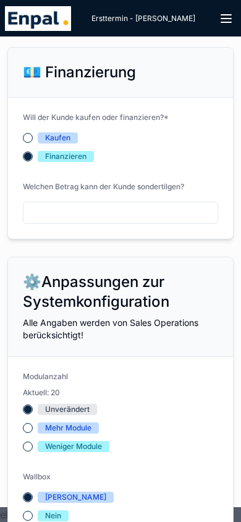
type input "*****"
click at [28, 143] on button "Kaufen" at bounding box center [28, 138] width 10 height 10
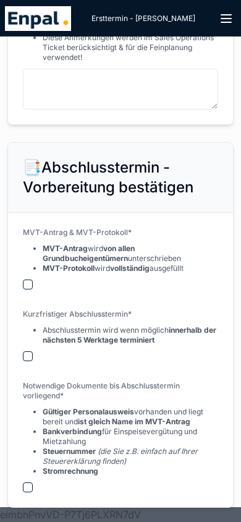
scroll to position [2290, 0]
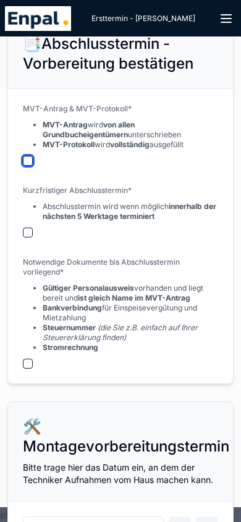
click at [32, 166] on button "scrollable content" at bounding box center [28, 161] width 10 height 10
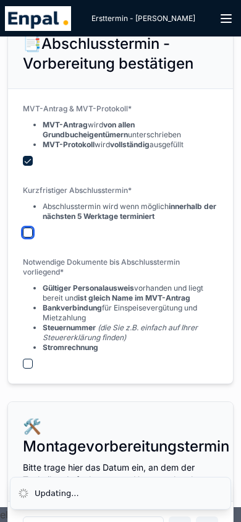
click at [27, 237] on button "scrollable content" at bounding box center [28, 232] width 10 height 10
click at [27, 368] on button "scrollable content" at bounding box center [28, 363] width 10 height 10
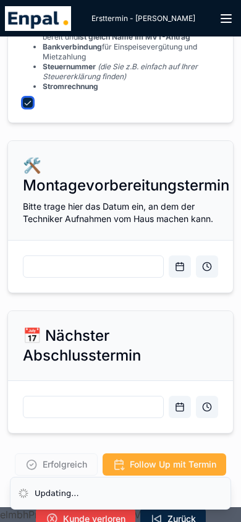
scroll to position [2599, 0]
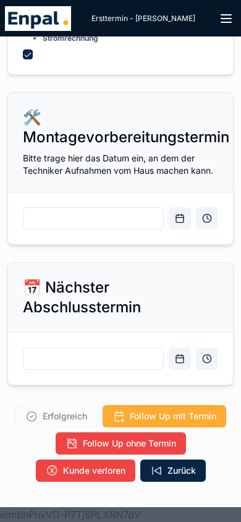
click at [53, 228] on input "scrollable content" at bounding box center [93, 218] width 140 height 20
click at [56, 228] on input "scrollable content" at bounding box center [93, 218] width 140 height 20
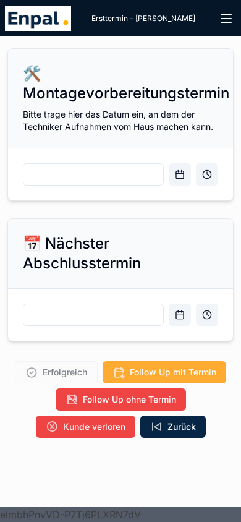
click at [66, 180] on input "scrollable content" at bounding box center [93, 174] width 140 height 20
click at [183, 179] on button "Open calendar" at bounding box center [180, 174] width 22 height 22
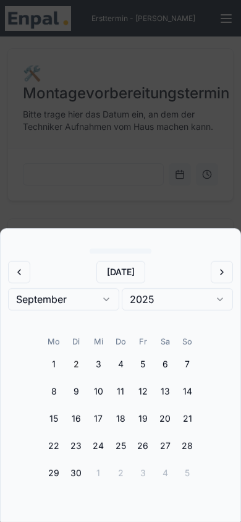
click at [103, 368] on button "3" at bounding box center [98, 364] width 22 height 22
type input "**********"
click at [128, 216] on div "scrollable content" at bounding box center [120, 261] width 241 height 522
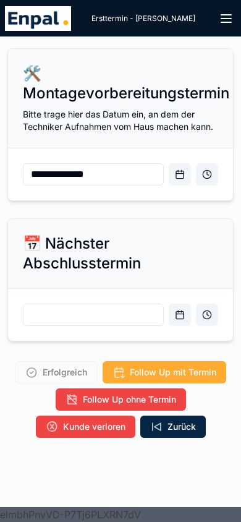
click at [59, 311] on input "scrollable content" at bounding box center [93, 315] width 140 height 20
click at [81, 315] on input "scrollable content" at bounding box center [93, 315] width 140 height 20
click at [74, 315] on input "scrollable content" at bounding box center [93, 315] width 140 height 20
click at [171, 316] on button "Open calendar" at bounding box center [180, 314] width 22 height 22
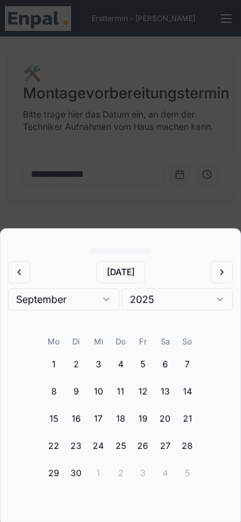
click at [176, 310] on button "2025" at bounding box center [177, 299] width 111 height 22
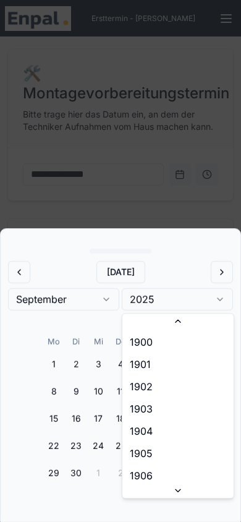
scroll to position [2651, 0]
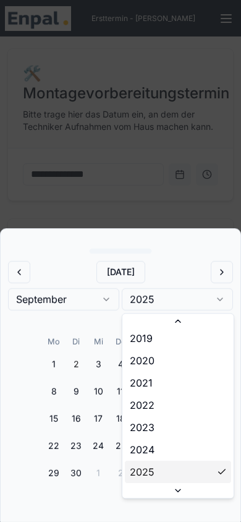
click at [107, 390] on div "scrollable content" at bounding box center [120, 261] width 241 height 522
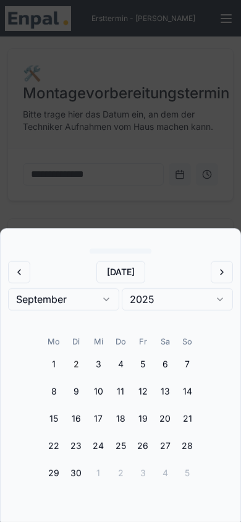
click at [145, 392] on button "12" at bounding box center [143, 391] width 22 height 22
type input "**********"
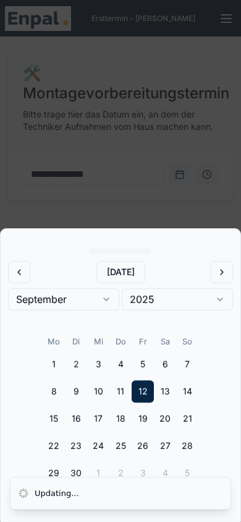
click at [187, 227] on div "scrollable content" at bounding box center [120, 261] width 241 height 522
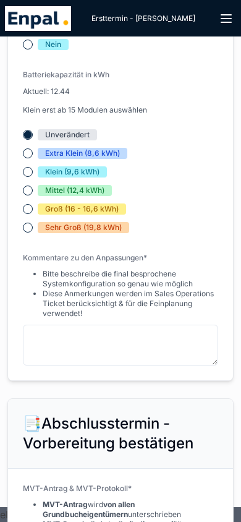
scroll to position [1914, 0]
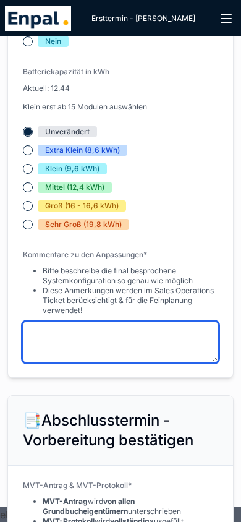
click at [66, 352] on textarea "scrollable content" at bounding box center [120, 341] width 195 height 41
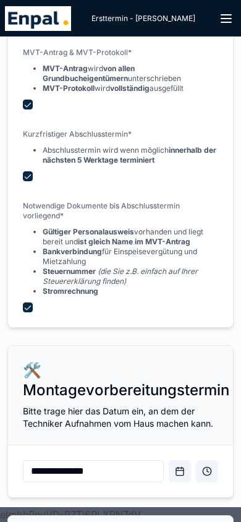
scroll to position [2656, 0]
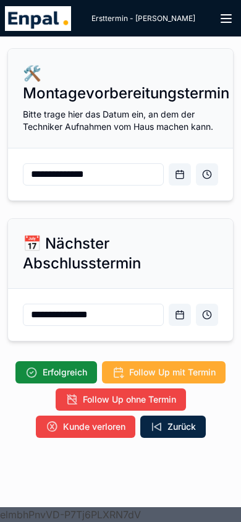
type textarea "****"
click at [62, 371] on span "Erfolgreich" at bounding box center [65, 372] width 44 height 12
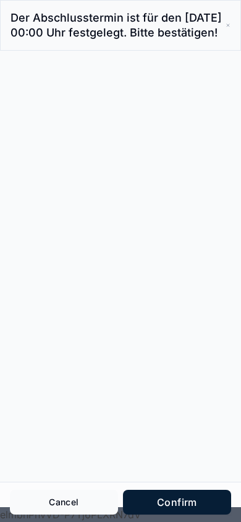
click at [182, 497] on button "Confirm" at bounding box center [177, 501] width 108 height 25
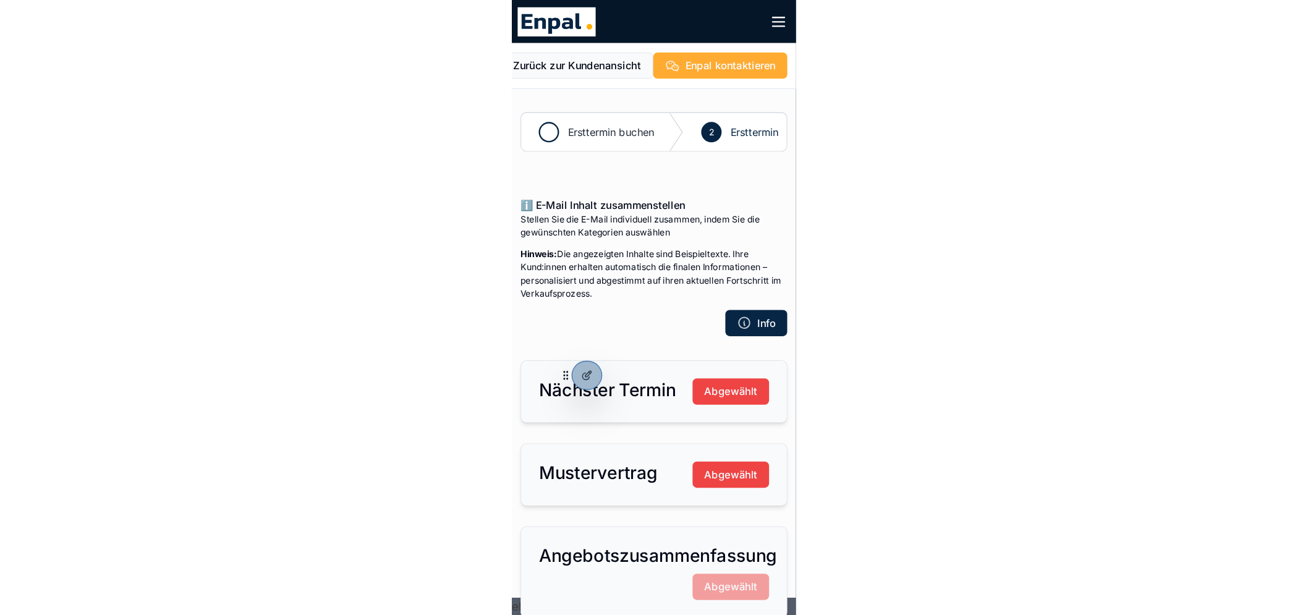
scroll to position [15, 0]
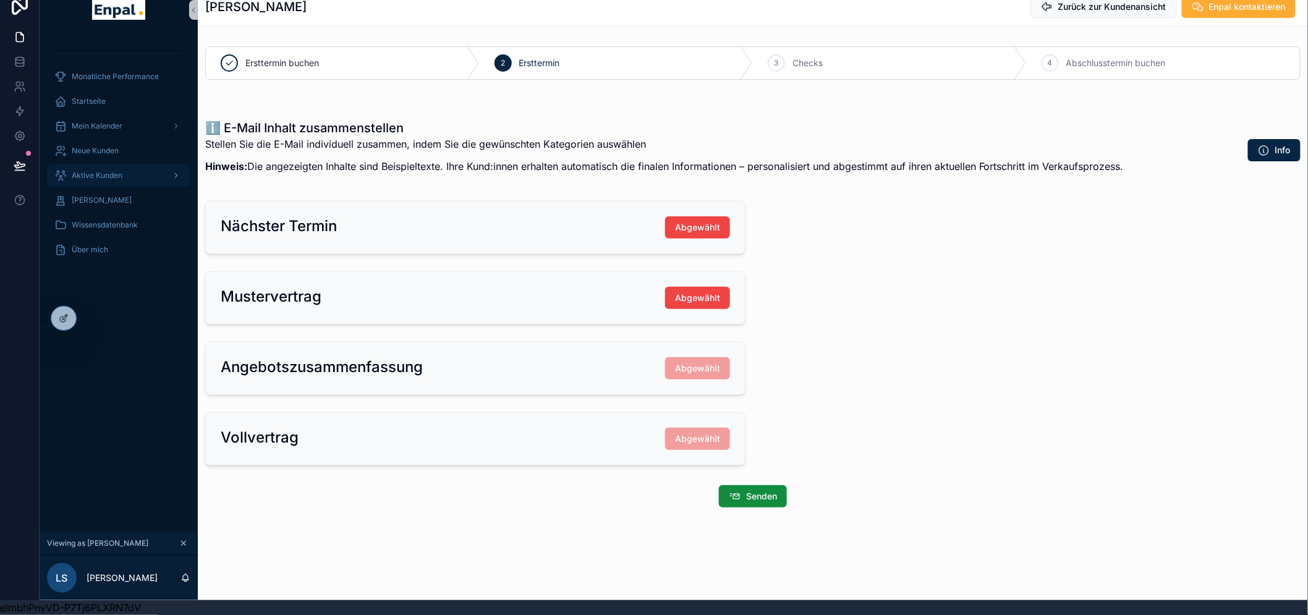
drag, startPoint x: 96, startPoint y: 167, endPoint x: 159, endPoint y: 173, distance: 63.3
click at [96, 167] on div "Aktive Kunden" at bounding box center [118, 176] width 129 height 20
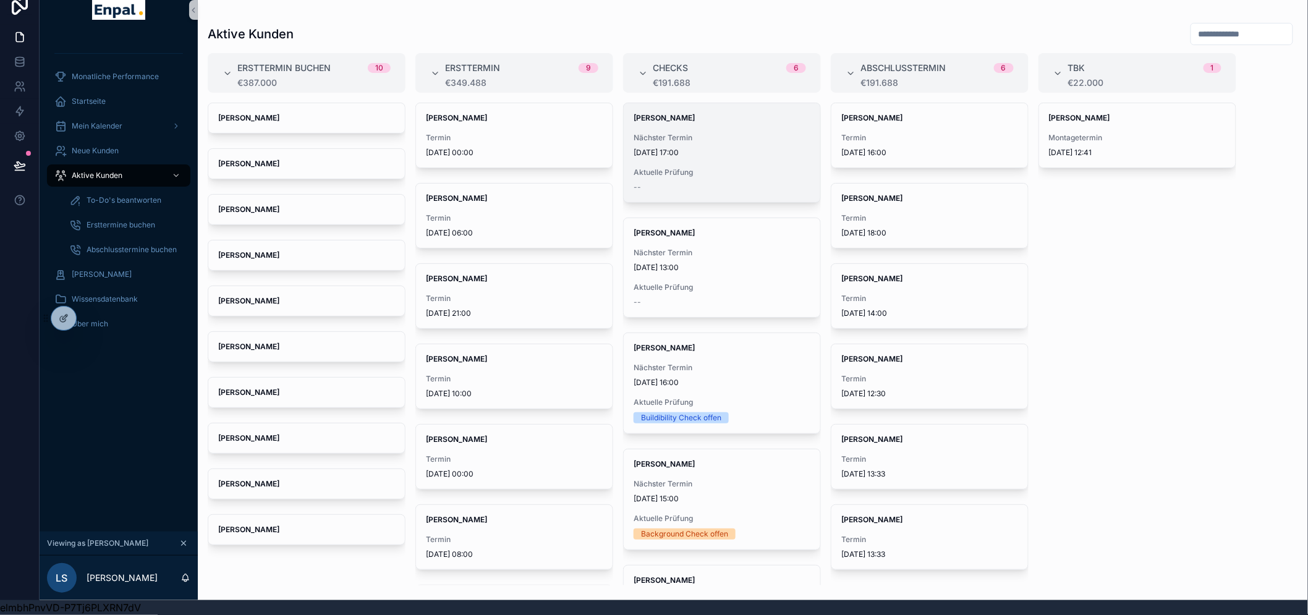
click at [693, 165] on div "Christina Frank Nächster Termin 9.9.2025 17:00 Aktuelle Prüfung --" at bounding box center [722, 152] width 197 height 99
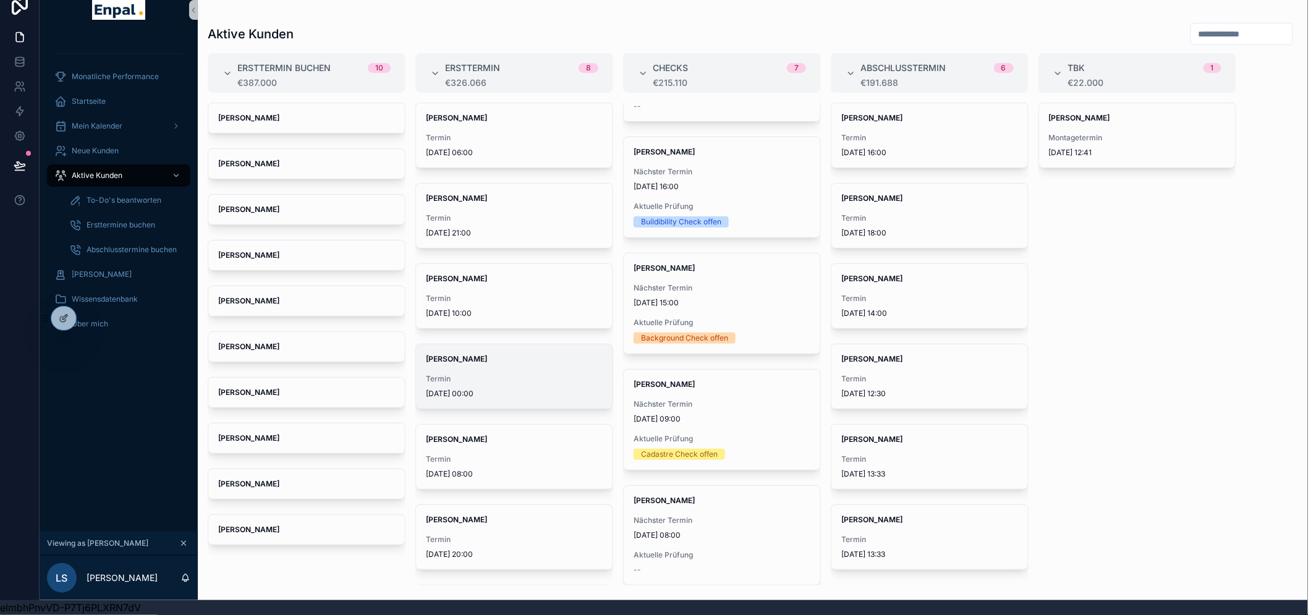
click at [514, 374] on div "Termin 10.9.2025 00:00" at bounding box center [514, 386] width 177 height 25
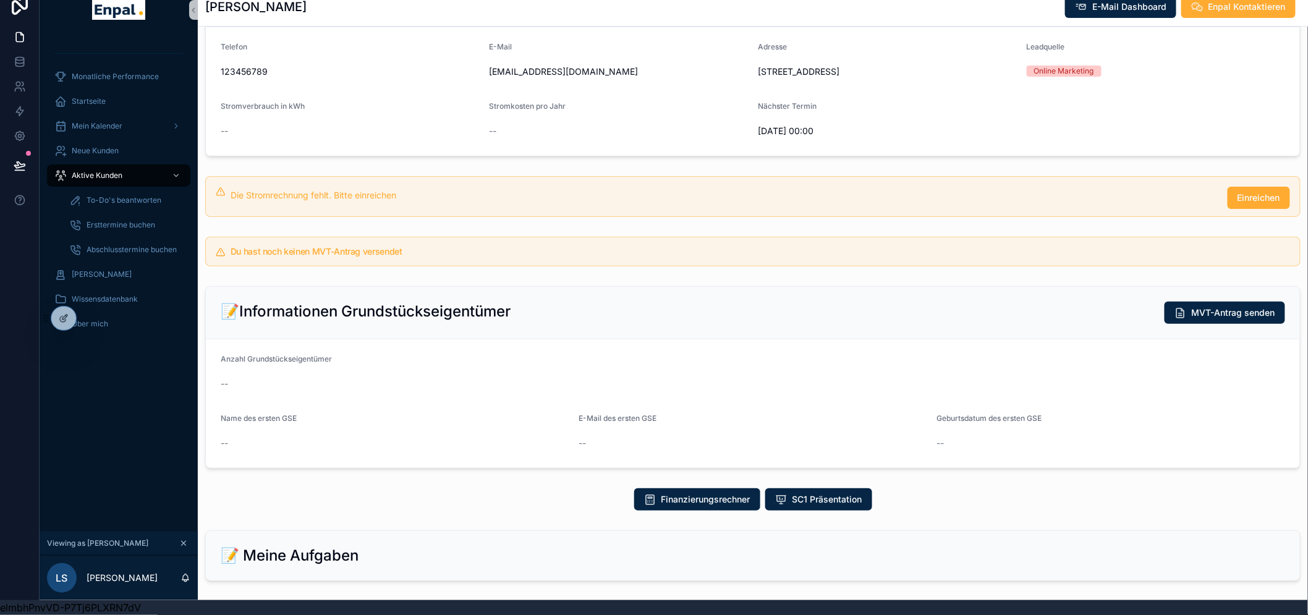
scroll to position [137, 0]
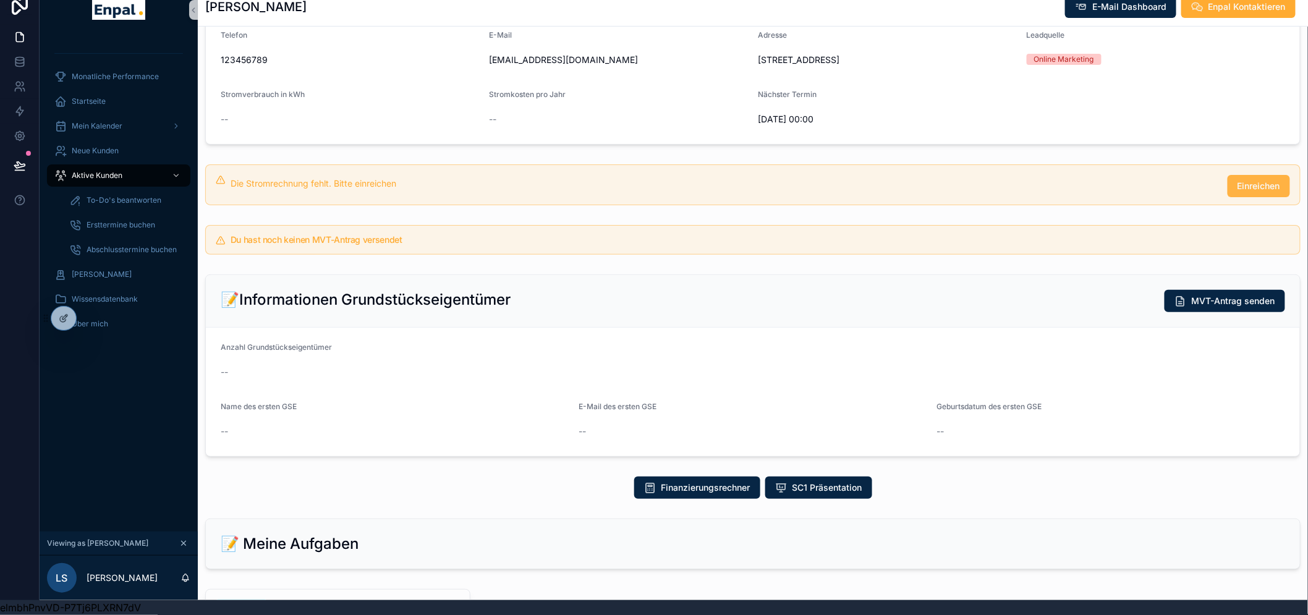
click at [1251, 194] on button "Einreichen" at bounding box center [1258, 186] width 62 height 22
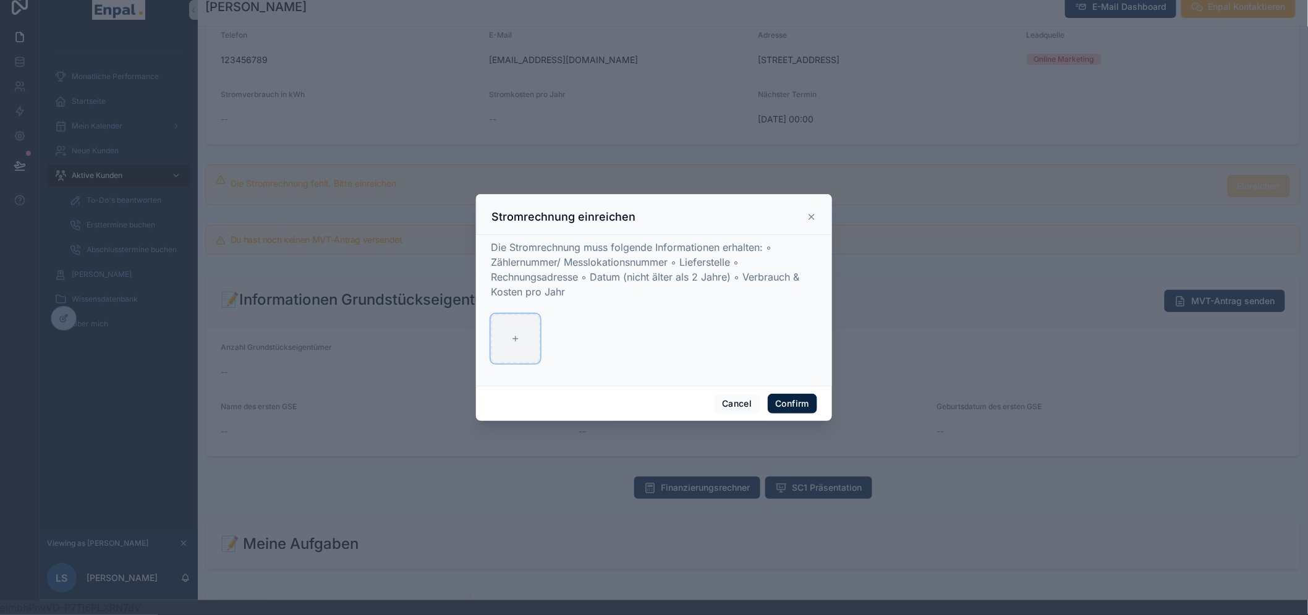
click at [526, 347] on div at bounding box center [515, 338] width 49 height 49
type input "**********"
click at [781, 407] on button "Confirm" at bounding box center [792, 404] width 49 height 20
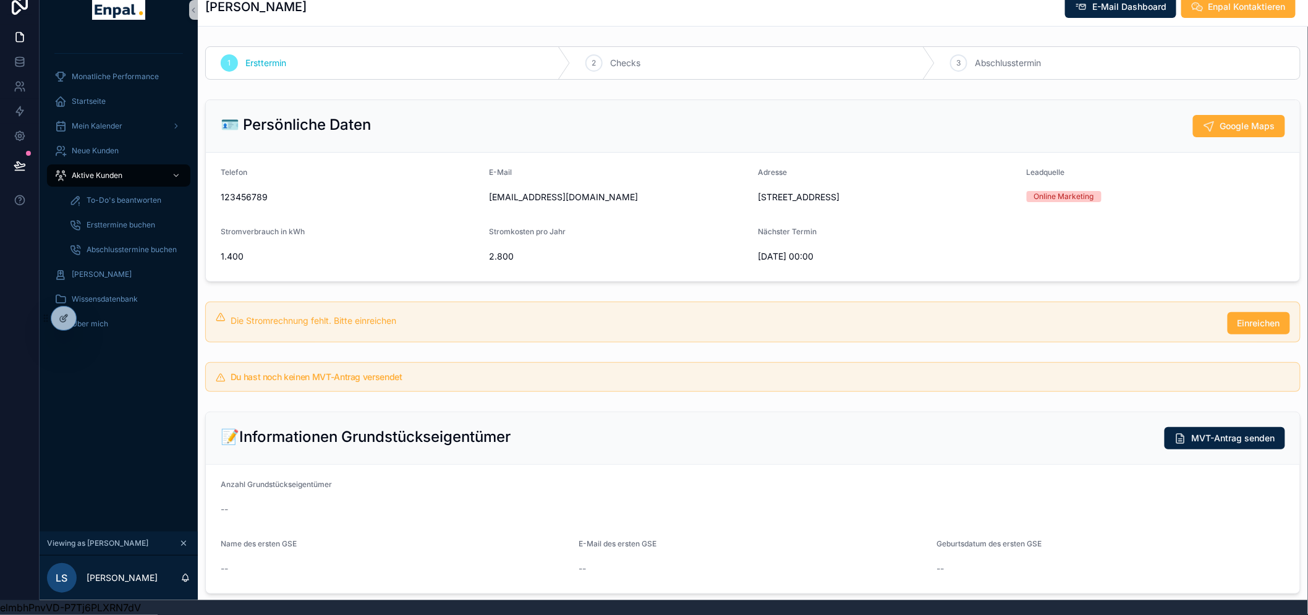
scroll to position [0, 0]
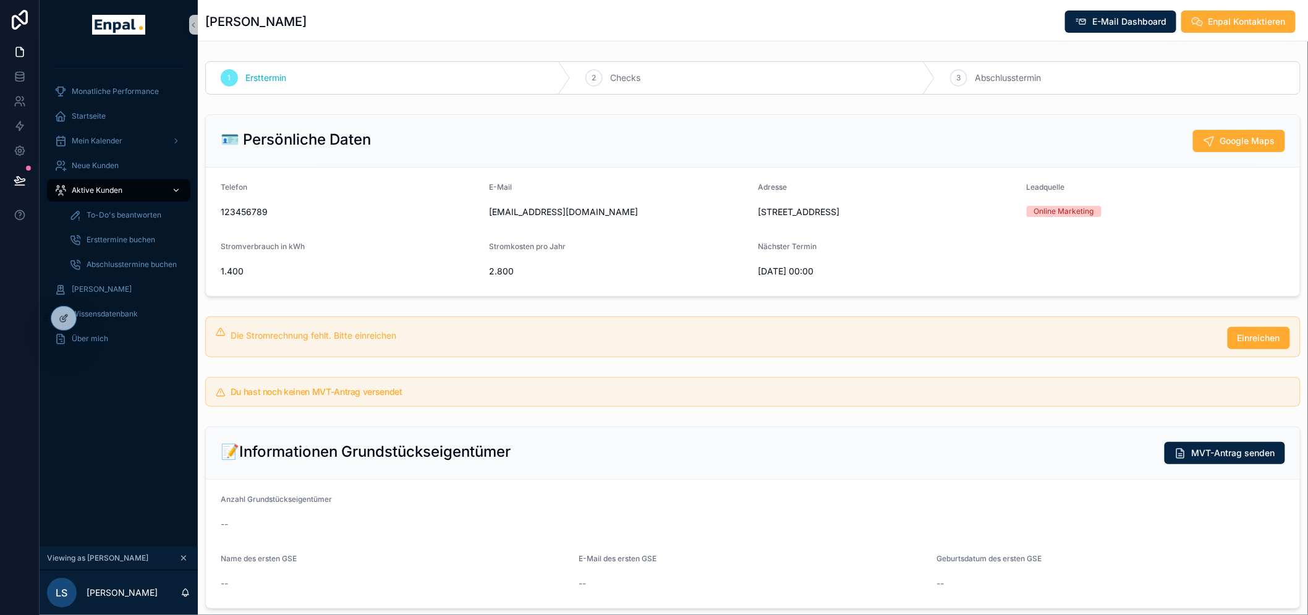
click at [87, 188] on span "Aktive Kunden" at bounding box center [97, 190] width 51 height 10
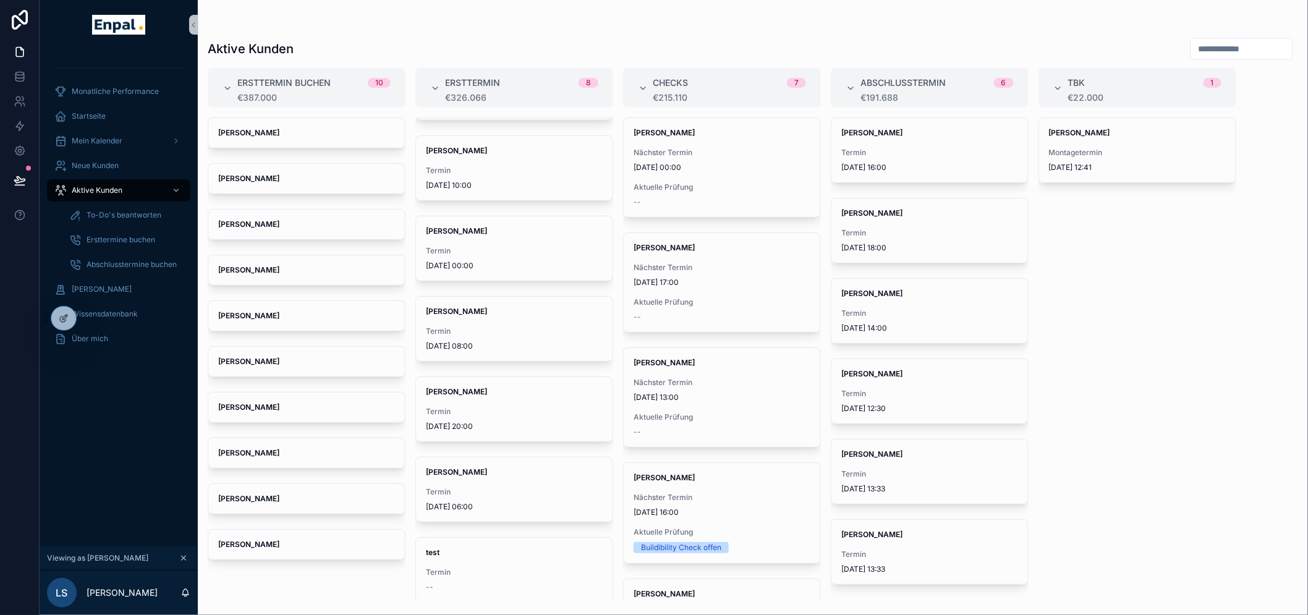
scroll to position [145, 0]
click at [483, 240] on div "Kevin Schulz Termin 10.9.2025 00:00" at bounding box center [514, 246] width 197 height 64
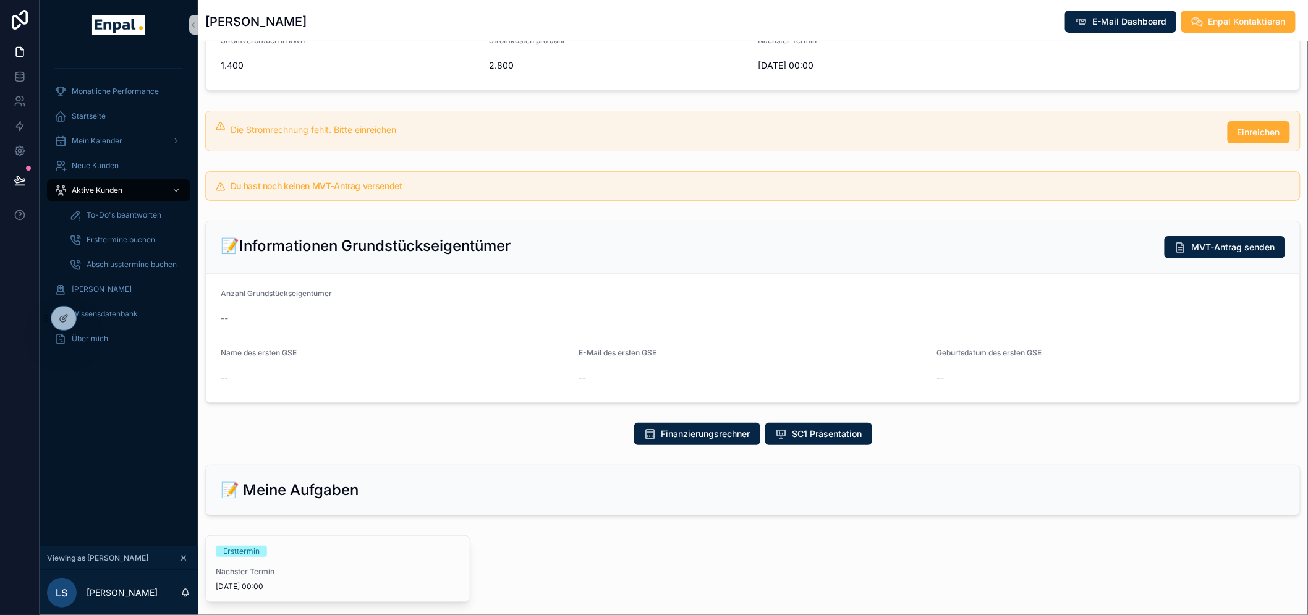
scroll to position [274, 0]
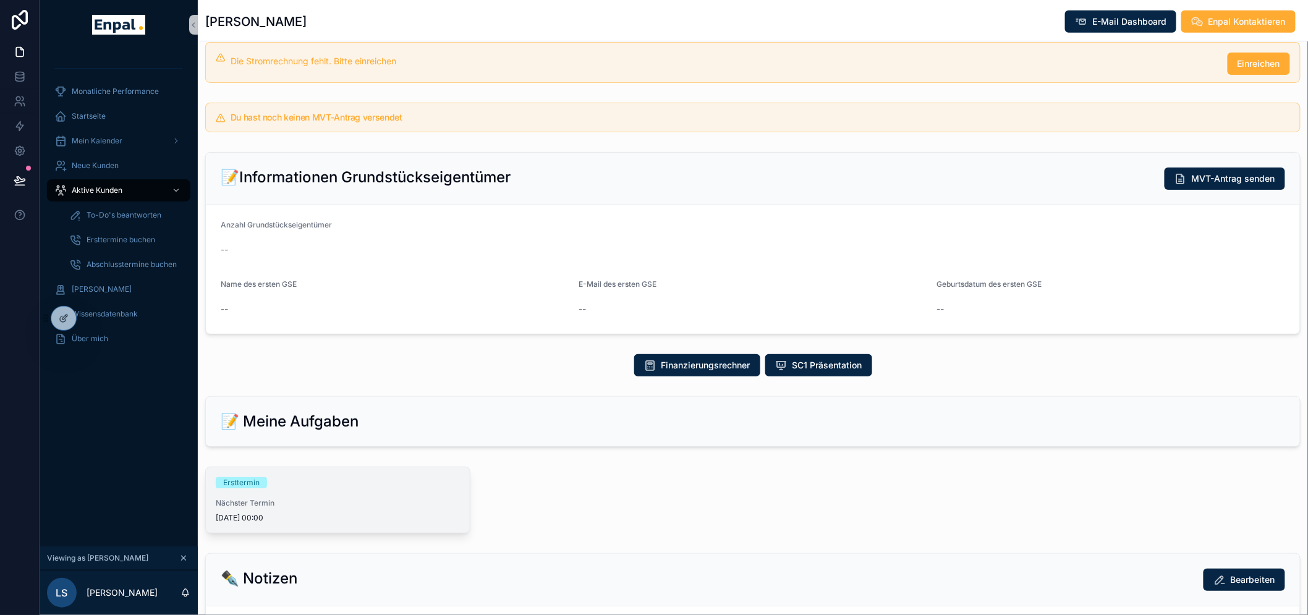
click at [247, 488] on div "Ersttermin Nächster Termin 10.9.2025 00:00" at bounding box center [338, 500] width 264 height 66
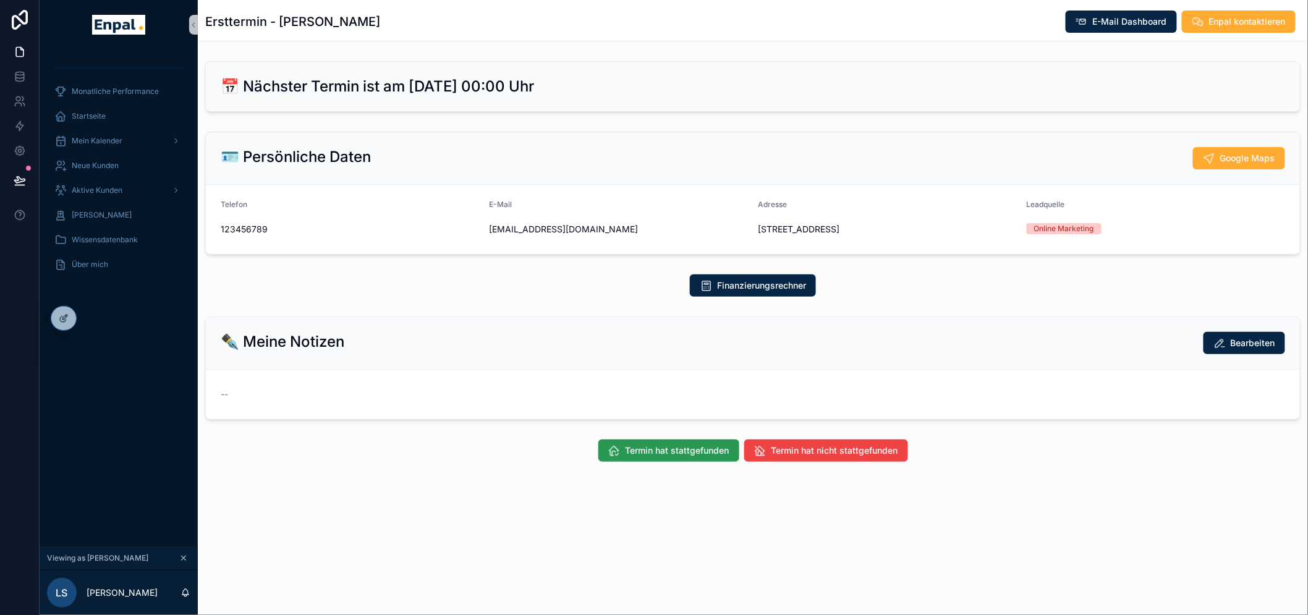
click at [653, 457] on span "Termin hat stattgefunden" at bounding box center [677, 450] width 104 height 12
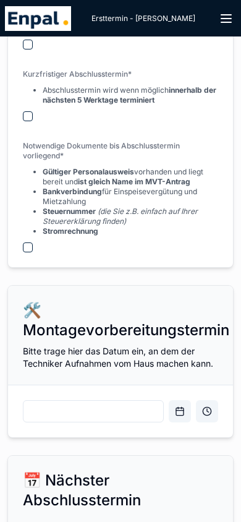
scroll to position [2039, 0]
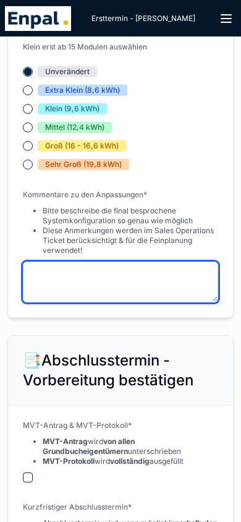
click at [105, 289] on textarea "scrollable content" at bounding box center [120, 281] width 195 height 41
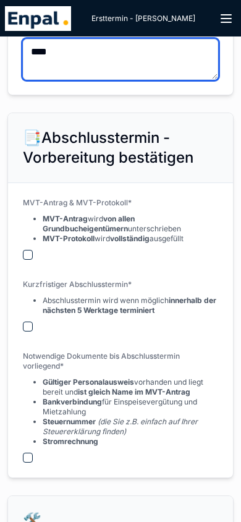
scroll to position [2287, 0]
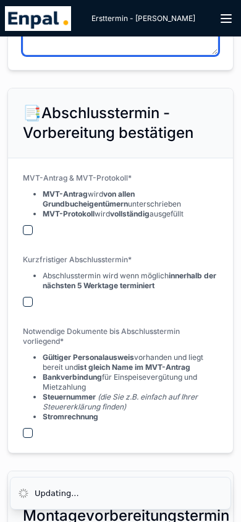
type textarea "****"
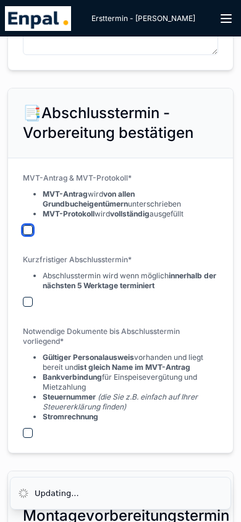
click at [27, 235] on button "scrollable content" at bounding box center [28, 230] width 10 height 10
click at [28, 307] on button "scrollable content" at bounding box center [28, 302] width 10 height 10
click at [26, 438] on button "scrollable content" at bounding box center [28, 433] width 10 height 10
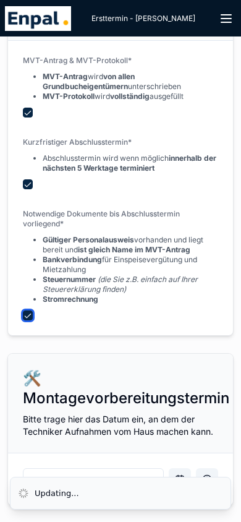
scroll to position [2534, 0]
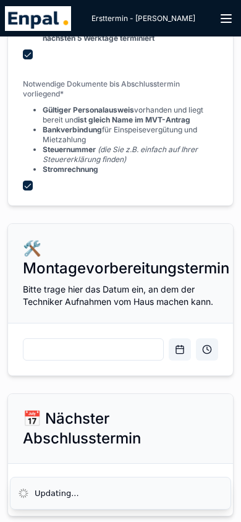
click at [180, 360] on button "Open calendar" at bounding box center [180, 349] width 22 height 22
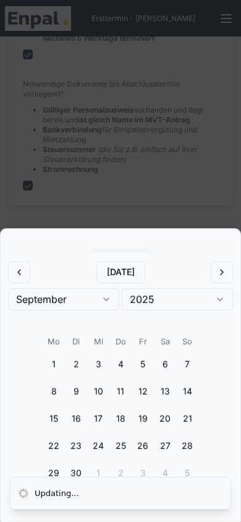
click at [118, 365] on button "4" at bounding box center [120, 364] width 22 height 22
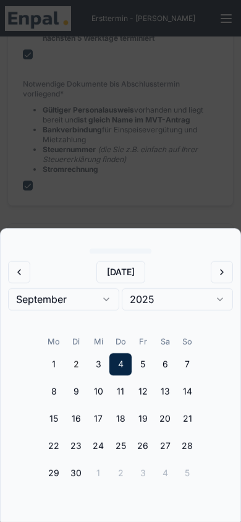
click at [196, 203] on div "scrollable content" at bounding box center [120, 261] width 241 height 522
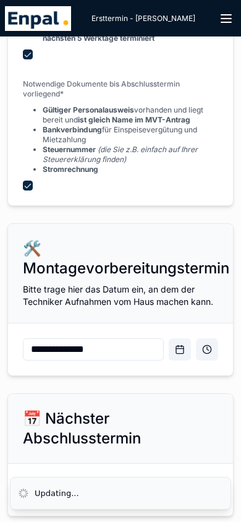
click at [204, 360] on button "Open time picker" at bounding box center [207, 349] width 22 height 22
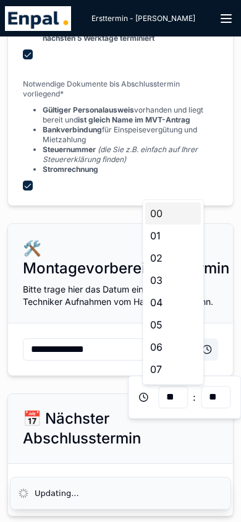
click at [179, 345] on div "06" at bounding box center [173, 347] width 56 height 22
type input "**********"
type input "**"
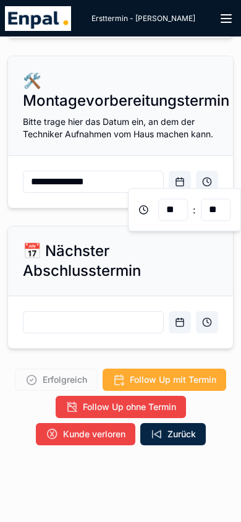
scroll to position [2721, 0]
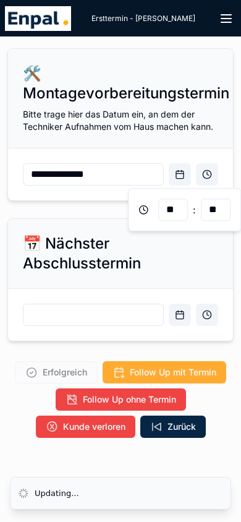
click at [80, 316] on input "scrollable content" at bounding box center [93, 315] width 140 height 20
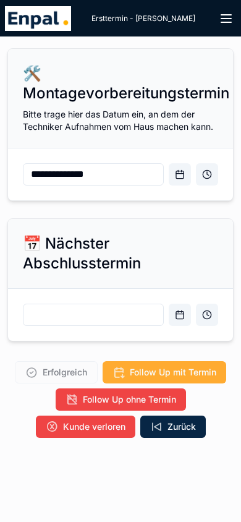
click at [178, 315] on button "Open calendar" at bounding box center [180, 314] width 22 height 22
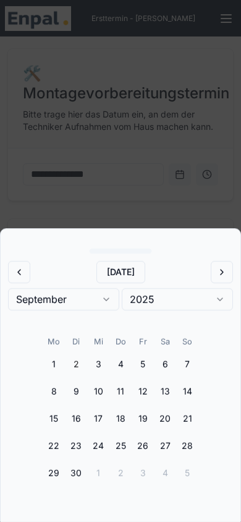
click at [144, 363] on button "5" at bounding box center [143, 364] width 22 height 22
click at [162, 219] on div "scrollable content" at bounding box center [120, 261] width 241 height 522
click at [208, 324] on div "scrollable content" at bounding box center [120, 261] width 241 height 522
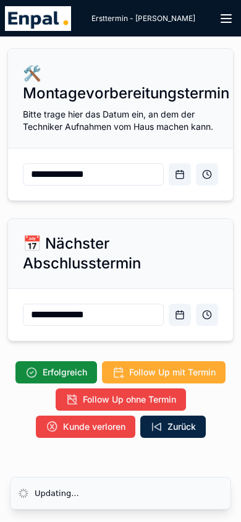
click at [210, 313] on button "Open time picker" at bounding box center [207, 314] width 22 height 22
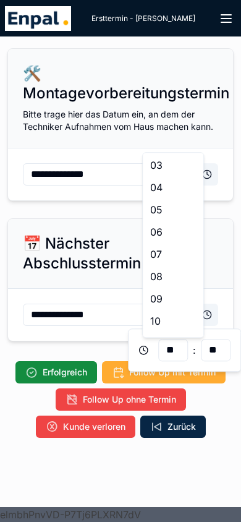
scroll to position [355, 0]
click at [176, 305] on div "22" at bounding box center [173, 301] width 56 height 22
type input "**********"
type input "**"
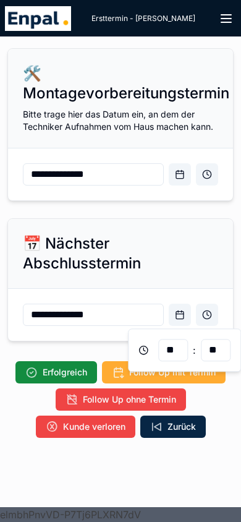
click at [72, 375] on span "Erfolgreich" at bounding box center [65, 372] width 44 height 12
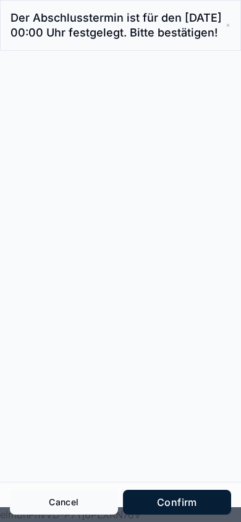
click at [185, 506] on button "Confirm" at bounding box center [177, 501] width 108 height 25
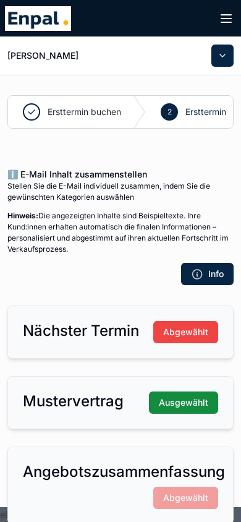
click at [233, 53] on button "scrollable content" at bounding box center [222, 55] width 22 height 22
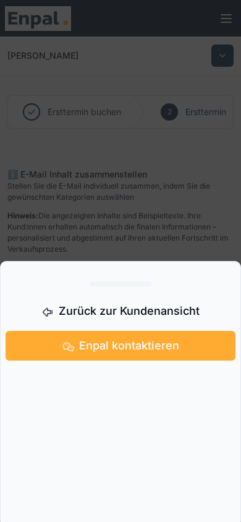
click at [224, 57] on div "scrollable content" at bounding box center [120, 261] width 241 height 522
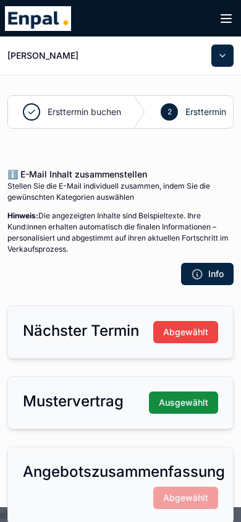
click at [226, 59] on button "scrollable content" at bounding box center [222, 55] width 22 height 22
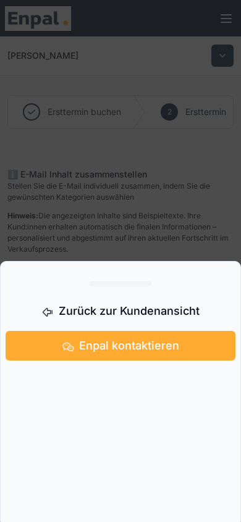
click at [93, 318] on span "Zurück zur Kundenansicht" at bounding box center [129, 310] width 141 height 17
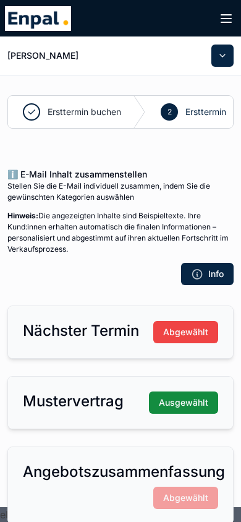
click at [221, 57] on button "scrollable content" at bounding box center [222, 55] width 22 height 22
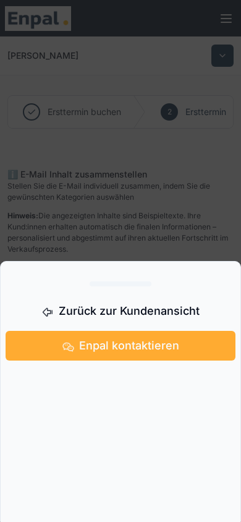
click at [96, 310] on span "Zurück zur Kundenansicht" at bounding box center [129, 310] width 141 height 17
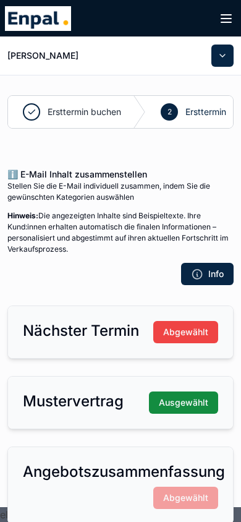
click at [222, 56] on button "scrollable content" at bounding box center [222, 55] width 22 height 22
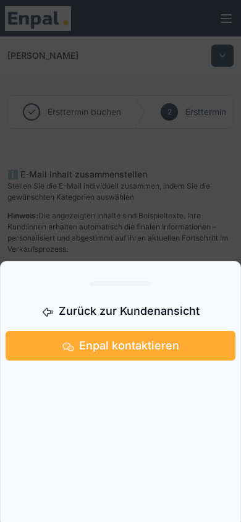
click at [75, 313] on span "Zurück zur Kundenansicht" at bounding box center [129, 310] width 141 height 17
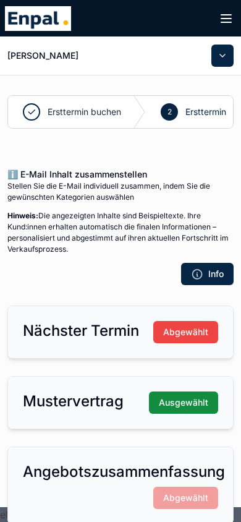
click at [43, 19] on img "scrollable content" at bounding box center [38, 18] width 66 height 25
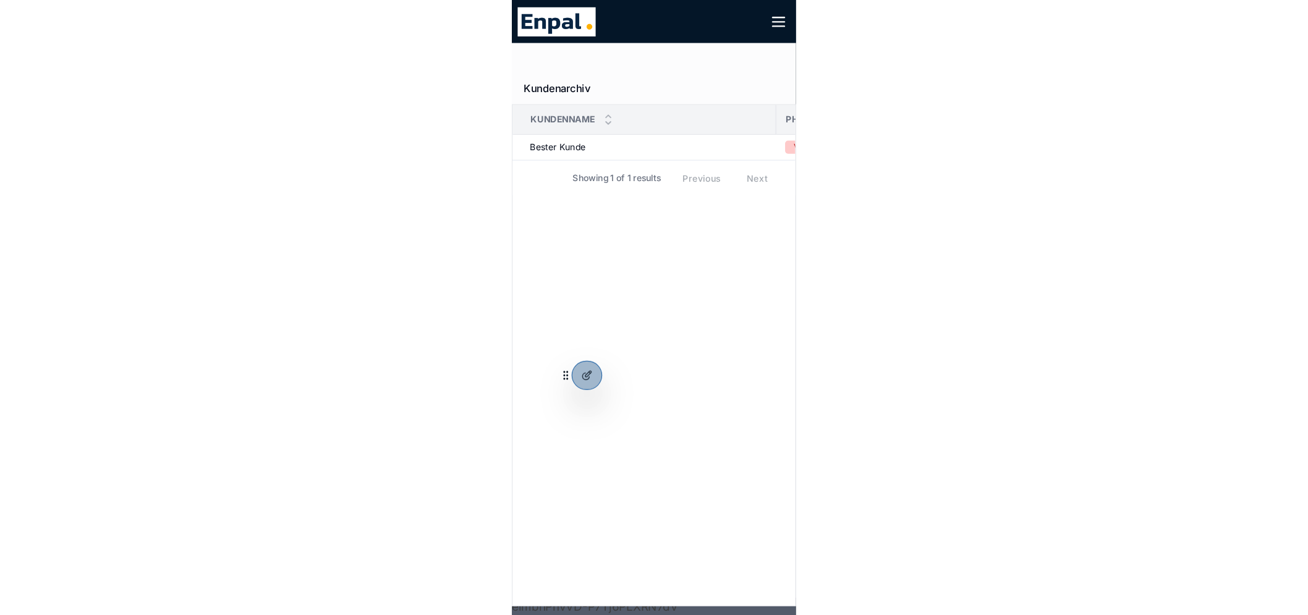
scroll to position [15, 0]
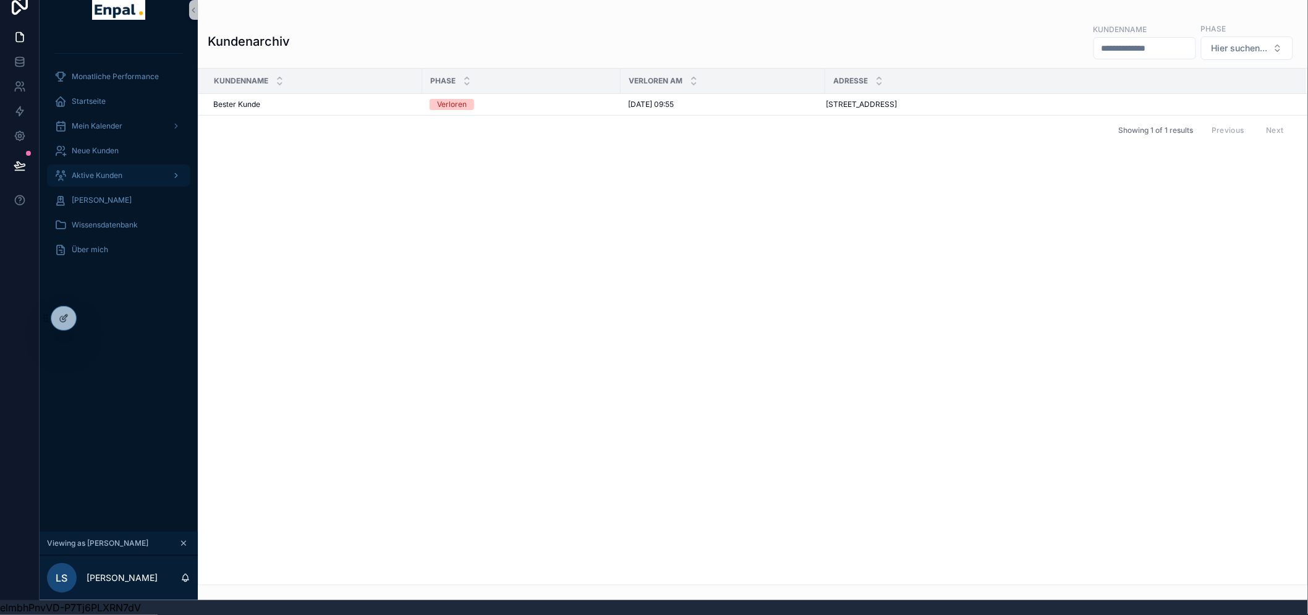
click at [93, 167] on div "Aktive Kunden" at bounding box center [118, 176] width 129 height 20
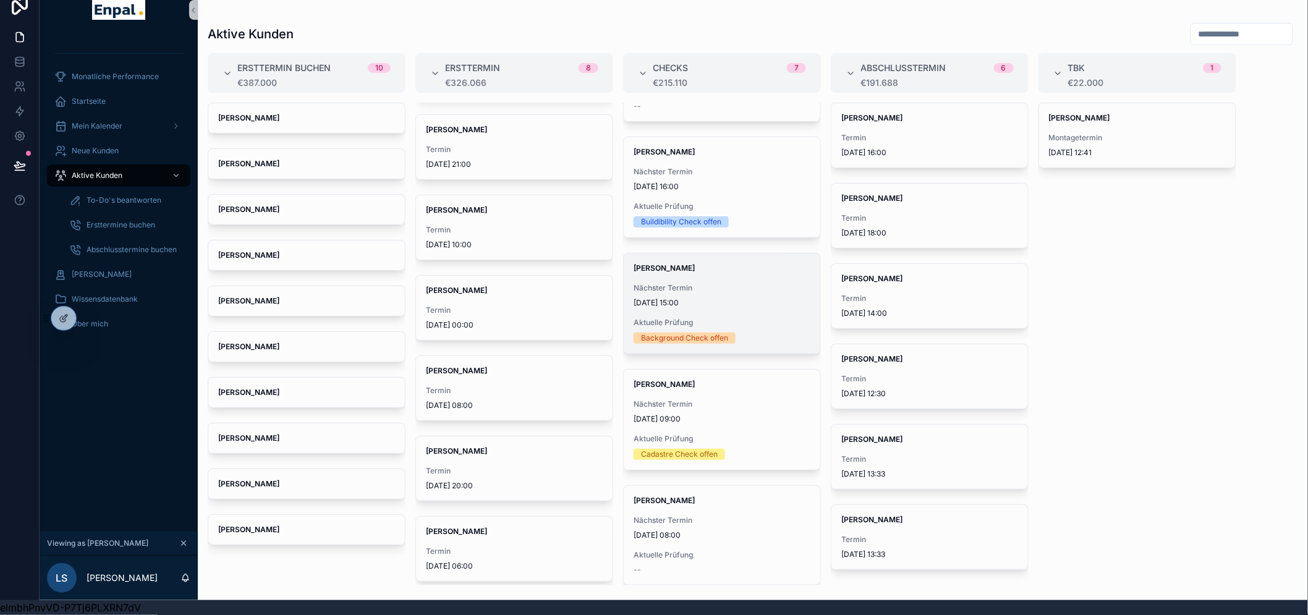
scroll to position [25, 0]
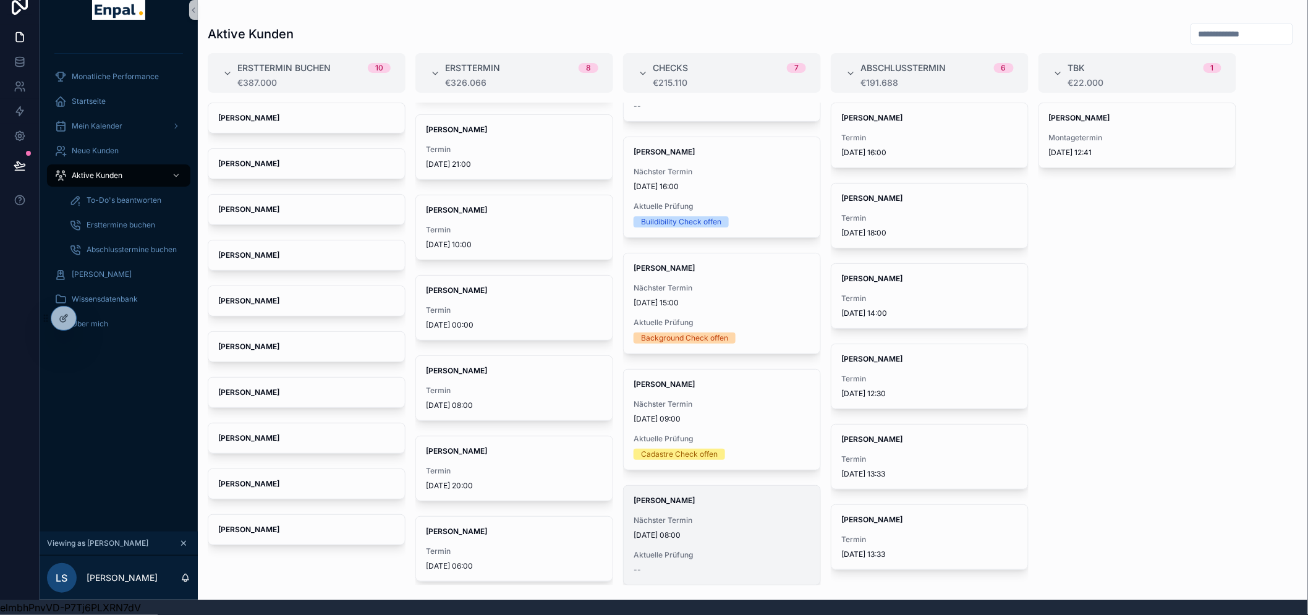
click at [700, 539] on div "Elena Lorenz Nächster Termin 3.9.2025 08:00 Aktuelle Prüfung --" at bounding box center [722, 535] width 197 height 99
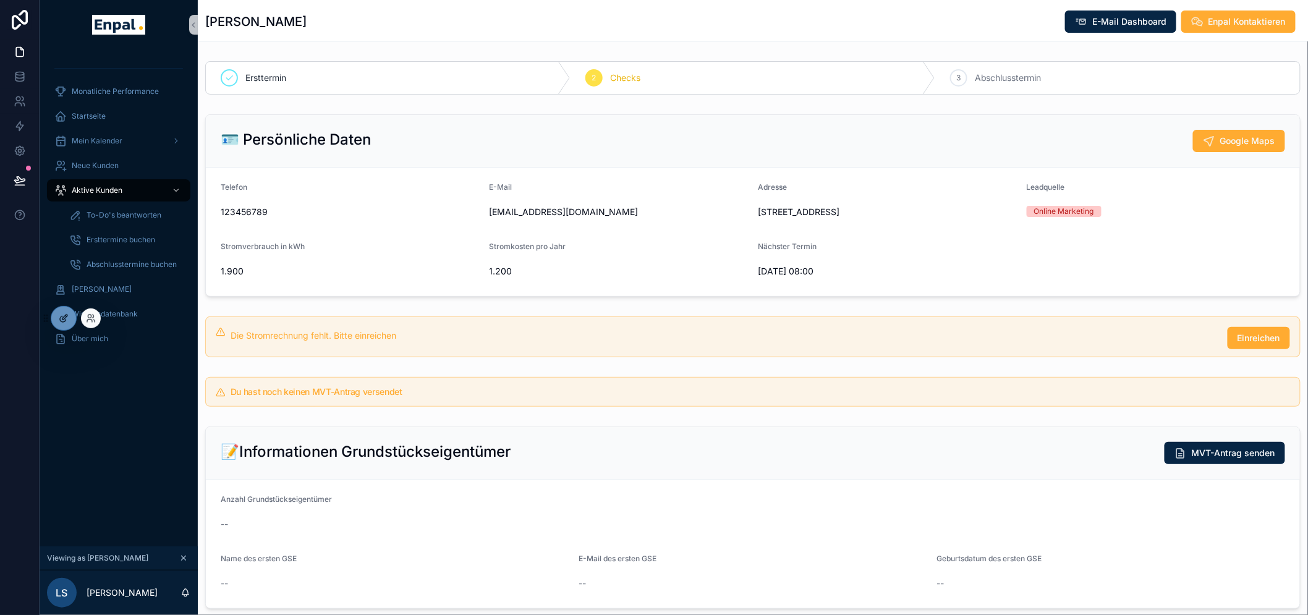
click at [62, 319] on icon at bounding box center [64, 317] width 5 height 5
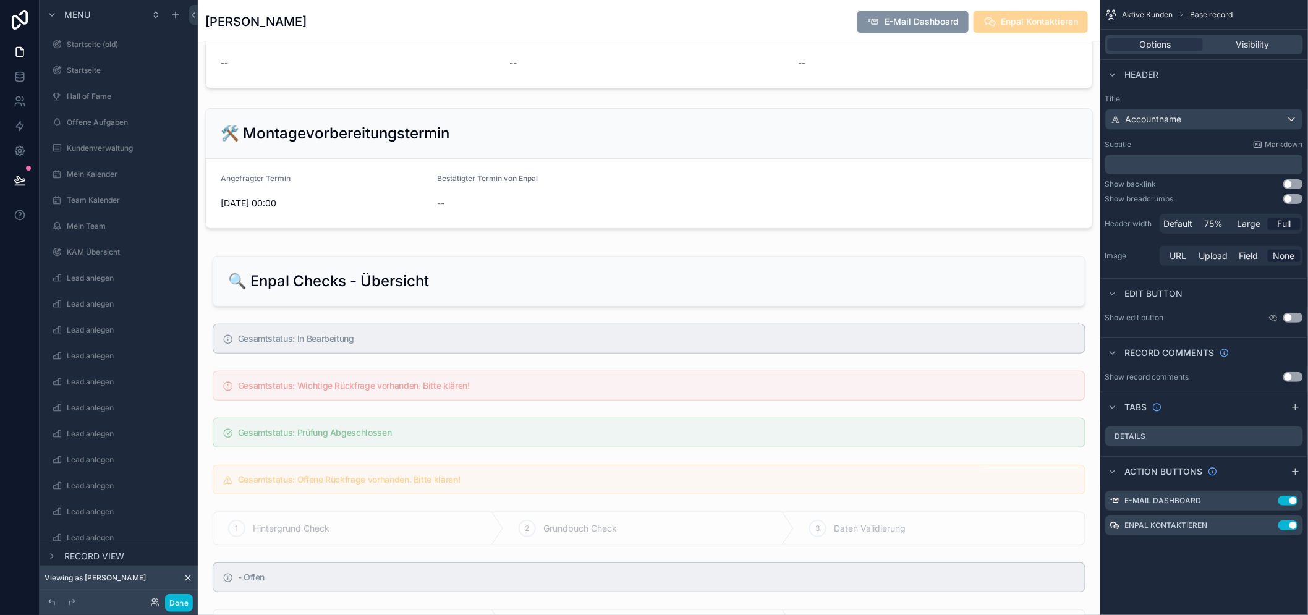
scroll to position [1236, 0]
click at [180, 598] on button "Done" at bounding box center [179, 603] width 28 height 18
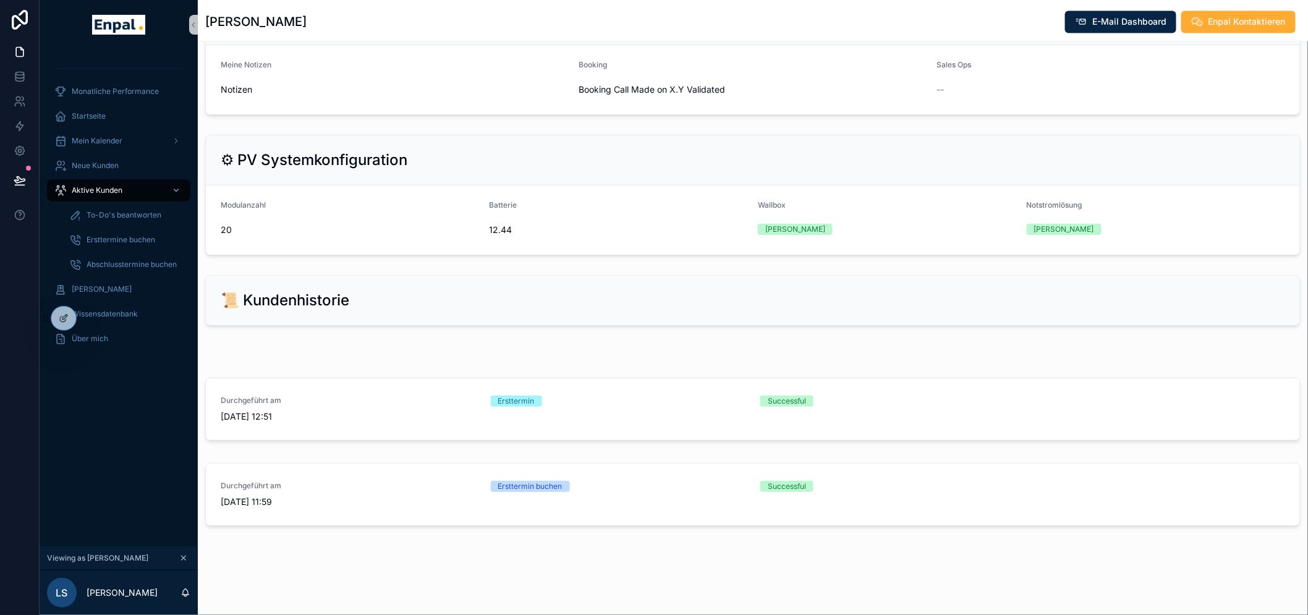
scroll to position [1049, 0]
click at [112, 185] on span "Aktive Kunden" at bounding box center [97, 190] width 51 height 10
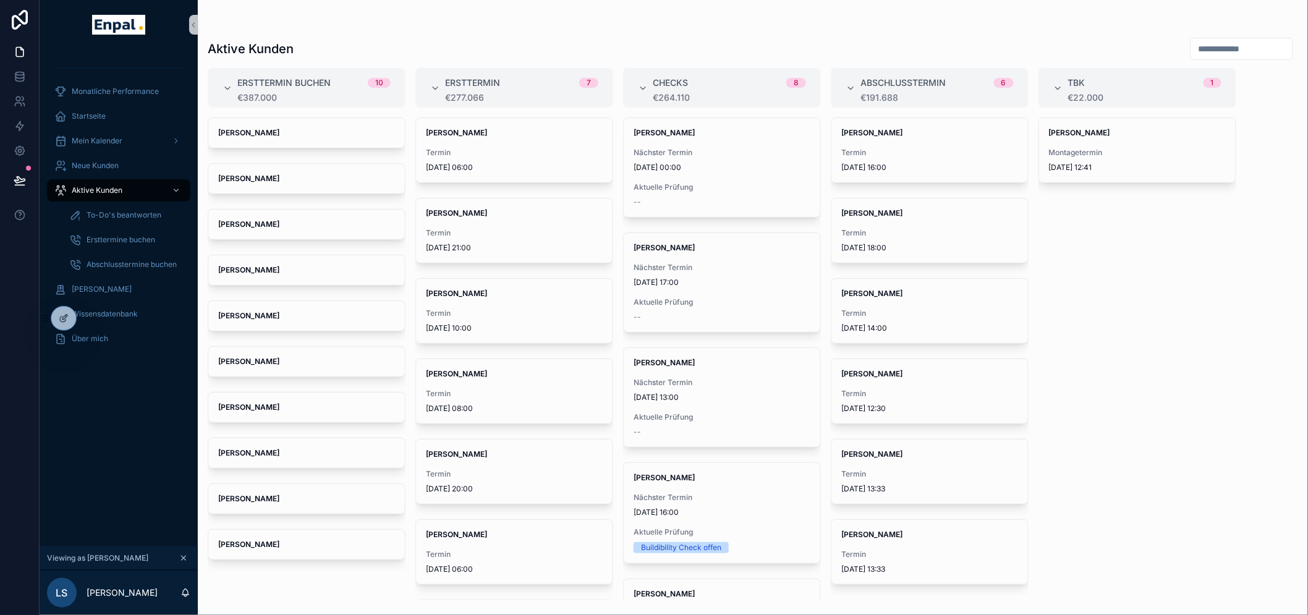
click at [470, 146] on div "Felix Wolf Termin 16.9.2025 06:00" at bounding box center [514, 150] width 197 height 64
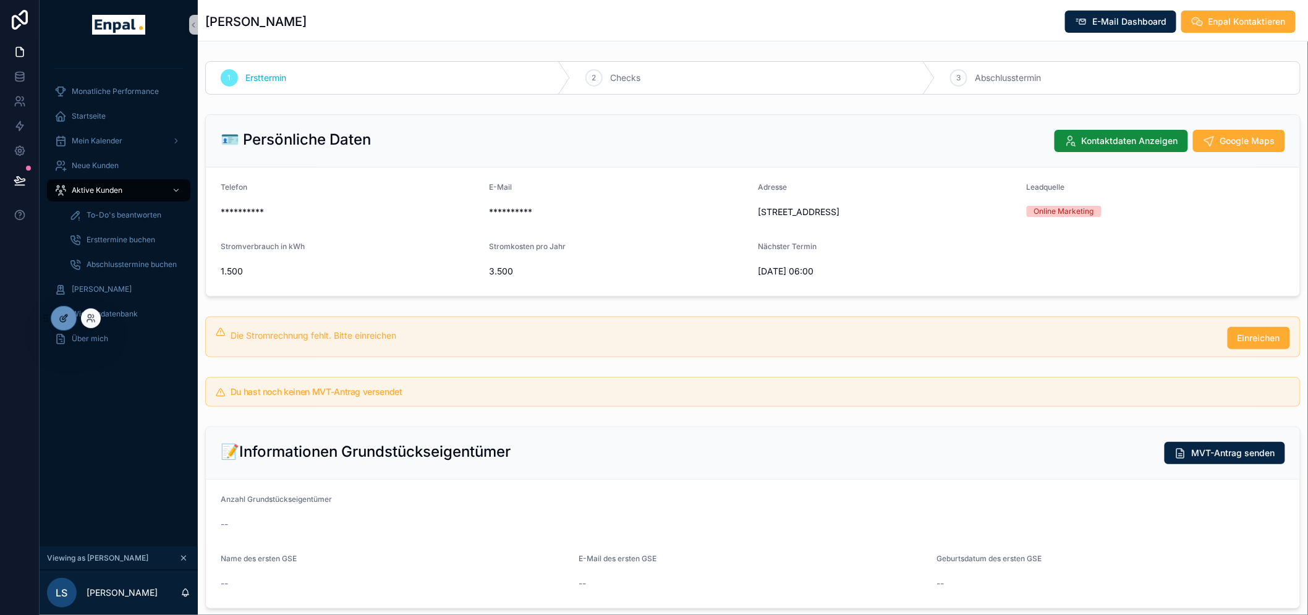
click at [71, 313] on div at bounding box center [63, 318] width 25 height 23
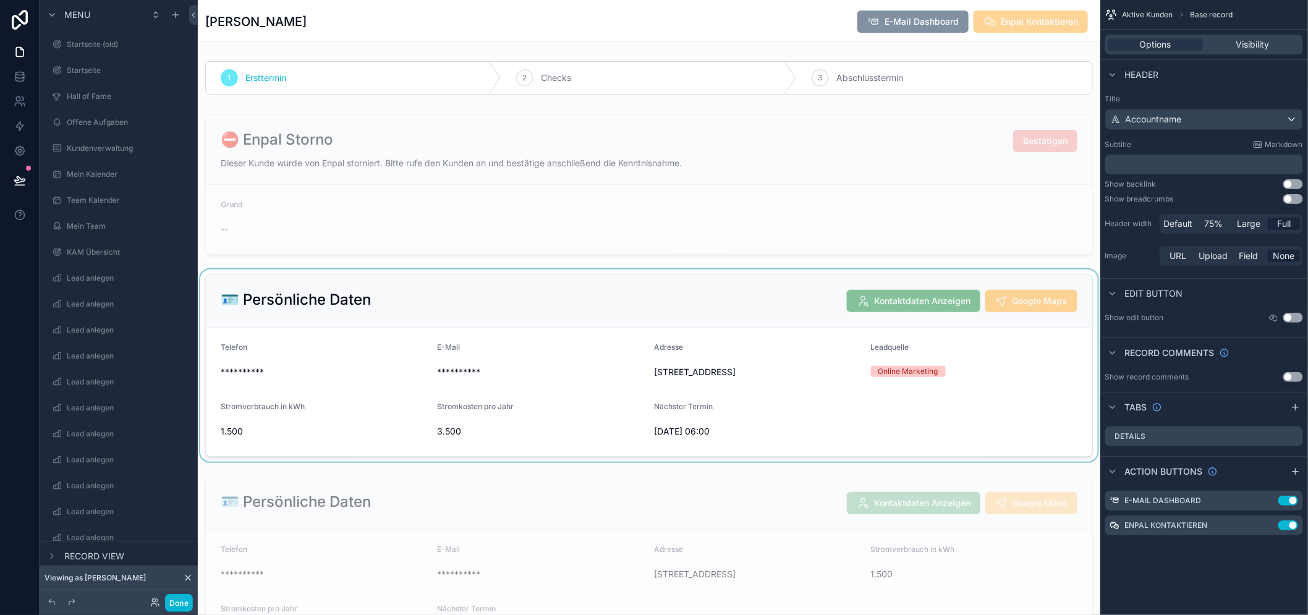
scroll to position [69, 0]
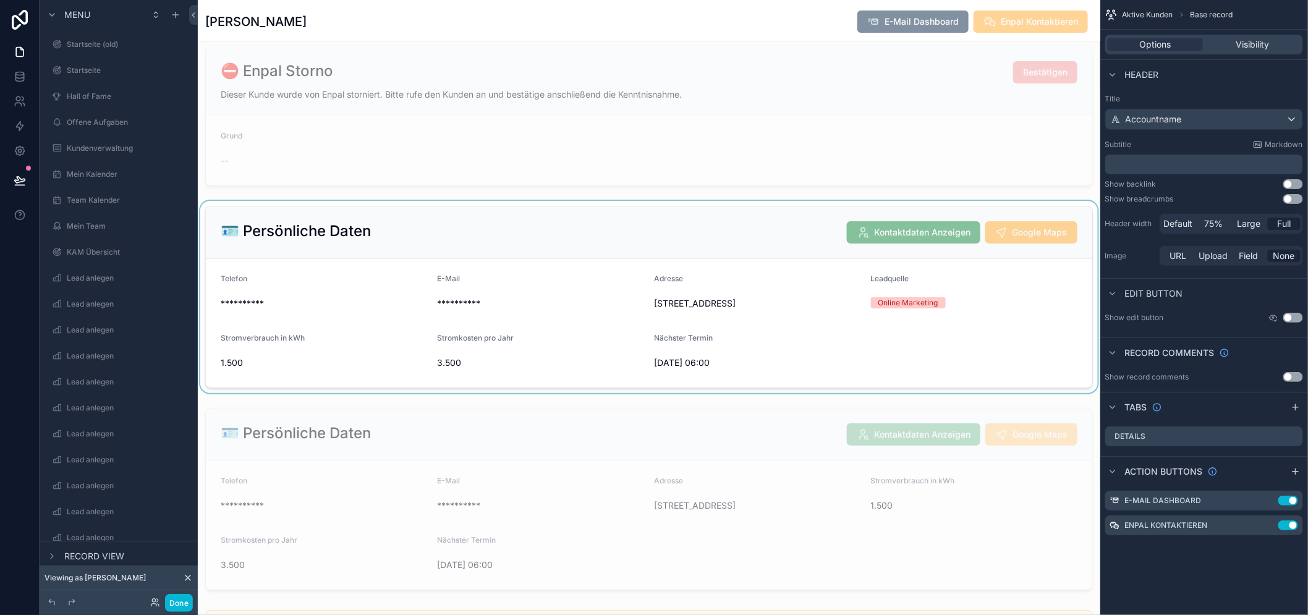
click at [553, 246] on div "scrollable content" at bounding box center [649, 297] width 902 height 192
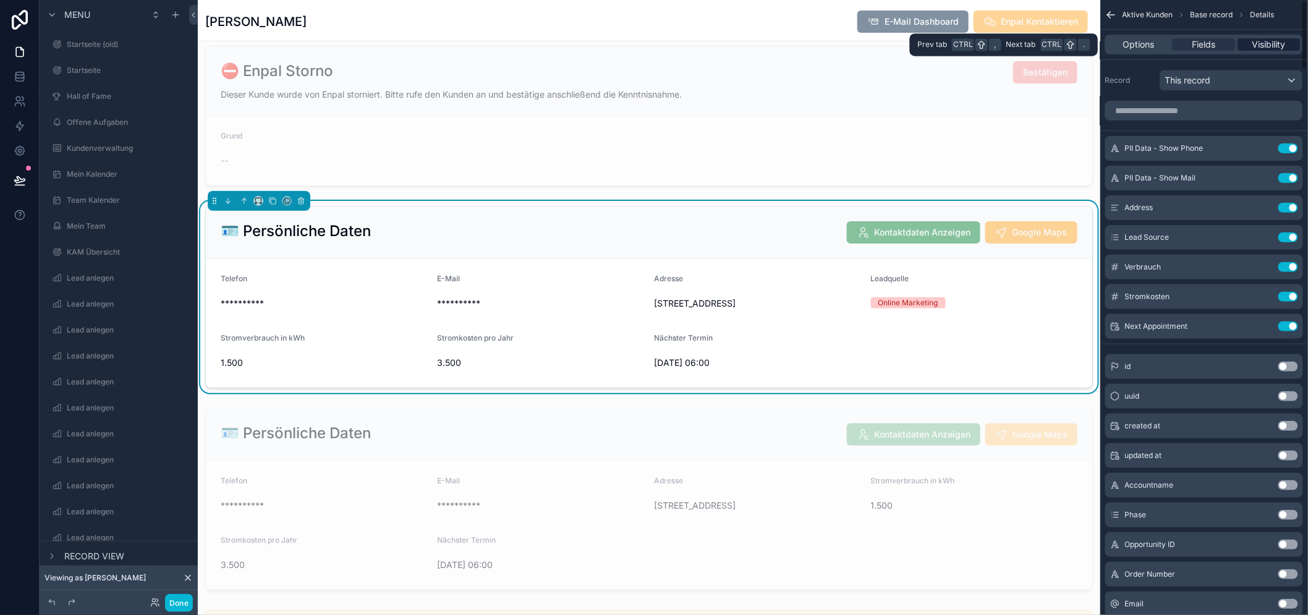
click at [1269, 49] on span "Visibility" at bounding box center [1268, 44] width 33 height 12
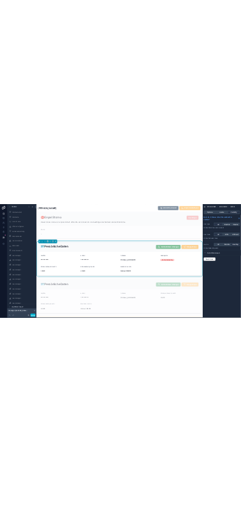
scroll to position [206, 0]
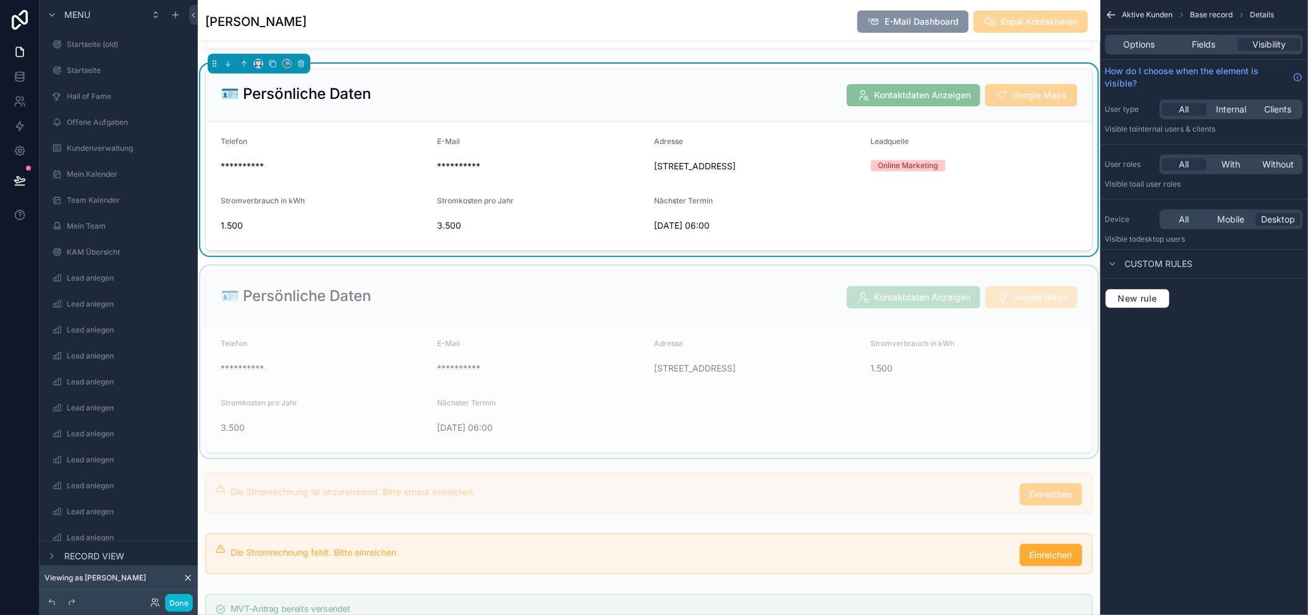
click at [711, 348] on div "scrollable content" at bounding box center [649, 362] width 902 height 192
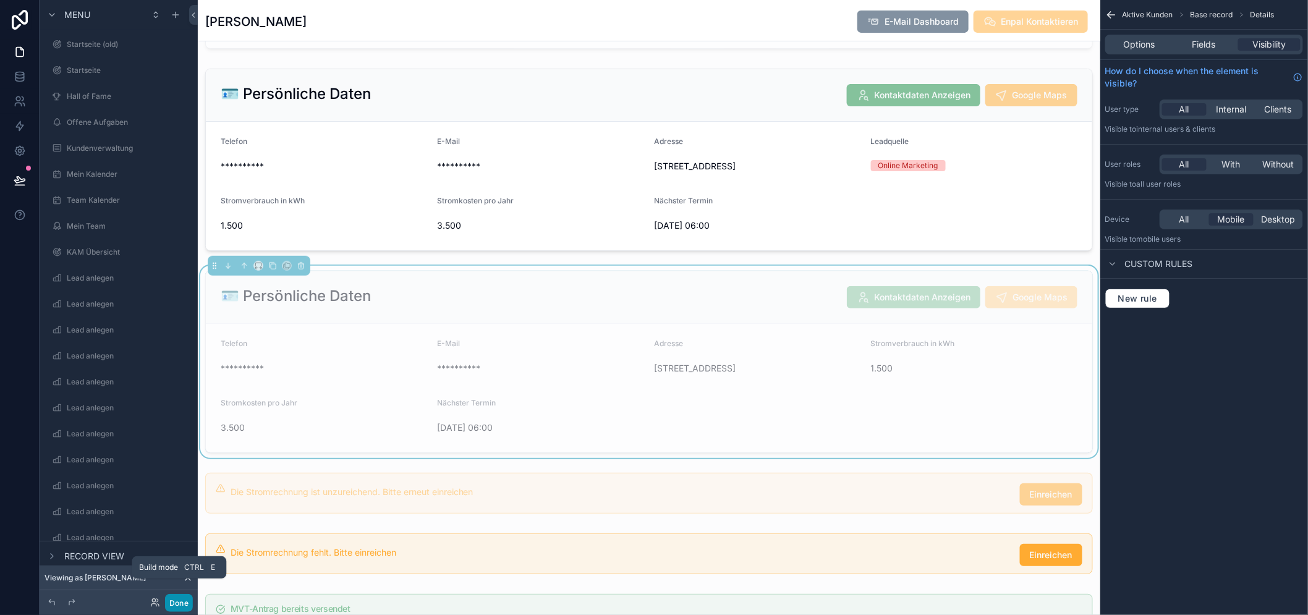
click at [179, 603] on button "Done" at bounding box center [179, 603] width 28 height 18
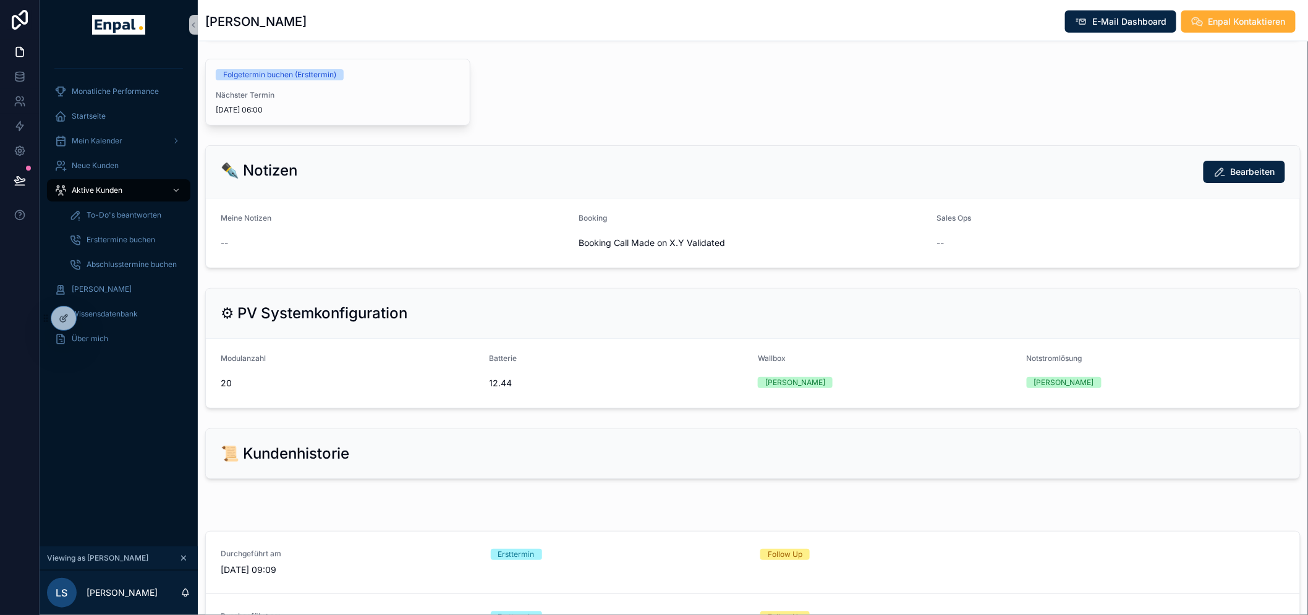
scroll to position [549, 0]
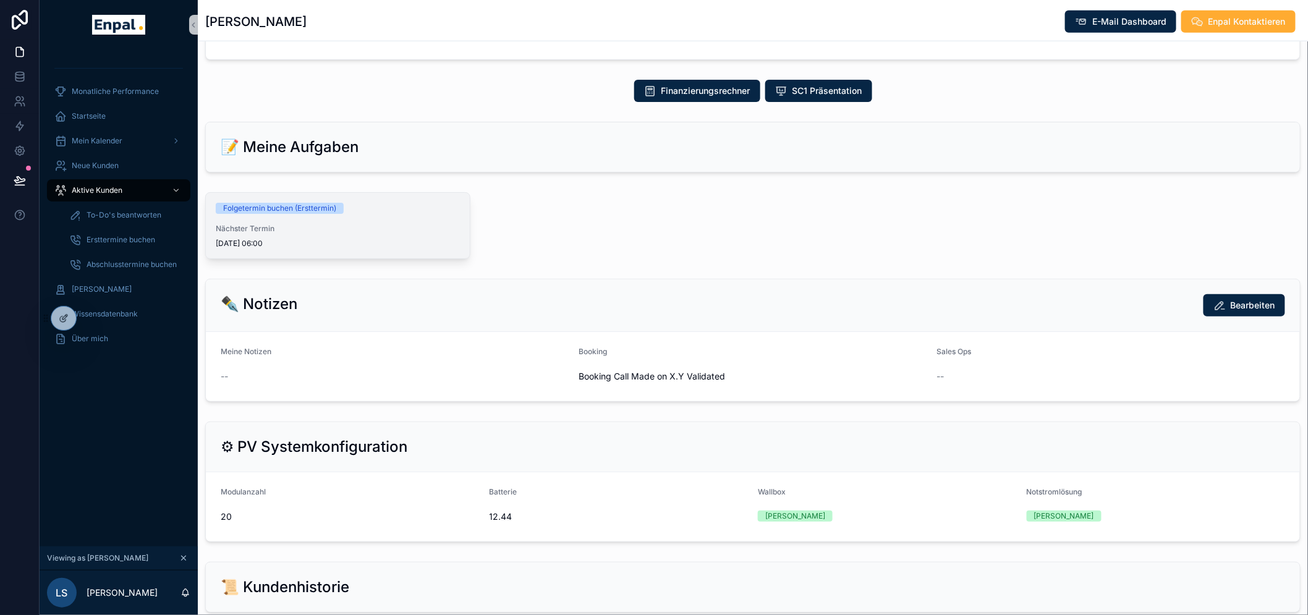
click at [268, 214] on div "Folgetermin buchen (Ersttermin)" at bounding box center [279, 208] width 113 height 11
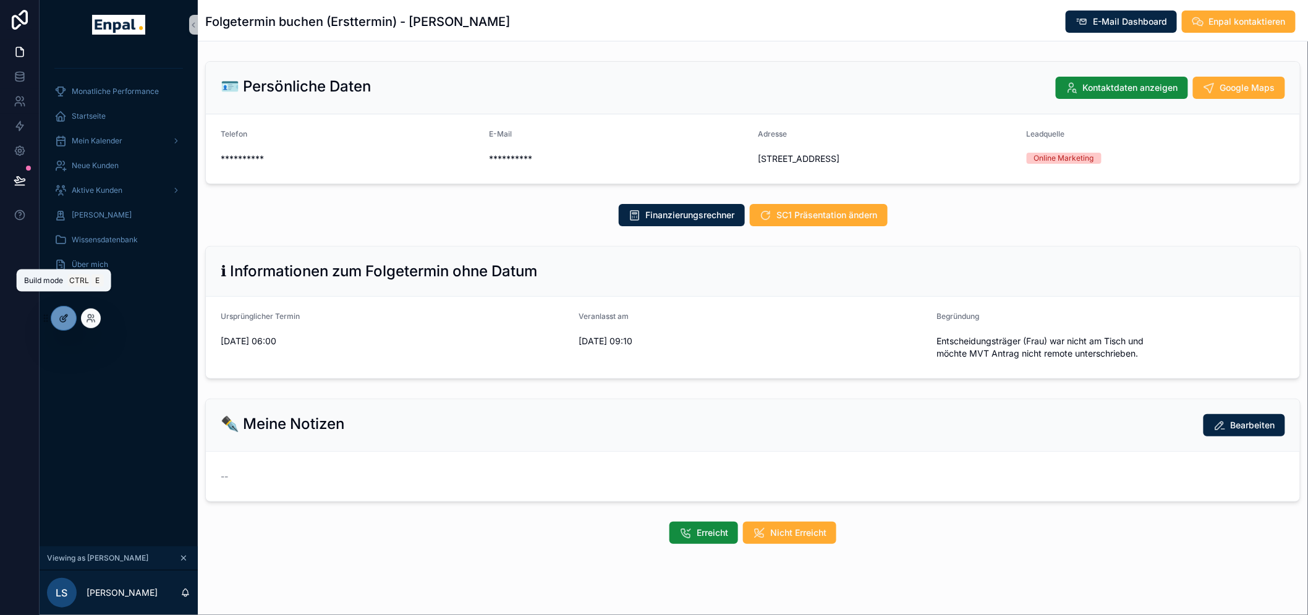
click at [57, 317] on div at bounding box center [63, 318] width 25 height 23
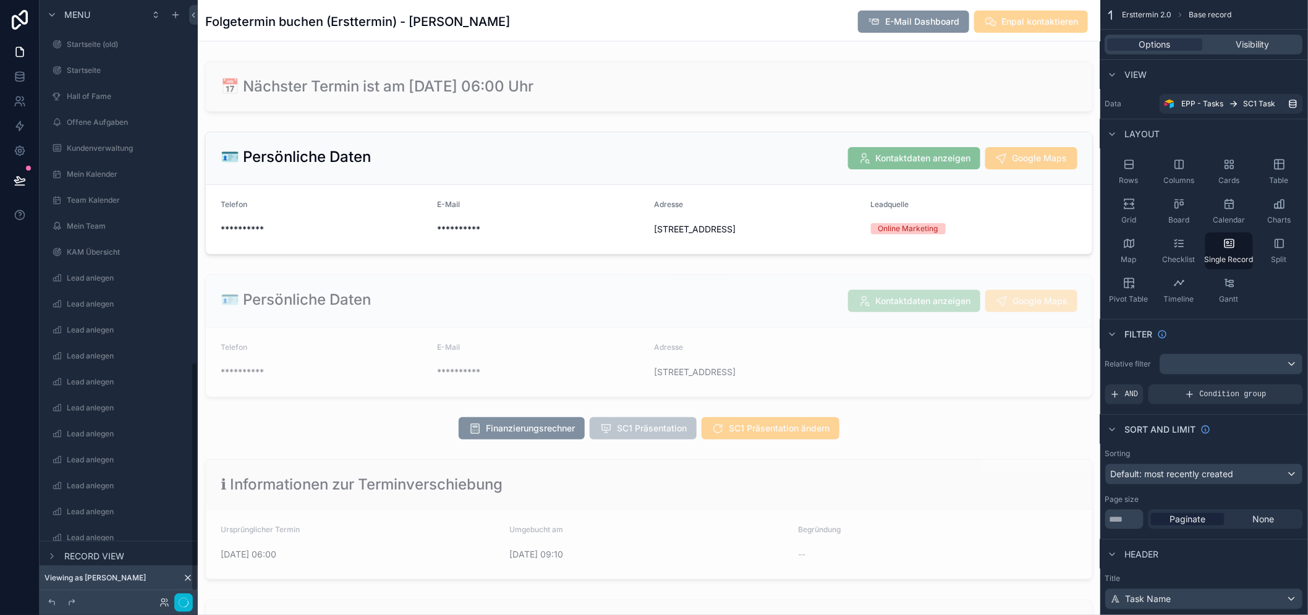
scroll to position [965, 0]
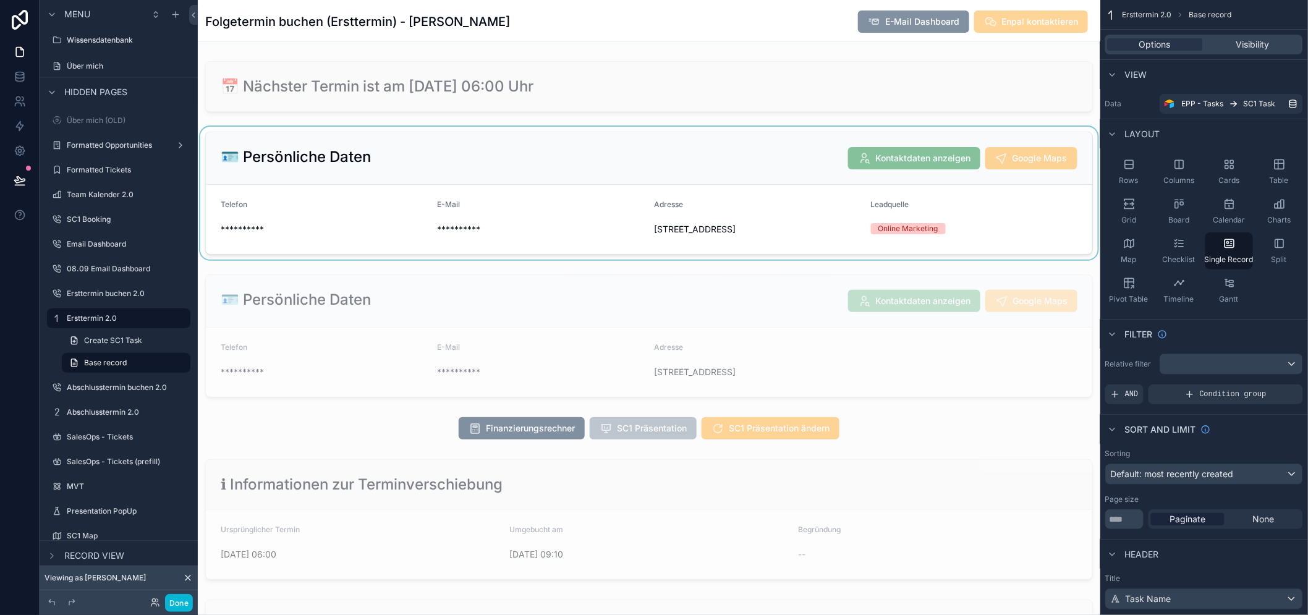
click at [1010, 226] on div "scrollable content" at bounding box center [649, 193] width 902 height 133
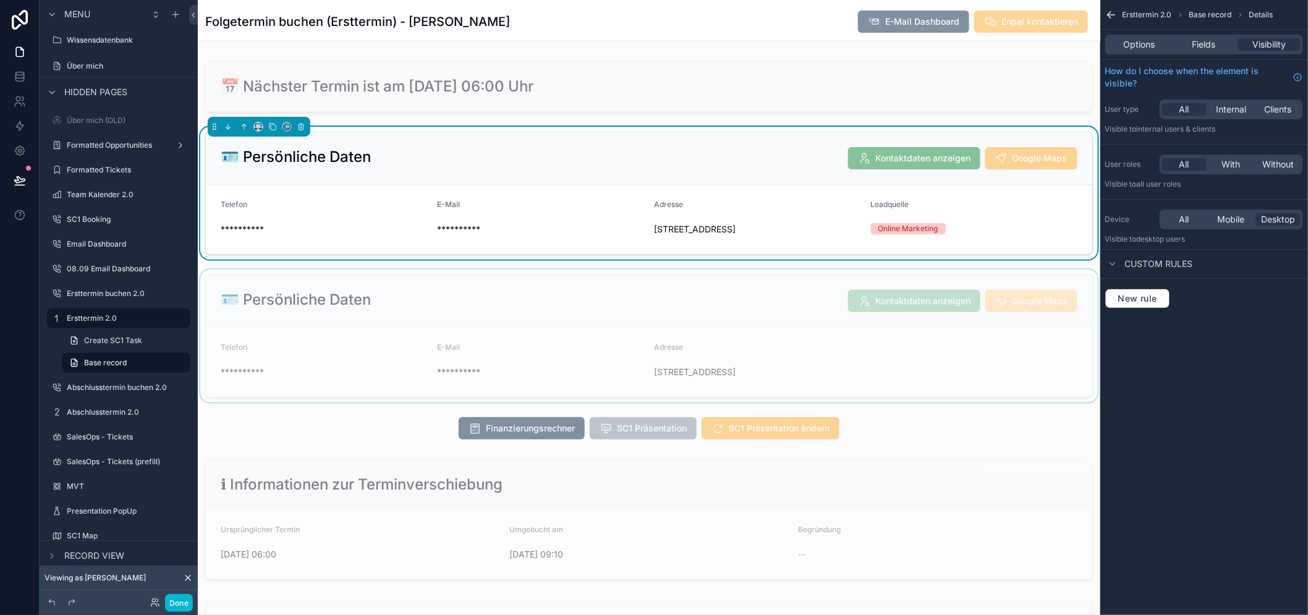
click at [864, 353] on div "scrollable content" at bounding box center [649, 335] width 902 height 133
click at [1031, 200] on div "scrollable content" at bounding box center [649, 193] width 902 height 133
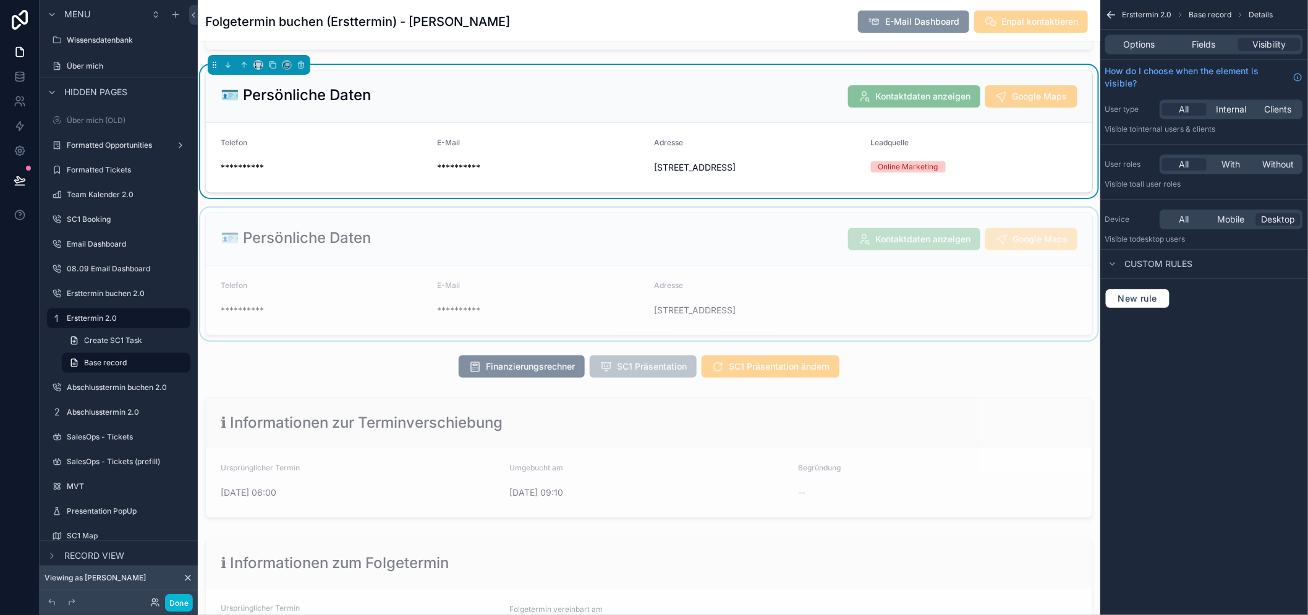
scroll to position [0, 0]
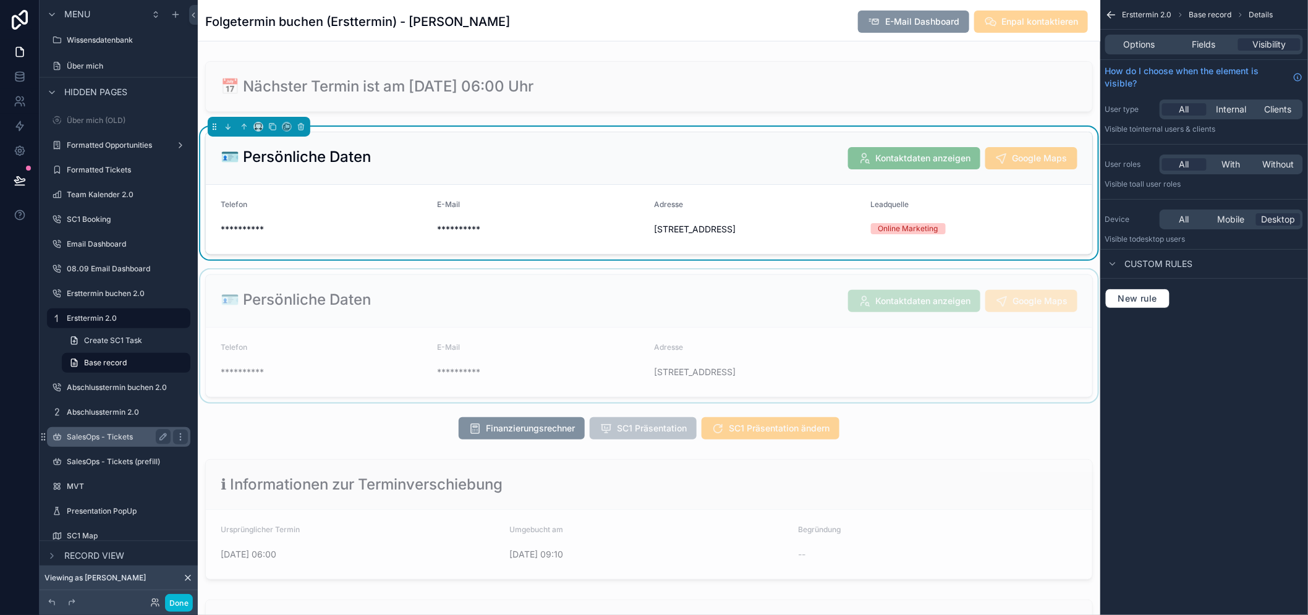
click at [102, 434] on label "SalesOps - Tickets" at bounding box center [116, 437] width 99 height 10
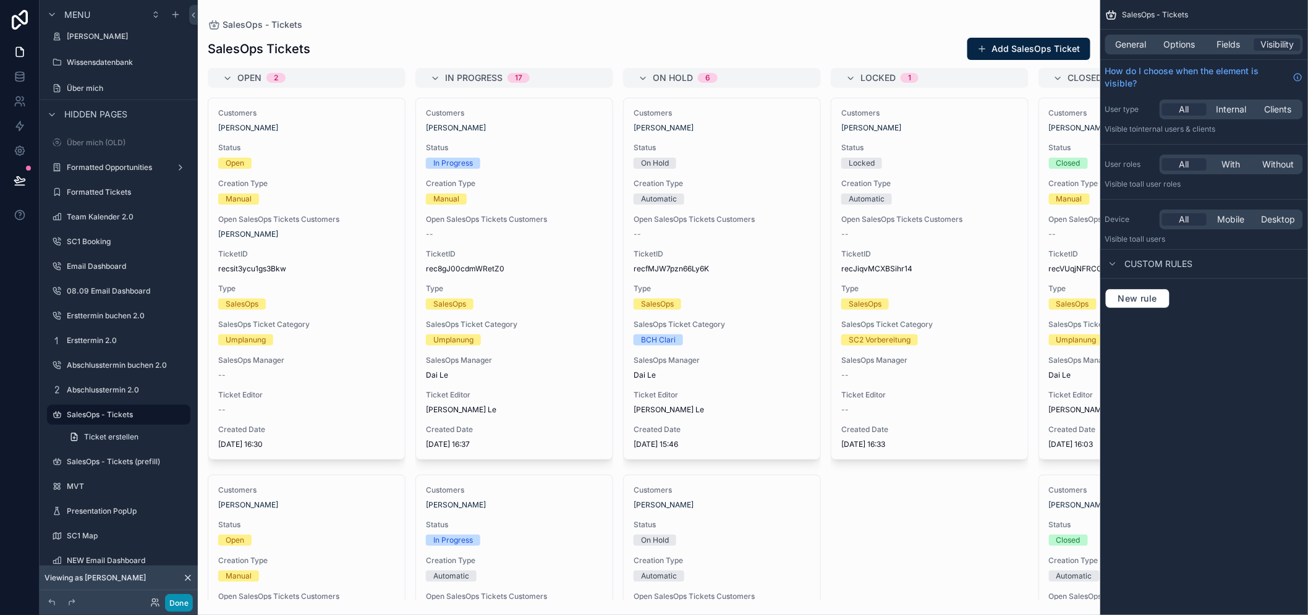
click at [177, 599] on button "Done" at bounding box center [179, 603] width 28 height 18
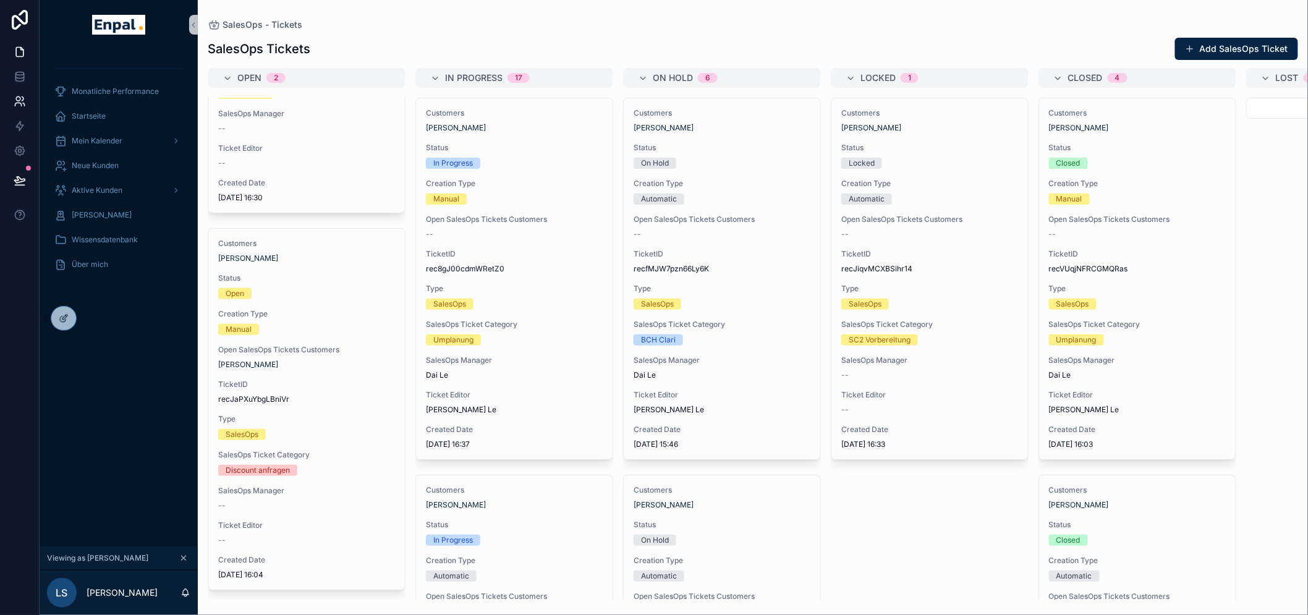
scroll to position [246, 0]
click at [122, 134] on div "Mein Kalender" at bounding box center [118, 141] width 129 height 20
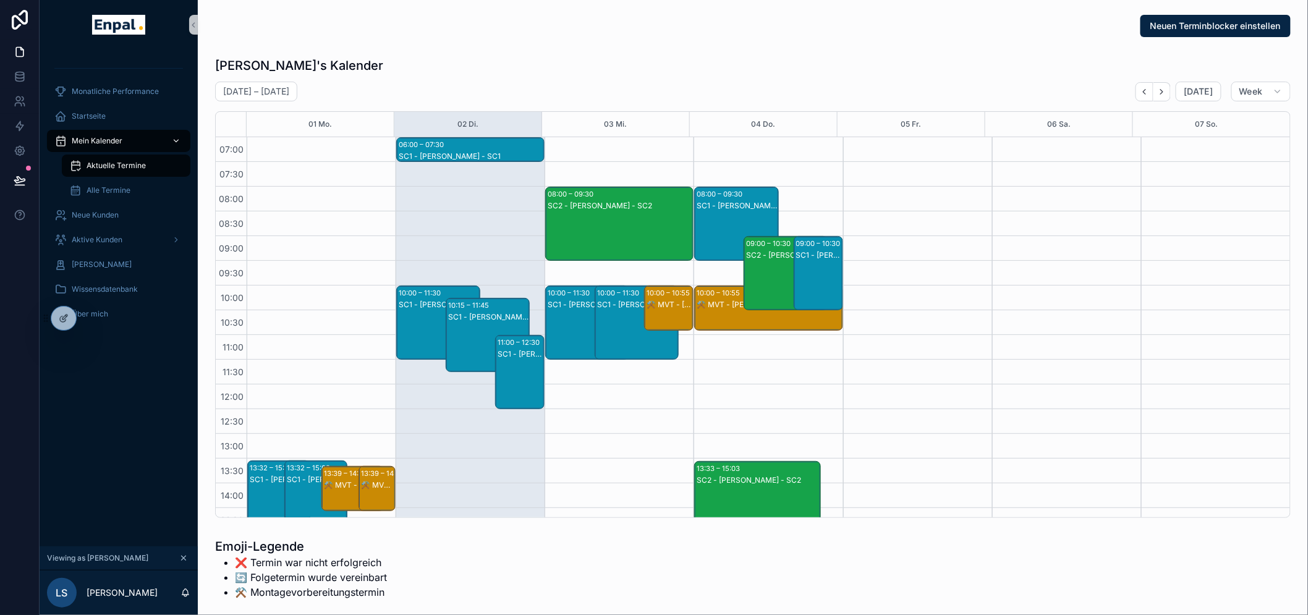
scroll to position [346, 0]
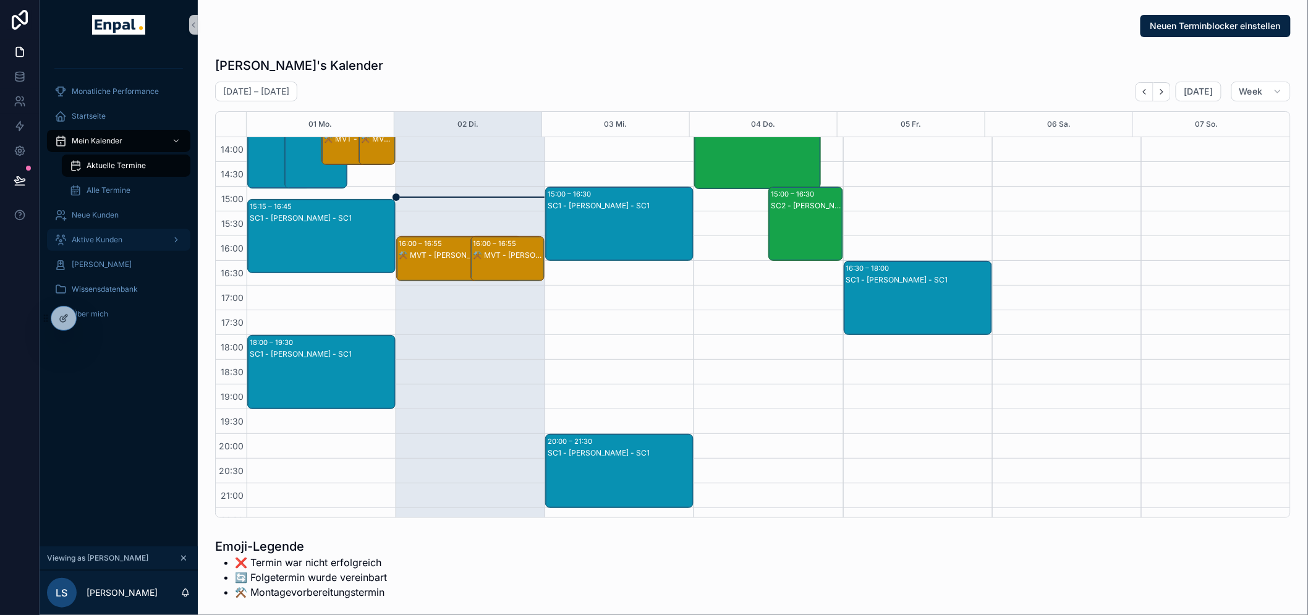
click at [124, 238] on div "Aktive Kunden" at bounding box center [118, 240] width 129 height 20
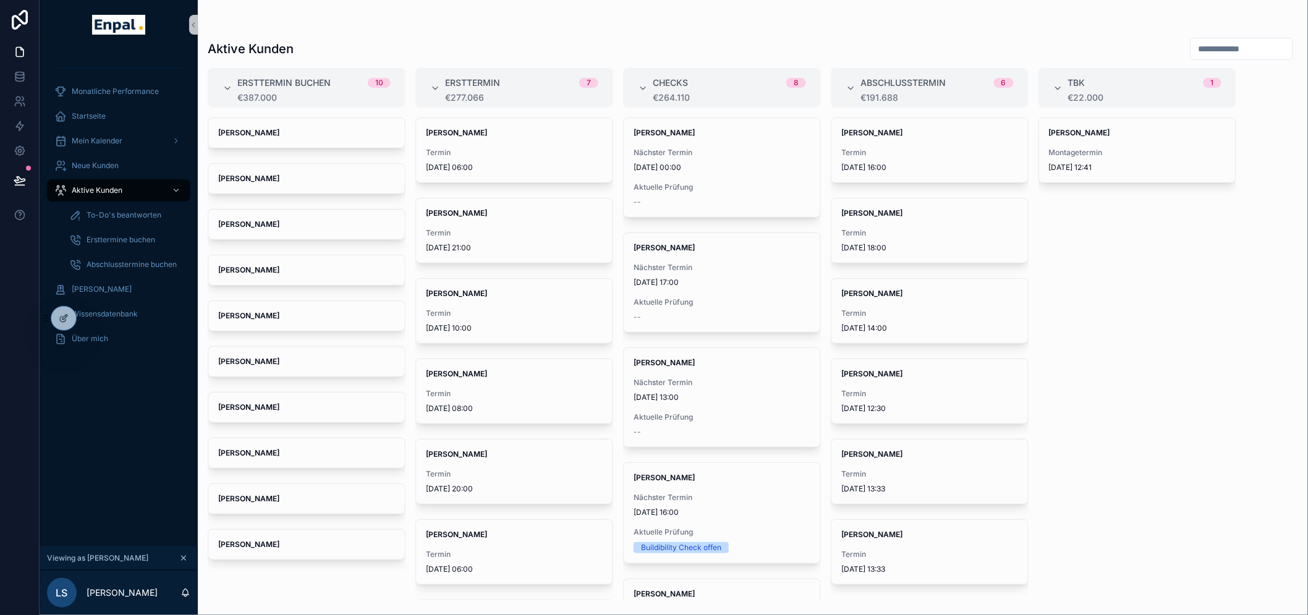
click at [87, 409] on div "Monatliche Performance Startseite Mein Kalender Neue Kunden Aktive Kunden To-Do…" at bounding box center [119, 297] width 158 height 497
click at [121, 117] on div "Startseite" at bounding box center [118, 116] width 129 height 20
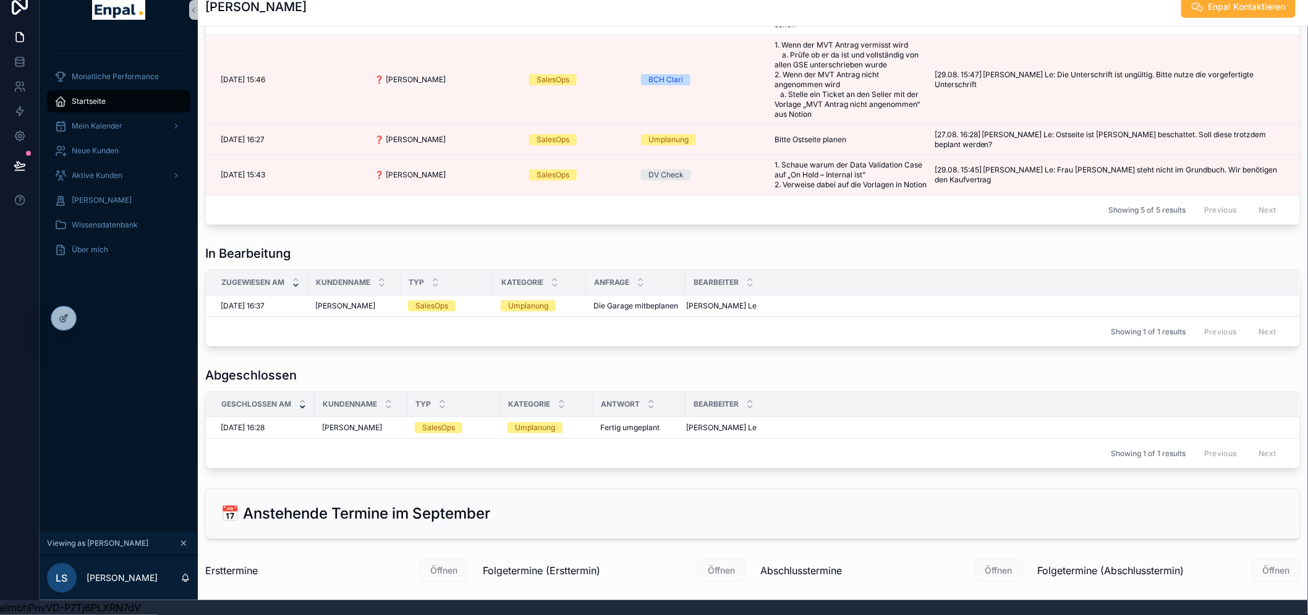
scroll to position [674, 0]
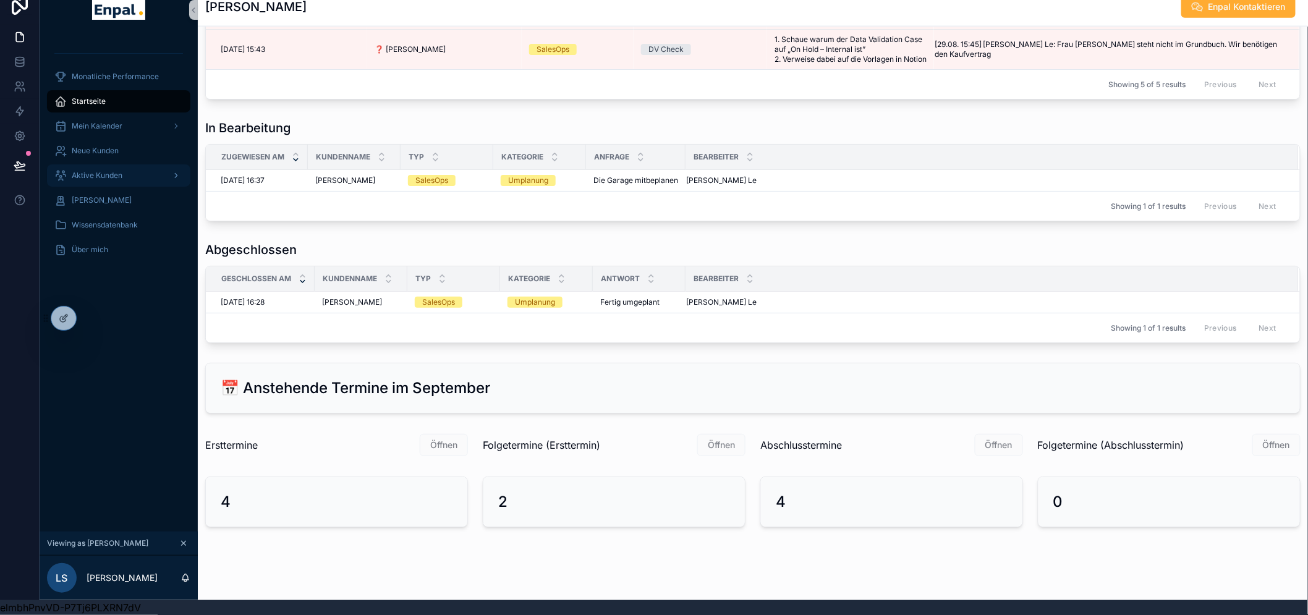
click at [101, 171] on span "Aktive Kunden" at bounding box center [97, 176] width 51 height 10
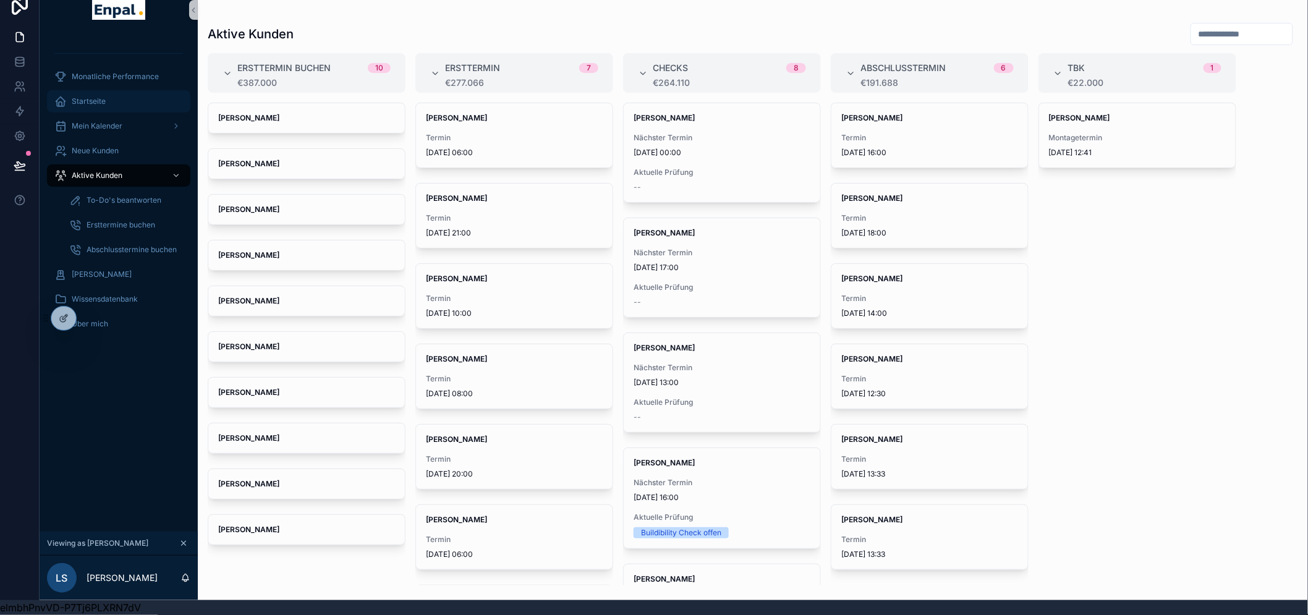
click at [114, 91] on div "Startseite" at bounding box center [118, 101] width 129 height 20
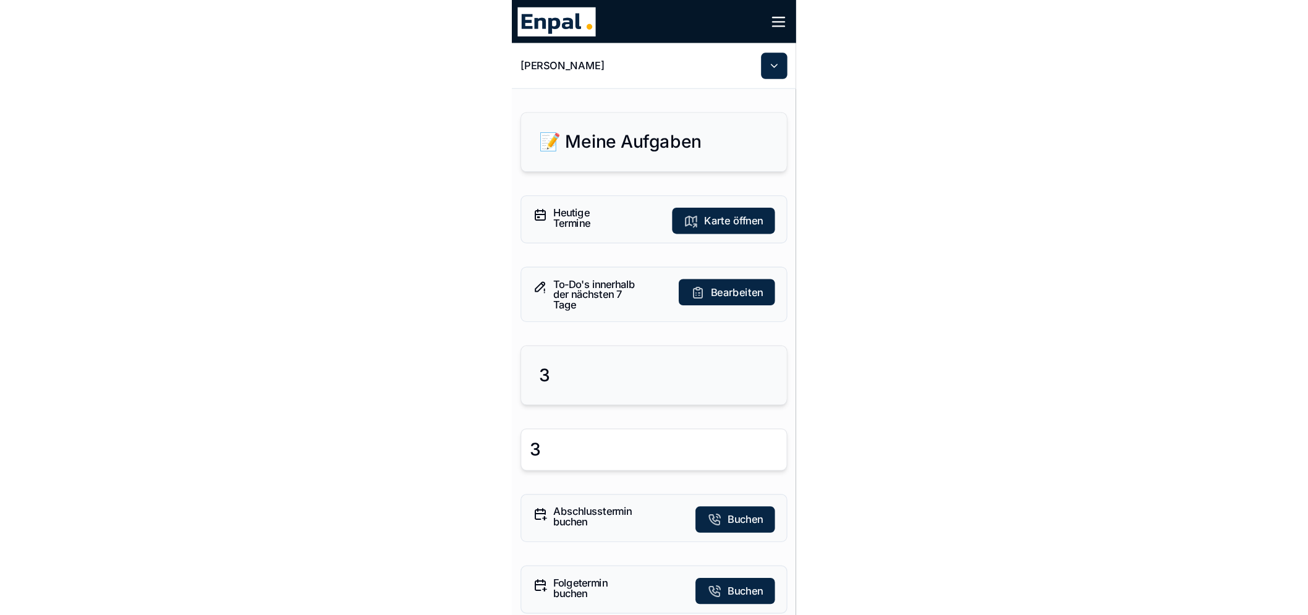
scroll to position [62, 0]
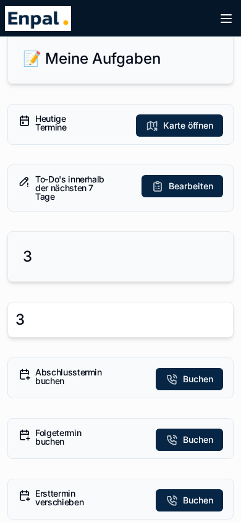
click at [49, 263] on div "3" at bounding box center [120, 257] width 195 height 20
click at [28, 256] on h2 "3" at bounding box center [27, 257] width 9 height 20
click at [32, 250] on h2 "3" at bounding box center [27, 257] width 9 height 20
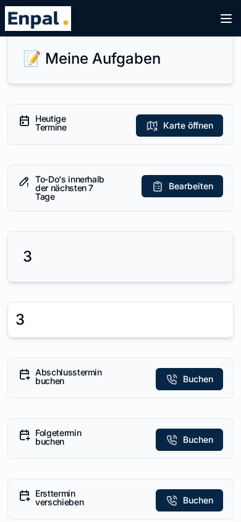
click at [28, 255] on h2 "3" at bounding box center [27, 257] width 9 height 20
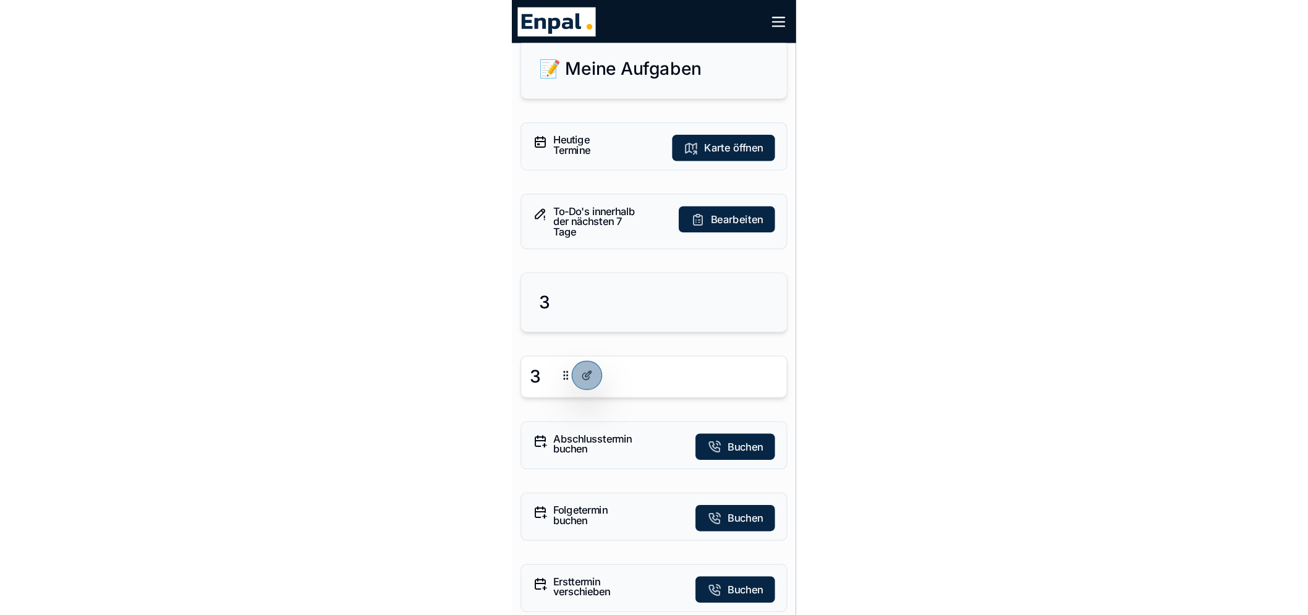
scroll to position [64, 0]
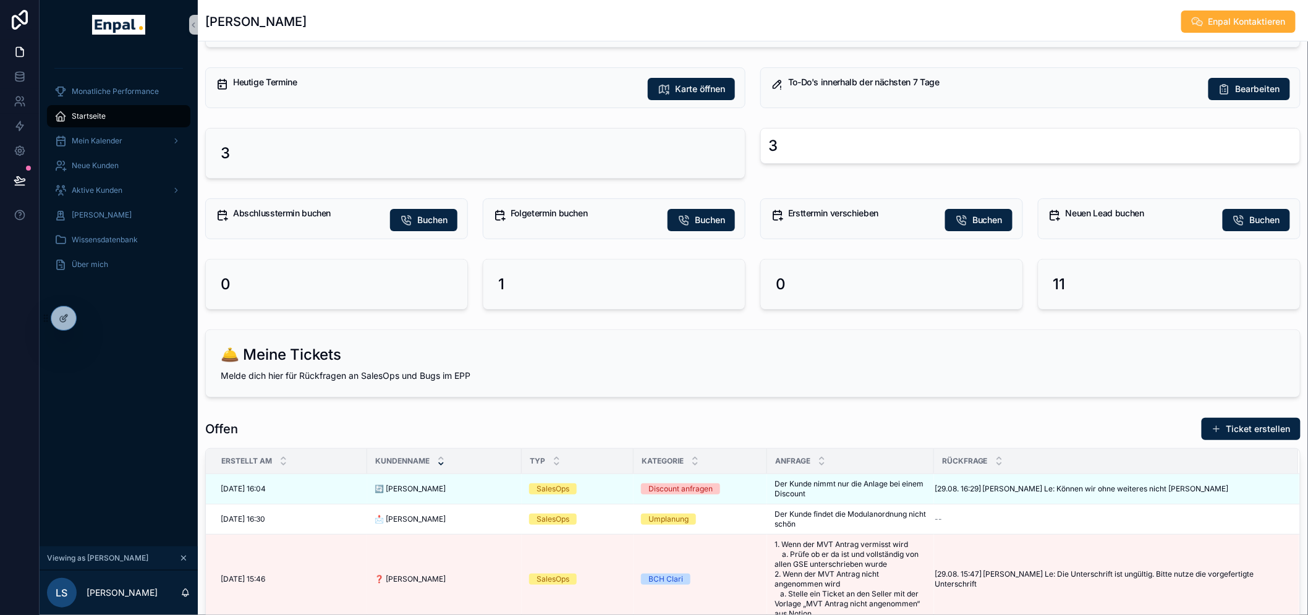
click at [240, 87] on div "Heutige Termine" at bounding box center [435, 83] width 405 height 11
click at [66, 319] on icon at bounding box center [63, 319] width 6 height 6
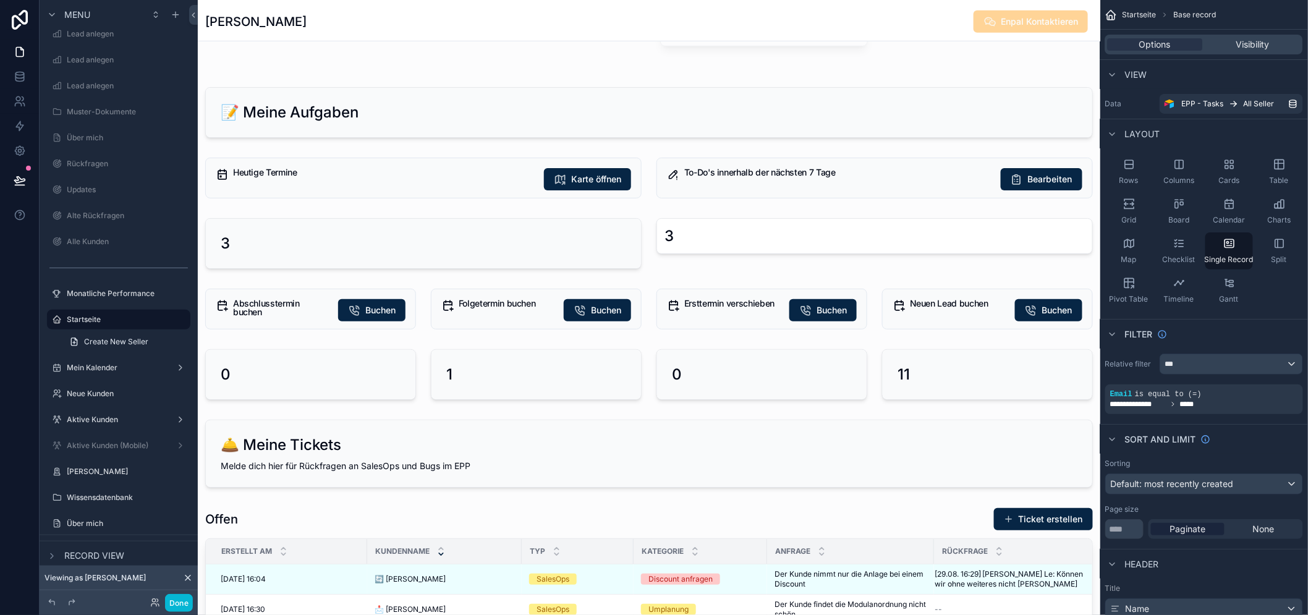
scroll to position [412, 0]
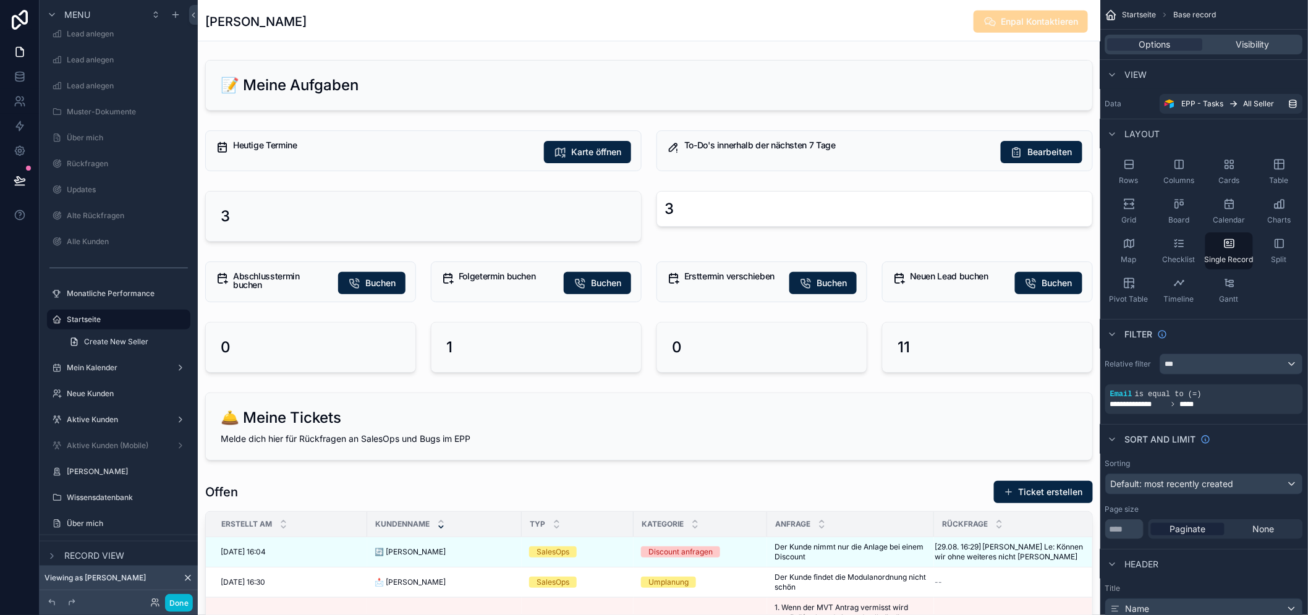
click at [349, 155] on div "scrollable content" at bounding box center [423, 150] width 451 height 51
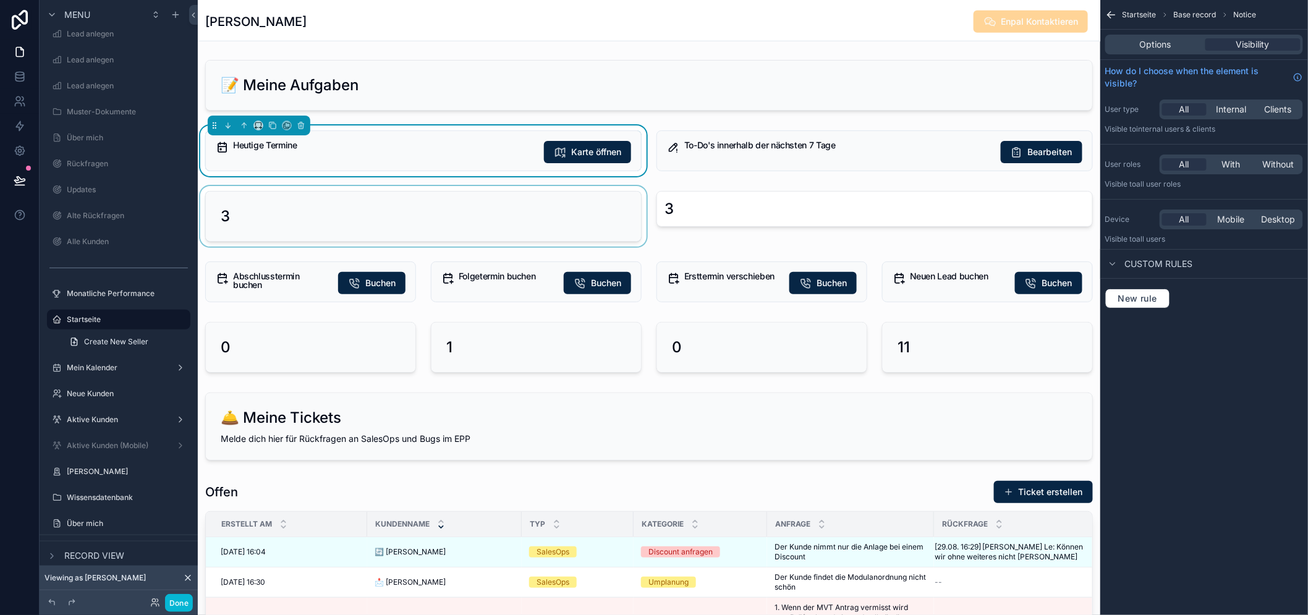
click at [429, 227] on div "scrollable content" at bounding box center [423, 216] width 451 height 61
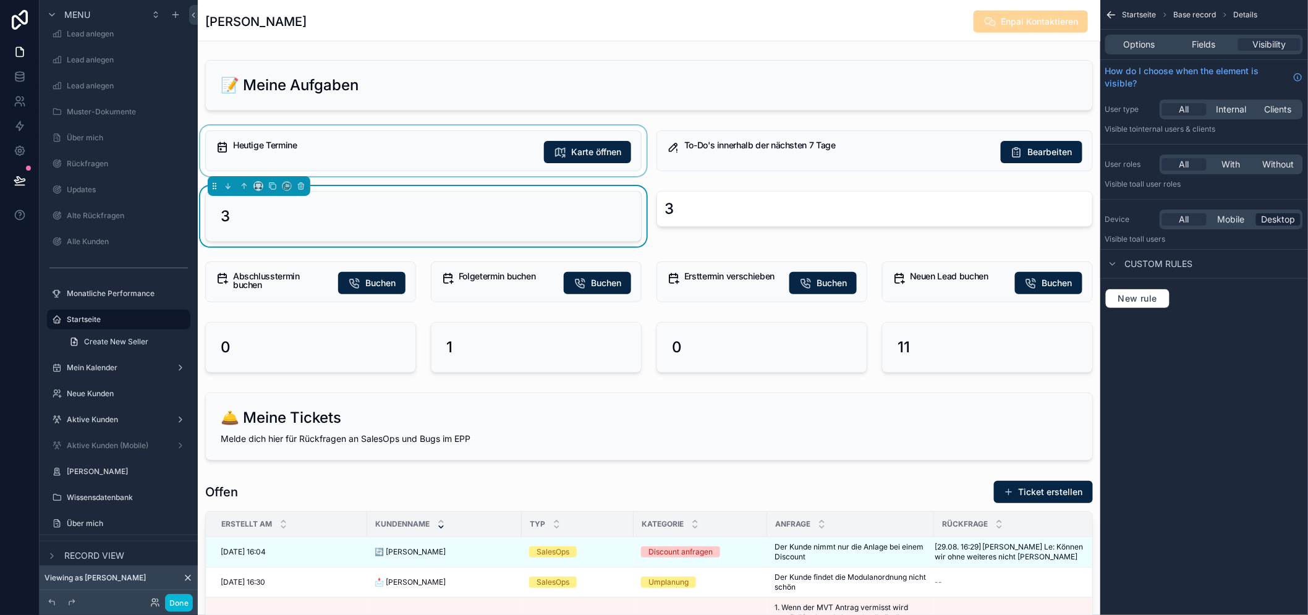
click at [1290, 218] on span "Desktop" at bounding box center [1278, 219] width 34 height 12
click at [849, 214] on div "scrollable content" at bounding box center [874, 216] width 451 height 61
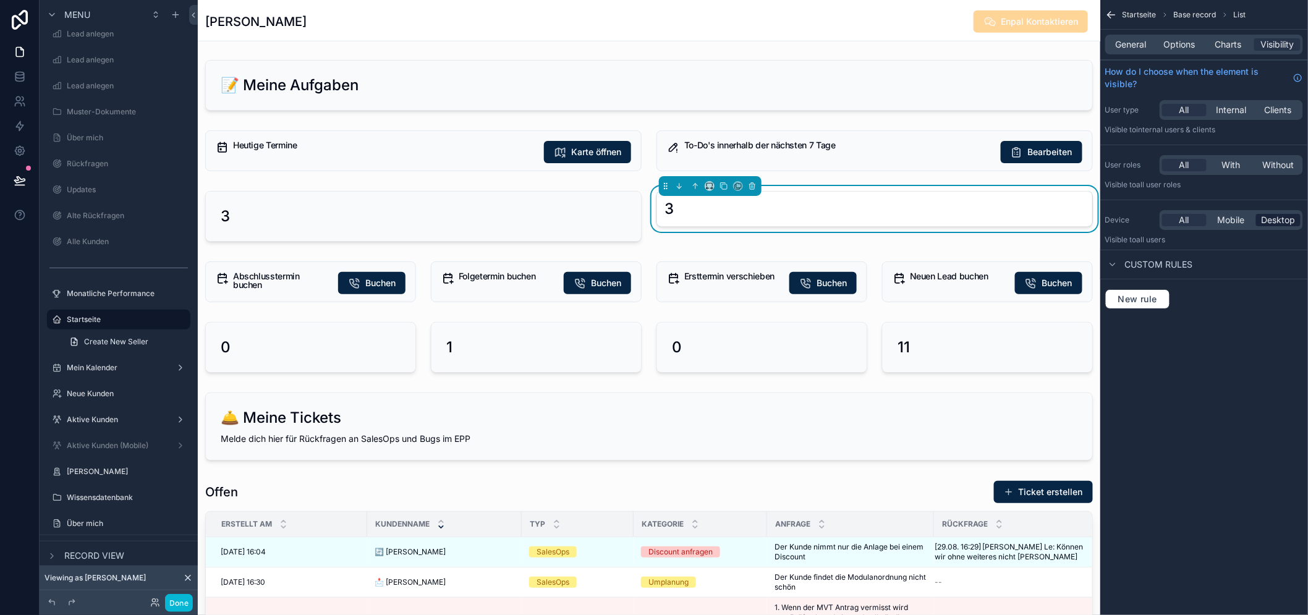
click at [1295, 223] on span "Desktop" at bounding box center [1278, 220] width 34 height 12
click at [283, 363] on div "scrollable content" at bounding box center [311, 347] width 226 height 61
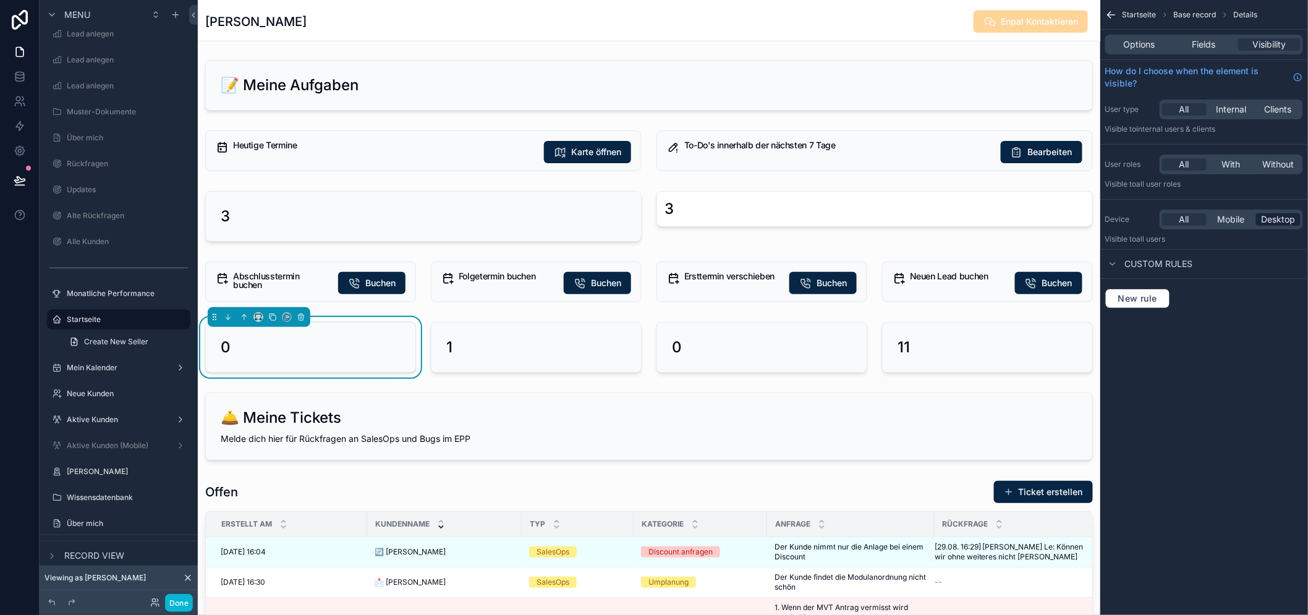
click at [1285, 225] on span "Desktop" at bounding box center [1278, 219] width 34 height 12
click at [522, 350] on div "scrollable content" at bounding box center [536, 347] width 226 height 61
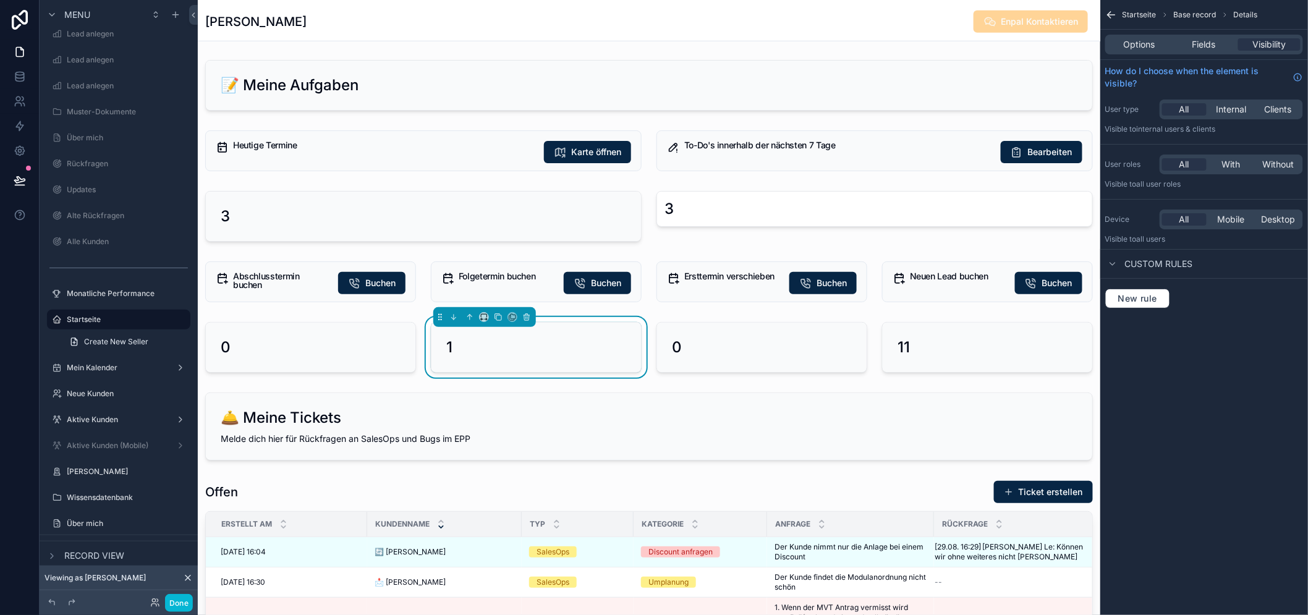
click at [1297, 227] on div "All Mobile Desktop" at bounding box center [1230, 220] width 143 height 20
click at [1294, 221] on span "Desktop" at bounding box center [1278, 219] width 34 height 12
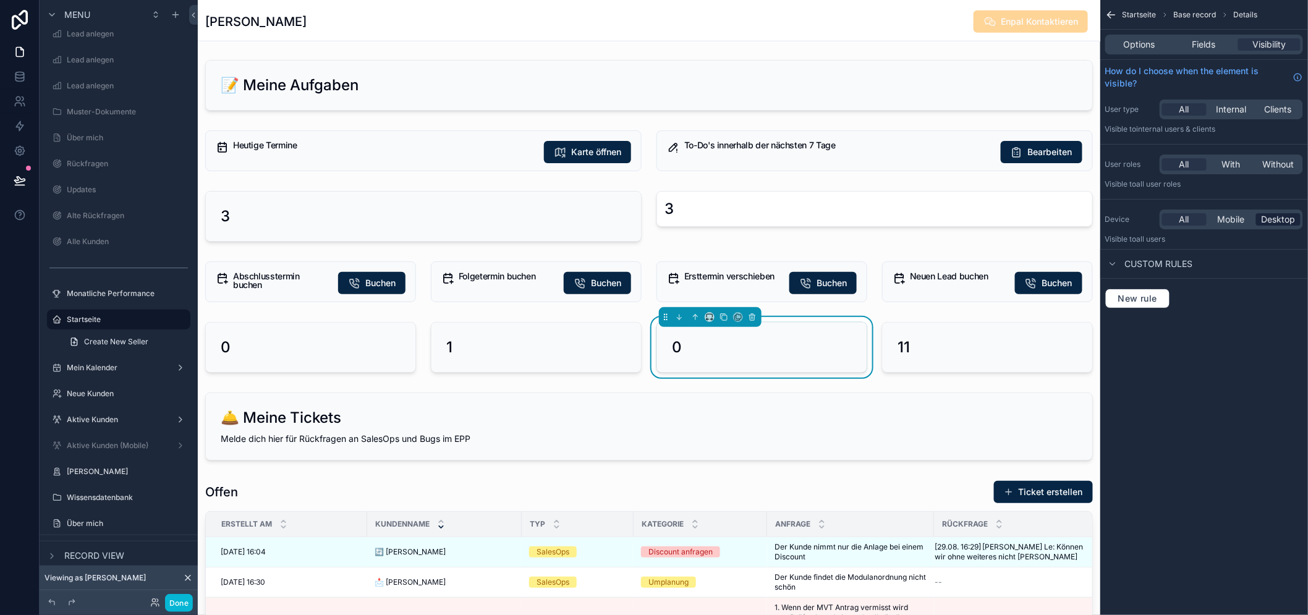
click at [1293, 217] on span "Desktop" at bounding box center [1278, 219] width 34 height 12
click at [922, 355] on div "scrollable content" at bounding box center [987, 347] width 226 height 61
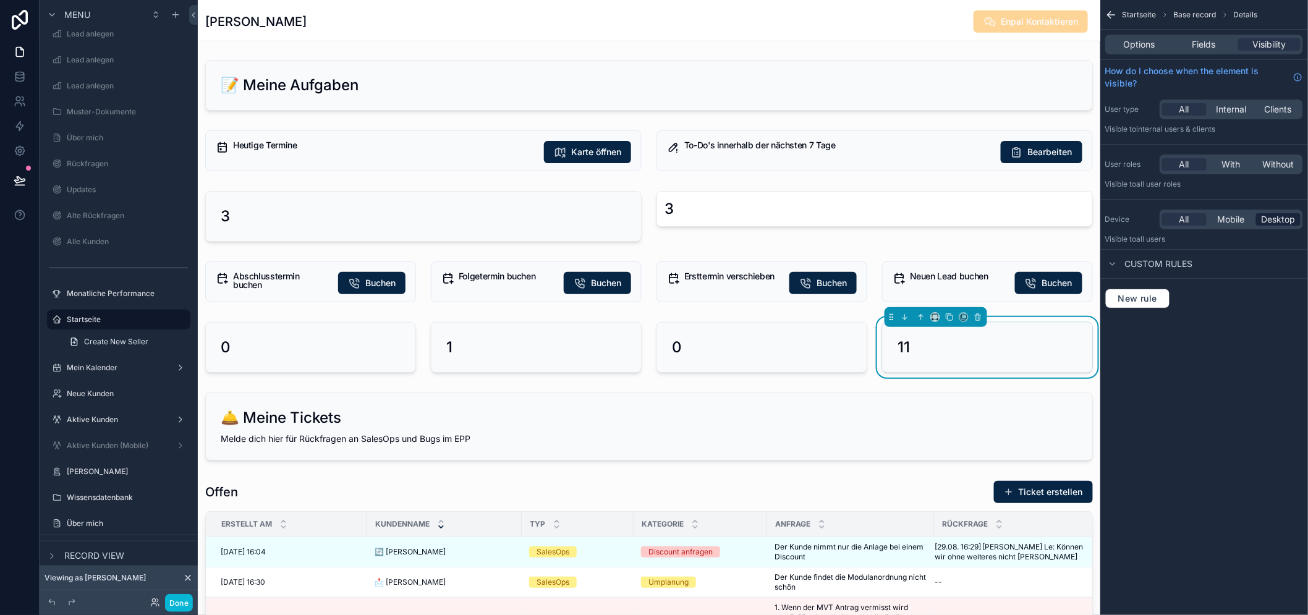
click at [1289, 223] on span "Desktop" at bounding box center [1278, 219] width 34 height 12
click at [421, 232] on div "scrollable content" at bounding box center [423, 216] width 451 height 61
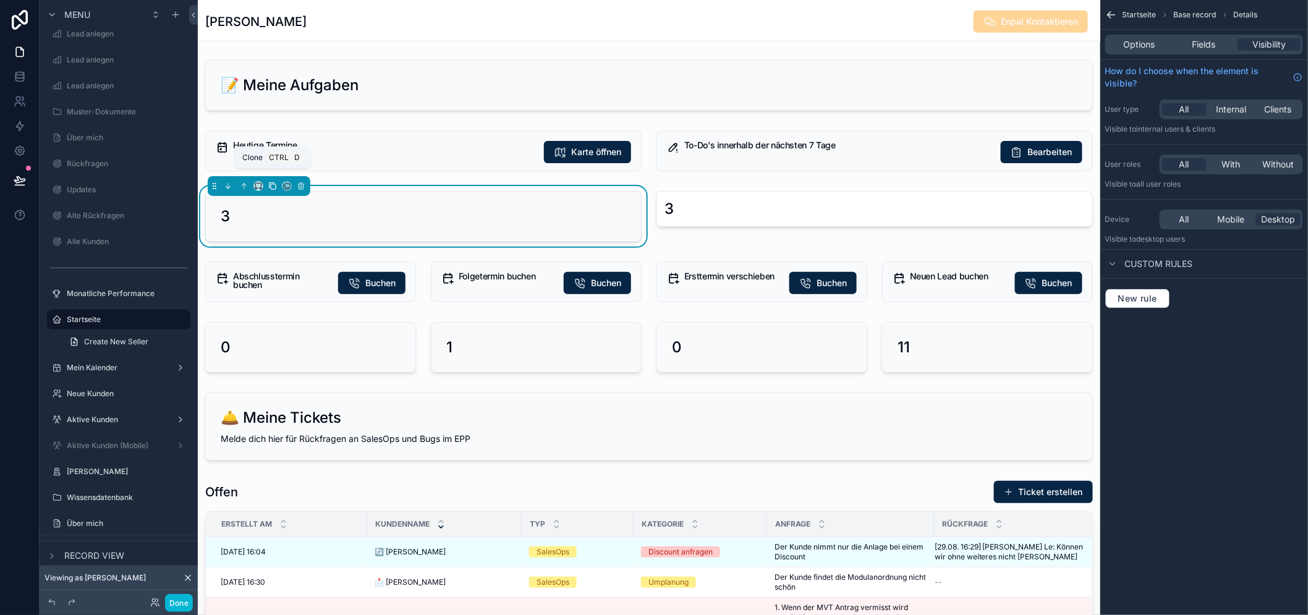
click at [270, 190] on button "scrollable content" at bounding box center [273, 186] width 14 height 14
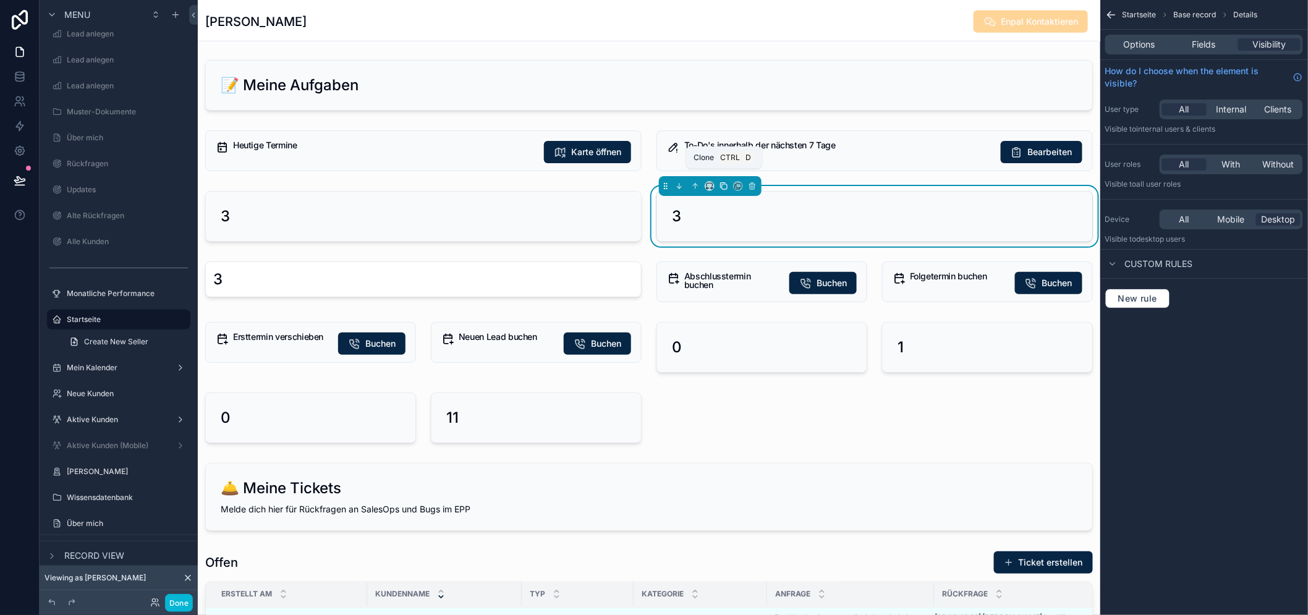
click at [721, 188] on icon "scrollable content" at bounding box center [723, 186] width 9 height 9
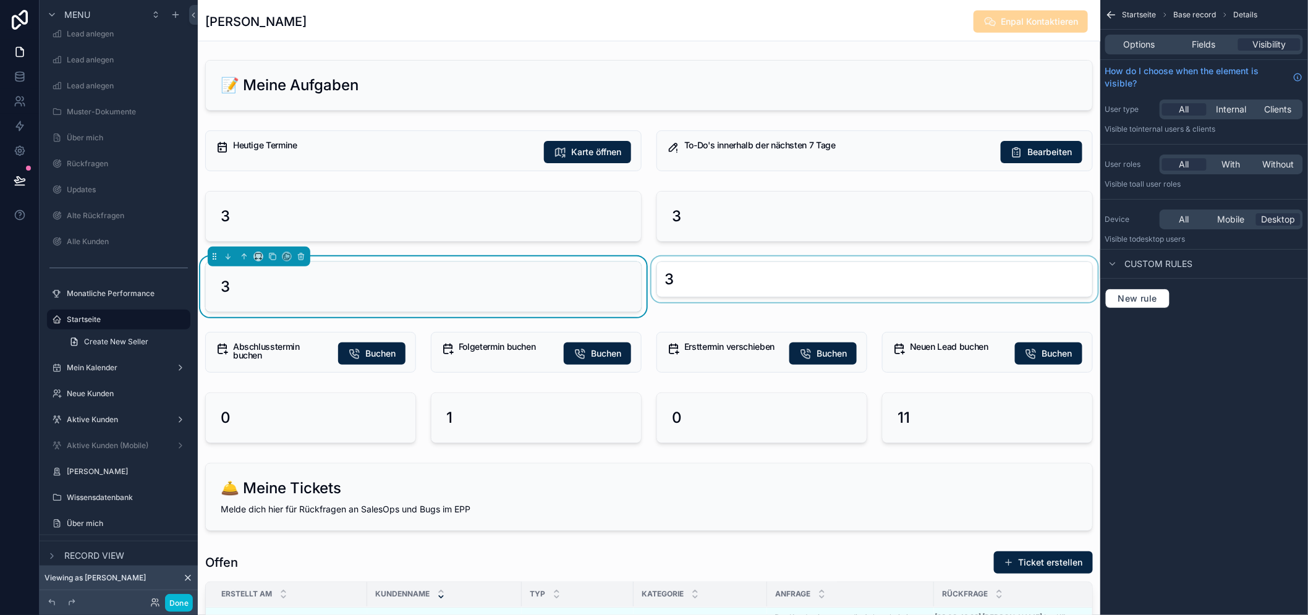
click at [730, 288] on div "scrollable content" at bounding box center [874, 286] width 451 height 61
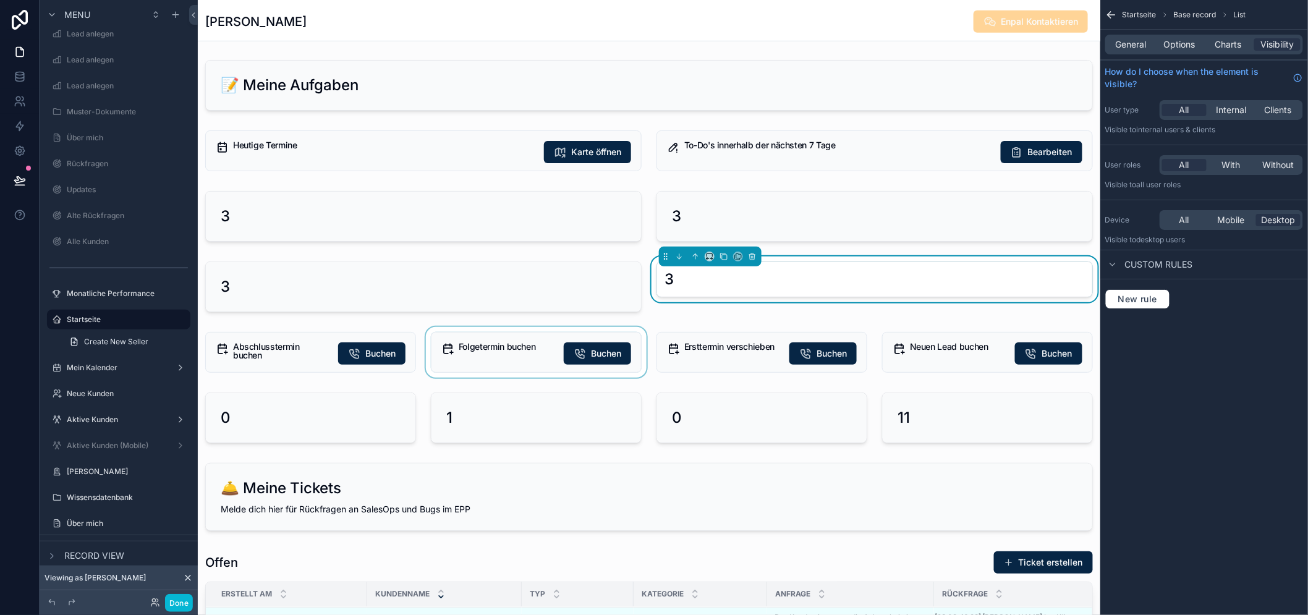
click at [559, 291] on div "scrollable content" at bounding box center [423, 286] width 451 height 61
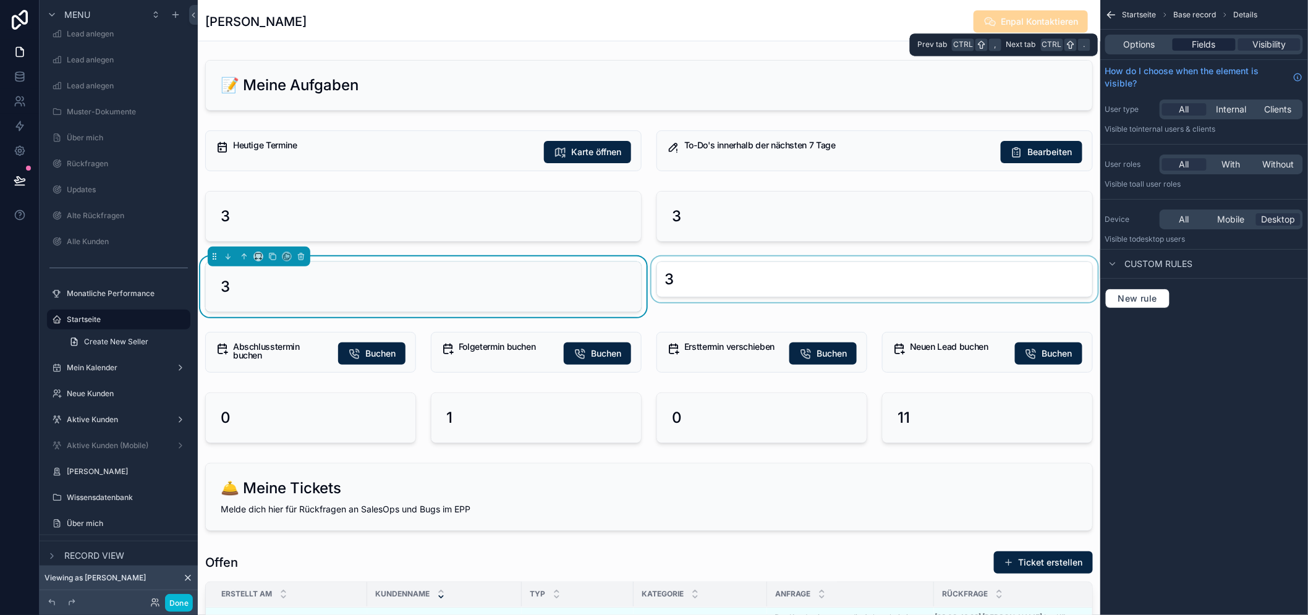
click at [1209, 44] on span "Fields" at bounding box center [1203, 44] width 23 height 12
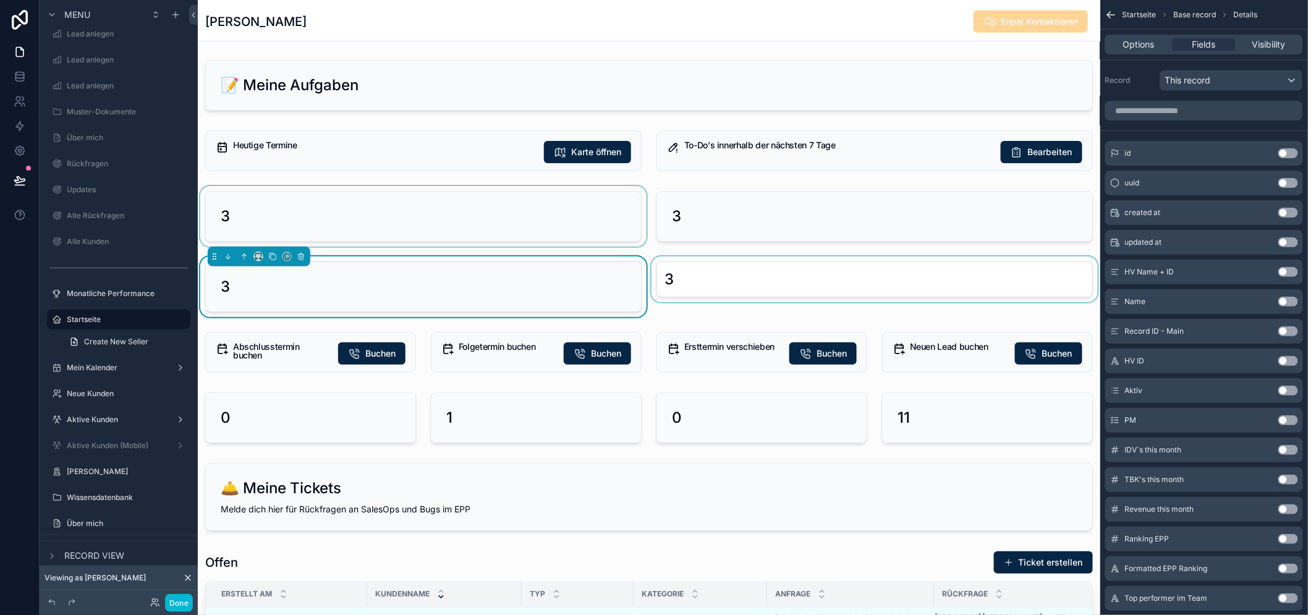
click at [302, 227] on div "scrollable content" at bounding box center [423, 216] width 451 height 61
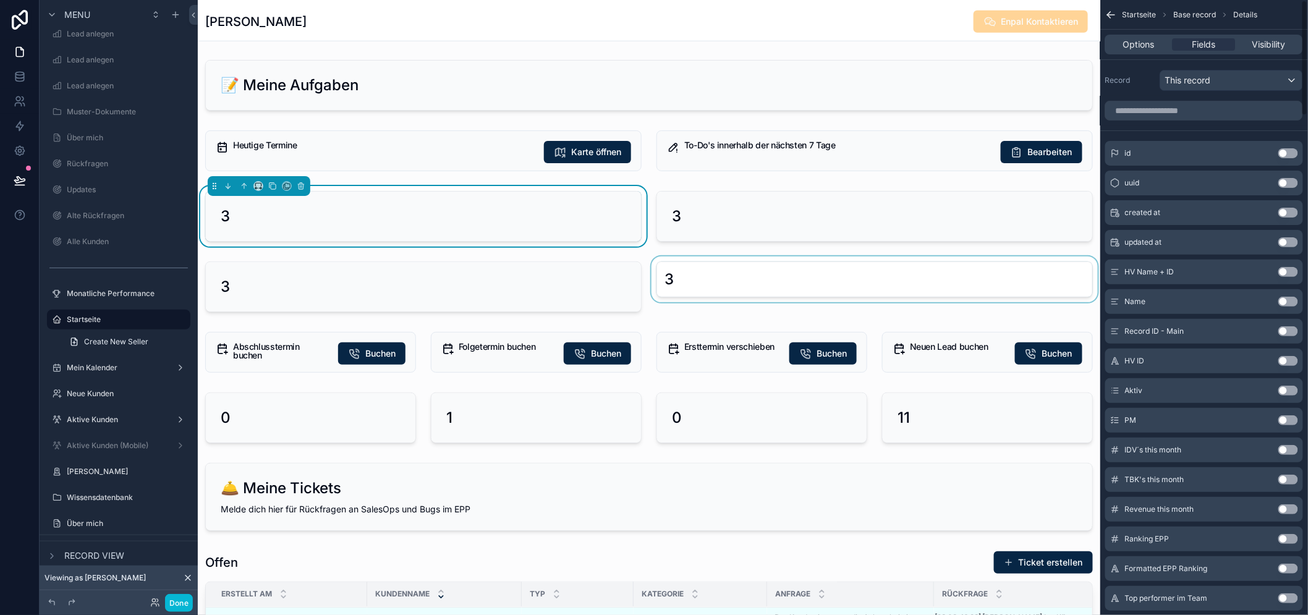
click at [1159, 33] on div "Options Fields Visibility" at bounding box center [1204, 45] width 208 height 30
click at [1154, 40] on span "Options" at bounding box center [1139, 44] width 32 height 12
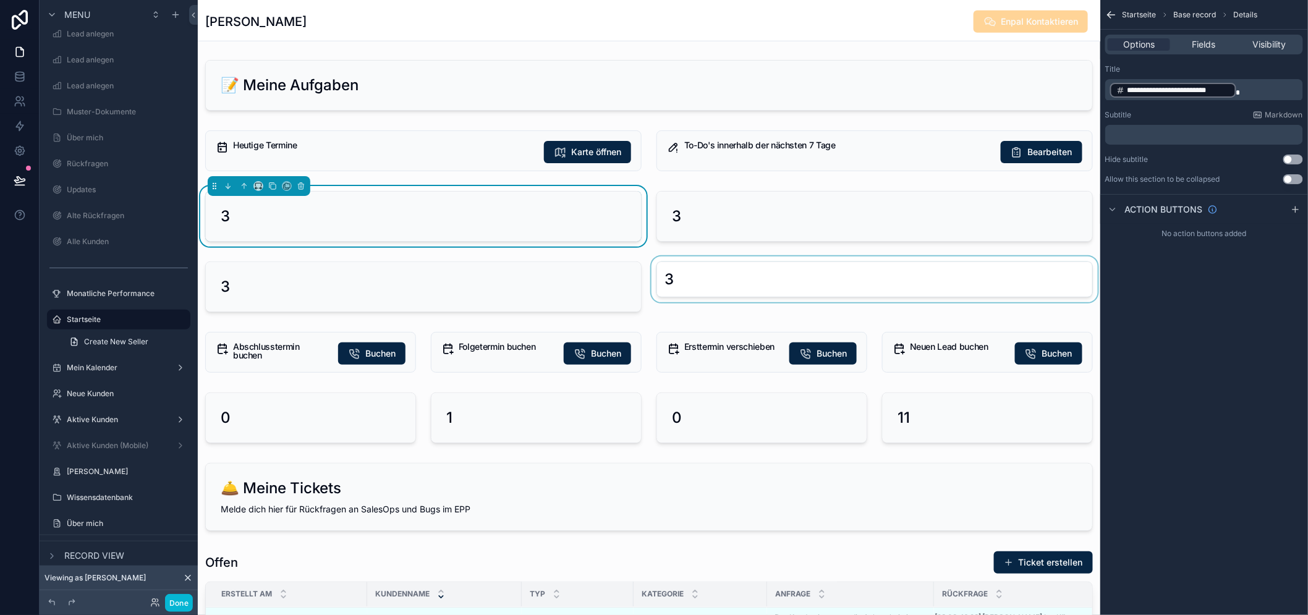
click at [1156, 133] on p "﻿" at bounding box center [1205, 135] width 190 height 10
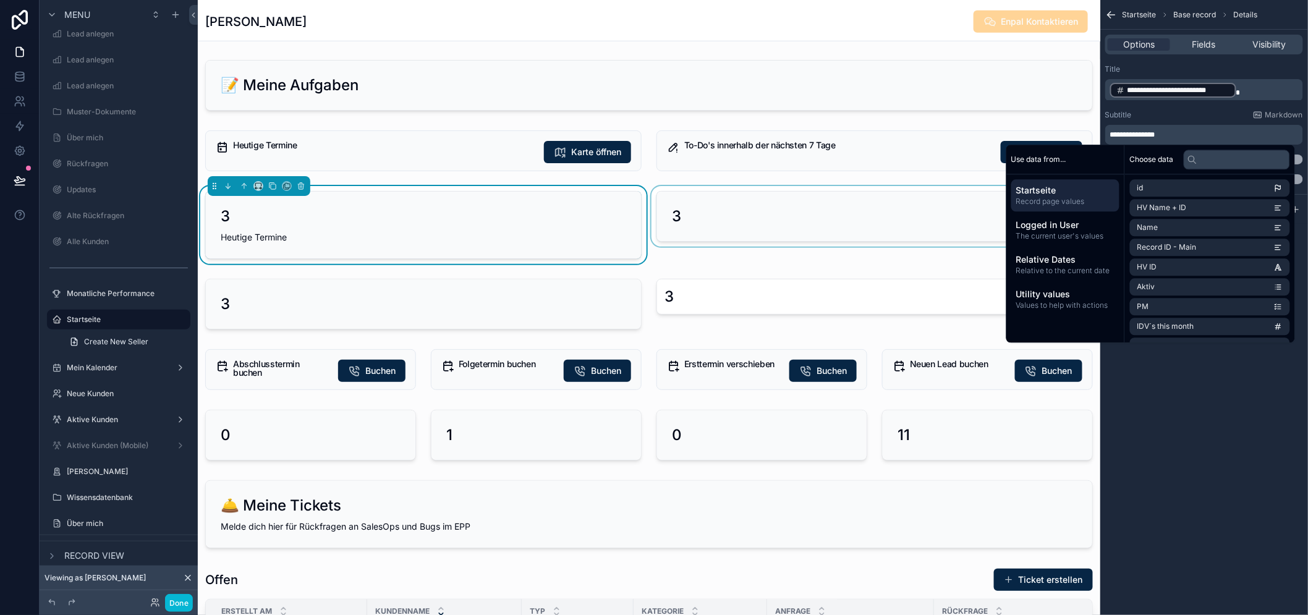
click at [790, 226] on div "scrollable content" at bounding box center [874, 225] width 451 height 78
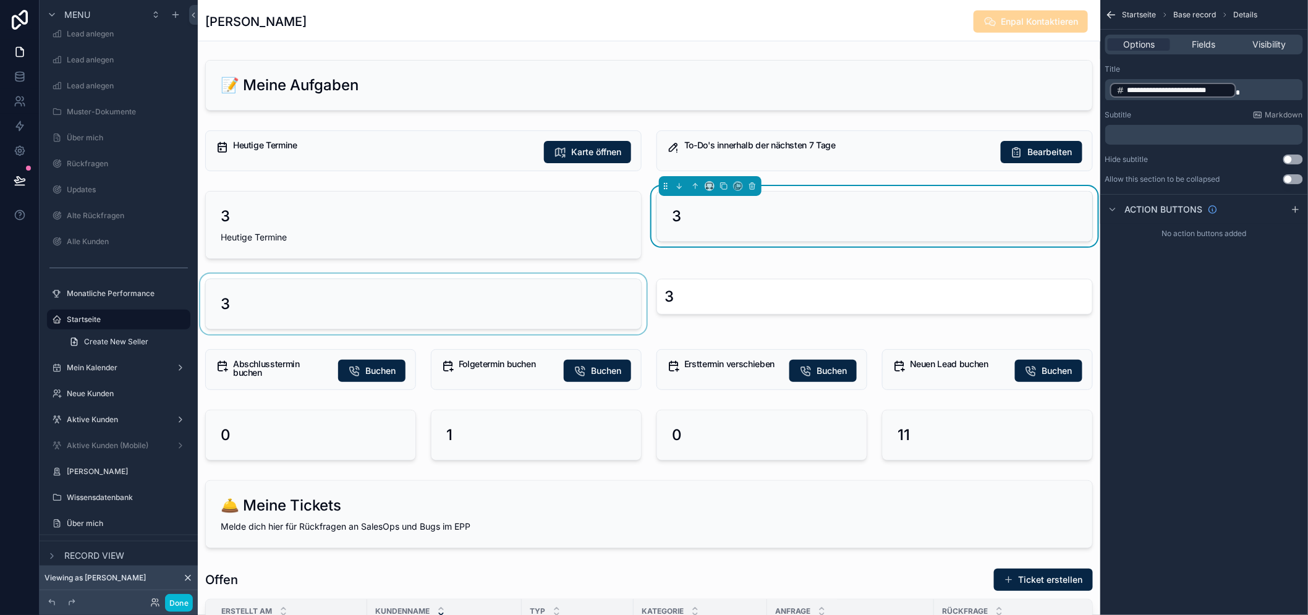
click at [501, 292] on div "scrollable content" at bounding box center [423, 304] width 451 height 61
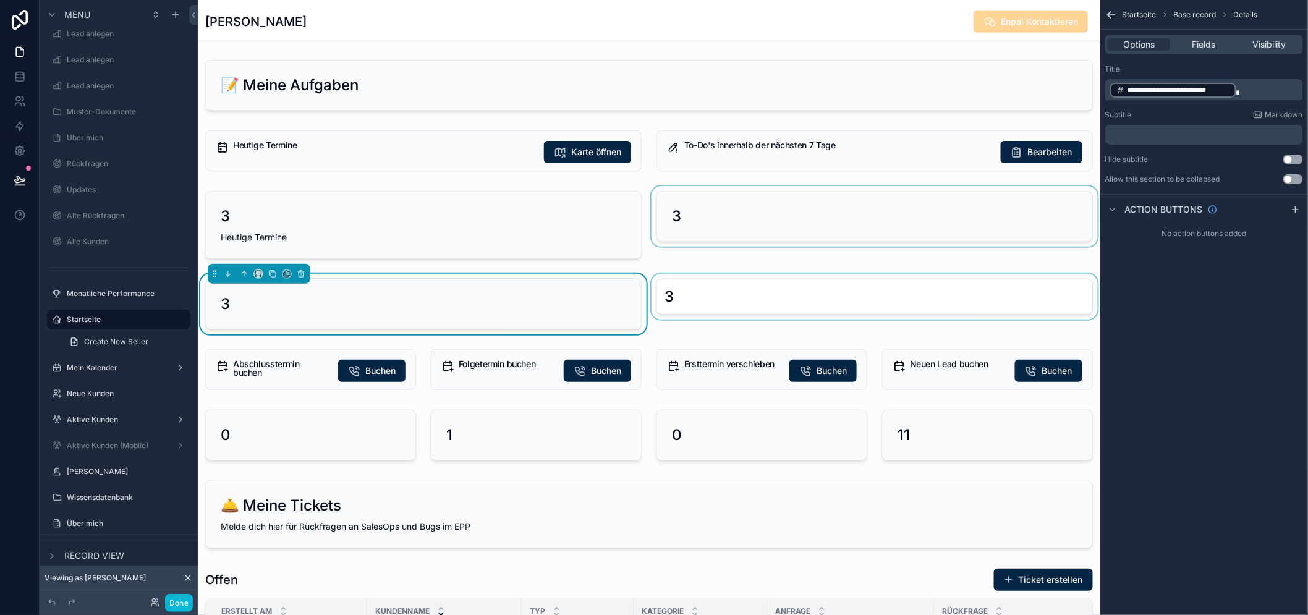
click at [758, 291] on div "scrollable content" at bounding box center [874, 304] width 451 height 61
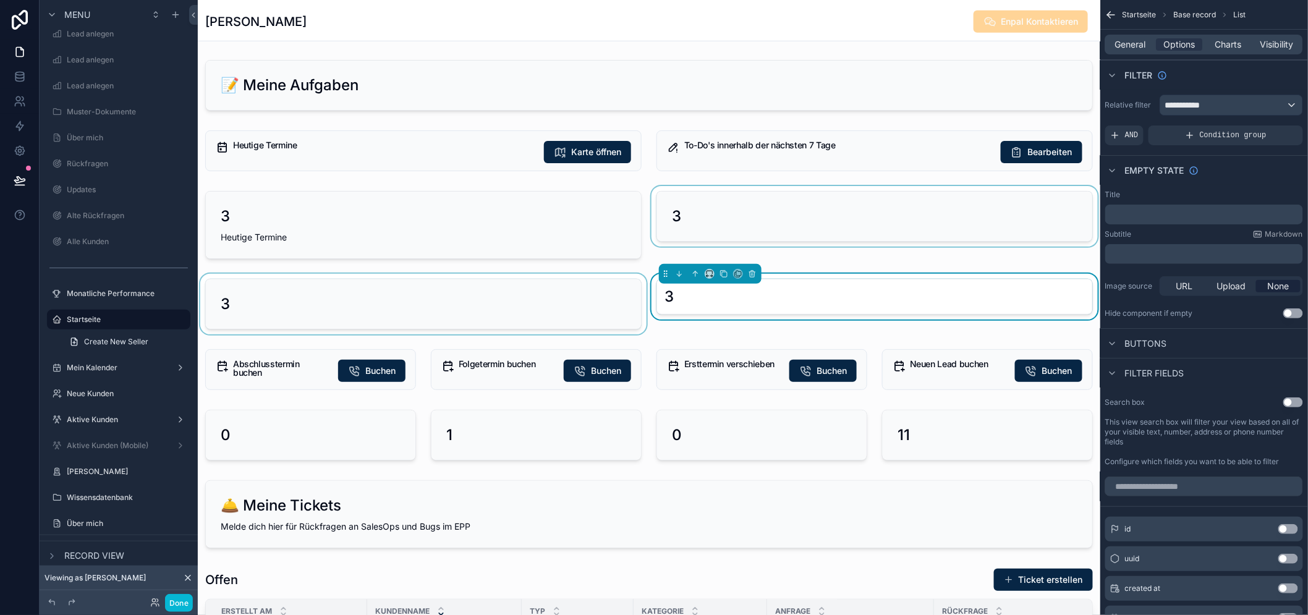
click at [444, 293] on div "scrollable content" at bounding box center [423, 304] width 451 height 61
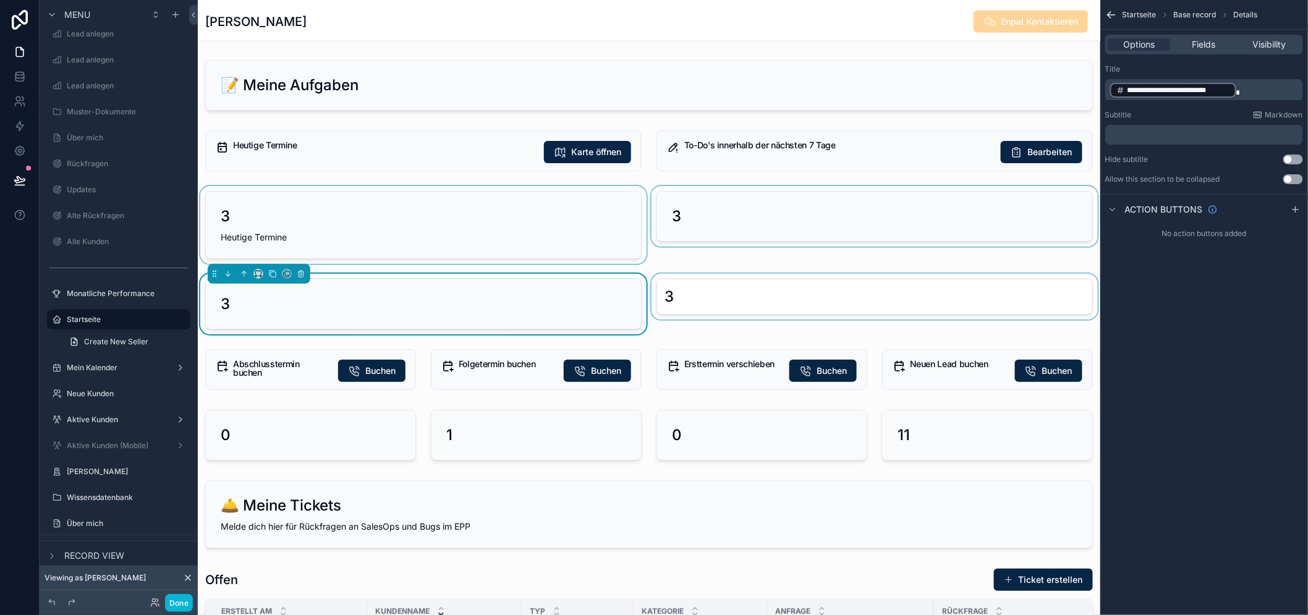
click at [455, 227] on div "scrollable content" at bounding box center [423, 225] width 451 height 78
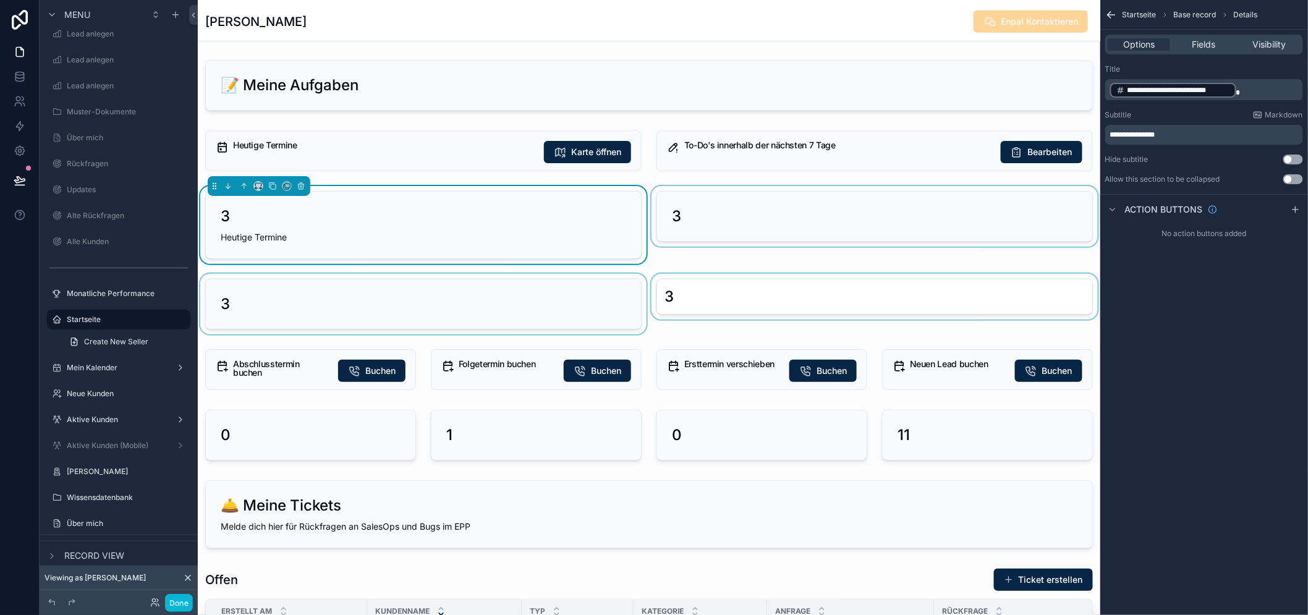
click at [459, 291] on div "scrollable content" at bounding box center [423, 304] width 451 height 61
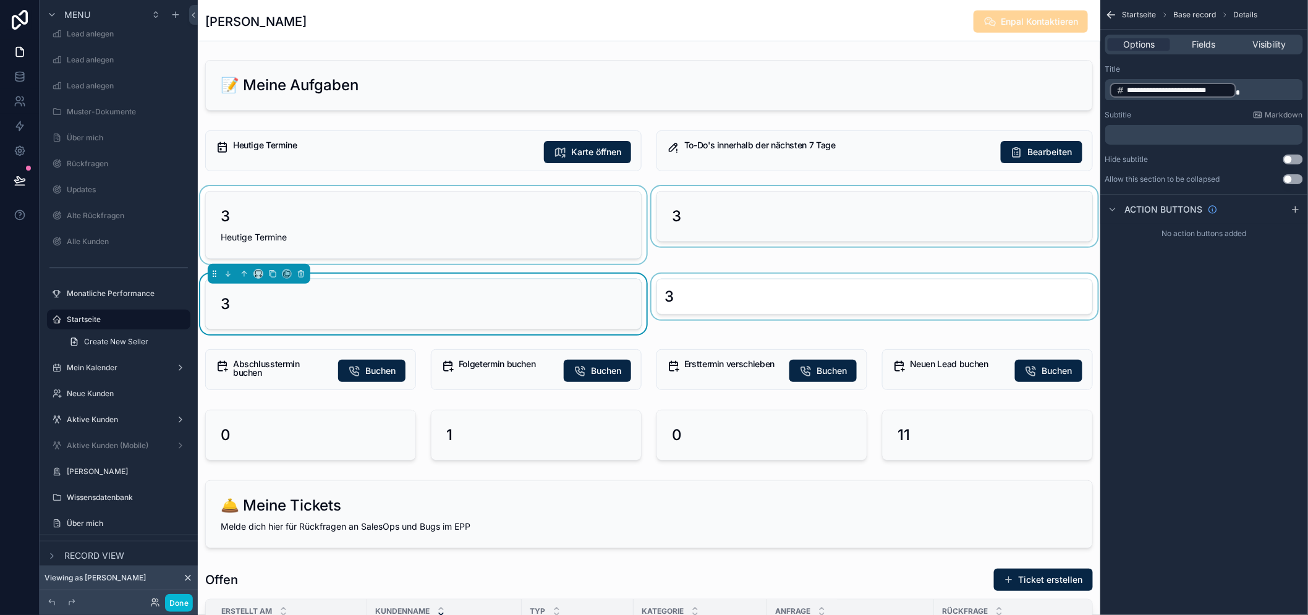
click at [465, 238] on div "scrollable content" at bounding box center [423, 225] width 451 height 78
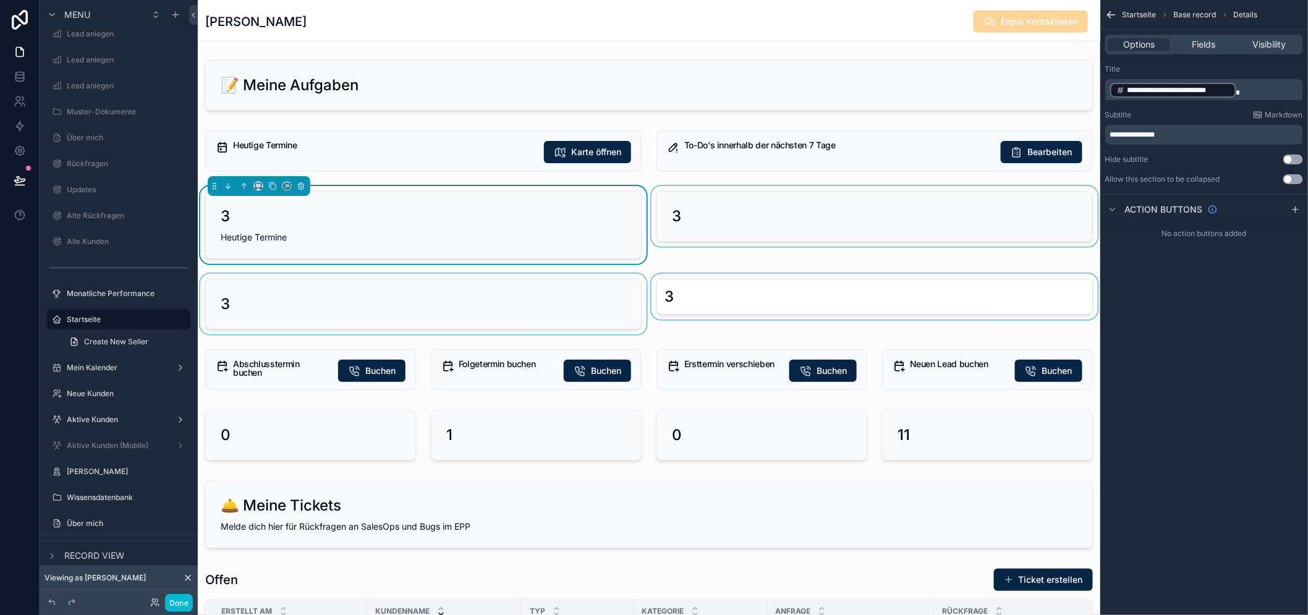
click at [740, 233] on div "scrollable content" at bounding box center [874, 225] width 451 height 78
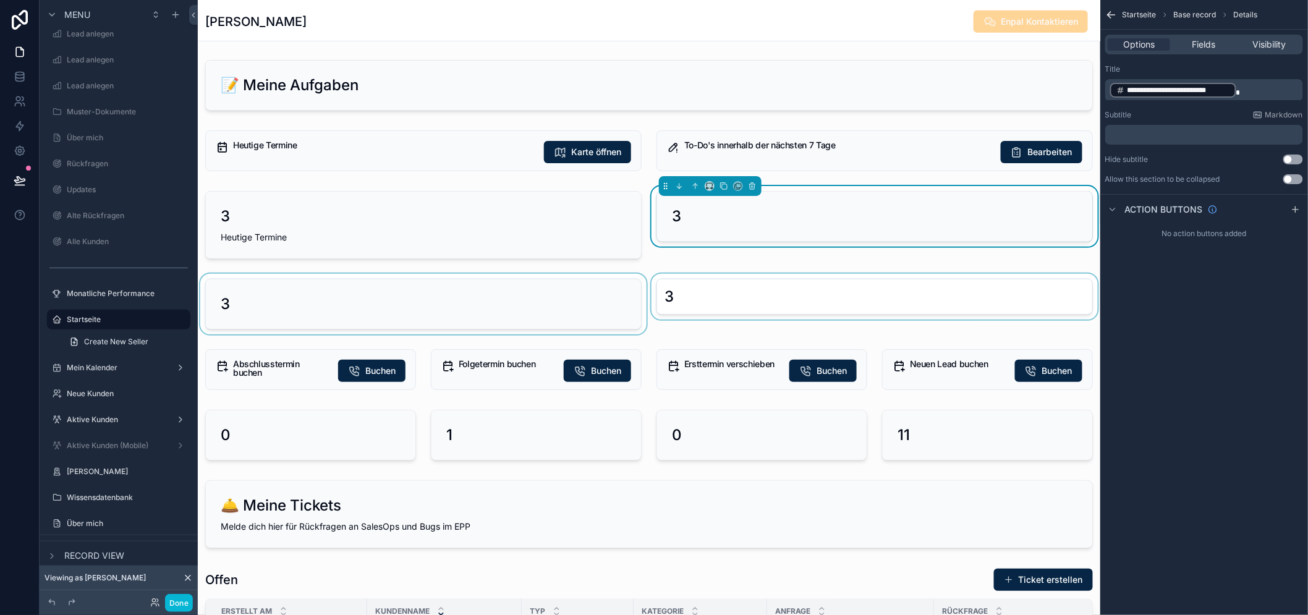
click at [727, 286] on div "scrollable content" at bounding box center [874, 304] width 451 height 61
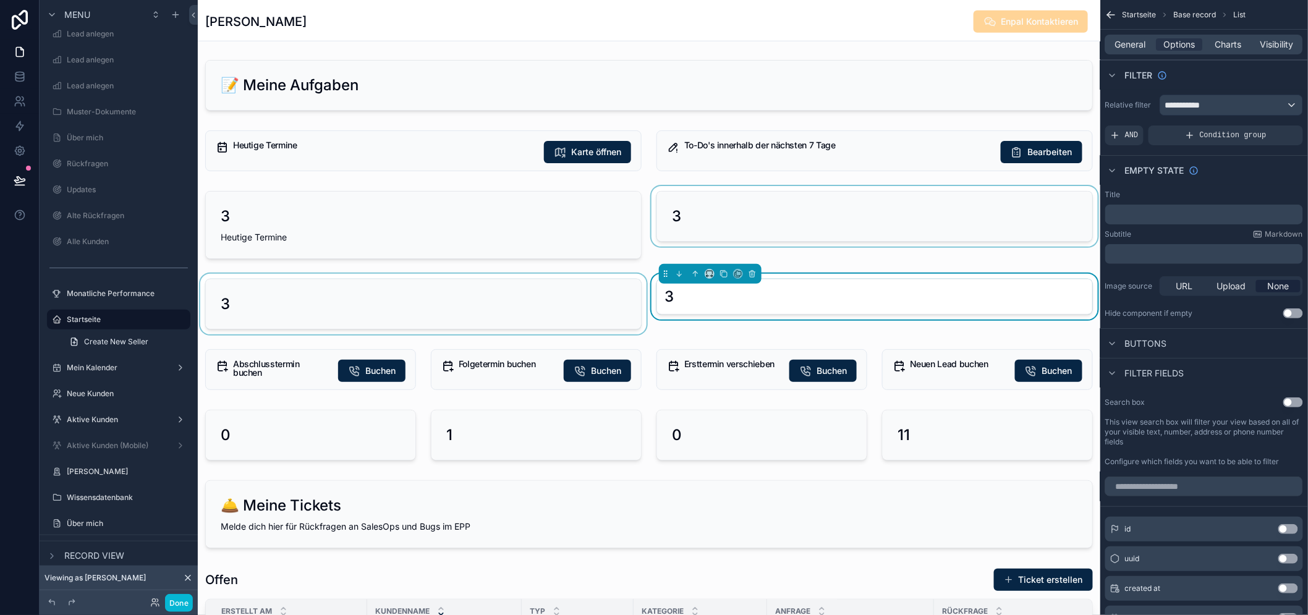
click at [734, 229] on div "scrollable content" at bounding box center [874, 225] width 451 height 78
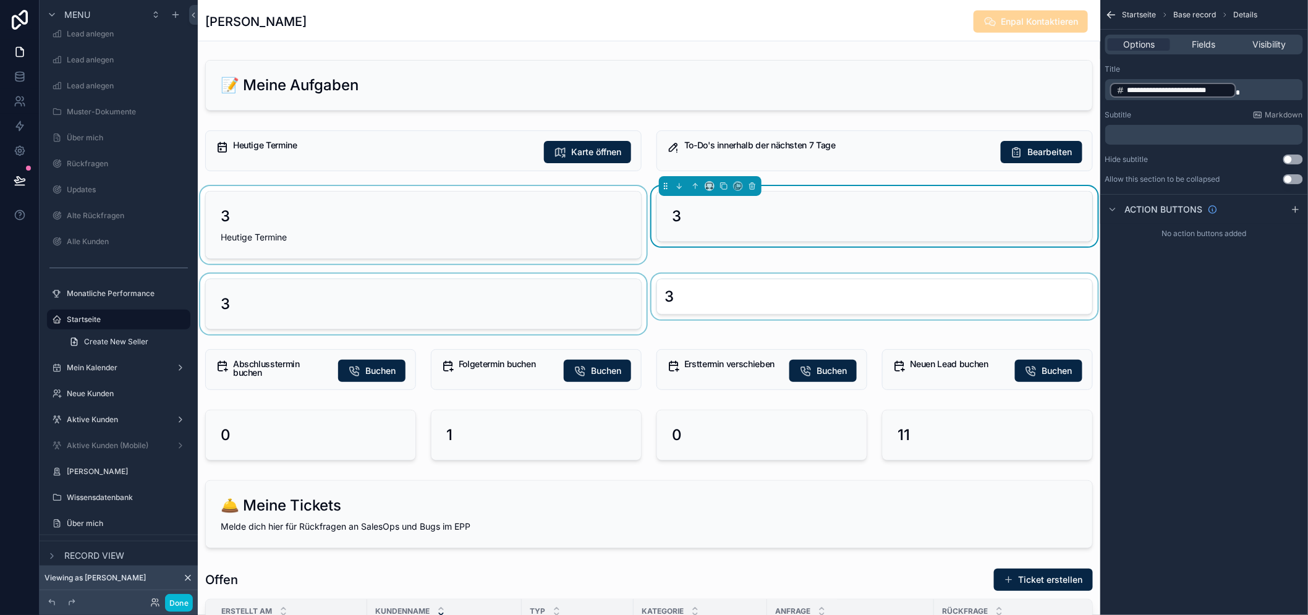
click at [571, 239] on div "scrollable content" at bounding box center [423, 225] width 451 height 78
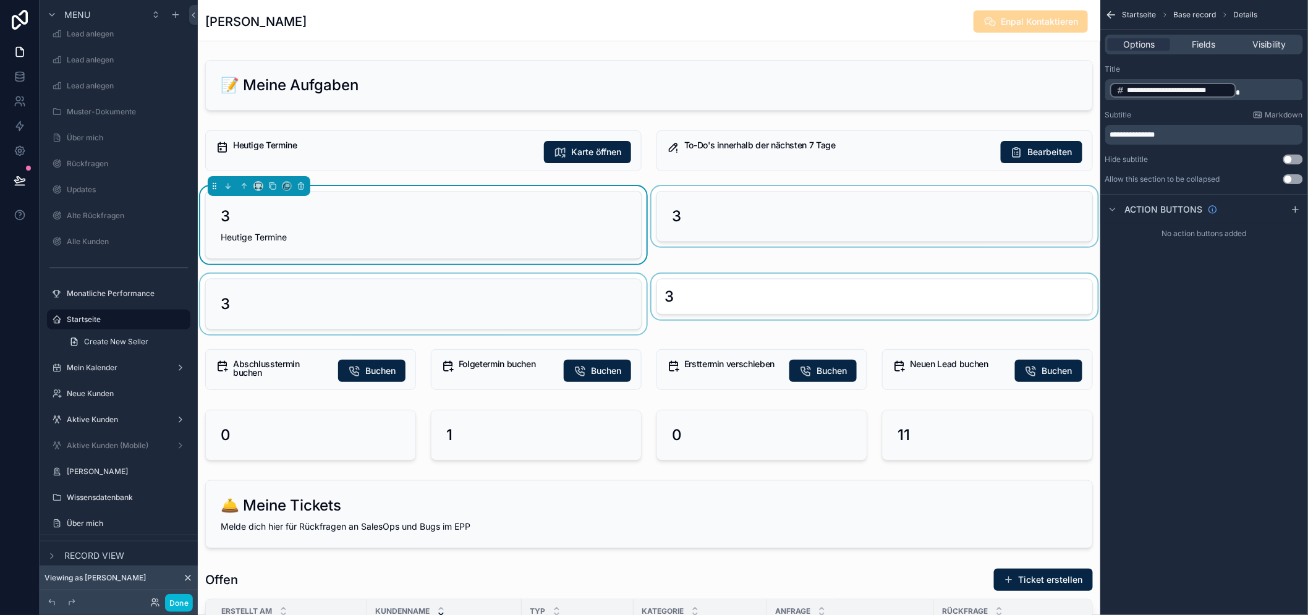
click at [517, 287] on div "scrollable content" at bounding box center [423, 304] width 451 height 61
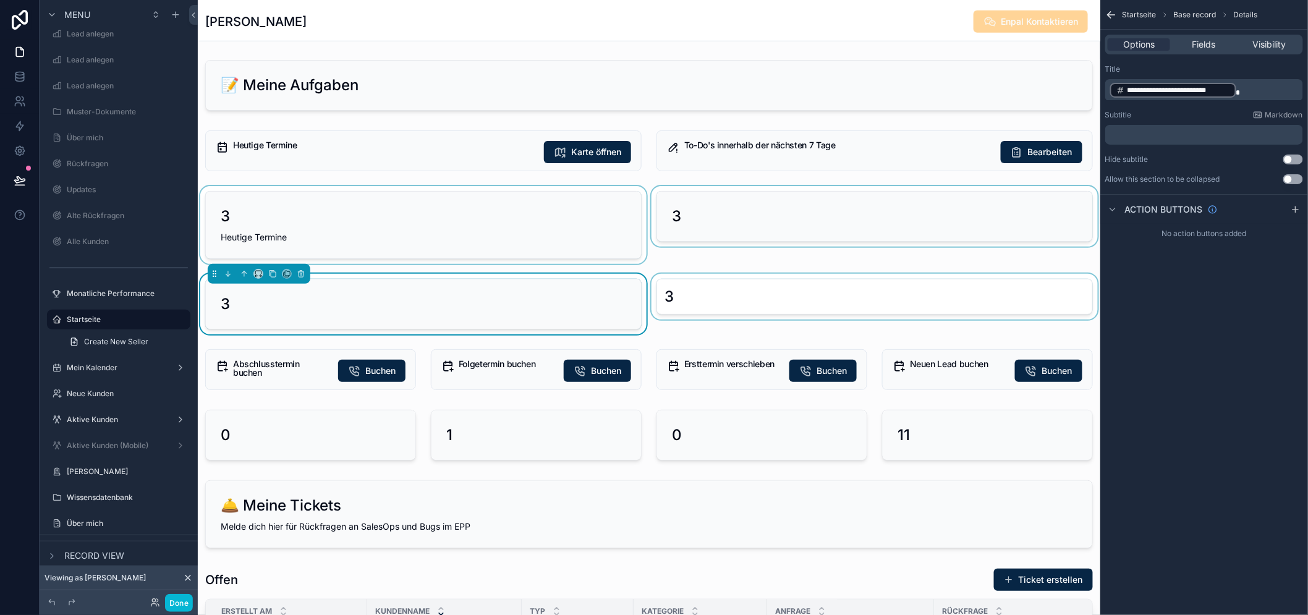
click at [713, 287] on div "scrollable content" at bounding box center [874, 304] width 451 height 61
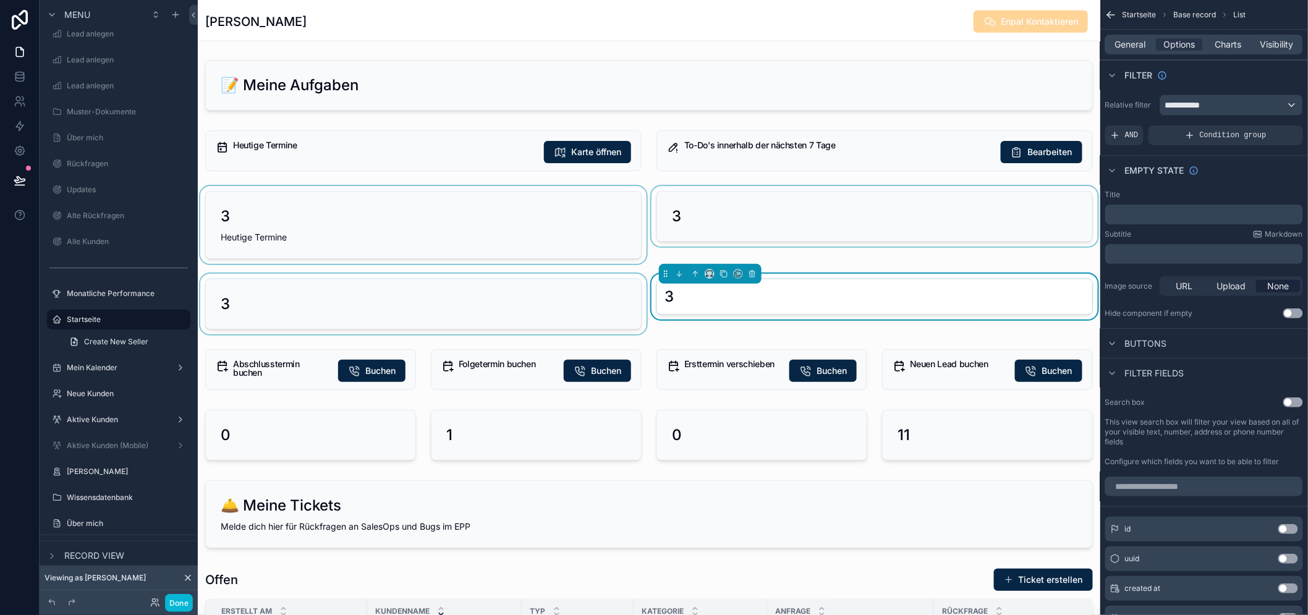
click at [715, 231] on div "scrollable content" at bounding box center [874, 225] width 451 height 78
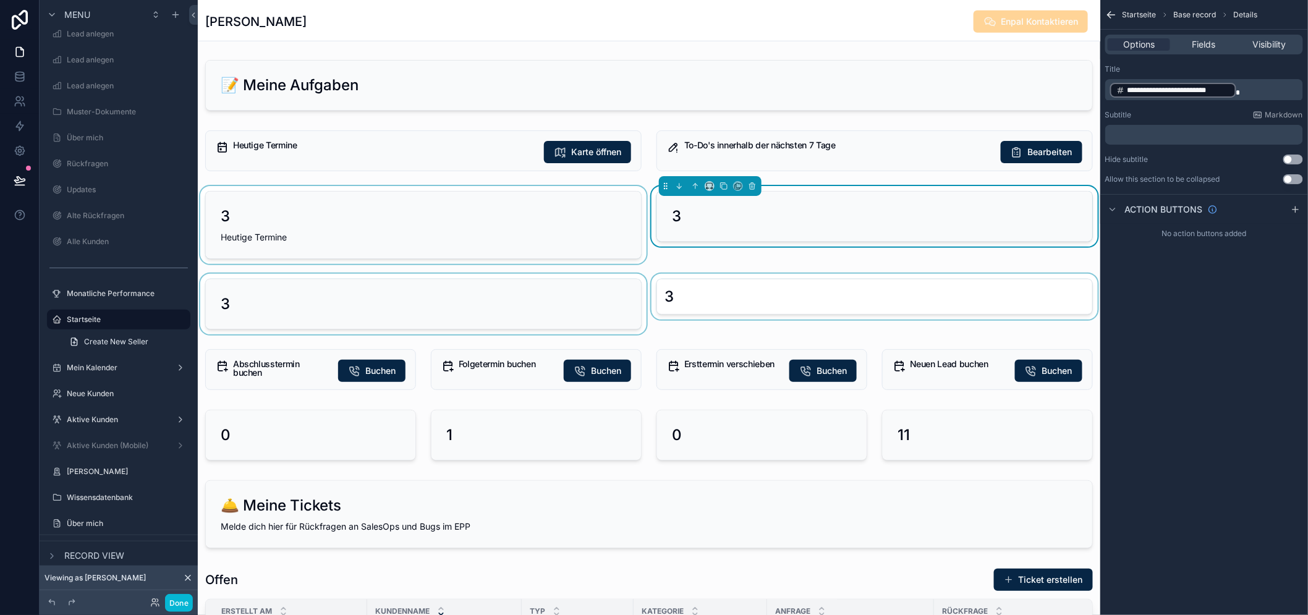
click at [577, 235] on div "scrollable content" at bounding box center [423, 225] width 451 height 78
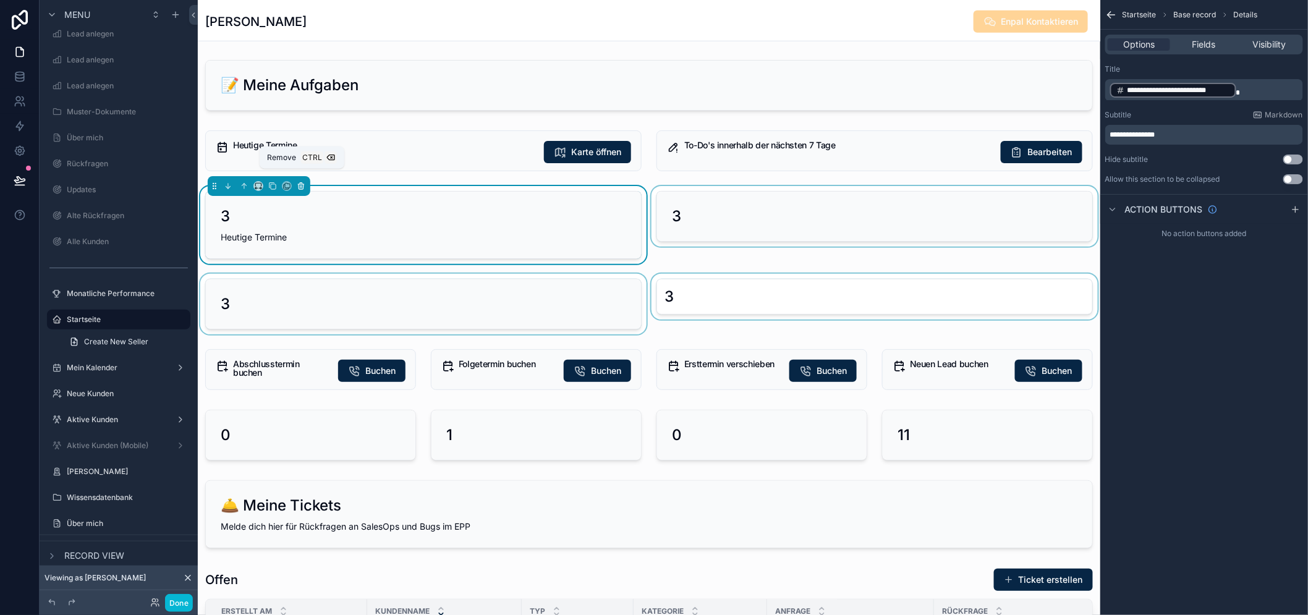
click at [304, 186] on icon "scrollable content" at bounding box center [301, 186] width 9 height 9
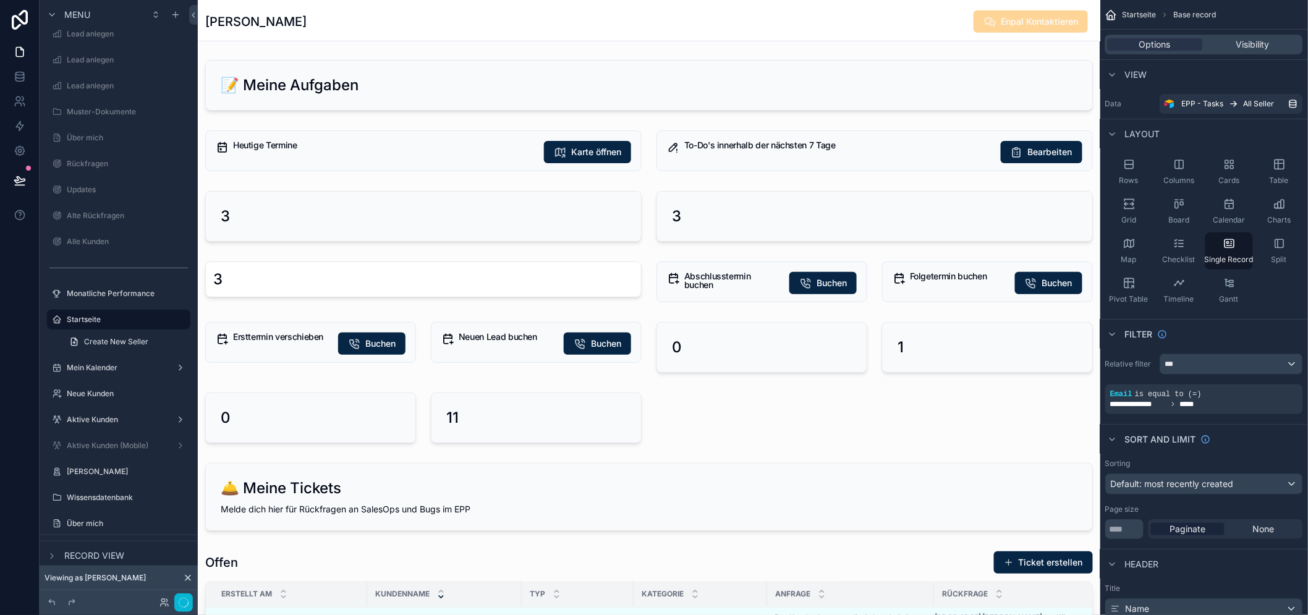
click at [276, 206] on div "scrollable content" at bounding box center [423, 216] width 451 height 61
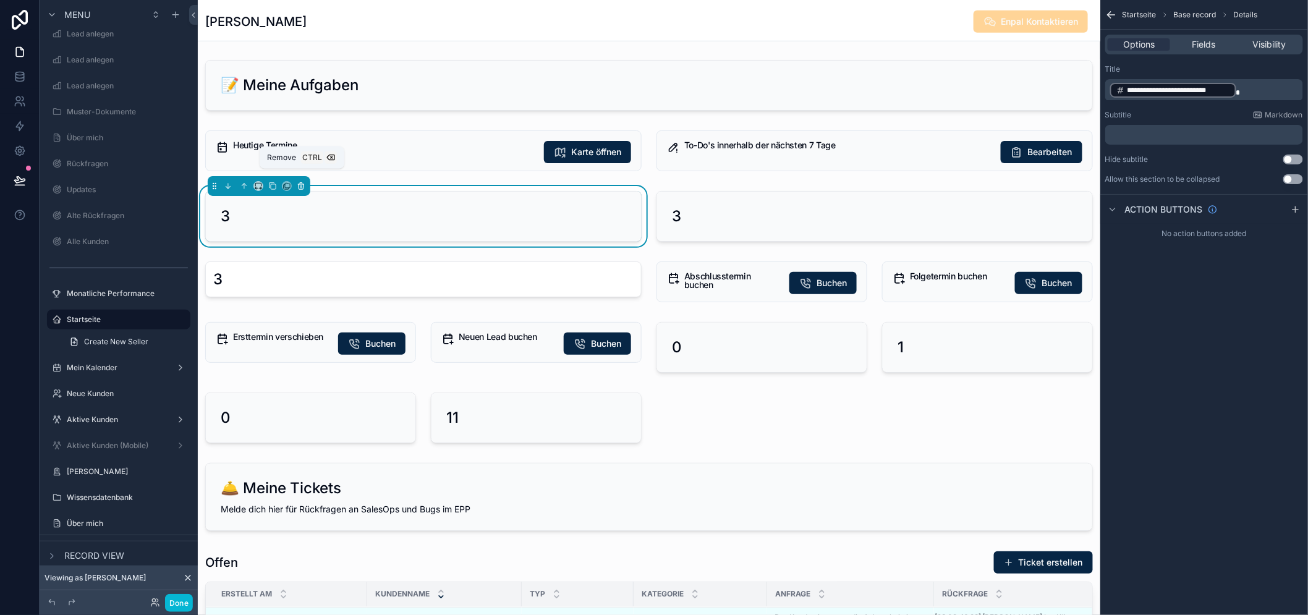
click at [299, 184] on icon "scrollable content" at bounding box center [301, 186] width 5 height 5
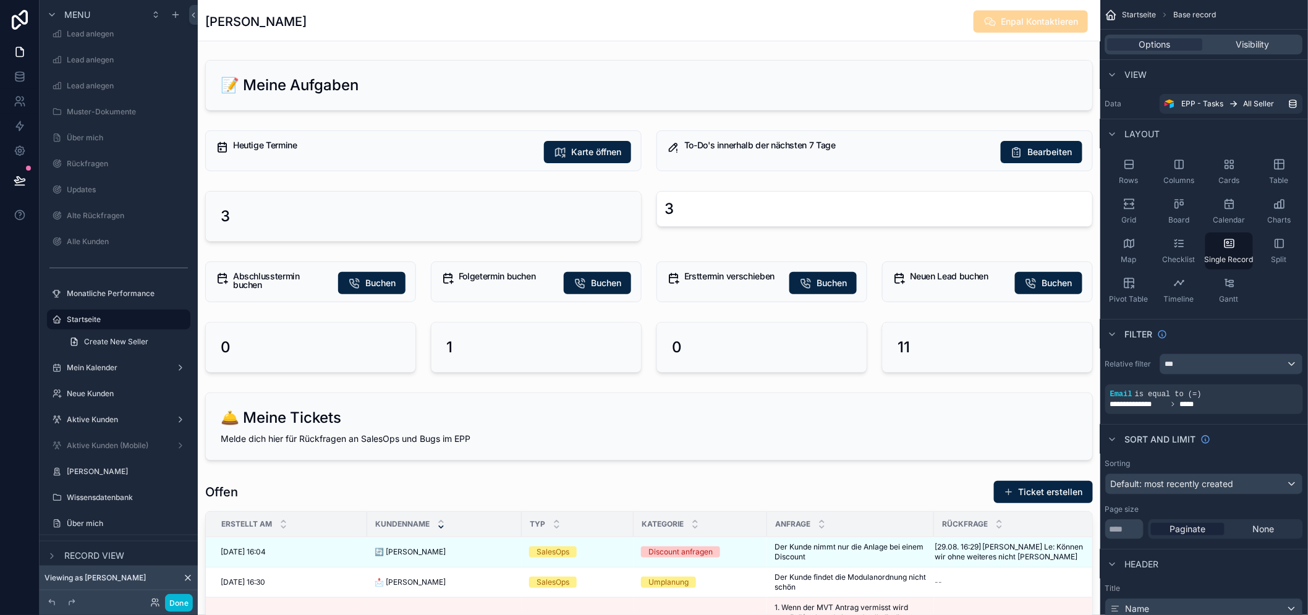
click at [748, 198] on div "scrollable content" at bounding box center [874, 216] width 451 height 61
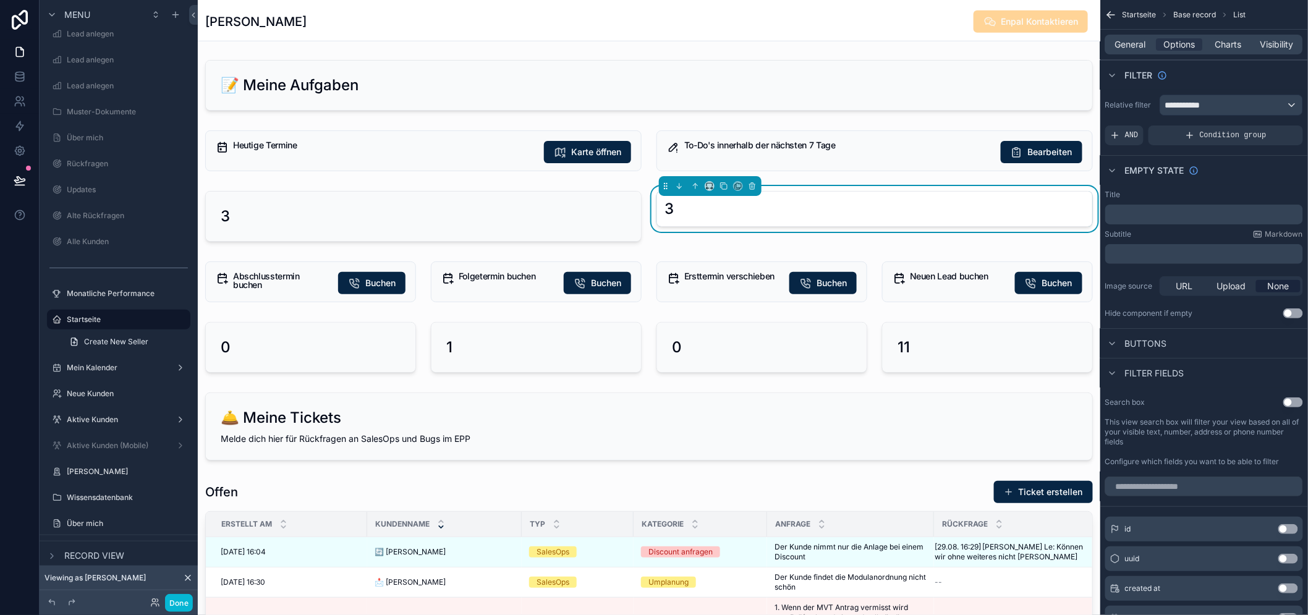
click at [1129, 51] on div "General Options Charts Visibility" at bounding box center [1204, 45] width 198 height 20
click at [1133, 47] on span "General" at bounding box center [1131, 44] width 31 height 12
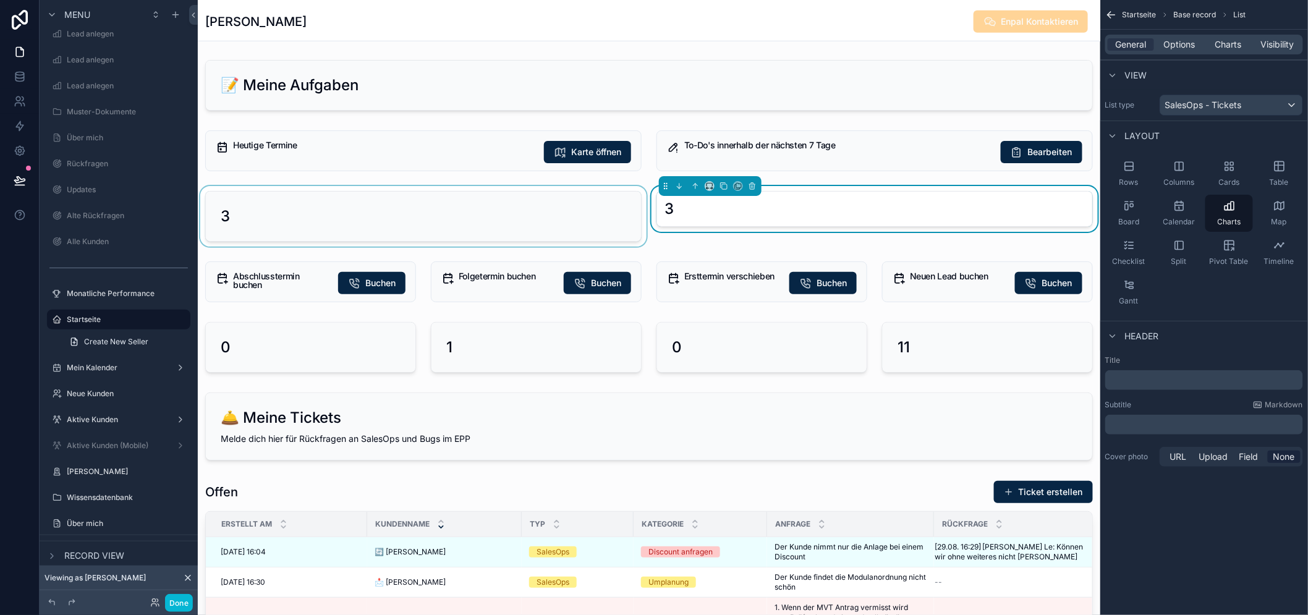
click at [572, 208] on div "scrollable content" at bounding box center [423, 216] width 451 height 61
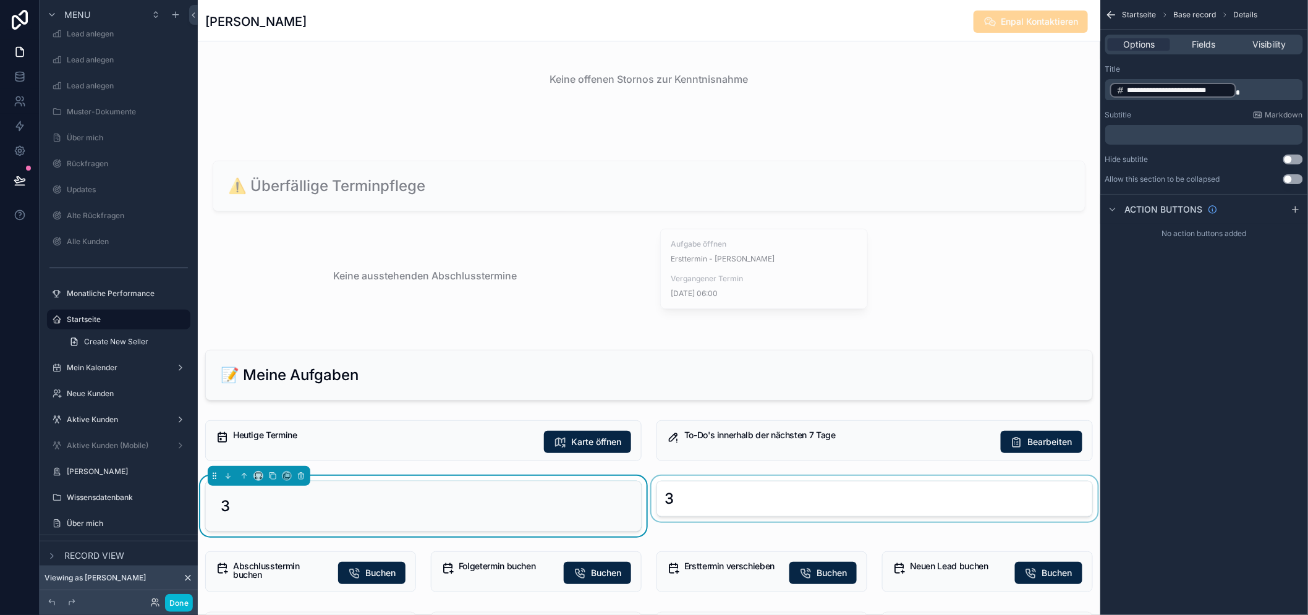
scroll to position [274, 0]
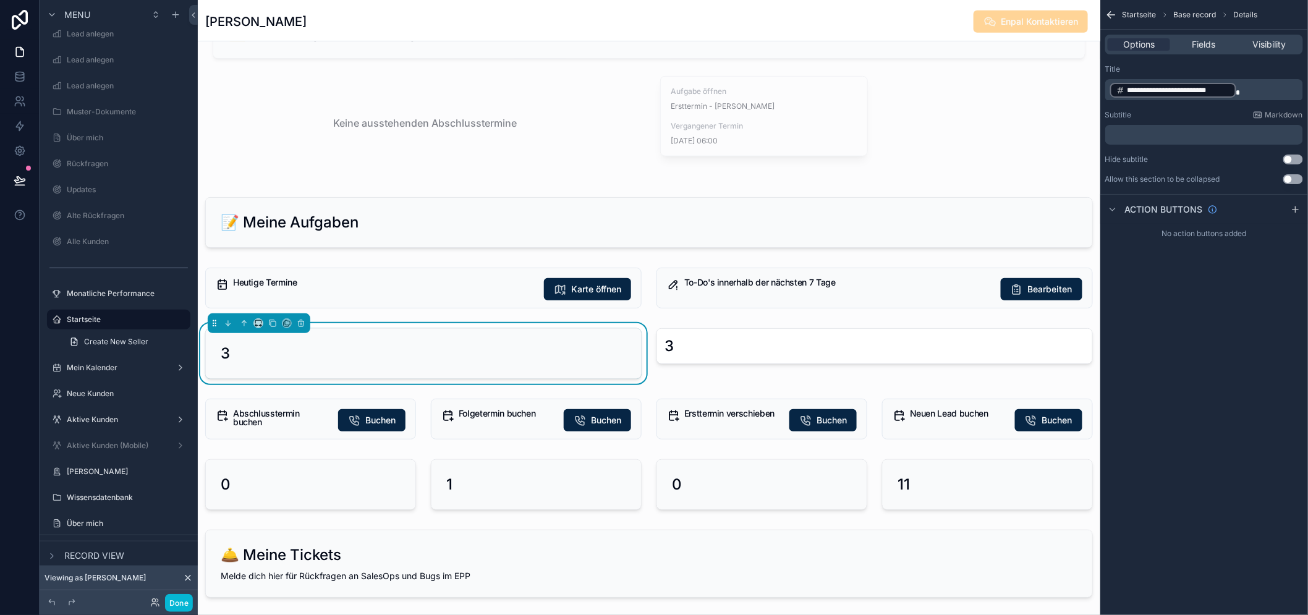
drag, startPoint x: 193, startPoint y: 598, endPoint x: 177, endPoint y: 600, distance: 16.2
click at [193, 598] on div "Done" at bounding box center [119, 602] width 158 height 25
click at [177, 600] on button "Done" at bounding box center [179, 603] width 28 height 18
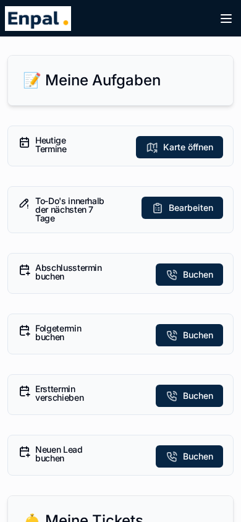
scroll to position [62, 0]
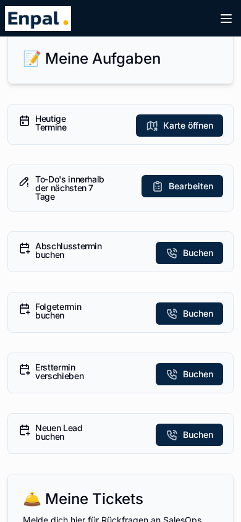
click at [90, 192] on h5 "To-Do's innerhalb der nächsten 7 Tage" at bounding box center [75, 188] width 80 height 26
click at [167, 190] on button "Bearbeiten" at bounding box center [183, 186] width 82 height 22
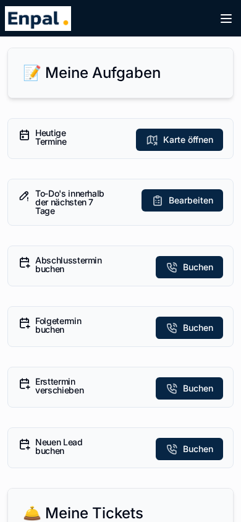
scroll to position [62, 0]
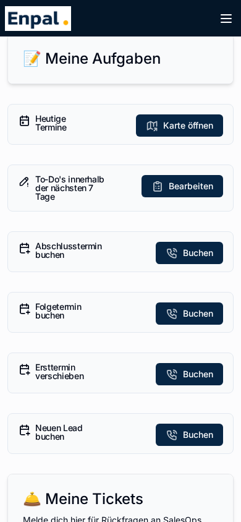
click at [174, 260] on button "Buchen" at bounding box center [189, 253] width 67 height 22
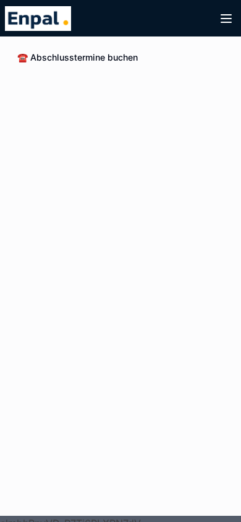
scroll to position [15, 0]
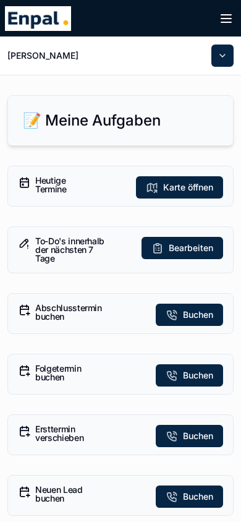
click at [193, 308] on button "Buchen" at bounding box center [189, 314] width 67 height 22
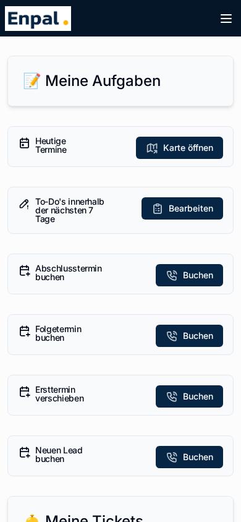
scroll to position [62, 0]
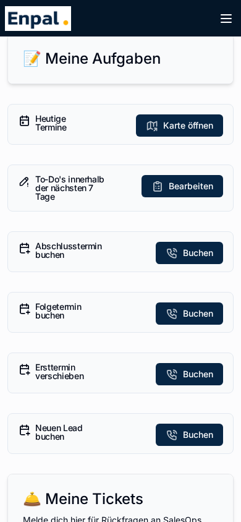
click at [191, 314] on span "Buchen" at bounding box center [198, 313] width 30 height 12
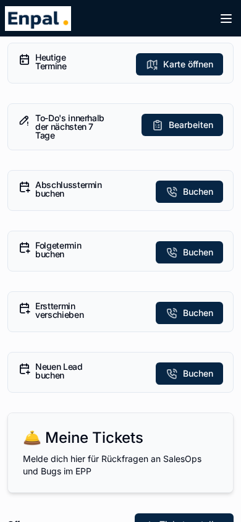
scroll to position [124, 0]
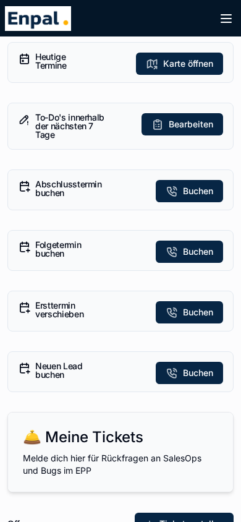
click at [178, 308] on button "Buchen" at bounding box center [189, 312] width 67 height 22
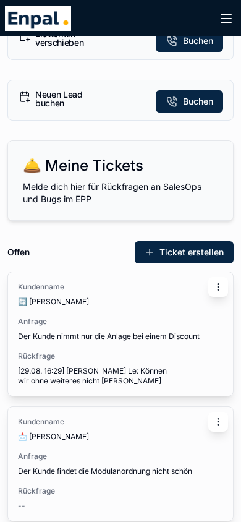
scroll to position [433, 0]
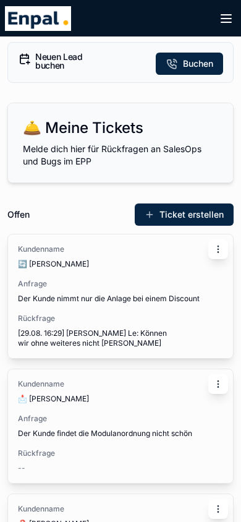
click at [103, 146] on span "Melde dich hier für Rückfragen an SalesOps und Bugs im EPP" at bounding box center [112, 154] width 179 height 23
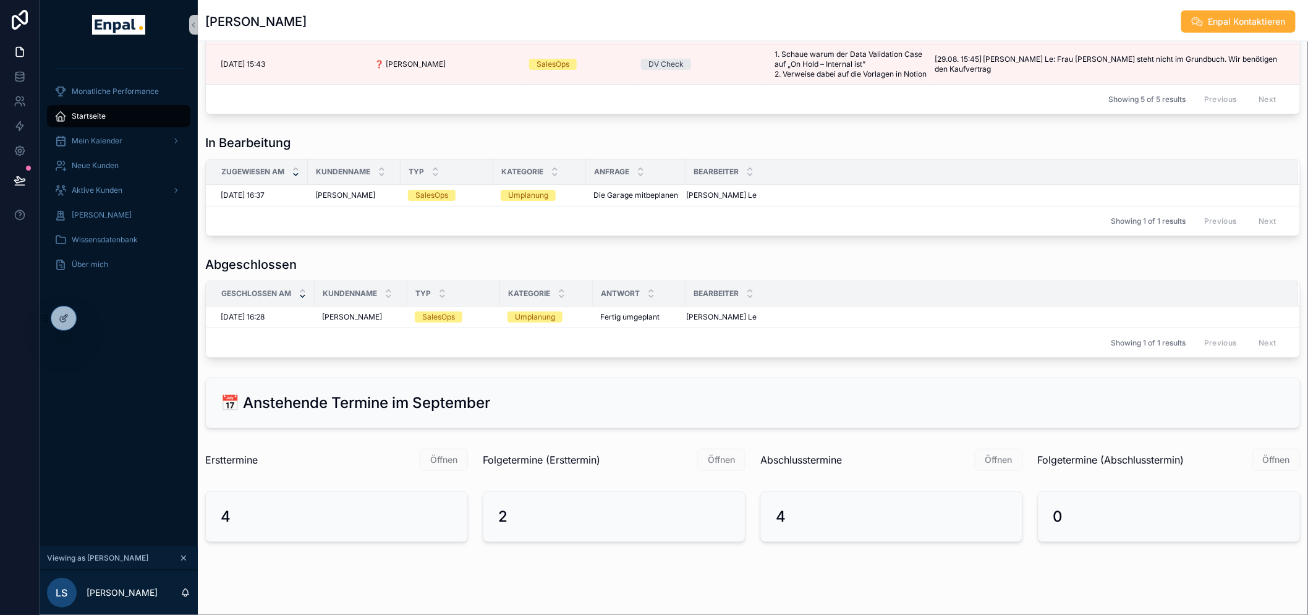
scroll to position [25, 0]
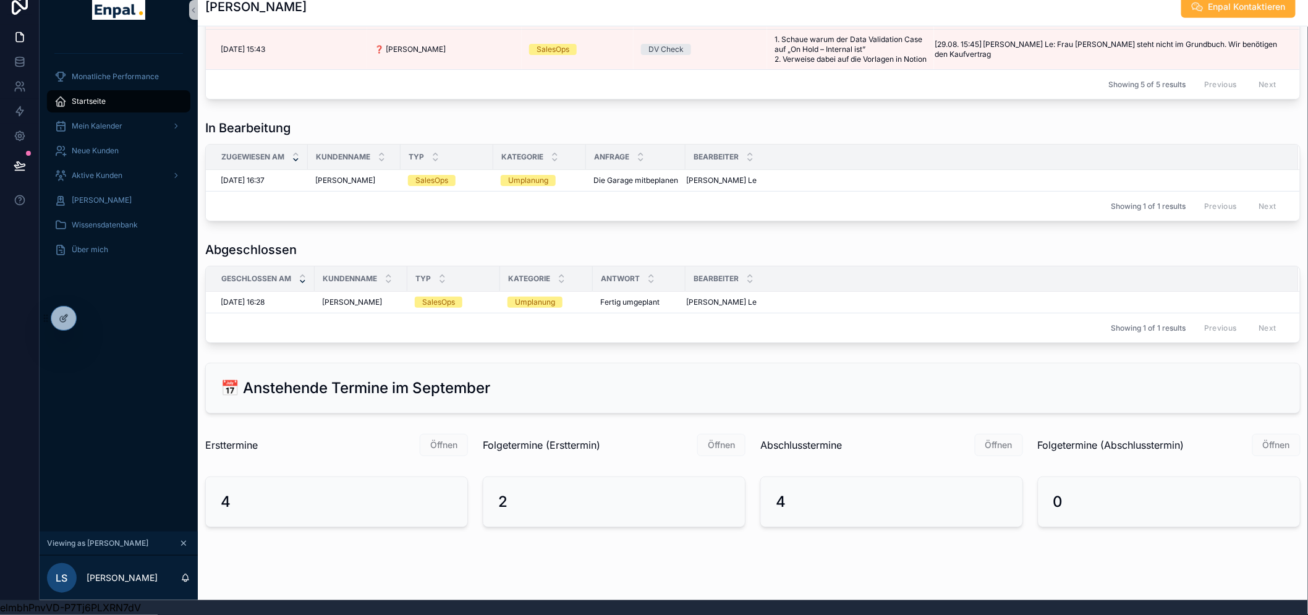
drag, startPoint x: 1202, startPoint y: 0, endPoint x: 350, endPoint y: 495, distance: 985.1
click at [350, 495] on div "4" at bounding box center [337, 502] width 232 height 20
click at [69, 314] on div at bounding box center [63, 318] width 25 height 23
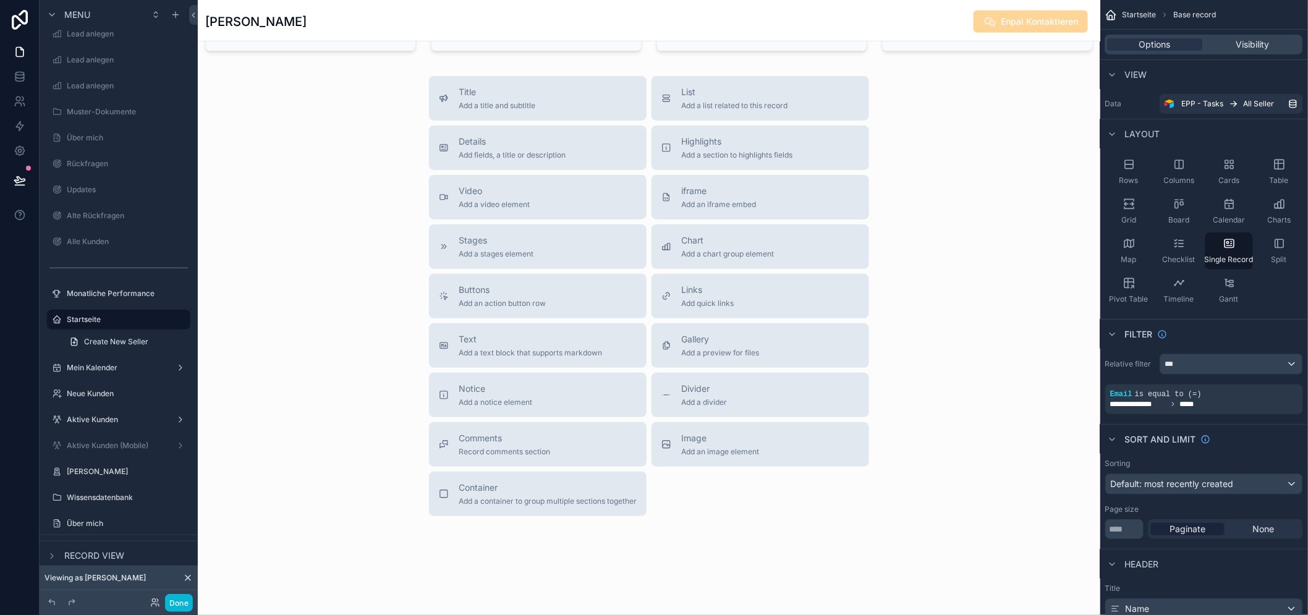
scroll to position [1911, 0]
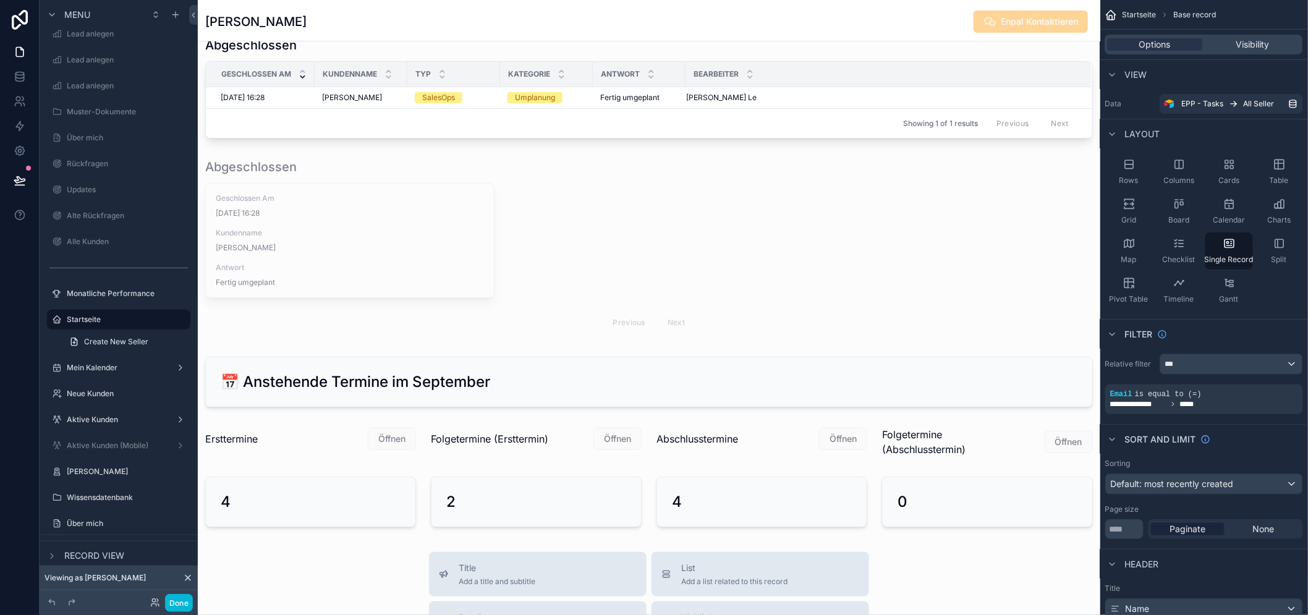
click at [331, 520] on div "scrollable content" at bounding box center [311, 502] width 226 height 61
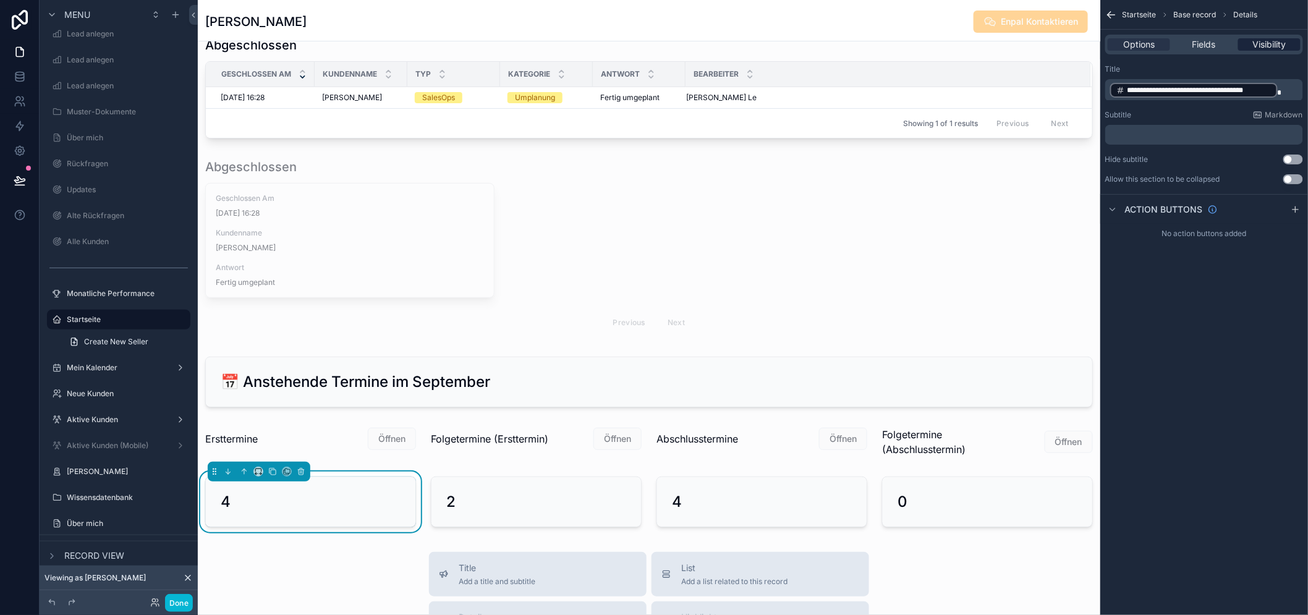
click at [1258, 42] on div "Visibility" at bounding box center [1269, 44] width 62 height 12
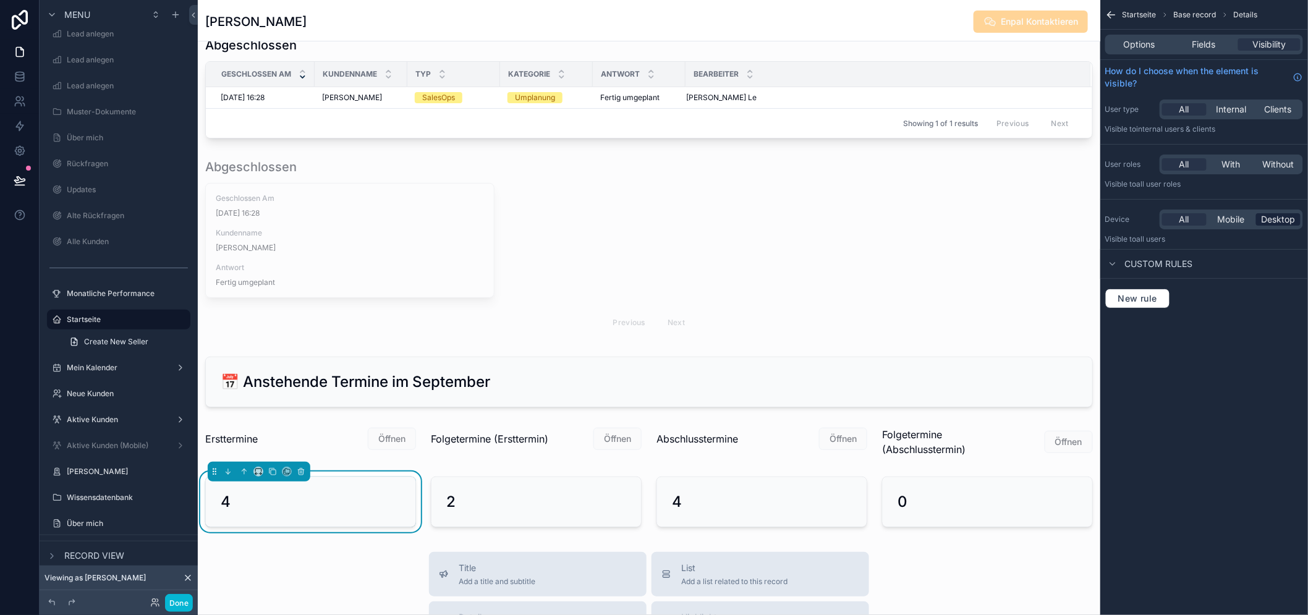
click at [1282, 214] on span "Desktop" at bounding box center [1278, 219] width 34 height 12
click at [540, 521] on div "scrollable content" at bounding box center [536, 502] width 226 height 61
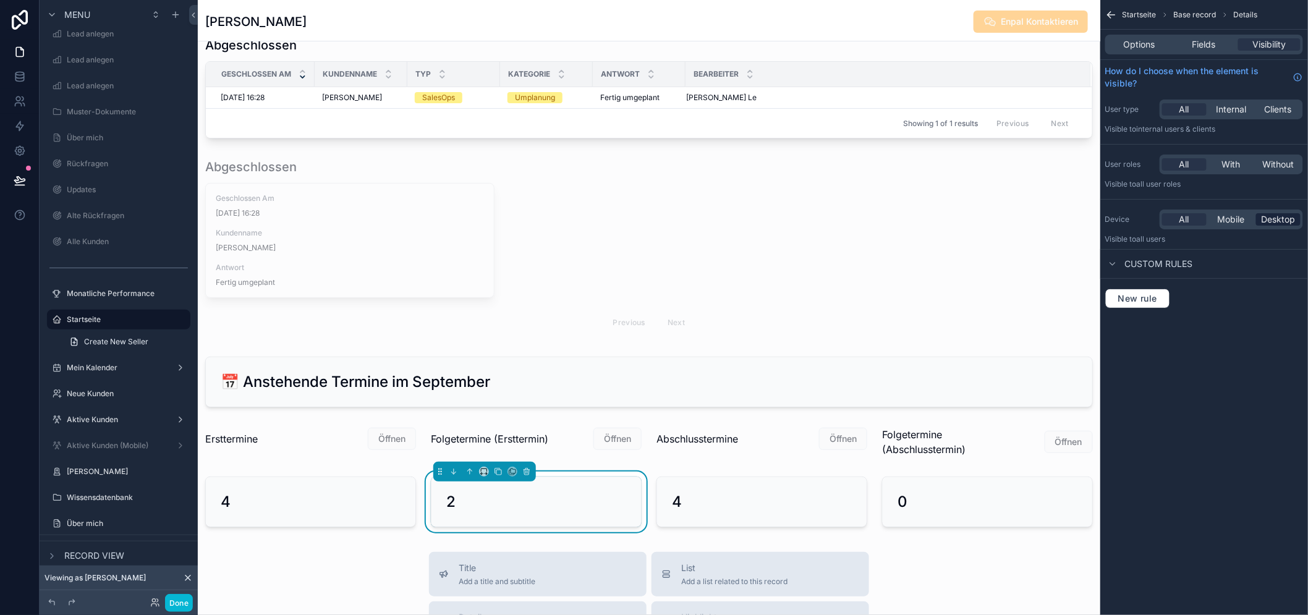
click at [1276, 218] on span "Desktop" at bounding box center [1278, 219] width 34 height 12
click at [816, 508] on div "scrollable content" at bounding box center [762, 502] width 226 height 61
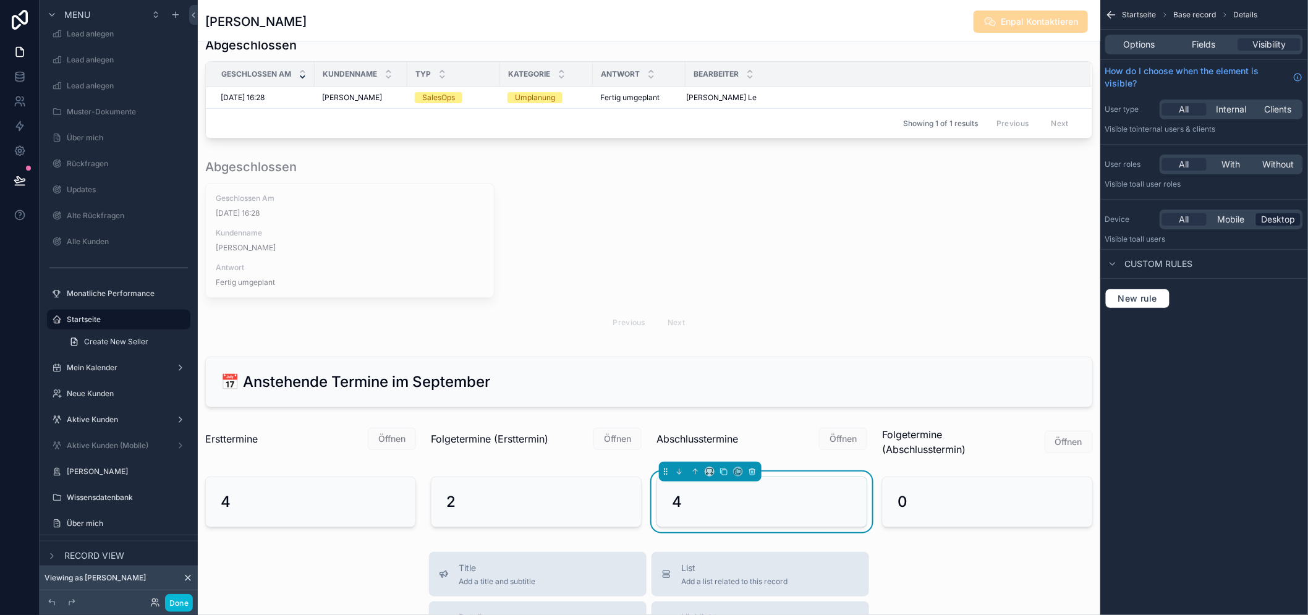
click at [1276, 221] on span "Desktop" at bounding box center [1278, 219] width 34 height 12
click at [1029, 499] on div "scrollable content" at bounding box center [987, 502] width 226 height 61
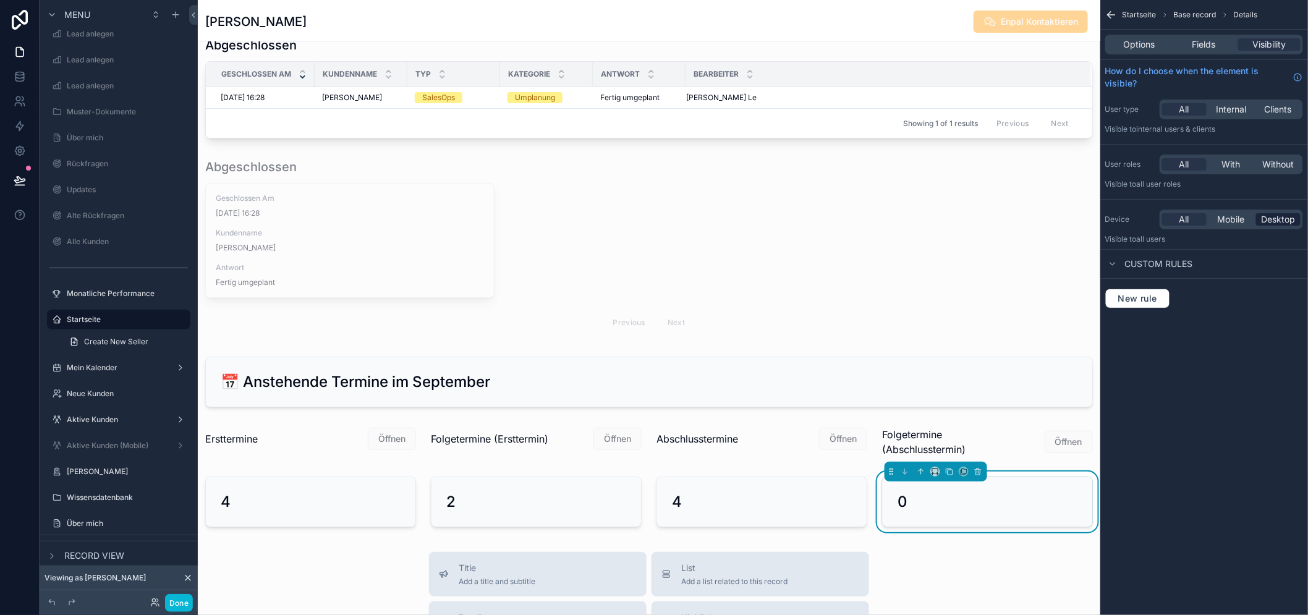
click at [1295, 214] on span "Desktop" at bounding box center [1278, 219] width 34 height 12
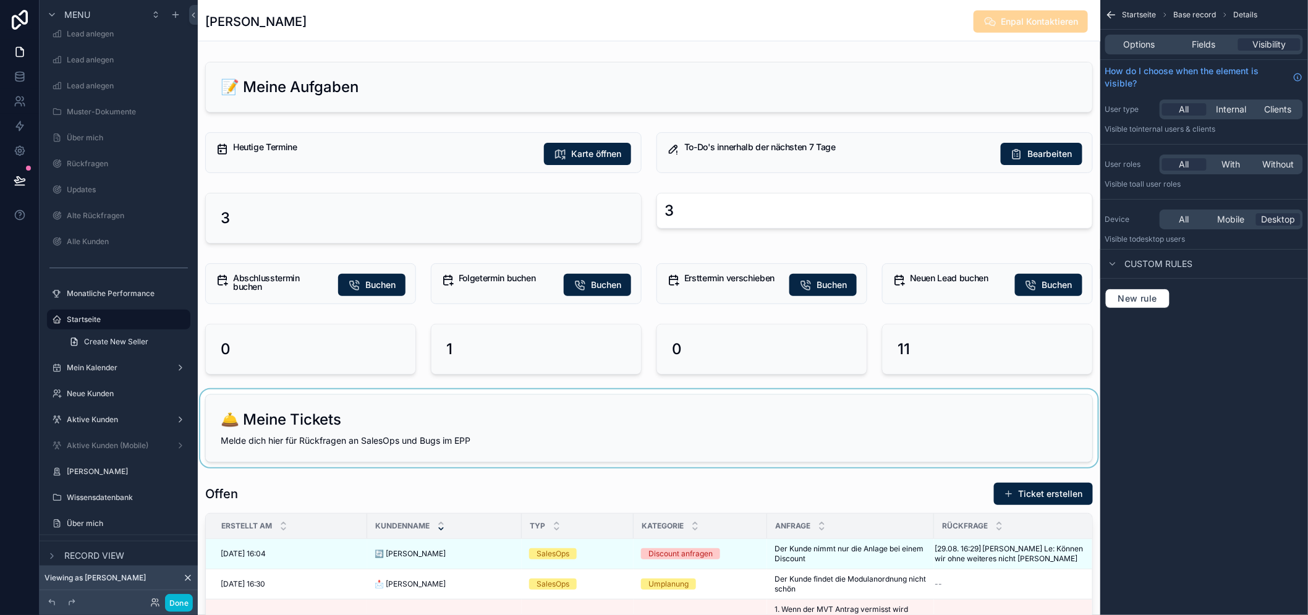
scroll to position [412, 0]
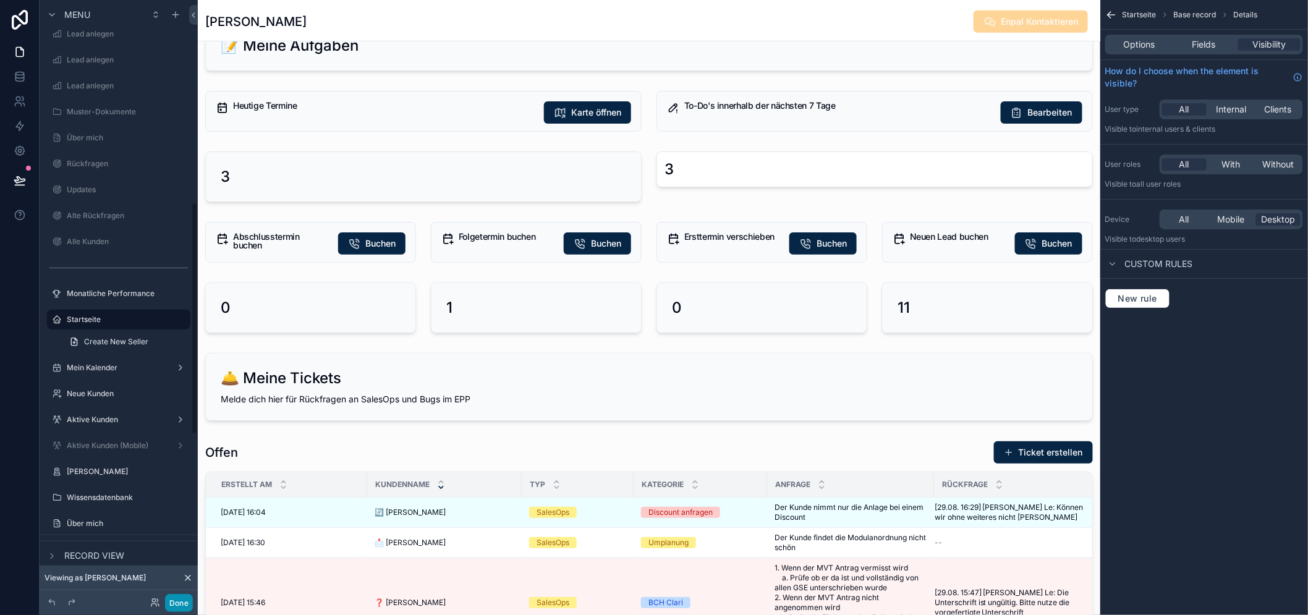
click at [173, 595] on button "Done" at bounding box center [179, 603] width 28 height 18
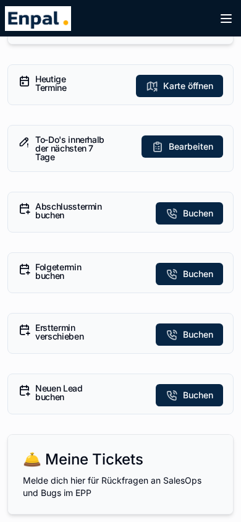
scroll to position [124, 0]
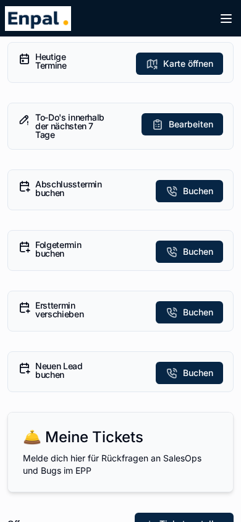
click at [175, 258] on button "Buchen" at bounding box center [189, 251] width 67 height 22
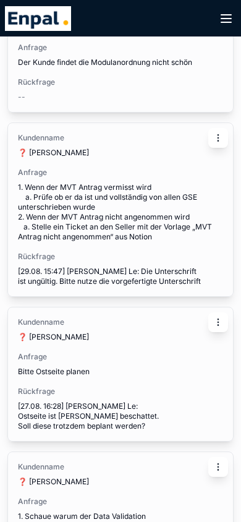
scroll to position [433, 0]
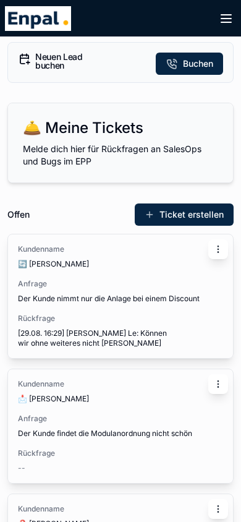
click at [184, 218] on button "Ticket erstellen" at bounding box center [184, 214] width 99 height 22
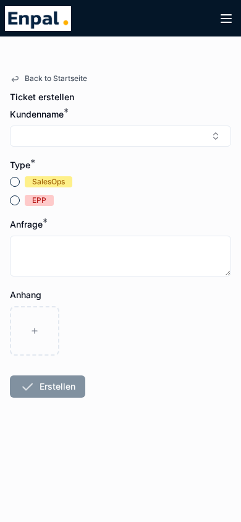
click at [40, 81] on span "Back to Startseite" at bounding box center [56, 79] width 62 height 10
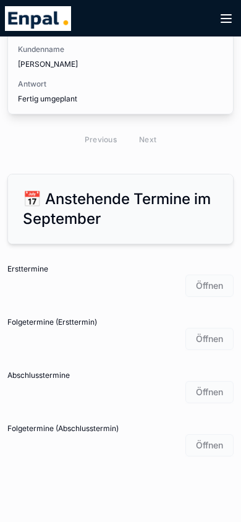
scroll to position [1682, 0]
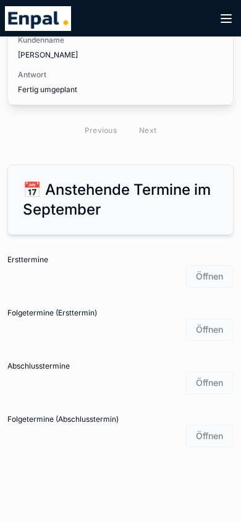
click at [203, 269] on span "Öffnen" at bounding box center [209, 275] width 48 height 12
click at [200, 323] on span "Öffnen" at bounding box center [209, 329] width 48 height 12
click at [218, 361] on div "Abschlusstermine" at bounding box center [120, 366] width 226 height 10
click at [218, 377] on span "Öffnen" at bounding box center [209, 382] width 48 height 12
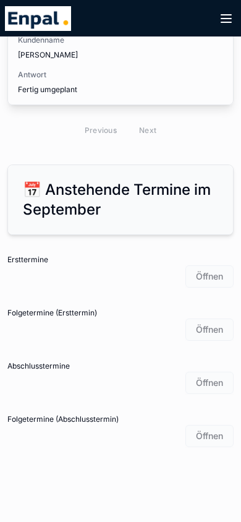
scroll to position [1373, 0]
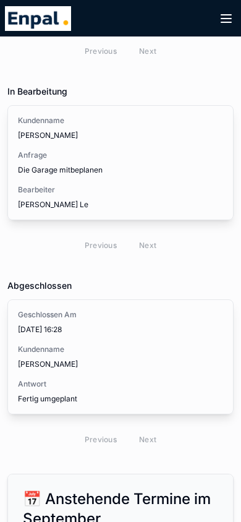
click at [59, 344] on span "Kundenname" at bounding box center [120, 349] width 205 height 10
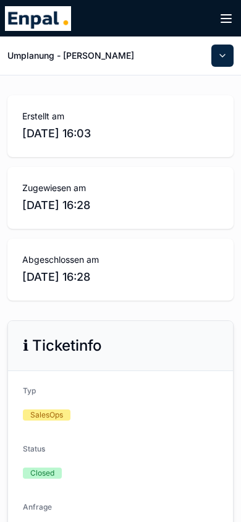
click at [51, 120] on span "Erstellt am" at bounding box center [120, 116] width 197 height 12
click at [87, 208] on span "[DATE] 16:28" at bounding box center [120, 205] width 197 height 17
click at [80, 258] on span "Abgeschlossen am" at bounding box center [120, 259] width 197 height 12
click at [60, 58] on h1 "Umplanung - Felix Wolf" at bounding box center [70, 55] width 127 height 12
click at [59, 54] on h1 "Umplanung - Felix Wolf" at bounding box center [70, 55] width 127 height 12
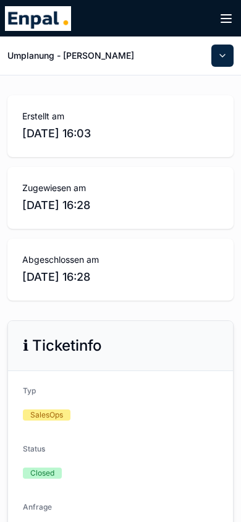
click at [222, 53] on button "scrollable content" at bounding box center [222, 55] width 22 height 22
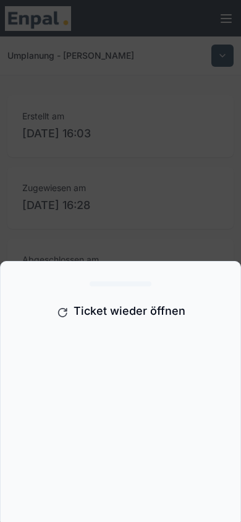
click at [212, 84] on div "scrollable content" at bounding box center [120, 261] width 241 height 522
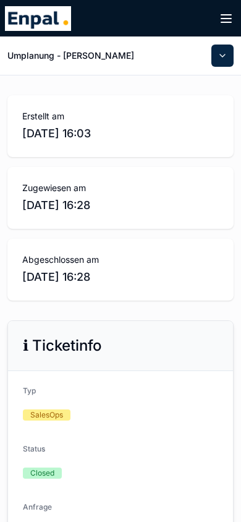
click at [223, 14] on icon "scrollable content" at bounding box center [226, 18] width 15 height 15
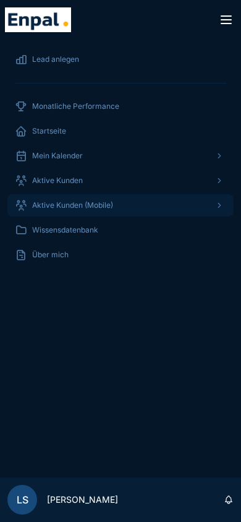
click at [61, 207] on span "Aktive Kunden (Mobile)" at bounding box center [72, 205] width 81 height 10
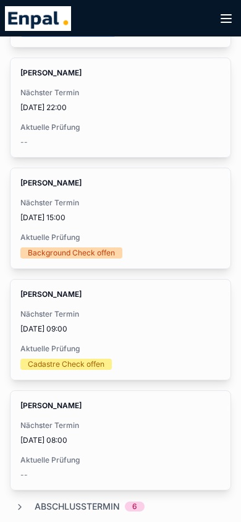
scroll to position [1854, 0]
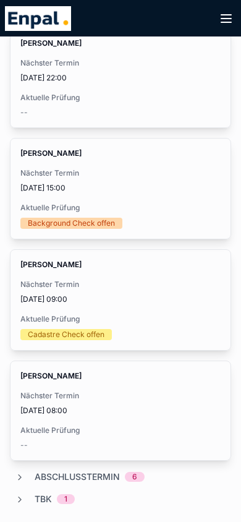
click at [62, 192] on span "[DATE] 15:00" at bounding box center [120, 188] width 200 height 10
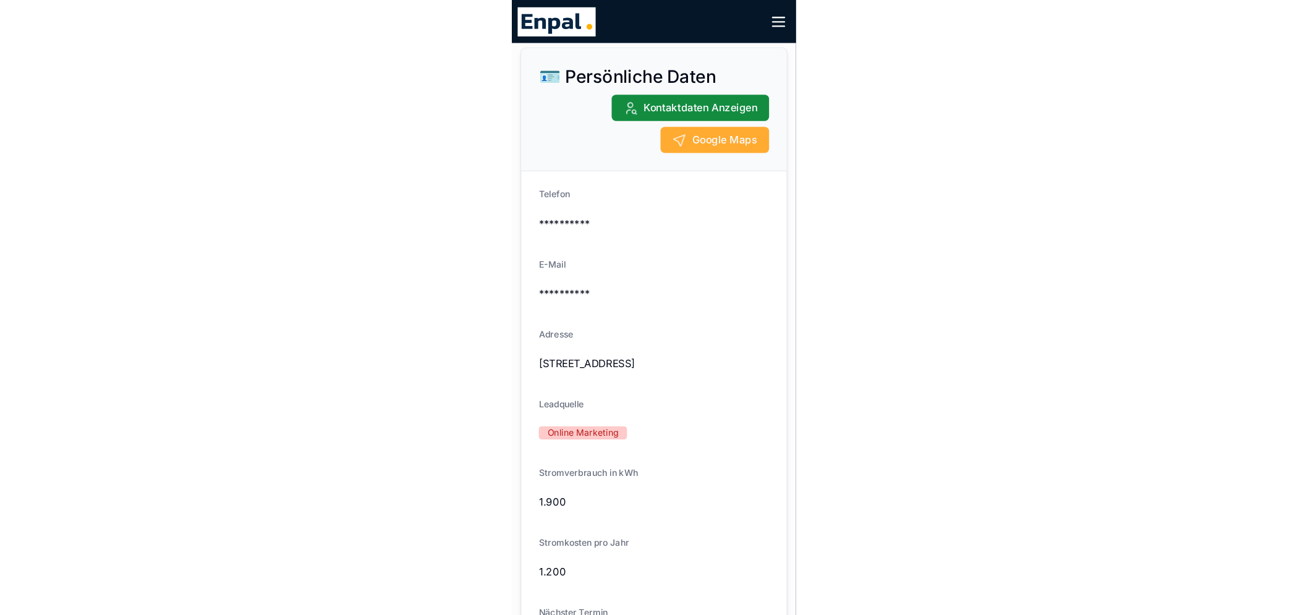
scroll to position [62, 0]
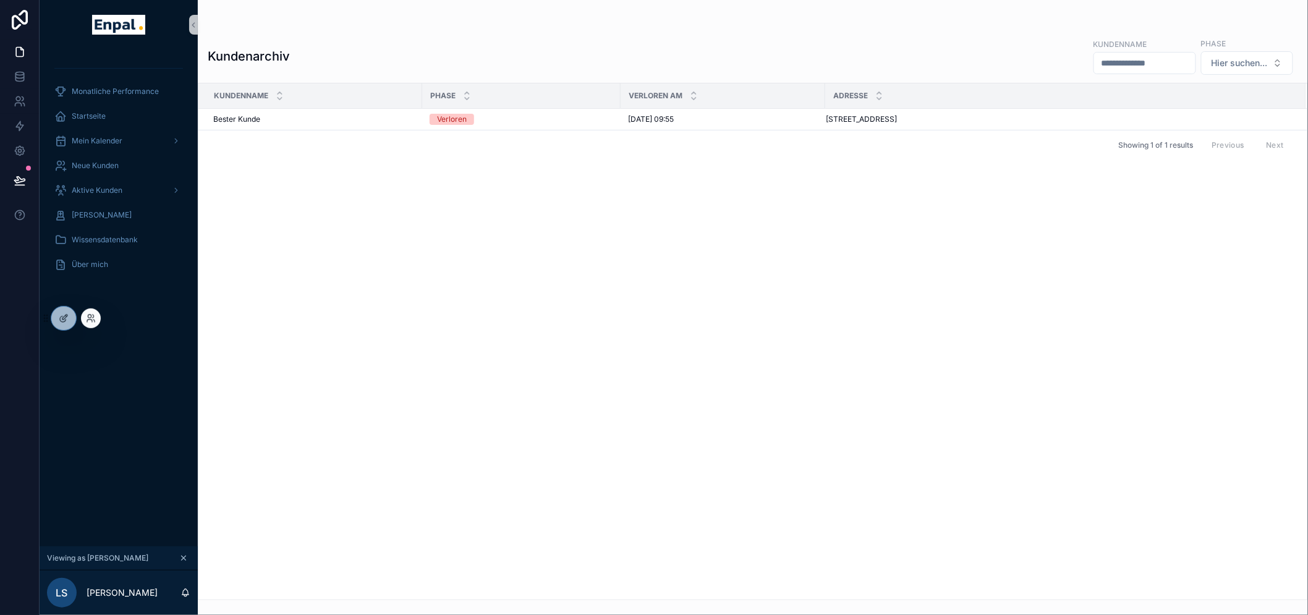
click at [45, 309] on div at bounding box center [59, 318] width 36 height 25
click at [54, 315] on div at bounding box center [63, 318] width 25 height 23
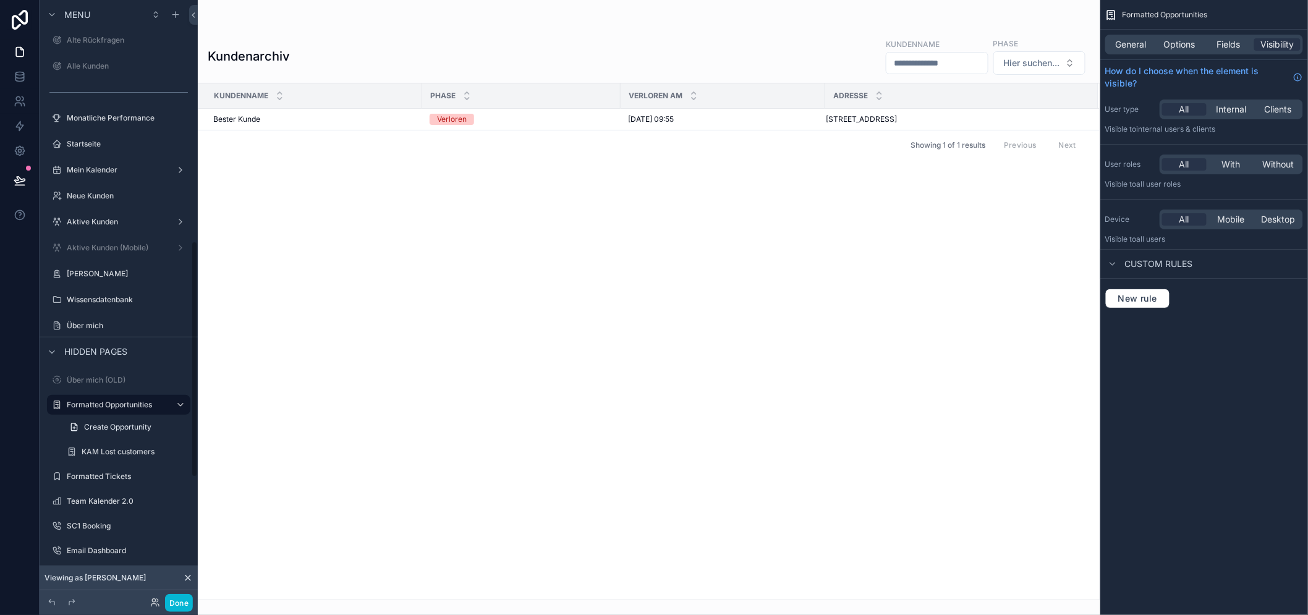
scroll to position [618, 0]
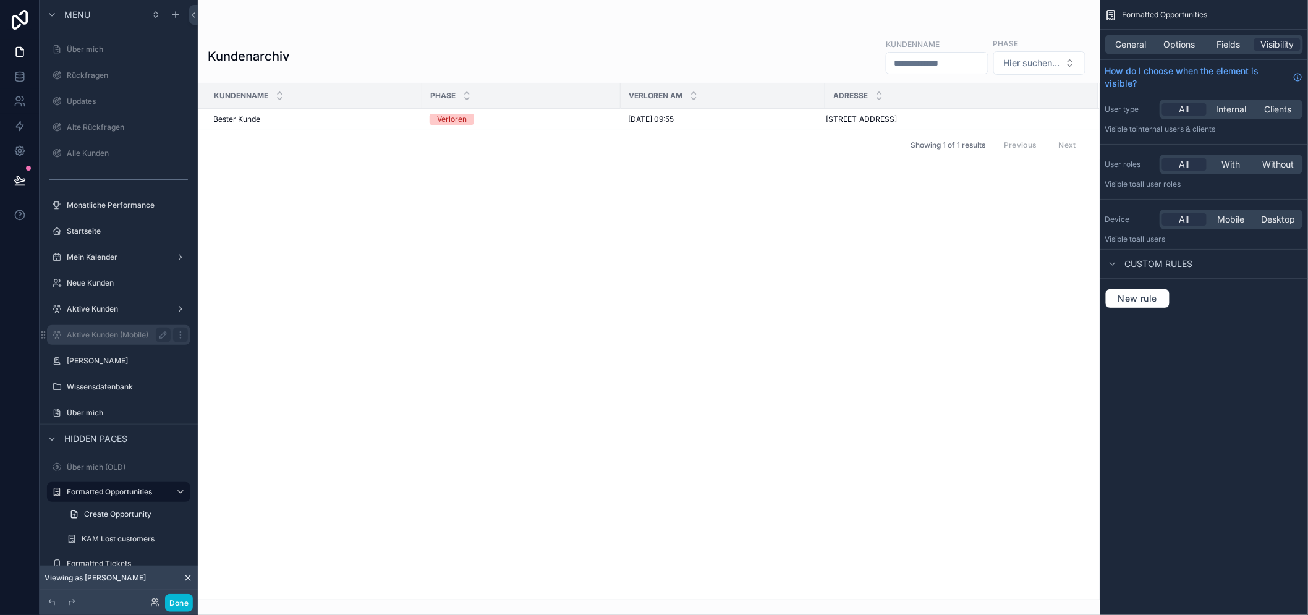
click at [106, 334] on label "Aktive Kunden (Mobile)" at bounding box center [116, 335] width 99 height 10
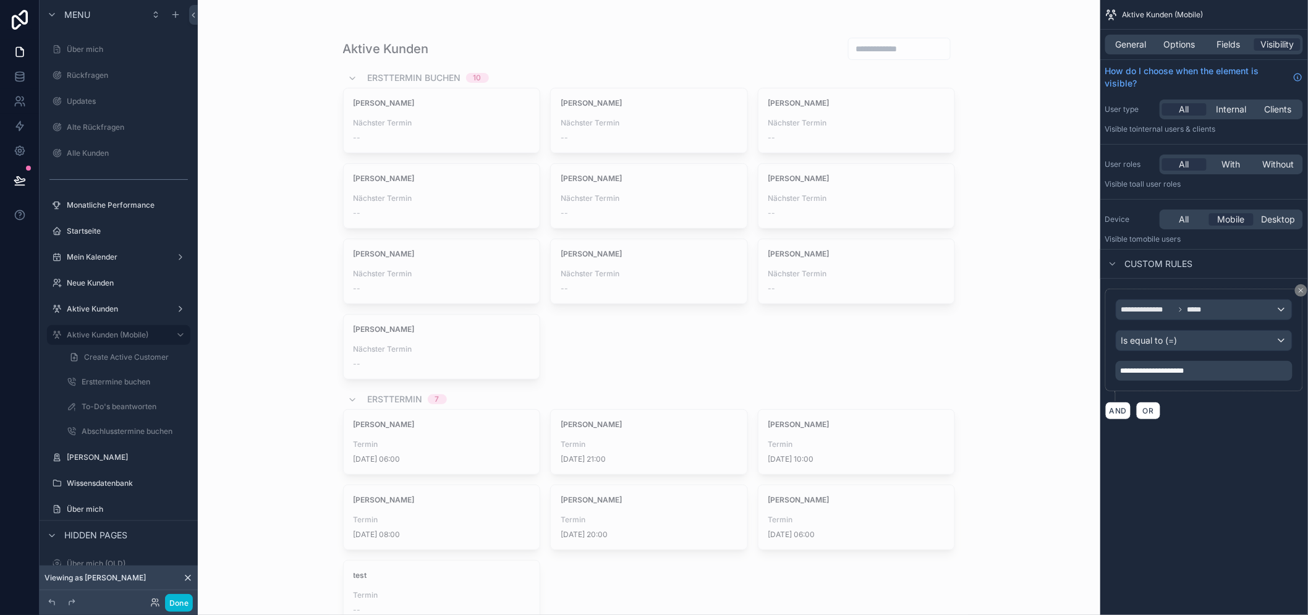
click at [594, 180] on div "scrollable content" at bounding box center [649, 531] width 632 height 1062
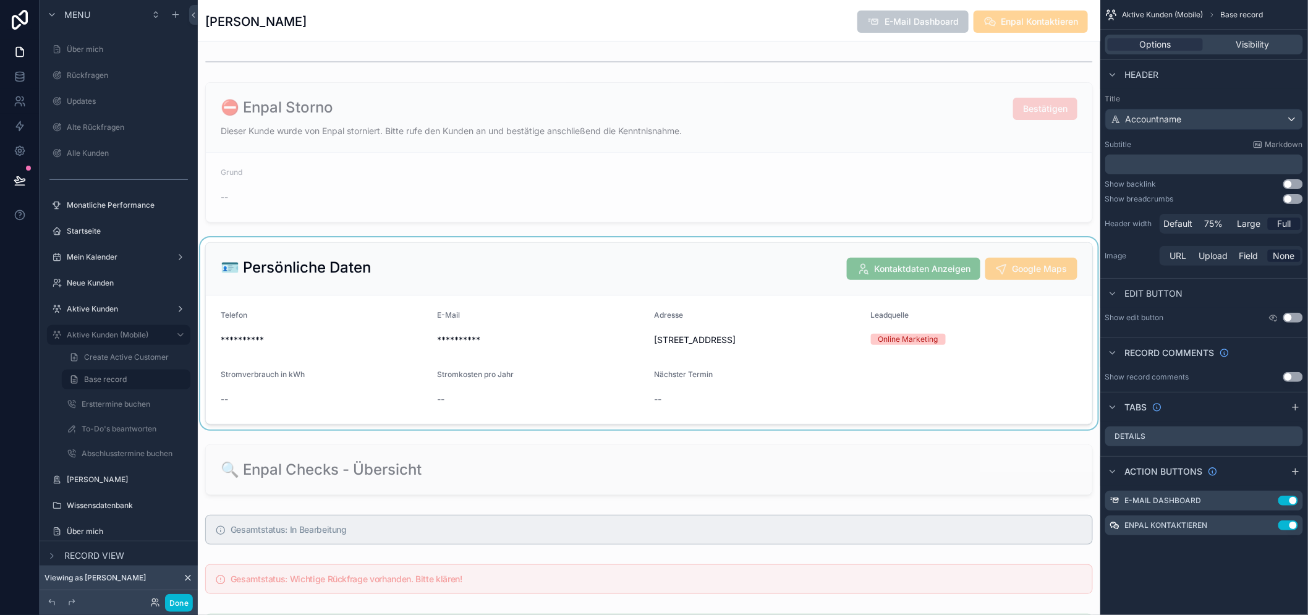
click at [571, 344] on div "scrollable content" at bounding box center [649, 333] width 902 height 192
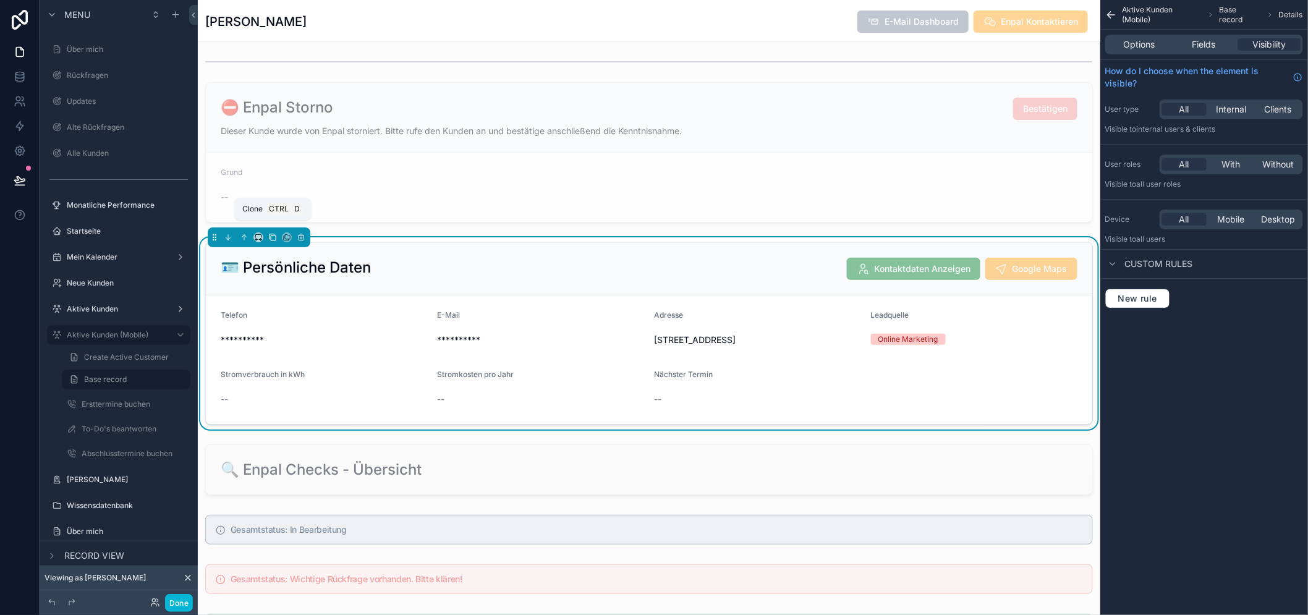
click at [271, 240] on icon "scrollable content" at bounding box center [273, 237] width 5 height 5
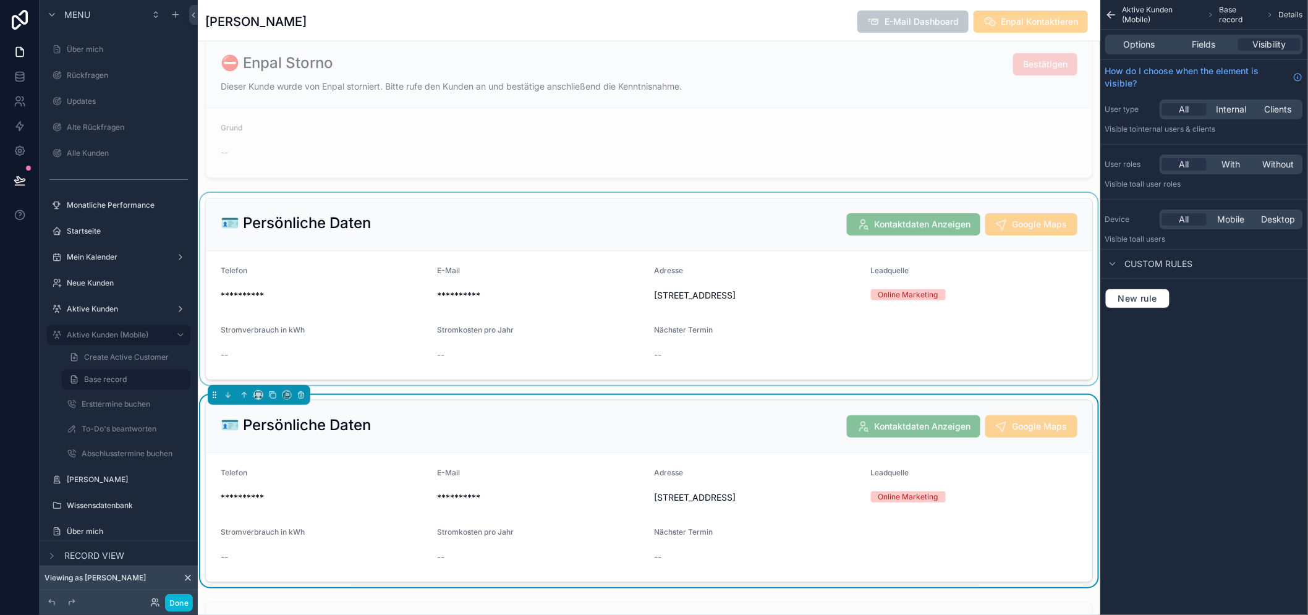
scroll to position [69, 0]
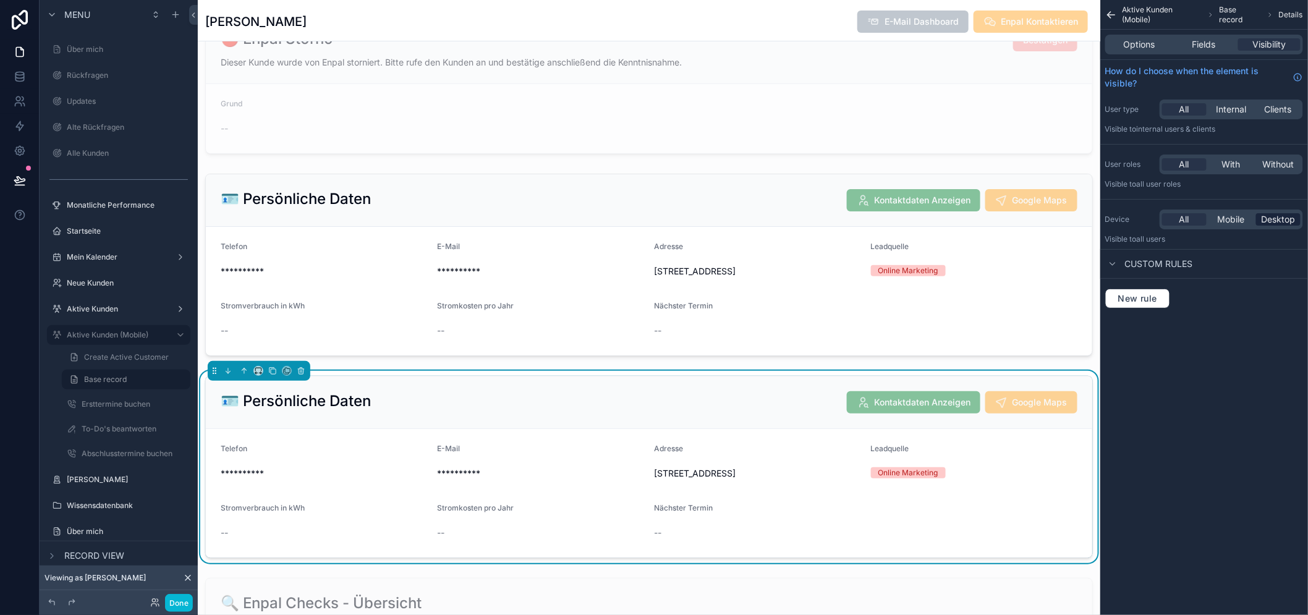
click at [1302, 226] on div "All Mobile Desktop" at bounding box center [1230, 220] width 143 height 20
click at [1295, 218] on span "Desktop" at bounding box center [1278, 219] width 34 height 12
click at [842, 459] on div "Adresse" at bounding box center [757, 451] width 207 height 15
click at [1245, 224] on span "Mobile" at bounding box center [1230, 219] width 27 height 12
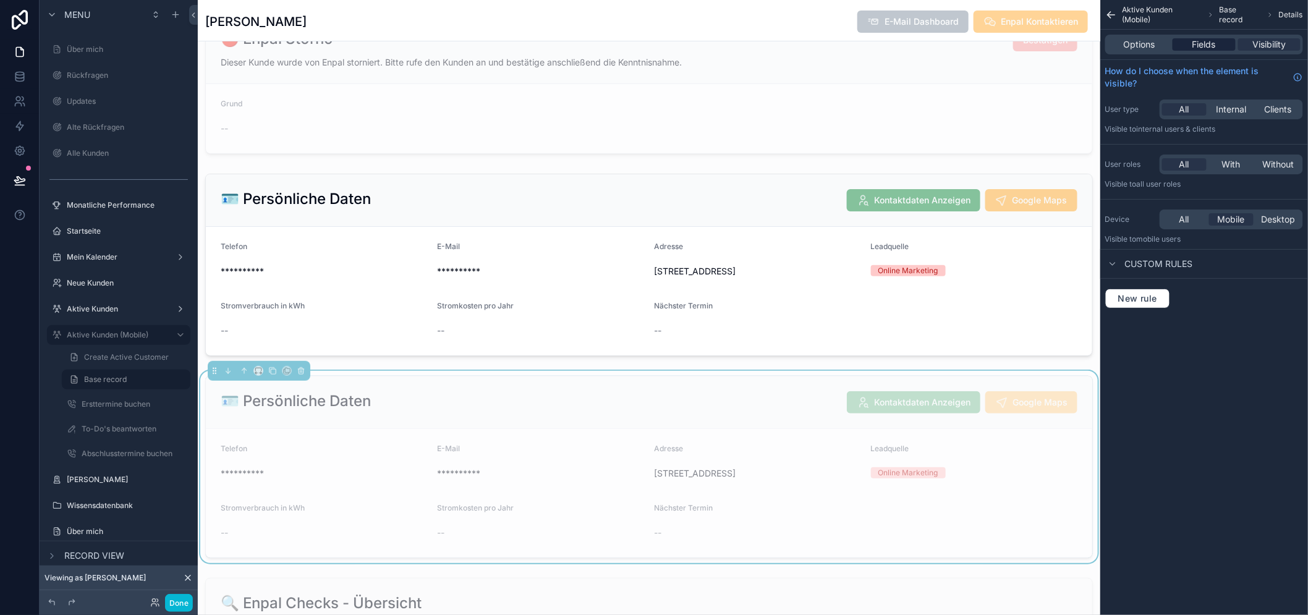
click at [1216, 50] on span "Fields" at bounding box center [1203, 44] width 23 height 12
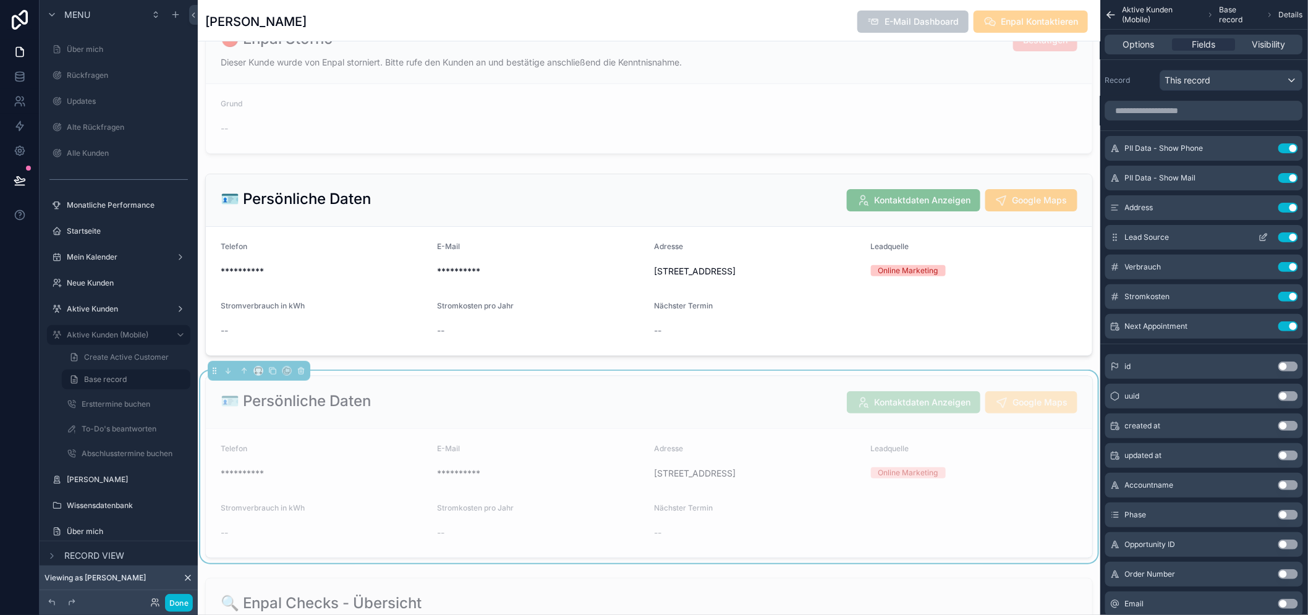
click at [1298, 238] on button "Use setting" at bounding box center [1288, 237] width 20 height 10
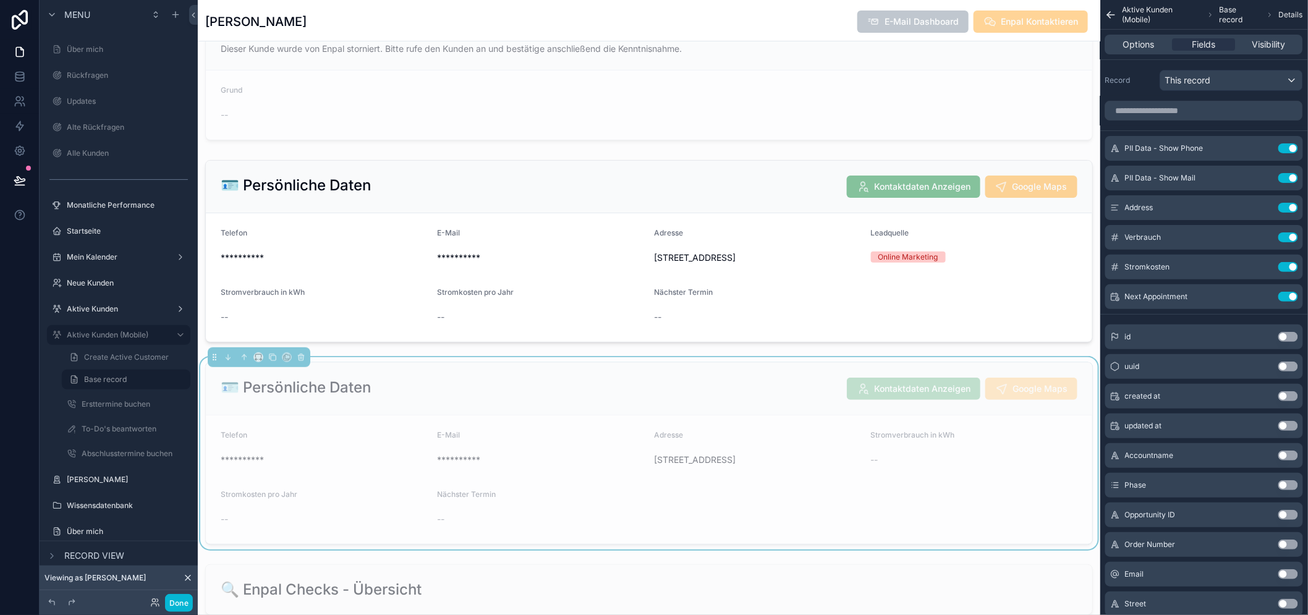
scroll to position [0, 0]
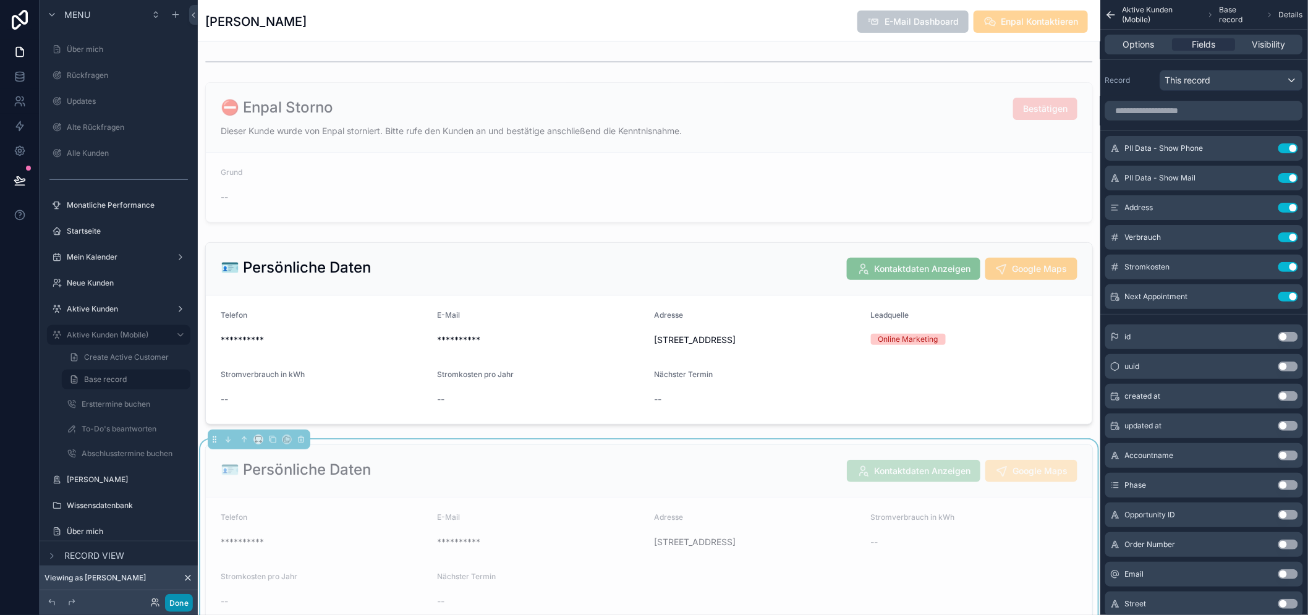
click at [172, 597] on button "Done" at bounding box center [179, 603] width 28 height 18
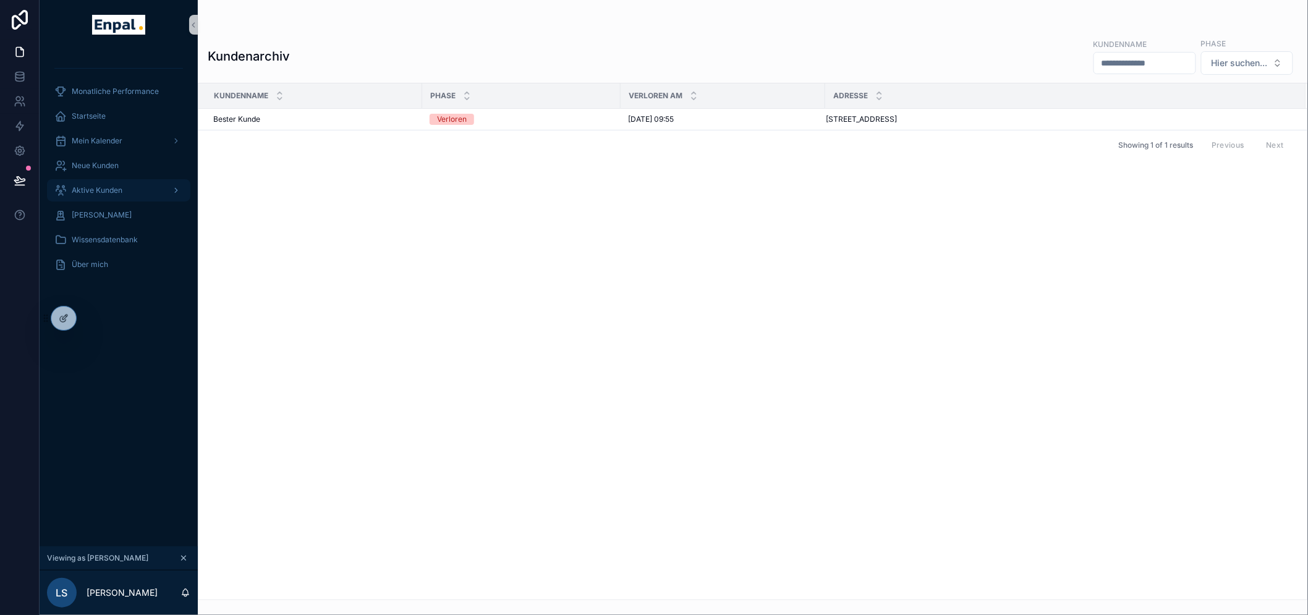
click at [99, 192] on span "Aktive Kunden" at bounding box center [97, 190] width 51 height 10
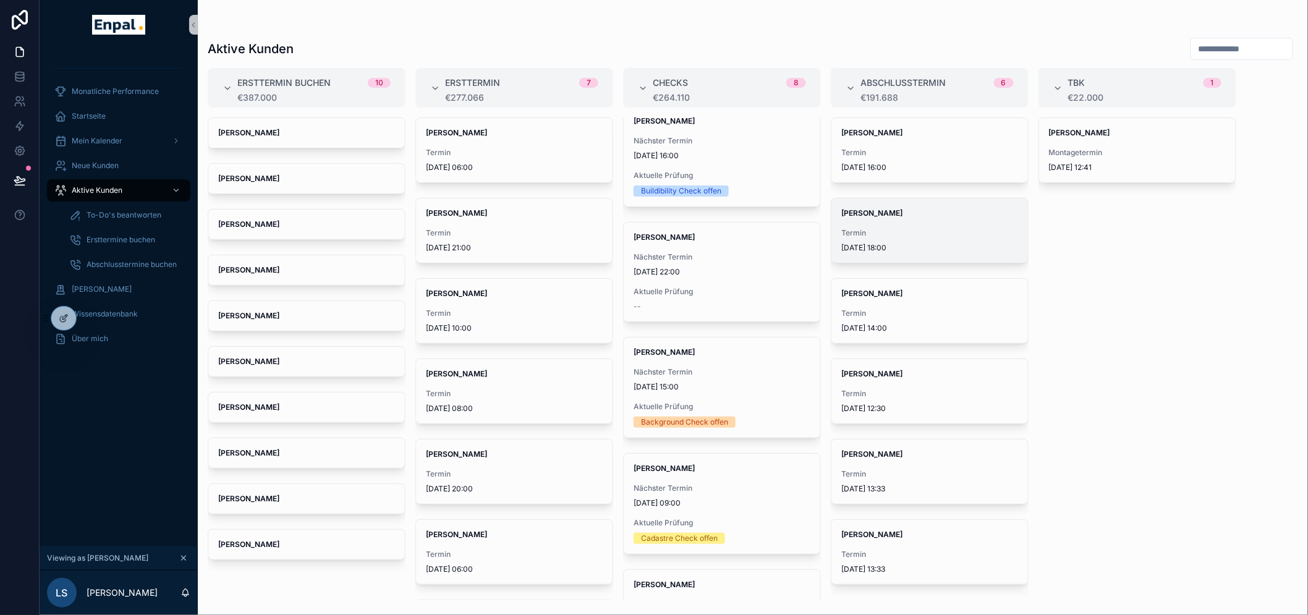
click at [906, 246] on span "[DATE] 18:00" at bounding box center [929, 248] width 177 height 10
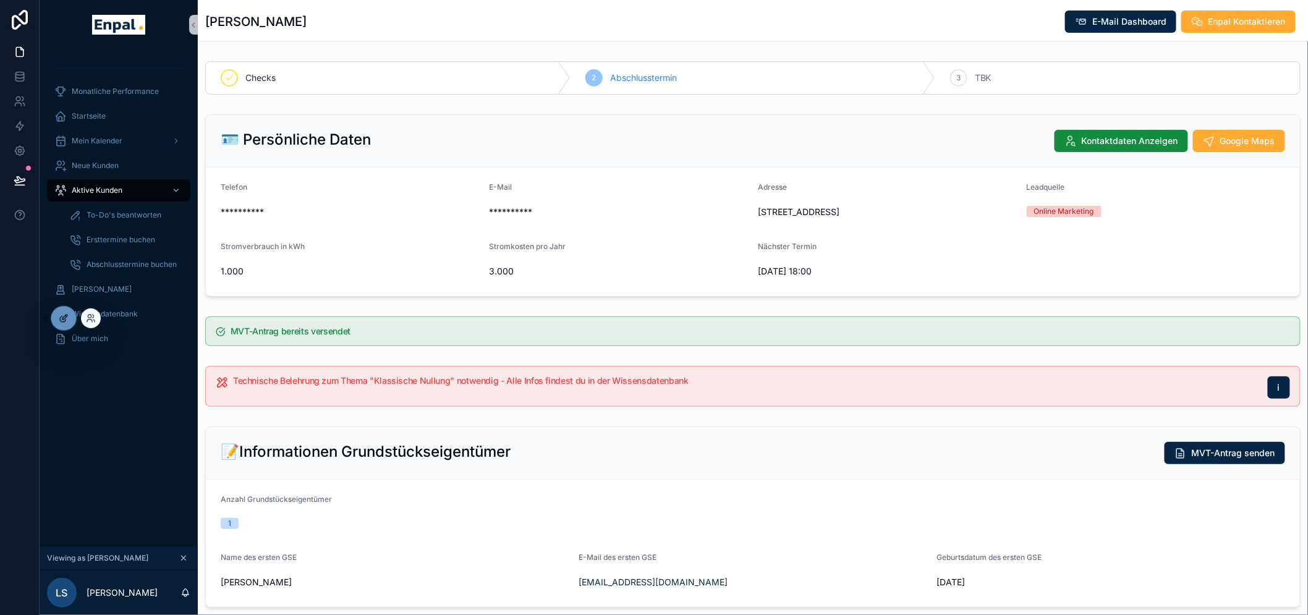
click at [69, 319] on div at bounding box center [63, 318] width 25 height 23
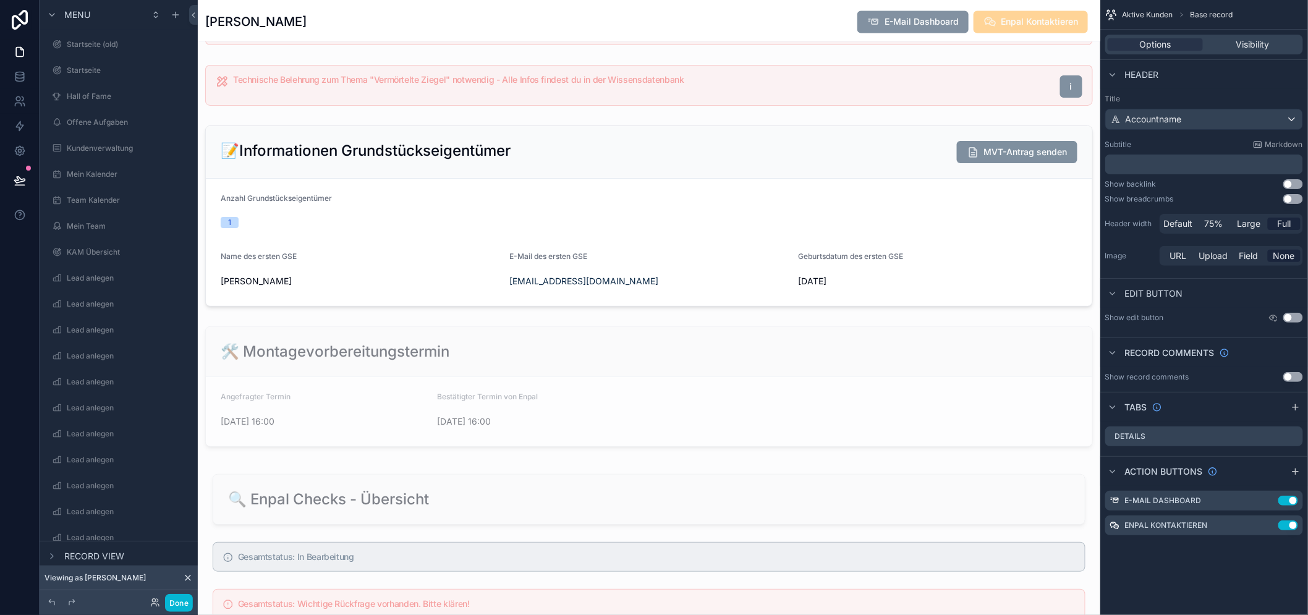
scroll to position [1098, 0]
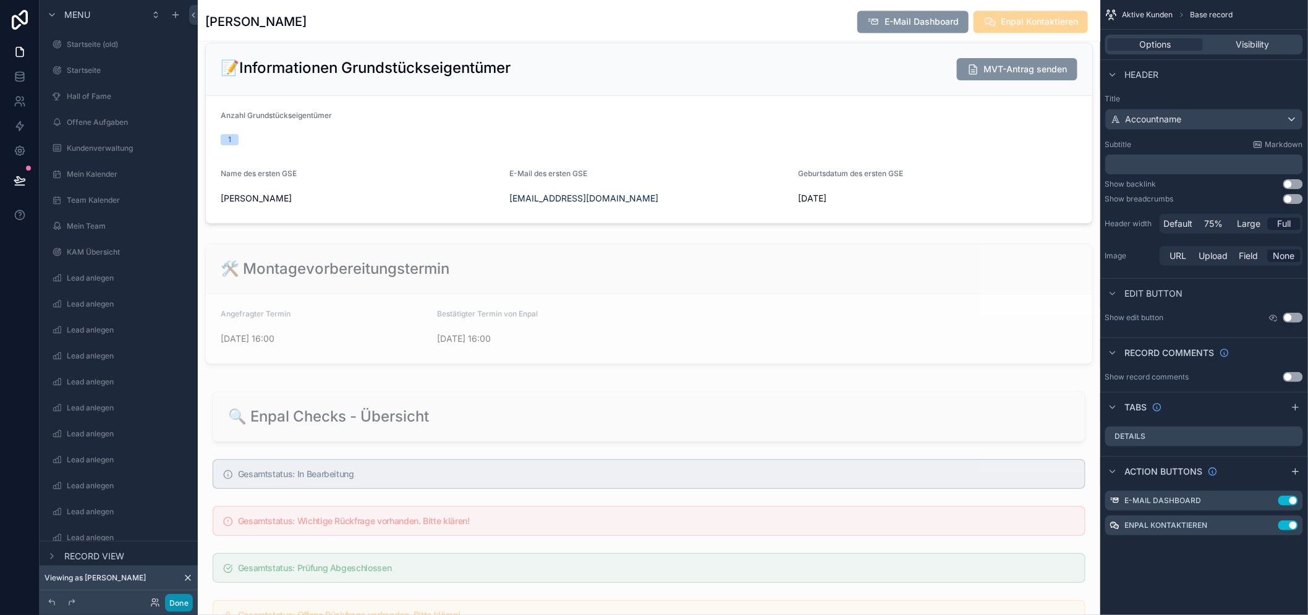
click at [172, 606] on button "Done" at bounding box center [179, 603] width 28 height 18
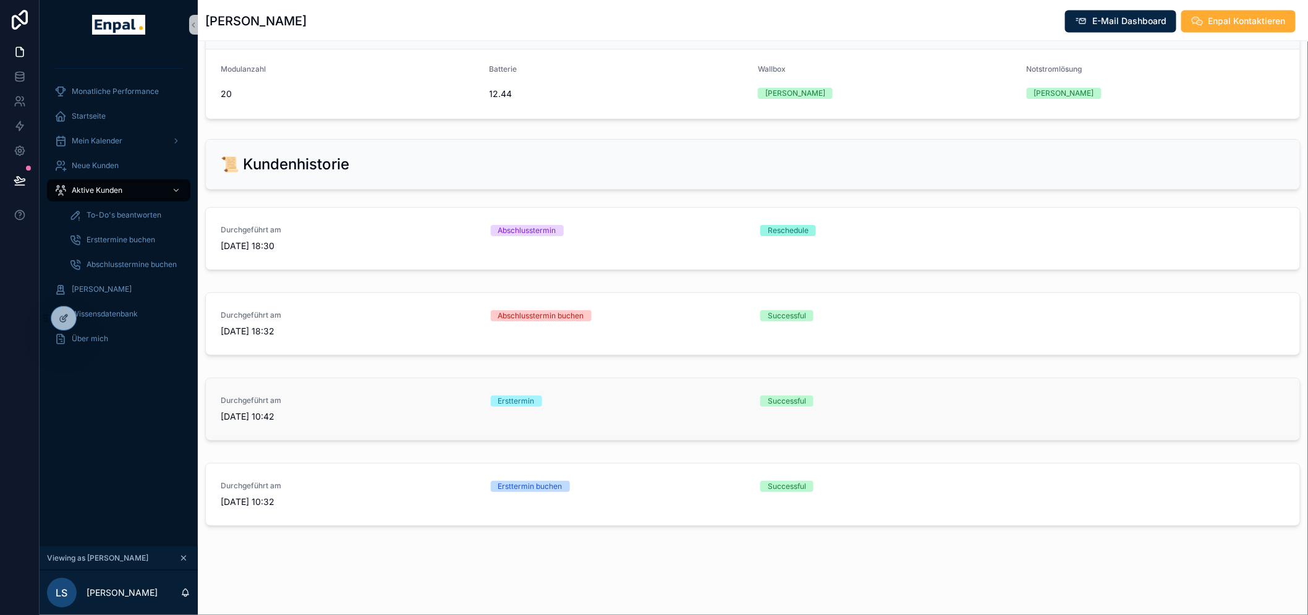
scroll to position [983, 0]
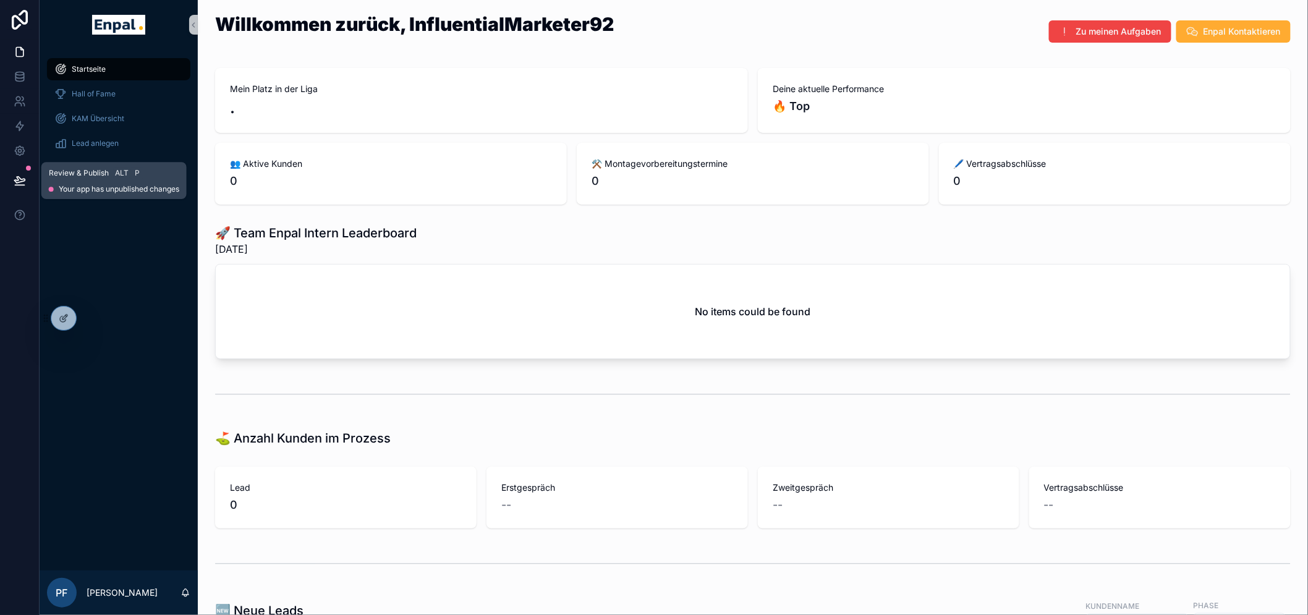
click at [16, 174] on icon at bounding box center [20, 180] width 12 height 12
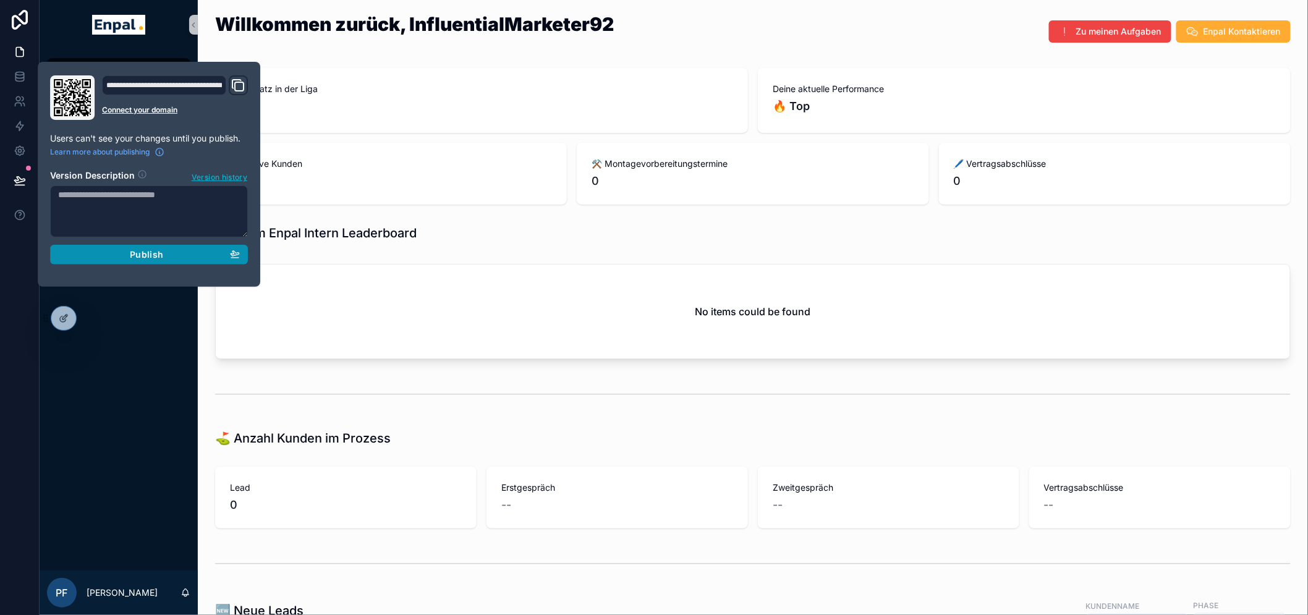
click at [119, 256] on div "Publish" at bounding box center [149, 254] width 182 height 11
